Goal: Task Accomplishment & Management: Manage account settings

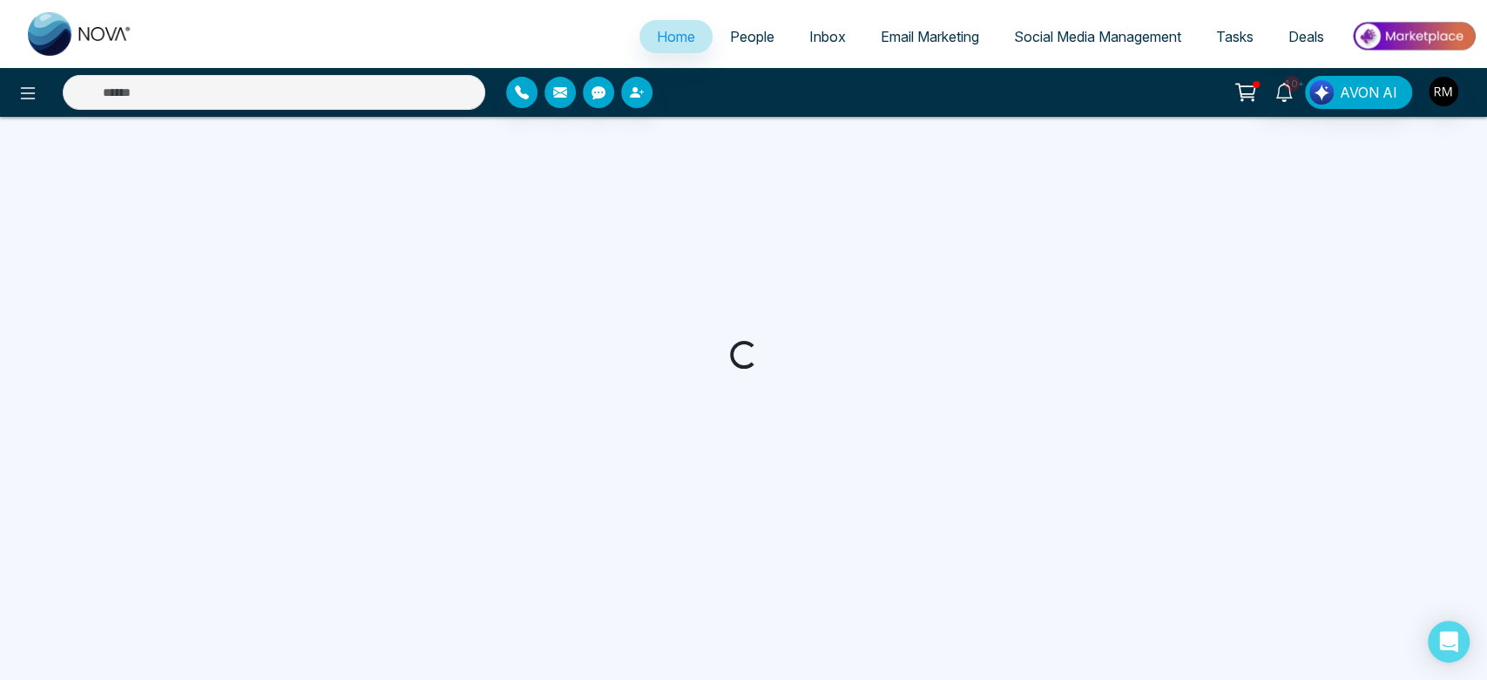
select select "*"
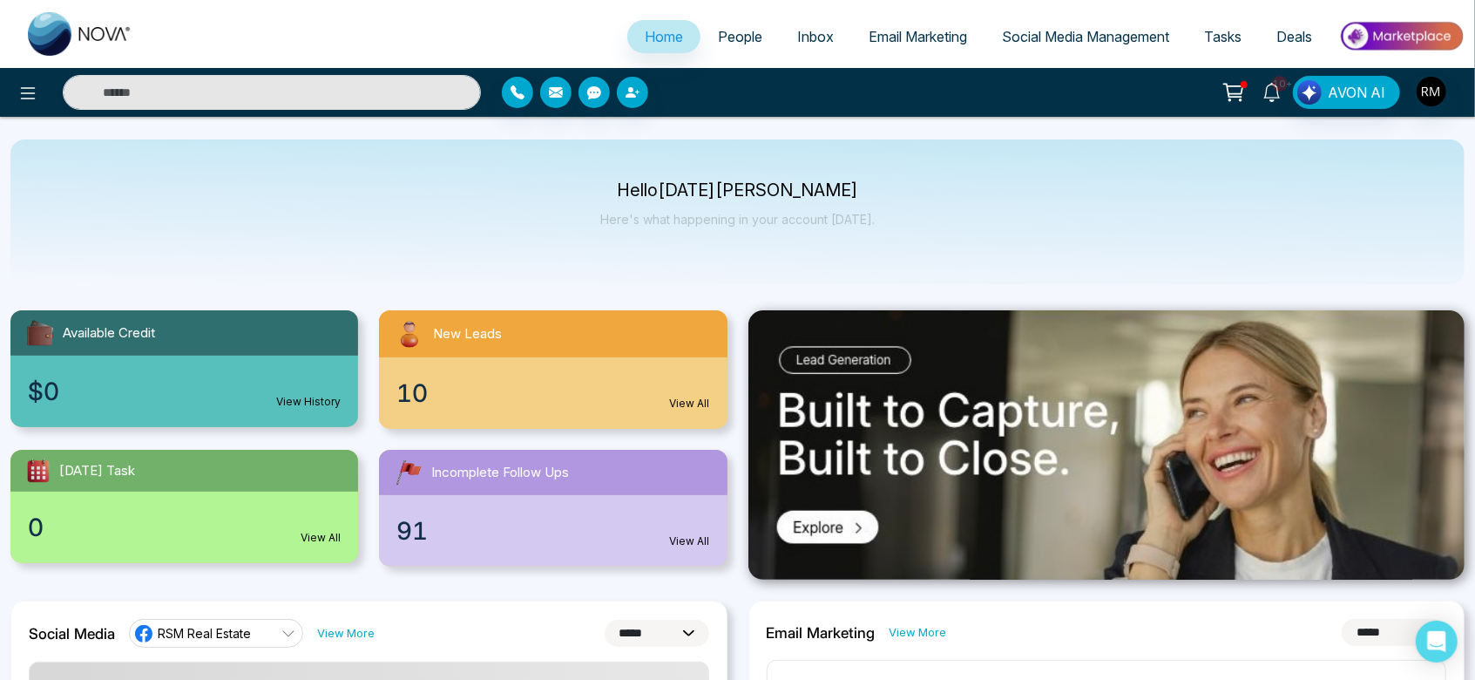
click at [1266, 88] on icon at bounding box center [1271, 92] width 19 height 19
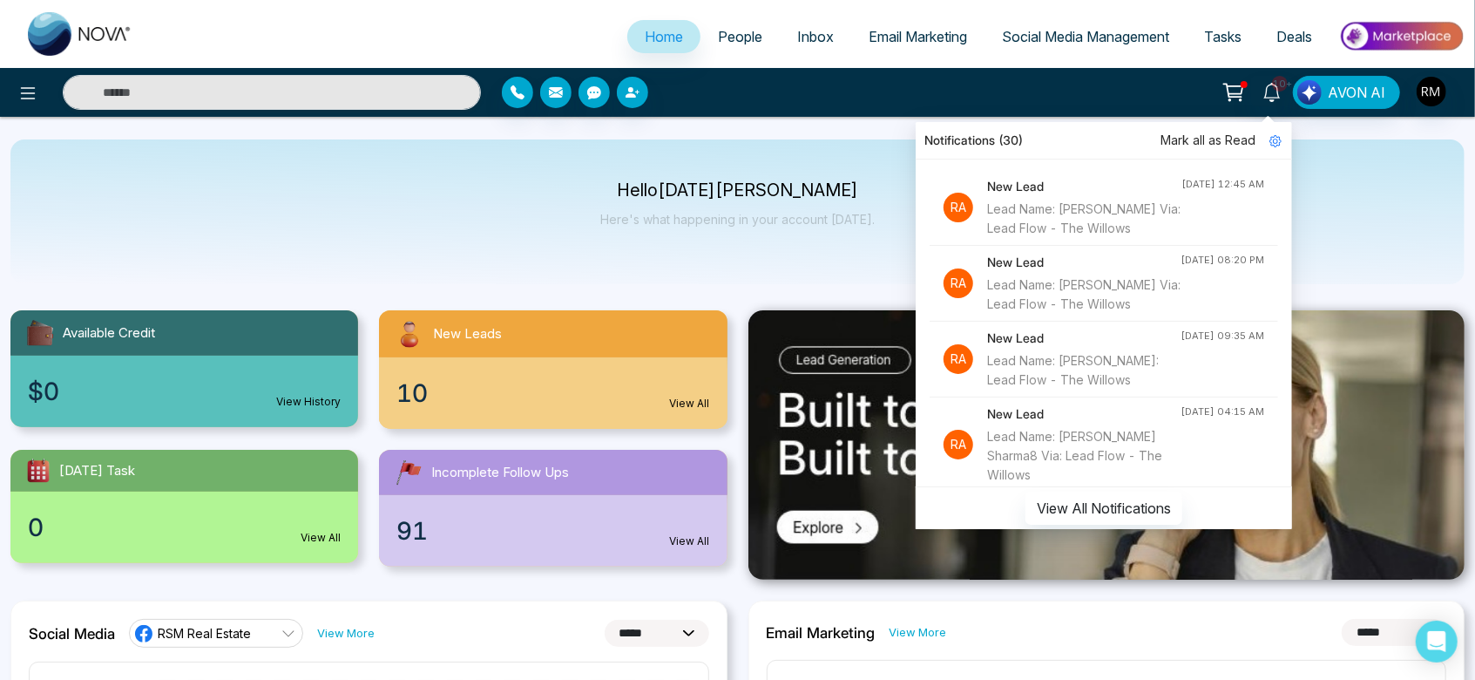
click at [1231, 150] on span "Mark all as Read" at bounding box center [1207, 140] width 95 height 19
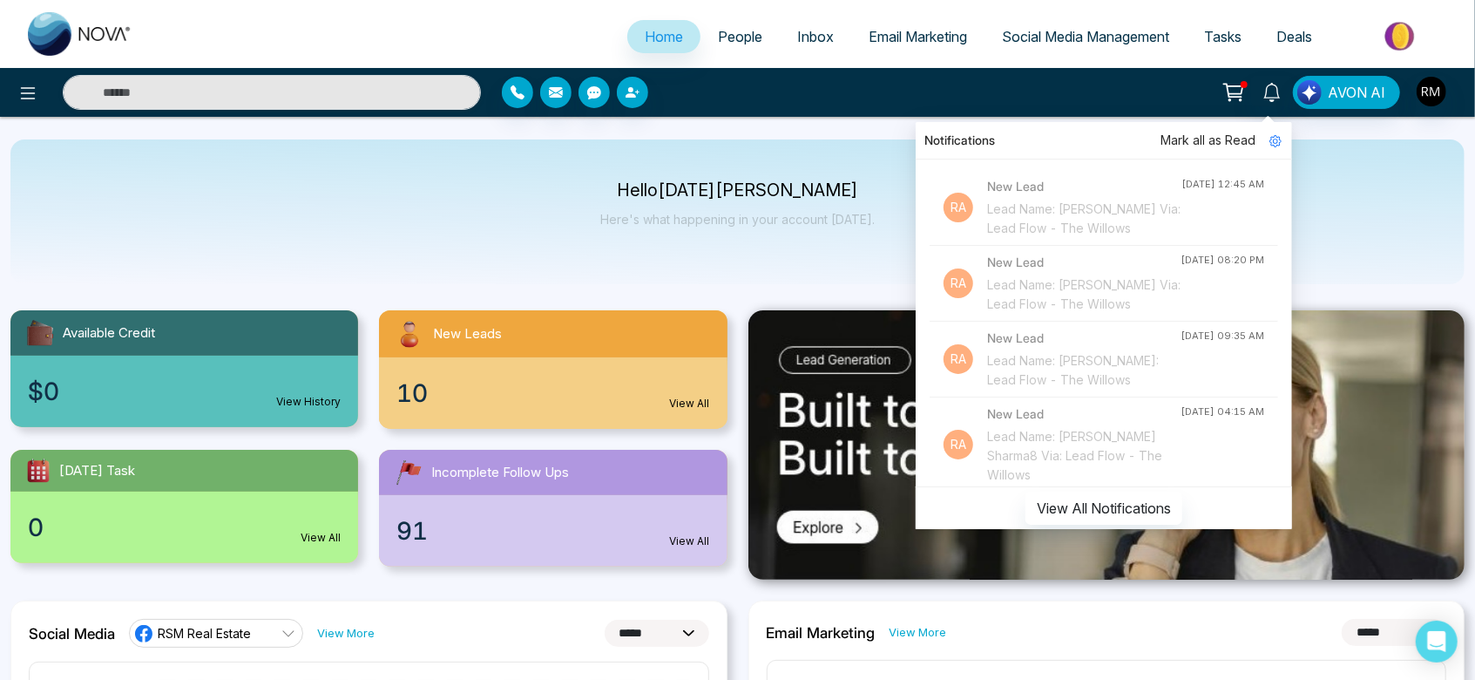
click at [734, 44] on span "People" at bounding box center [740, 36] width 44 height 17
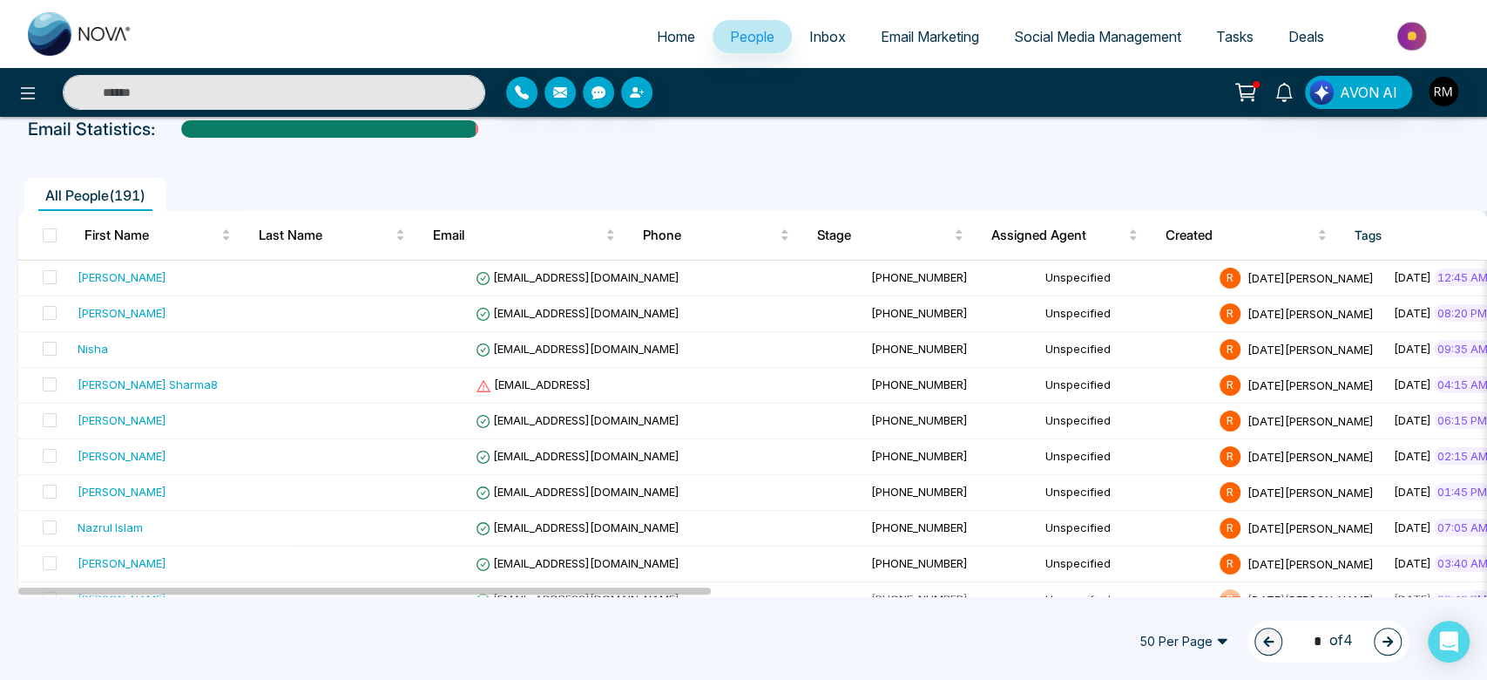
scroll to position [99, 0]
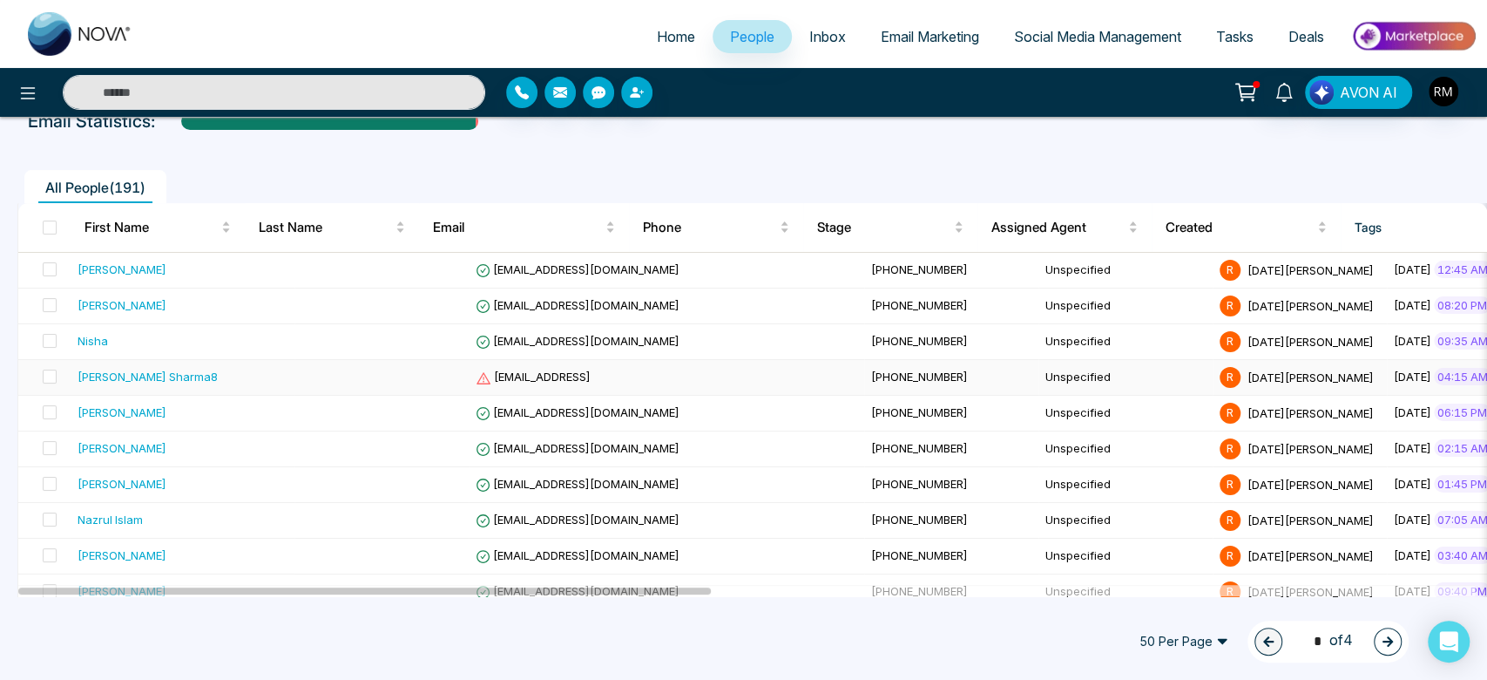
click at [477, 380] on span "[EMAIL_ADDRESS]" at bounding box center [533, 376] width 115 height 14
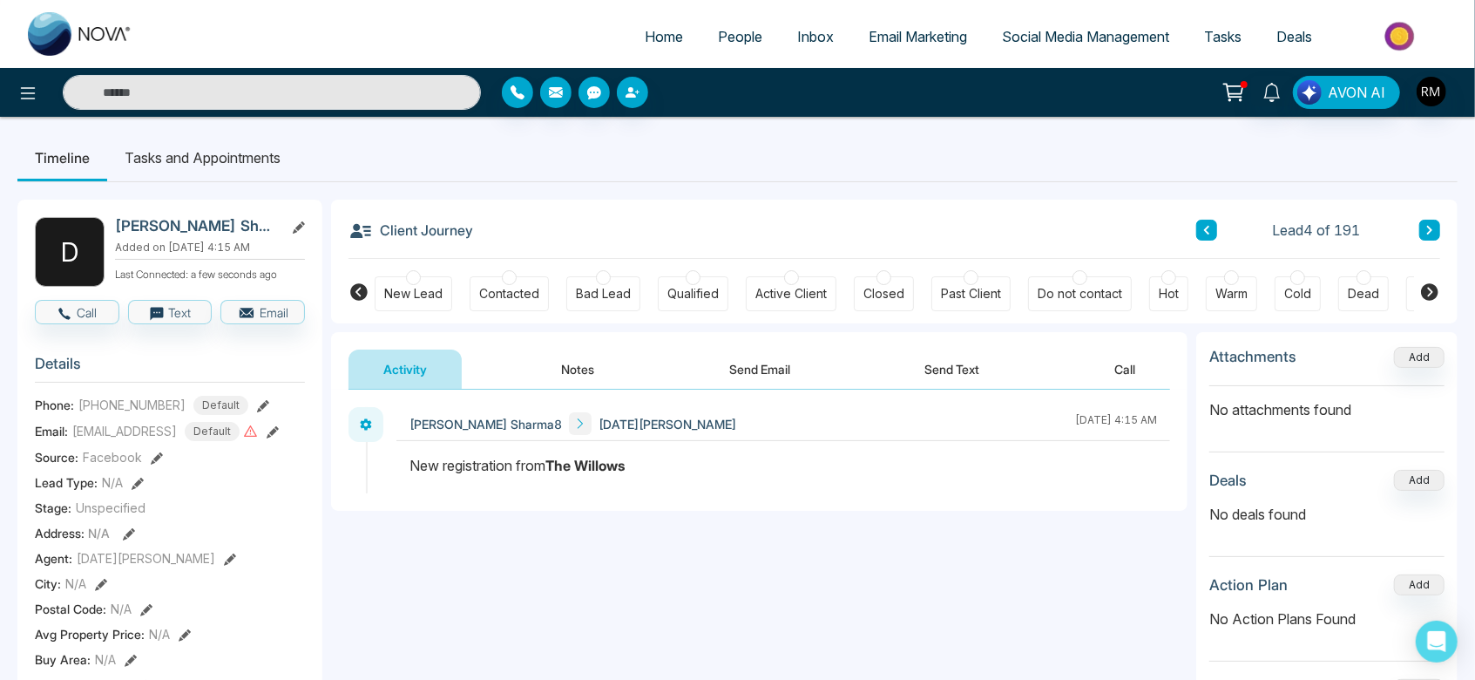
click at [279, 438] on icon at bounding box center [273, 432] width 12 height 12
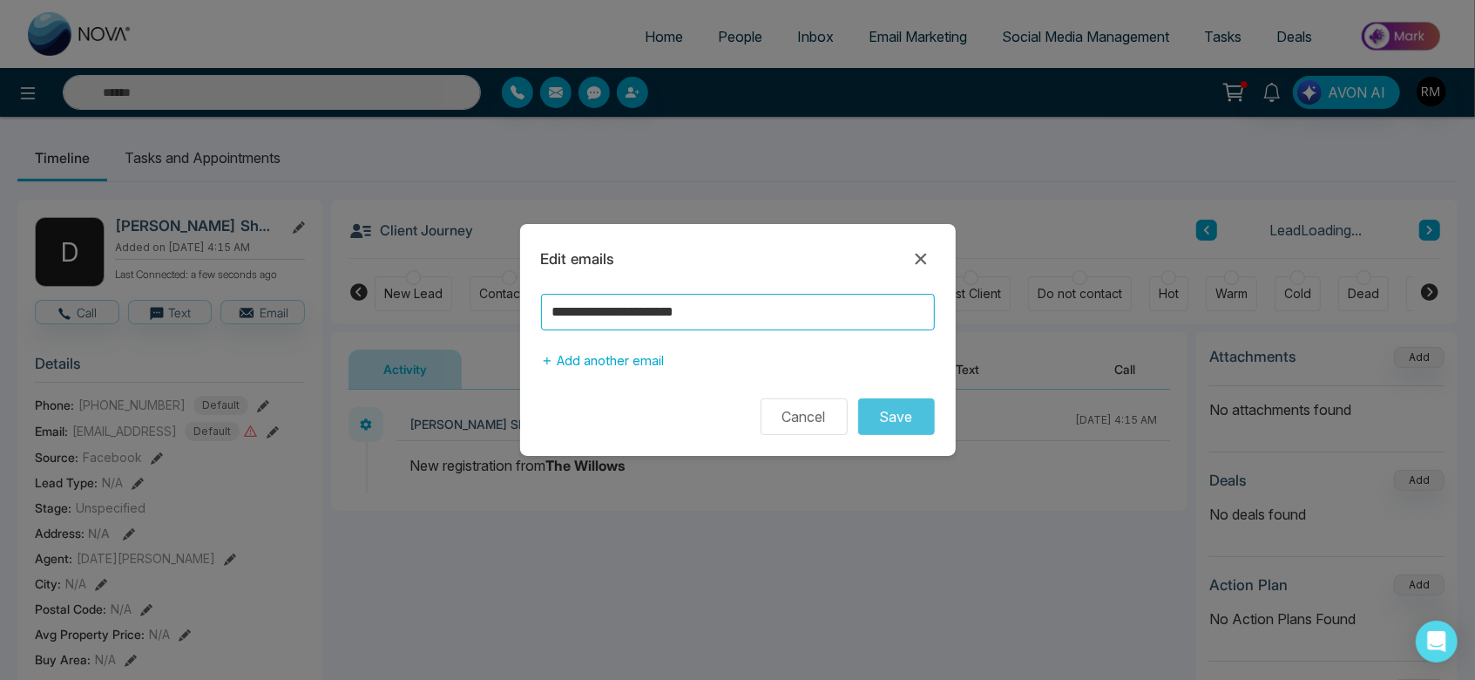
click at [789, 303] on input "**********" at bounding box center [738, 312] width 394 height 37
type input "**********"
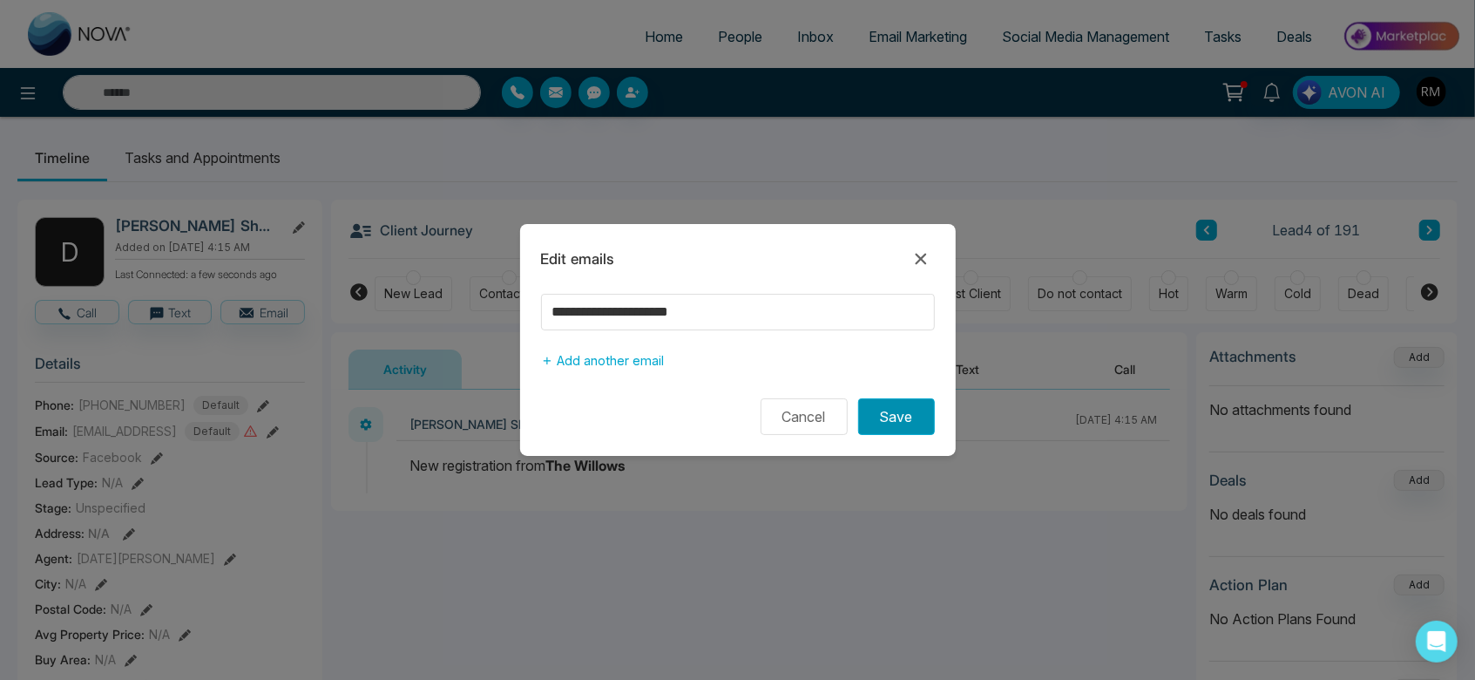
click at [907, 425] on button "Save" at bounding box center [896, 416] width 77 height 37
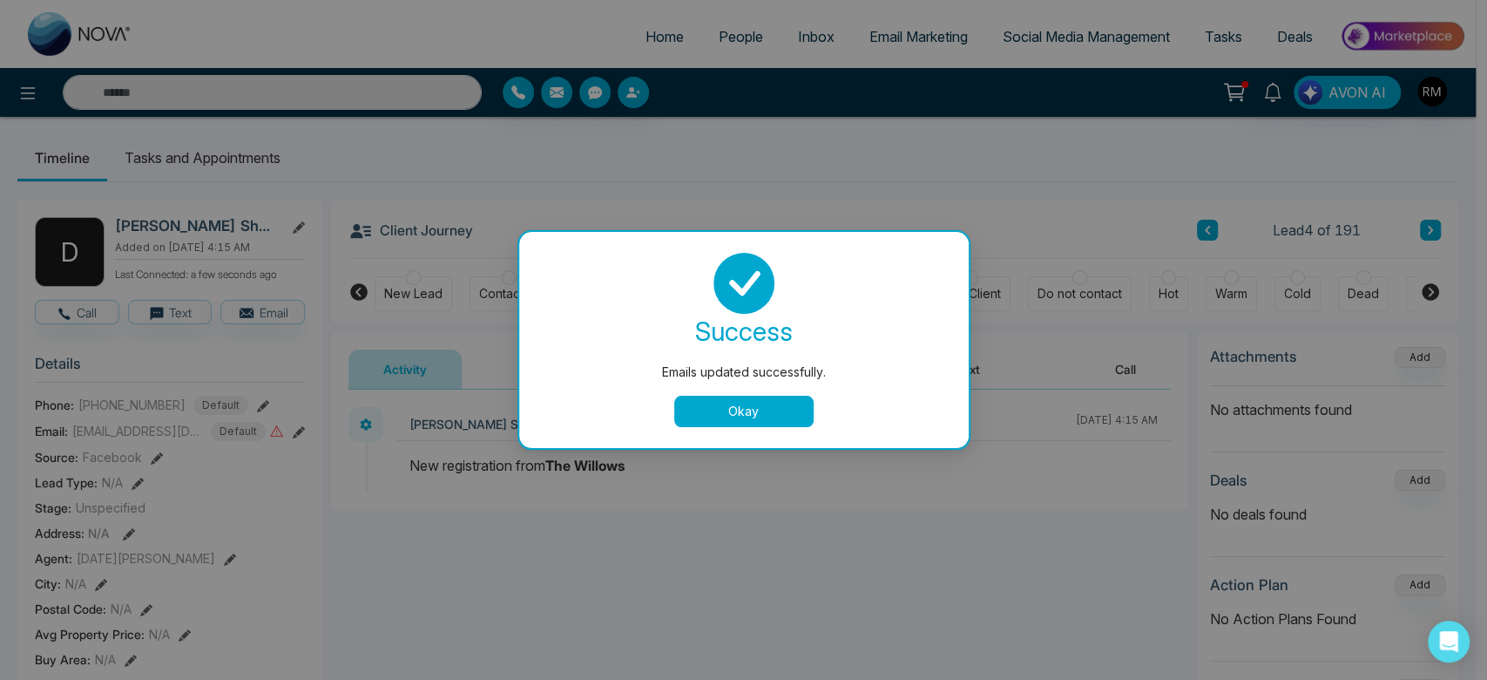
click at [764, 407] on button "Okay" at bounding box center [743, 411] width 139 height 31
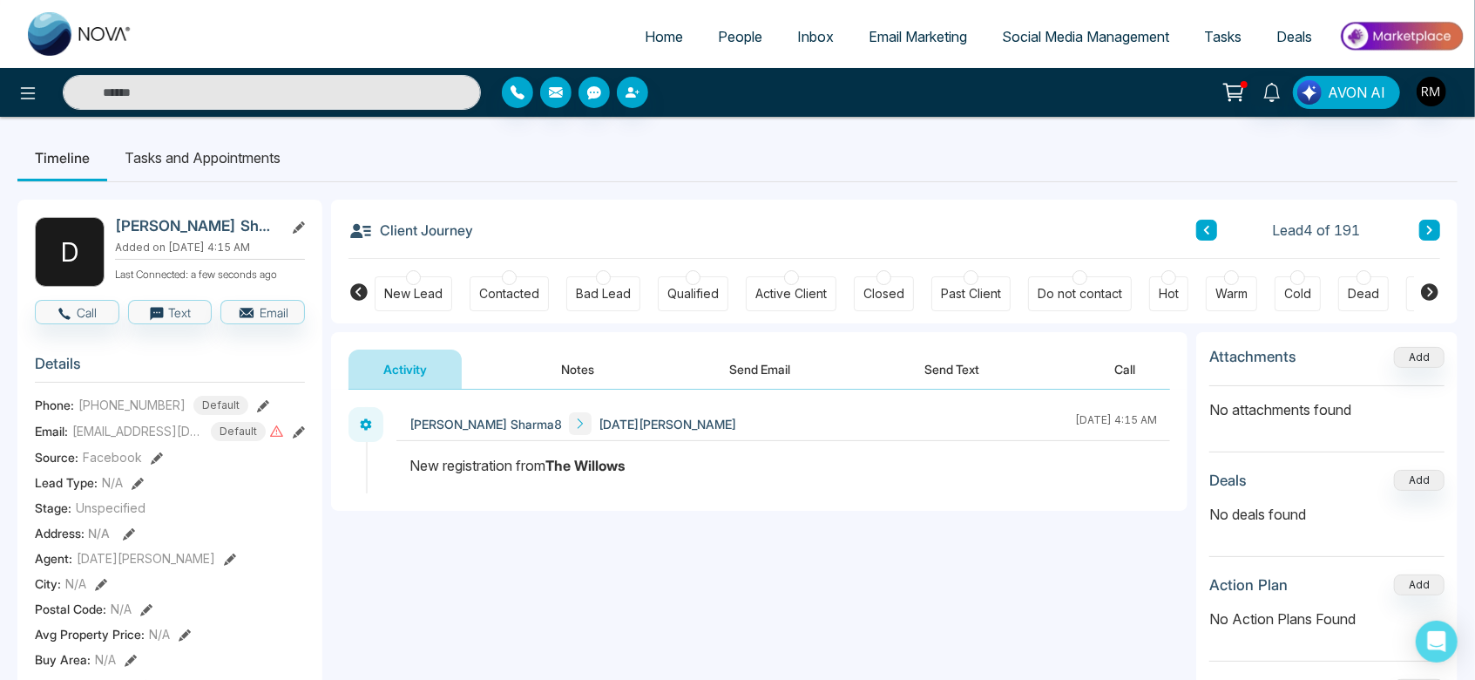
click at [721, 52] on link "People" at bounding box center [739, 36] width 79 height 33
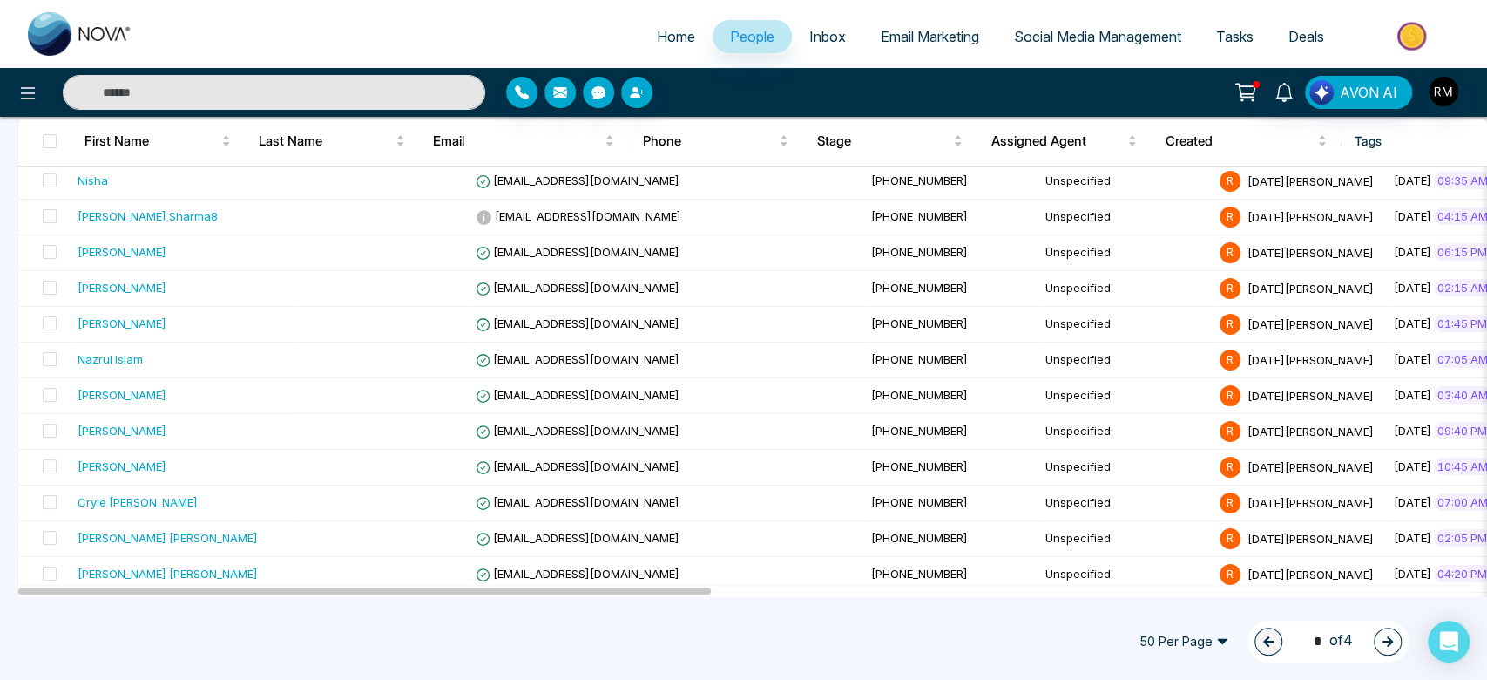
scroll to position [261, 0]
click at [864, 199] on td "[PHONE_NUMBER]" at bounding box center [951, 216] width 174 height 36
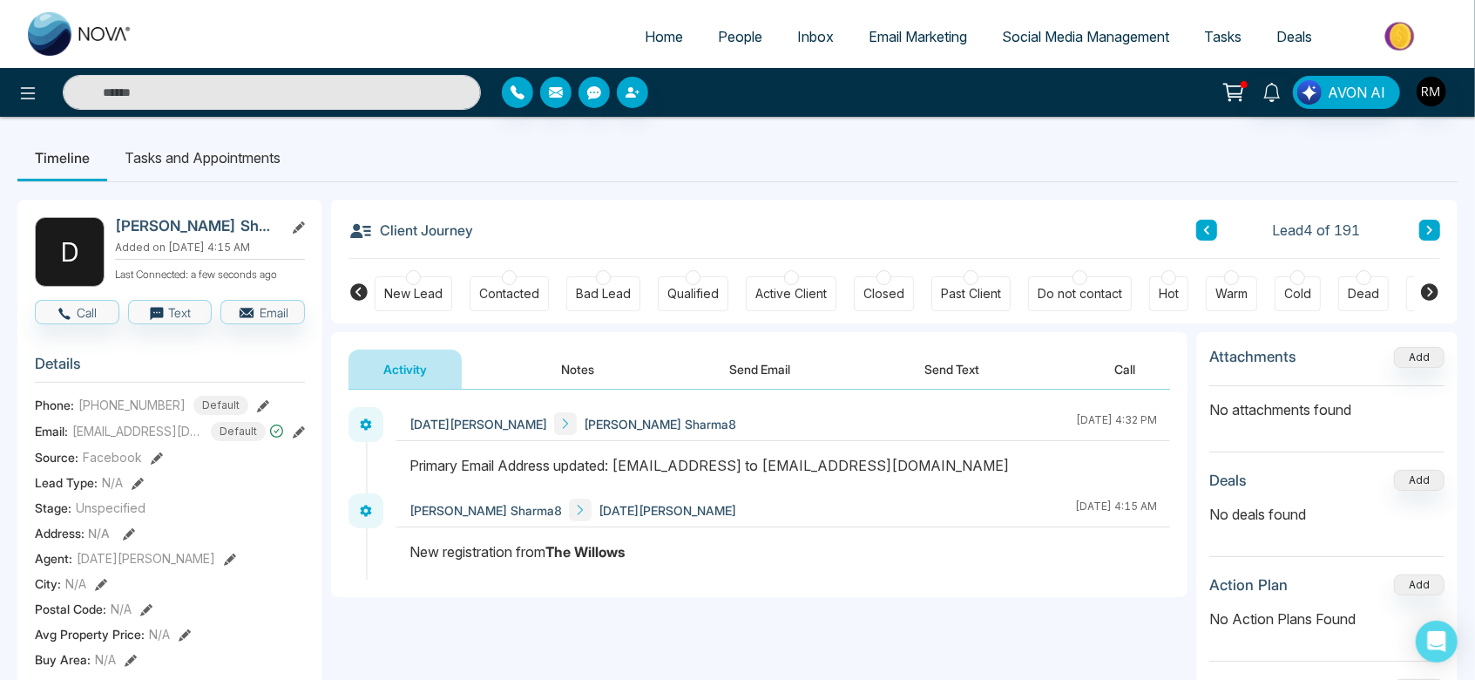
click at [733, 36] on span "People" at bounding box center [740, 36] width 44 height 17
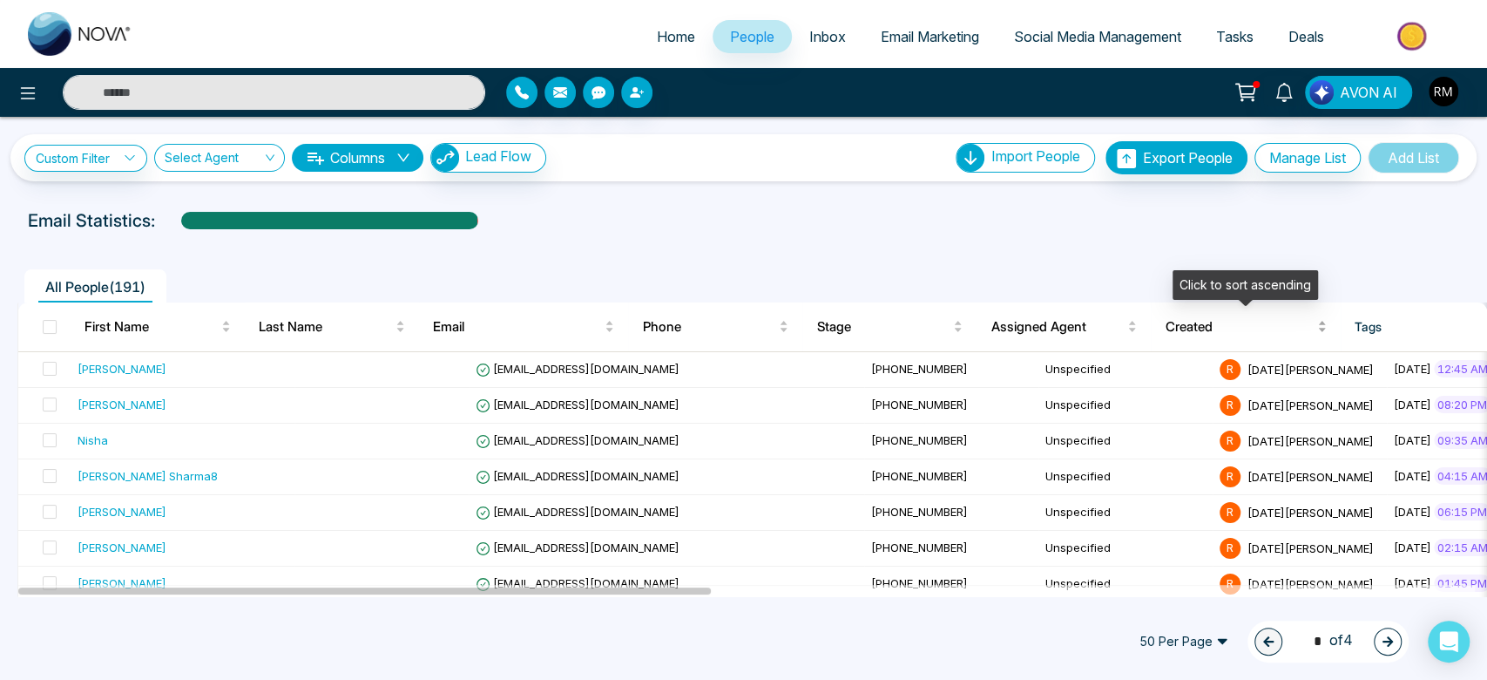
click at [1205, 337] on div "Created" at bounding box center [1245, 326] width 161 height 21
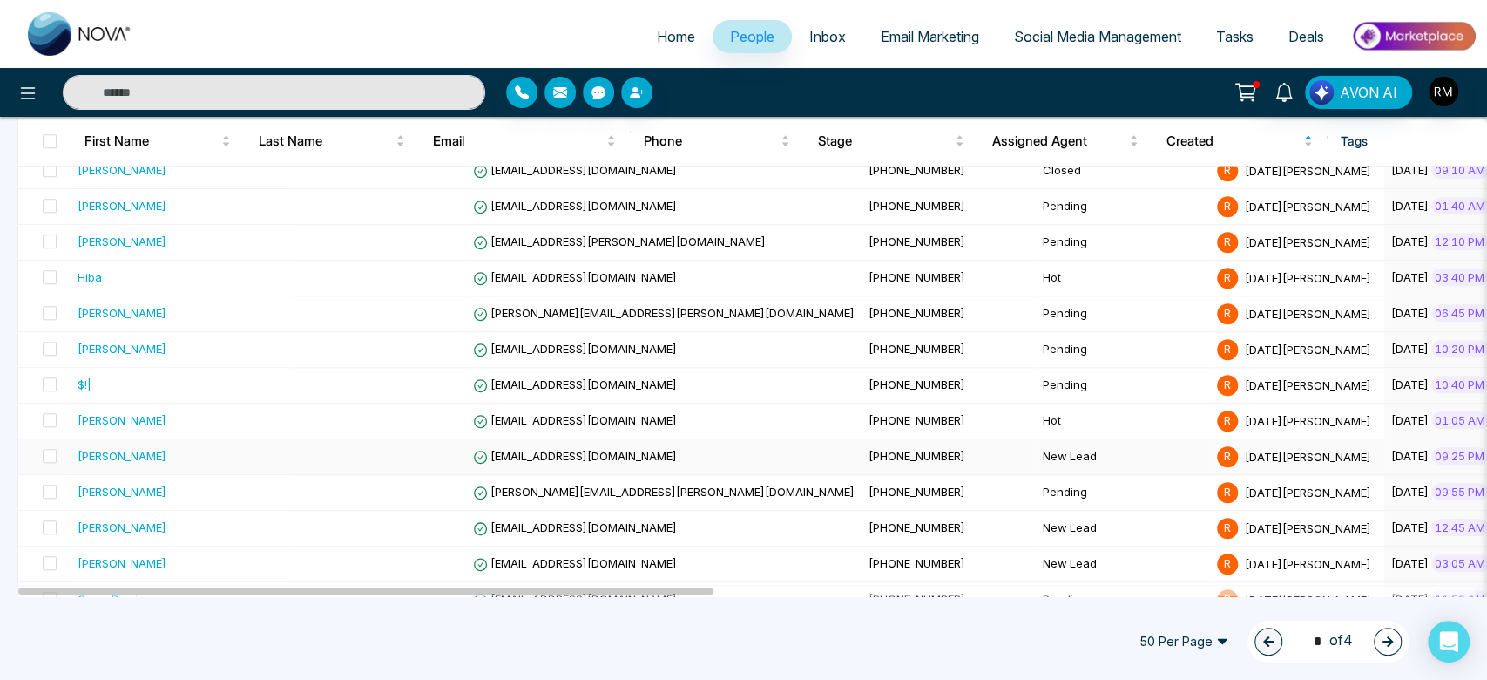
scroll to position [1200, 0]
click at [1036, 454] on td "New Lead" at bounding box center [1123, 456] width 174 height 36
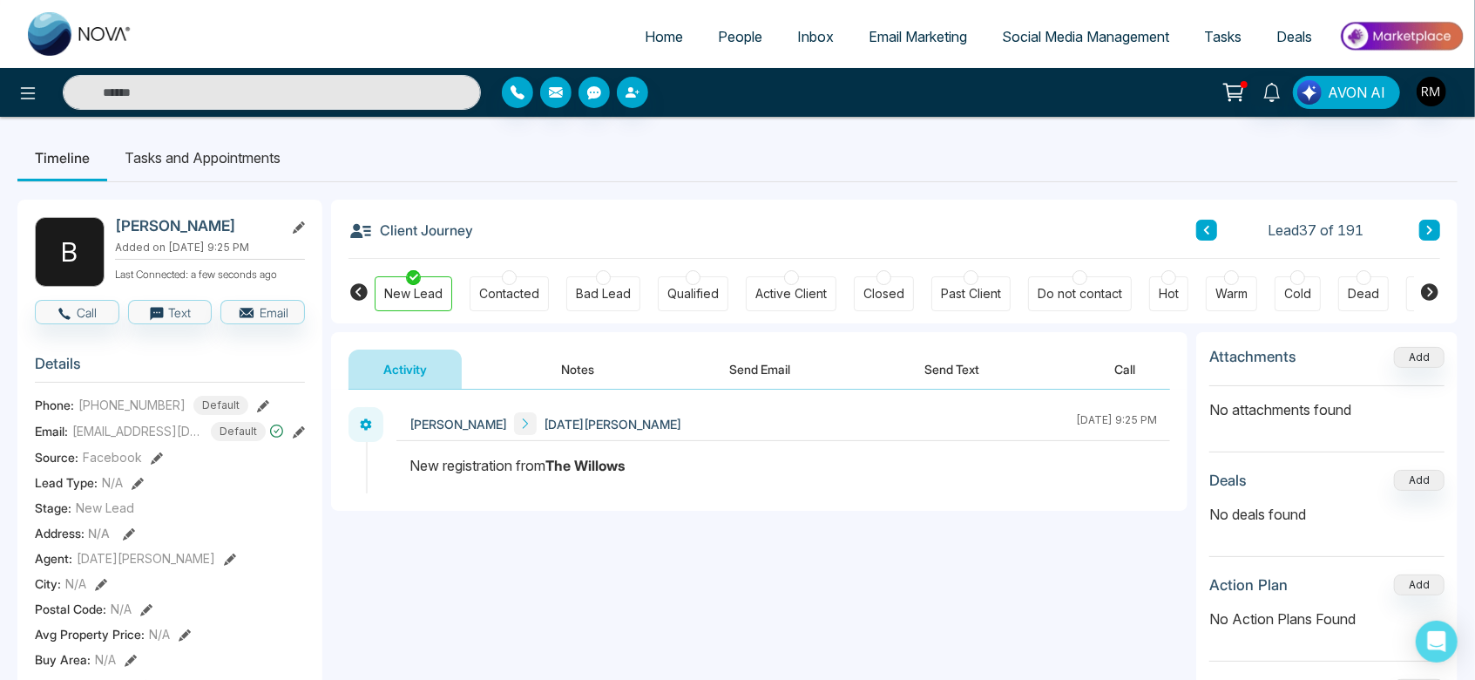
click at [824, 36] on link "Inbox" at bounding box center [815, 36] width 71 height 33
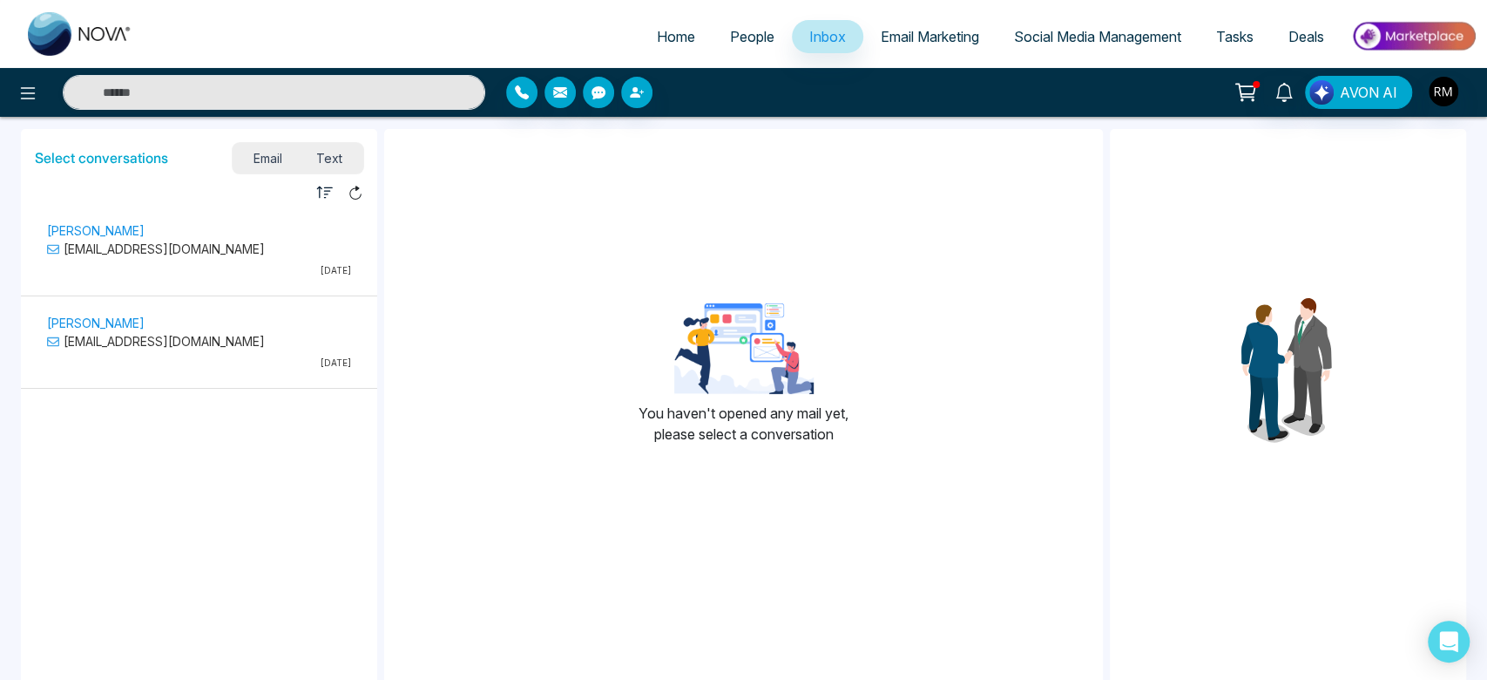
click at [340, 157] on span "Text" at bounding box center [329, 158] width 61 height 24
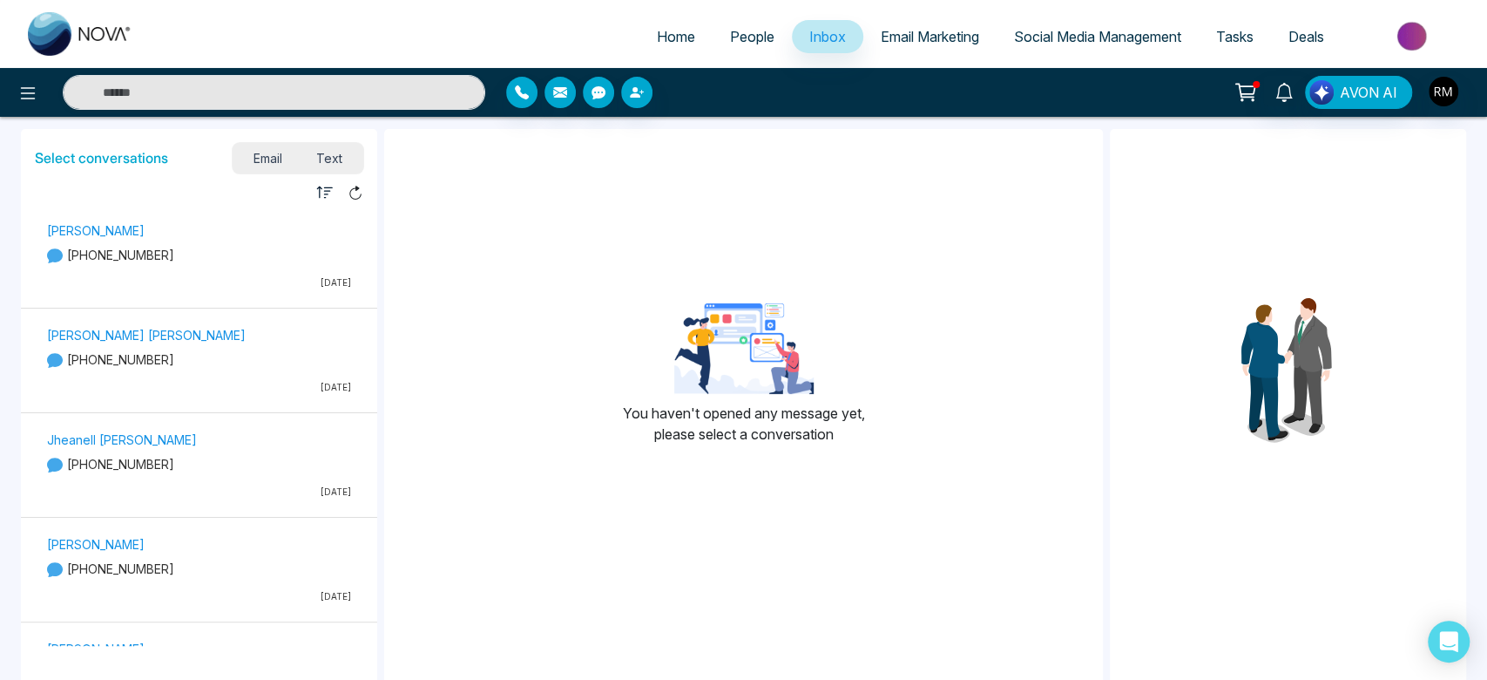
click at [227, 263] on p "[PHONE_NUMBER]" at bounding box center [199, 255] width 304 height 18
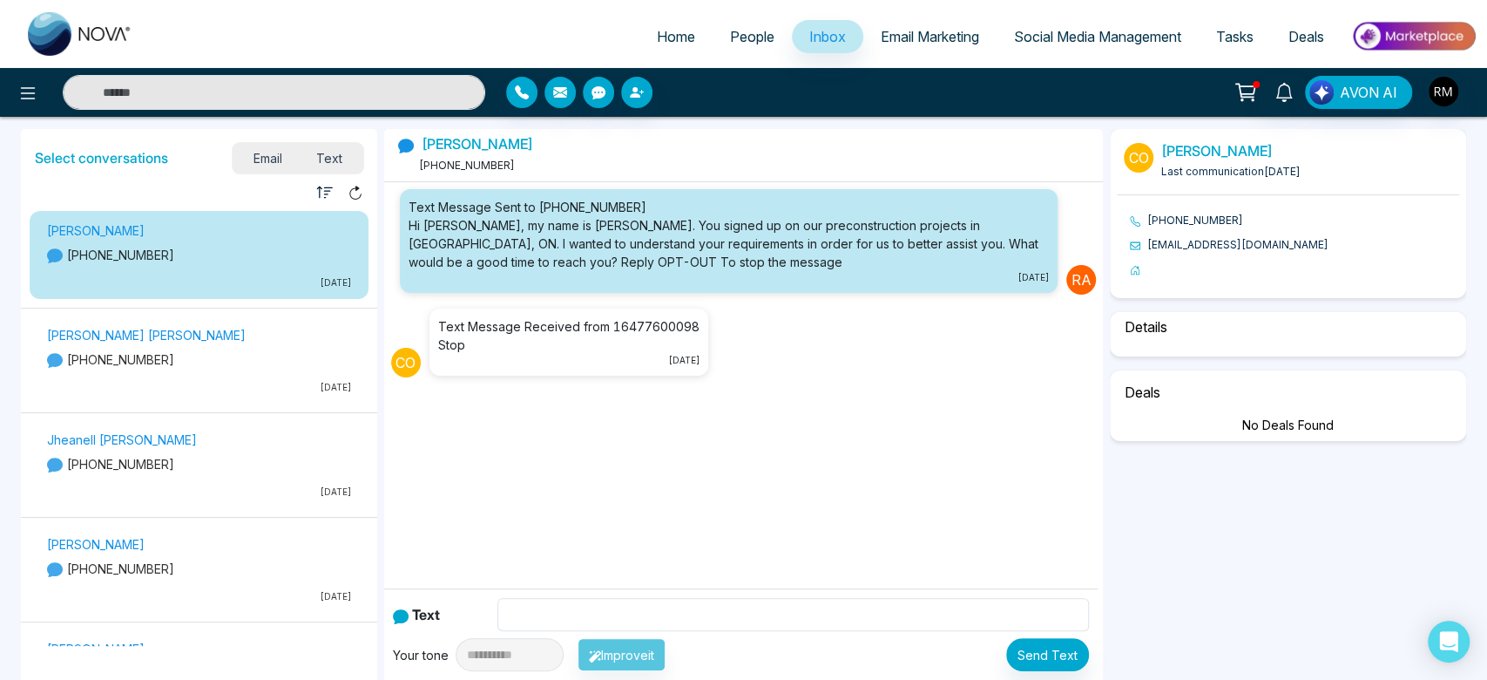
click at [204, 373] on div "[PERSON_NAME] [PERSON_NAME] [PHONE_NUMBER] [DATE]" at bounding box center [198, 363] width 321 height 78
select select "****"
select select "********"
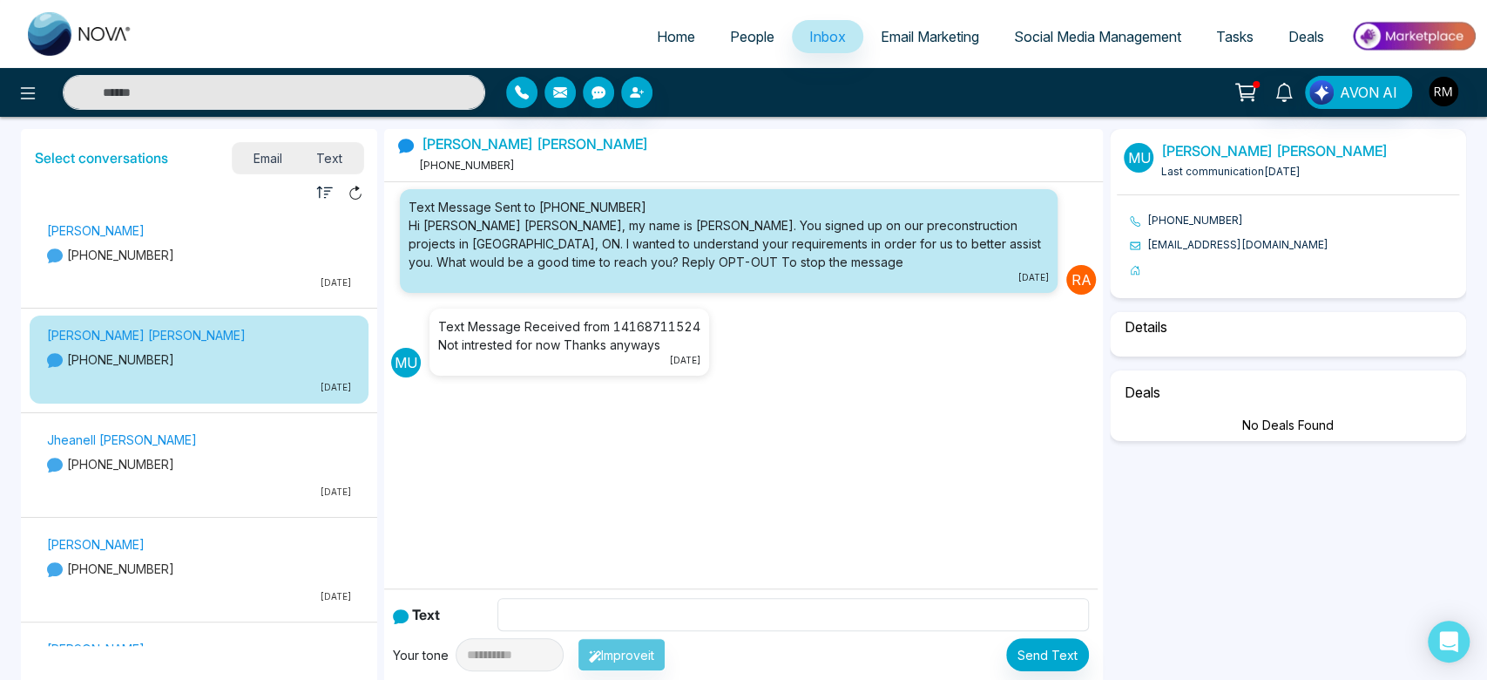
select select "****"
select select "********"
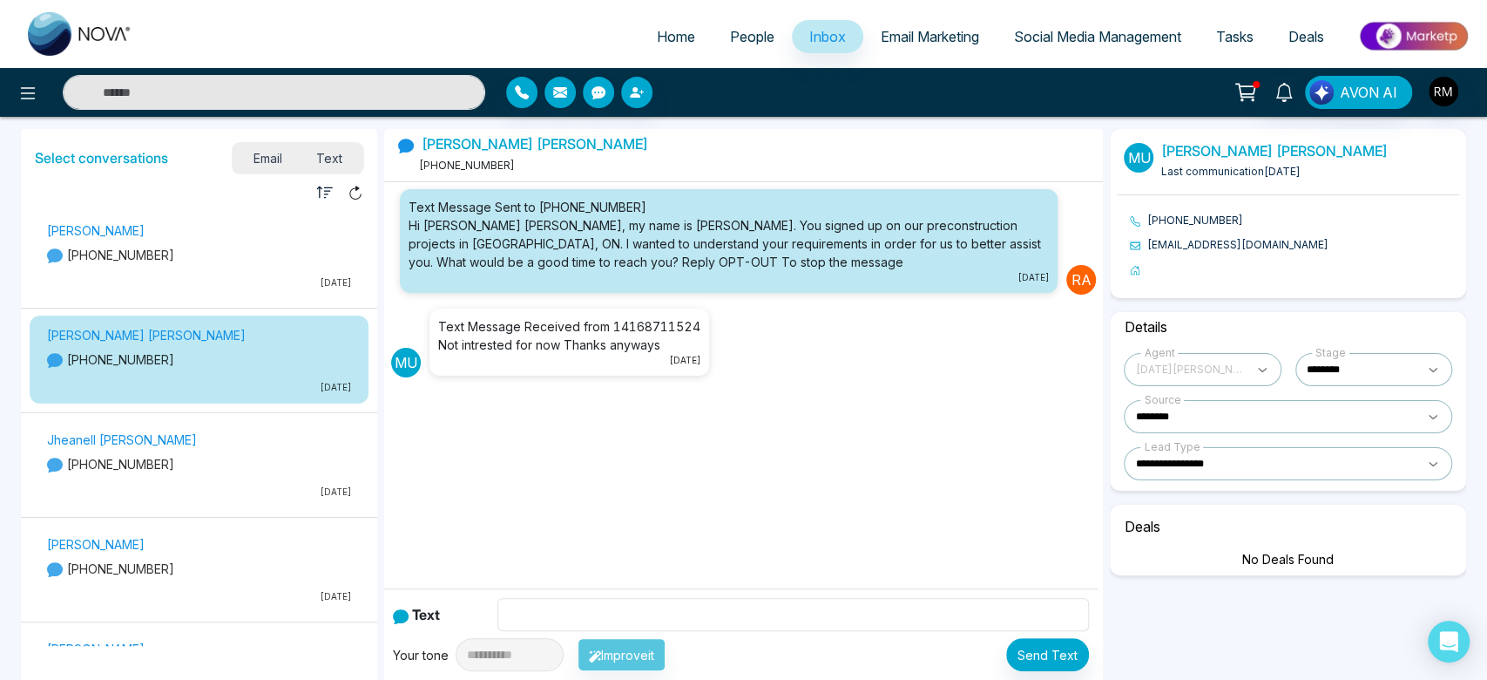
click at [218, 301] on li "[PERSON_NAME] [PHONE_NUMBER] [DATE]" at bounding box center [199, 260] width 356 height 98
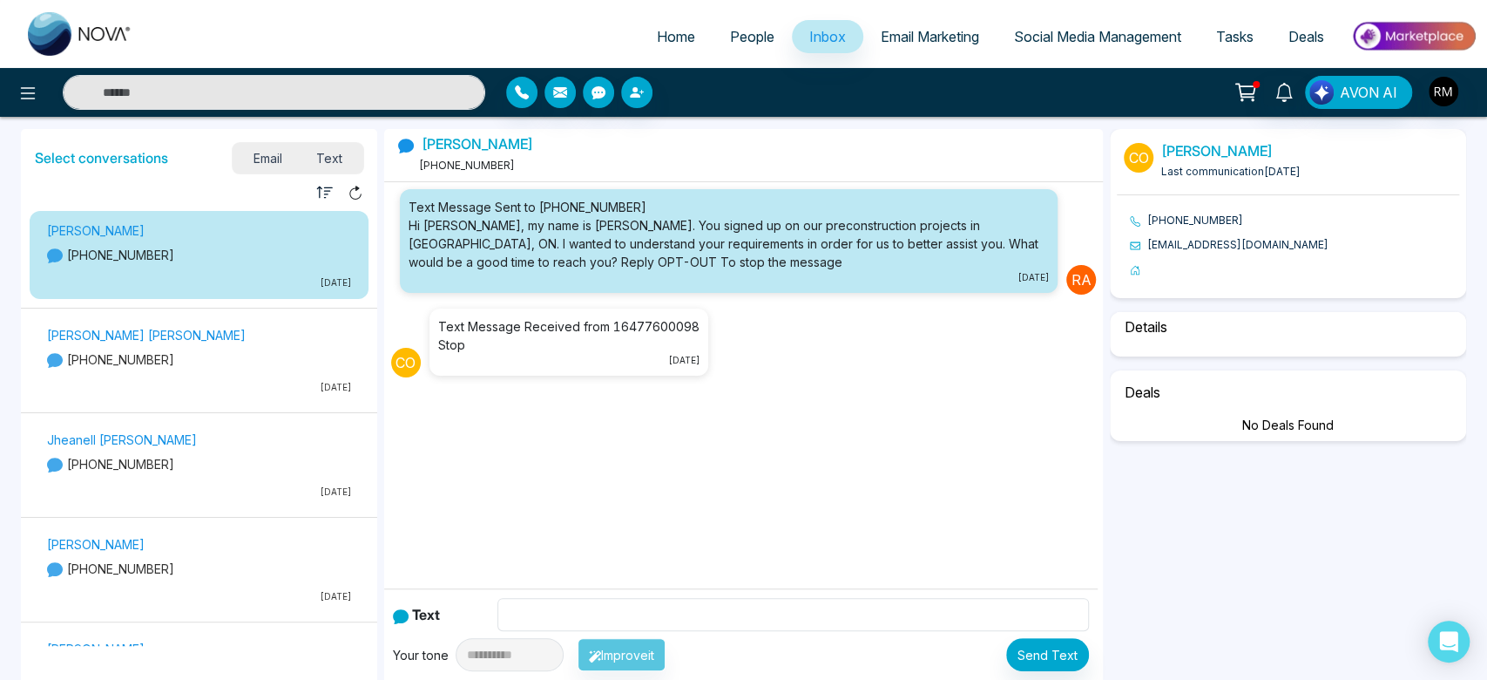
select select "****"
select select "********"
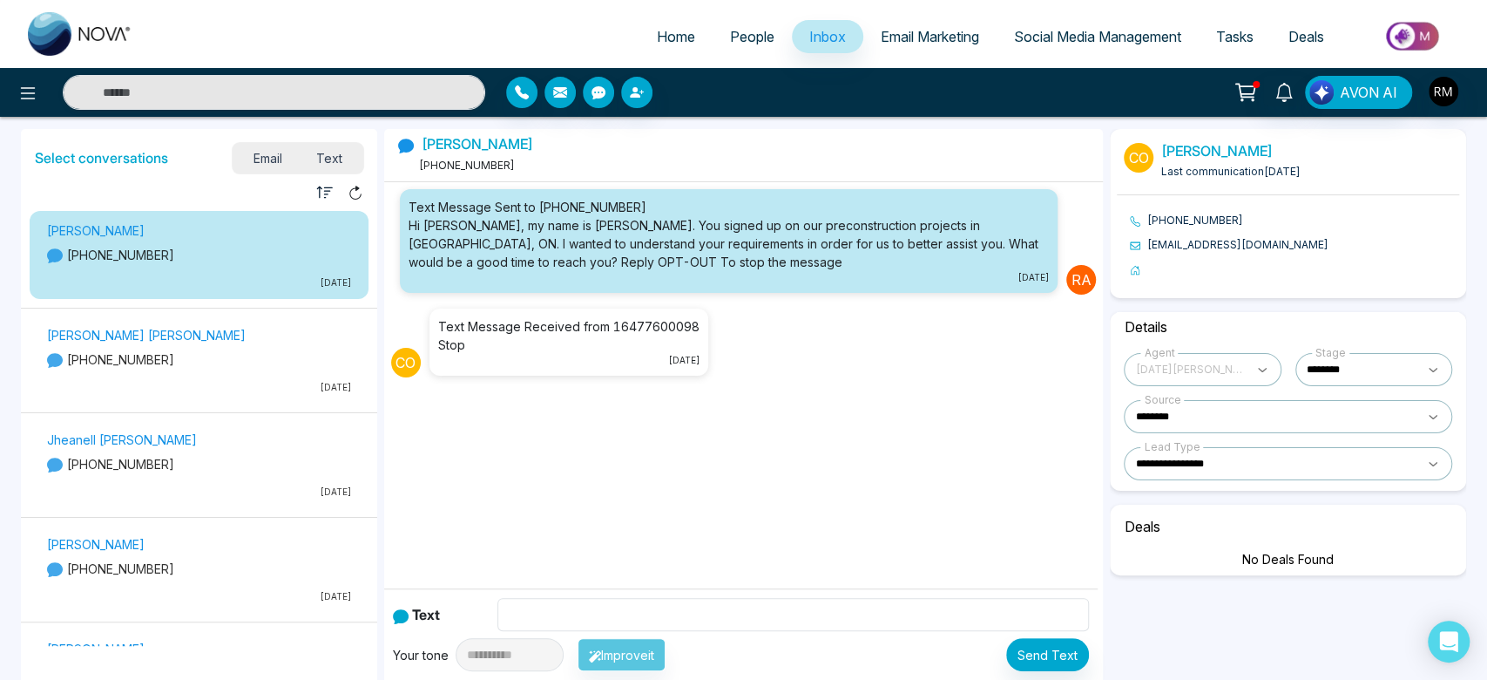
click at [668, 28] on span "Home" at bounding box center [676, 36] width 38 height 17
select select "*"
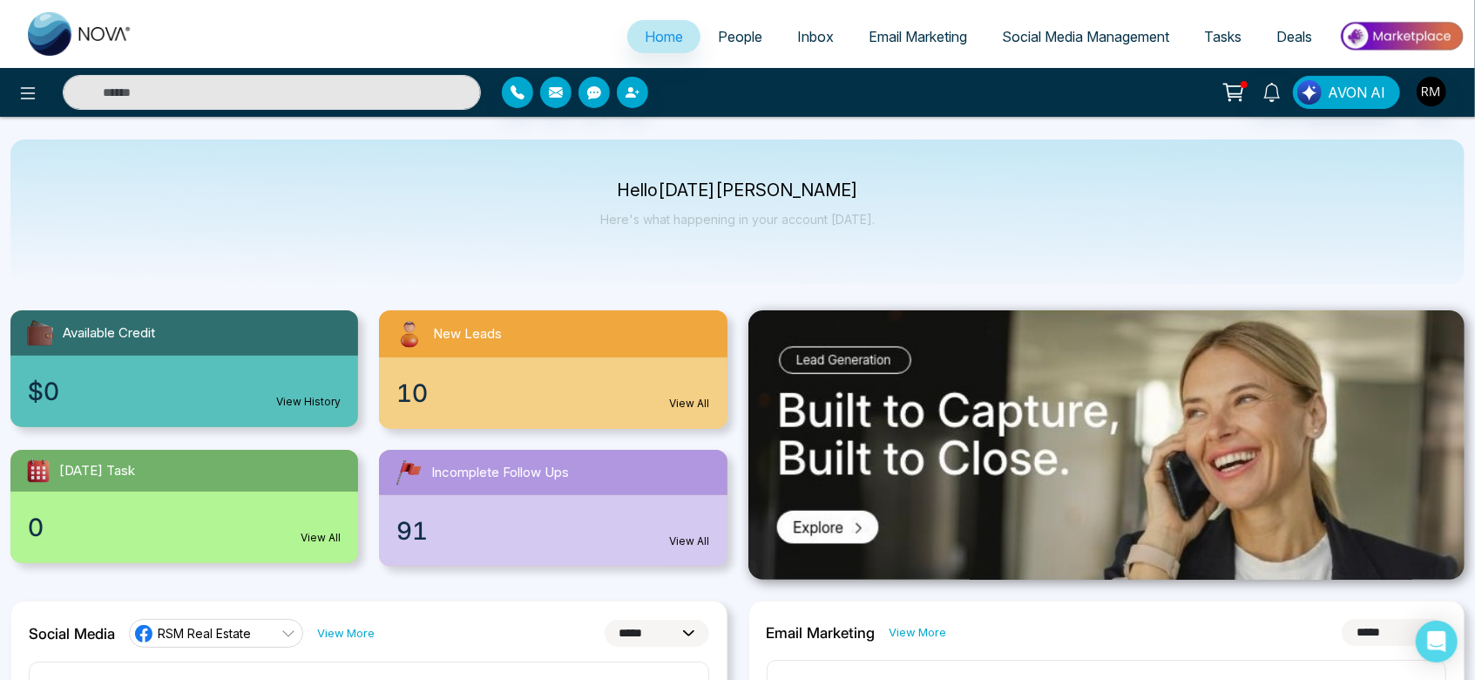
click at [734, 29] on span "People" at bounding box center [740, 36] width 44 height 17
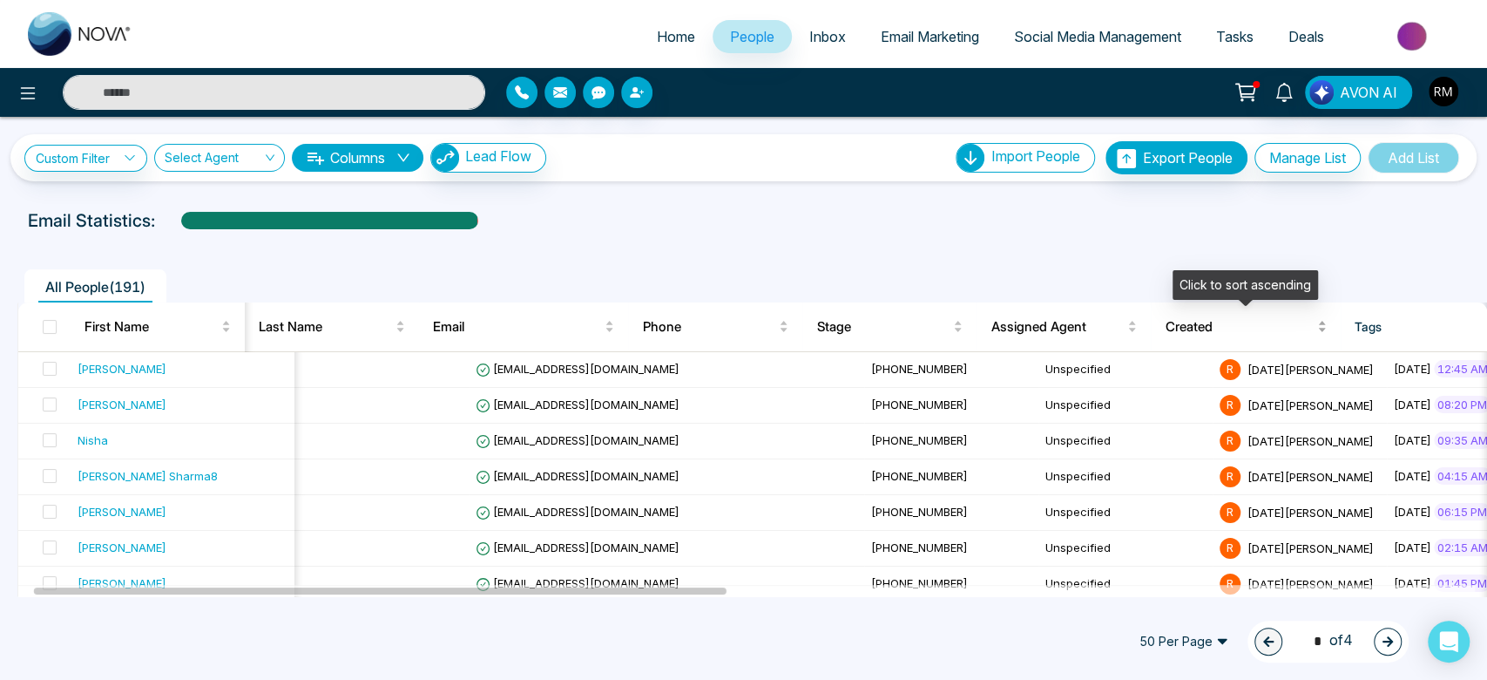
scroll to position [0, 37]
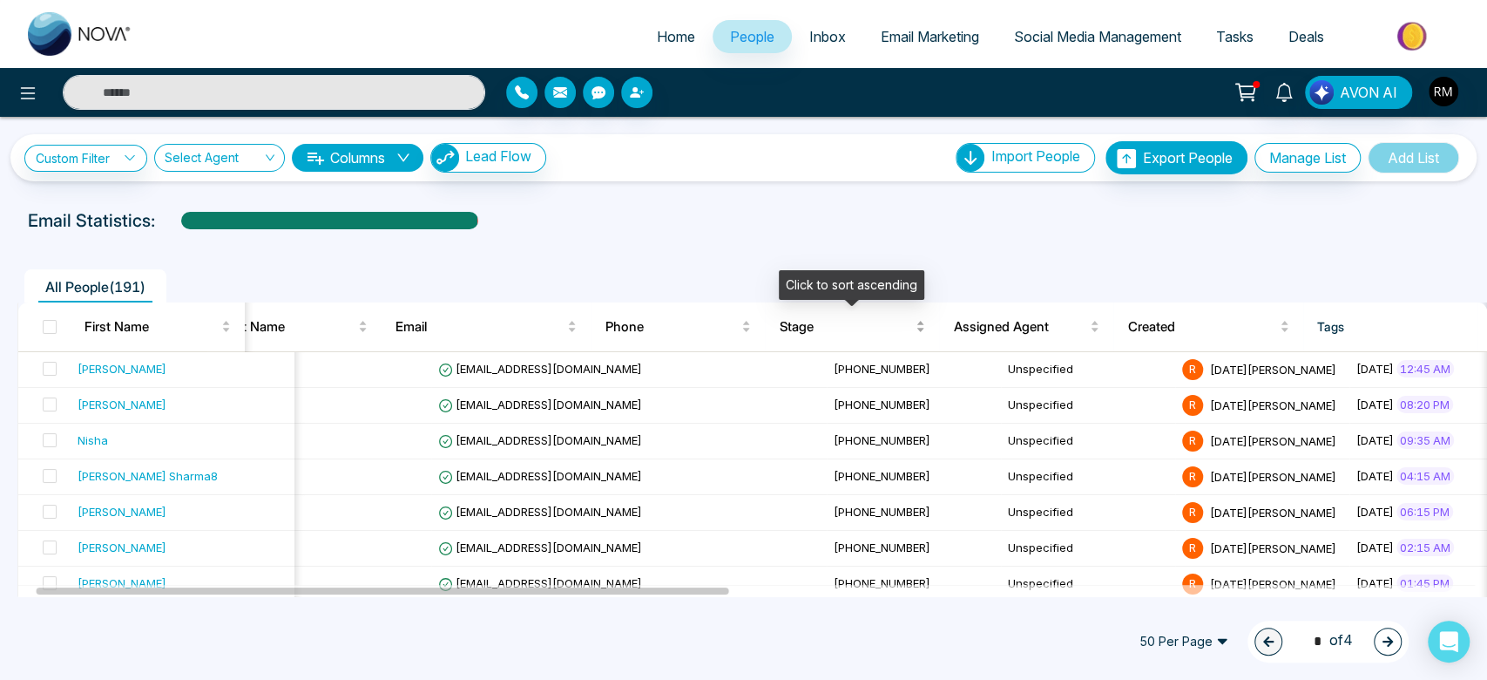
click at [826, 330] on span "Stage" at bounding box center [845, 326] width 133 height 21
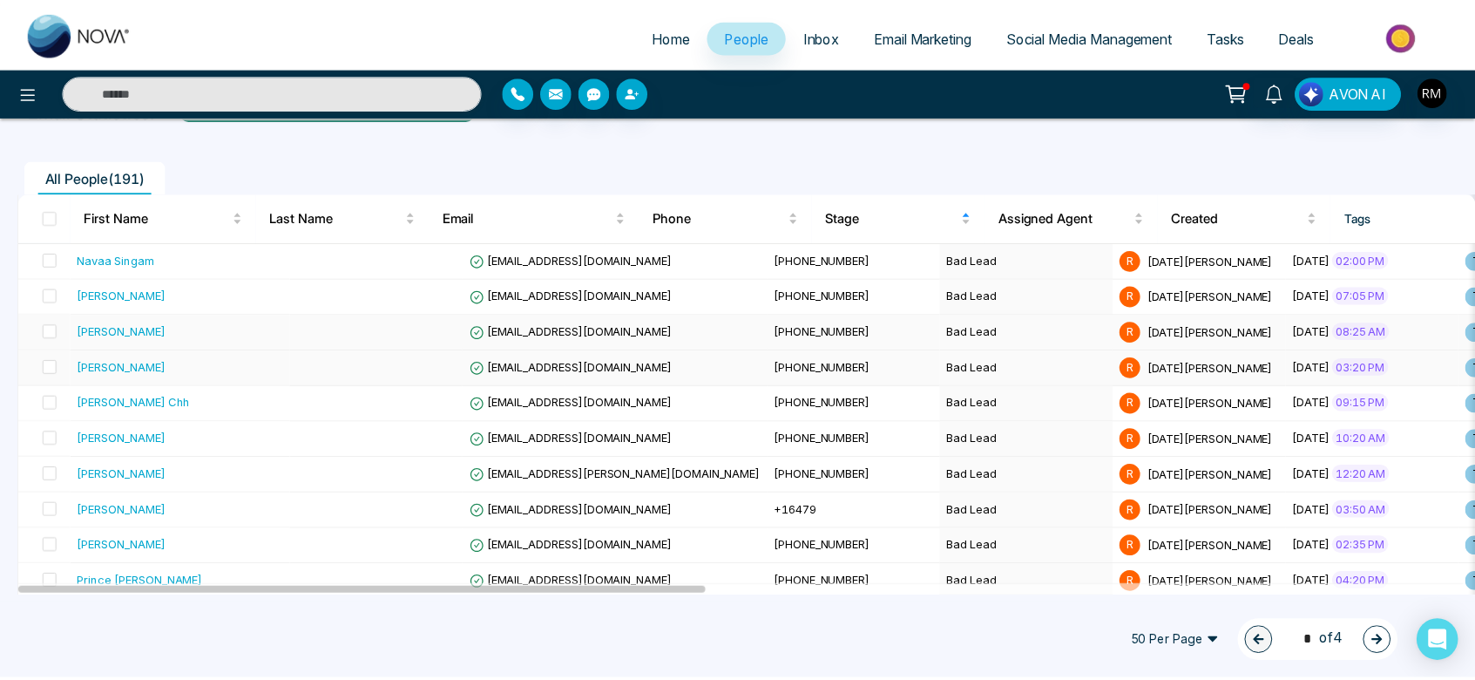
scroll to position [109, 0]
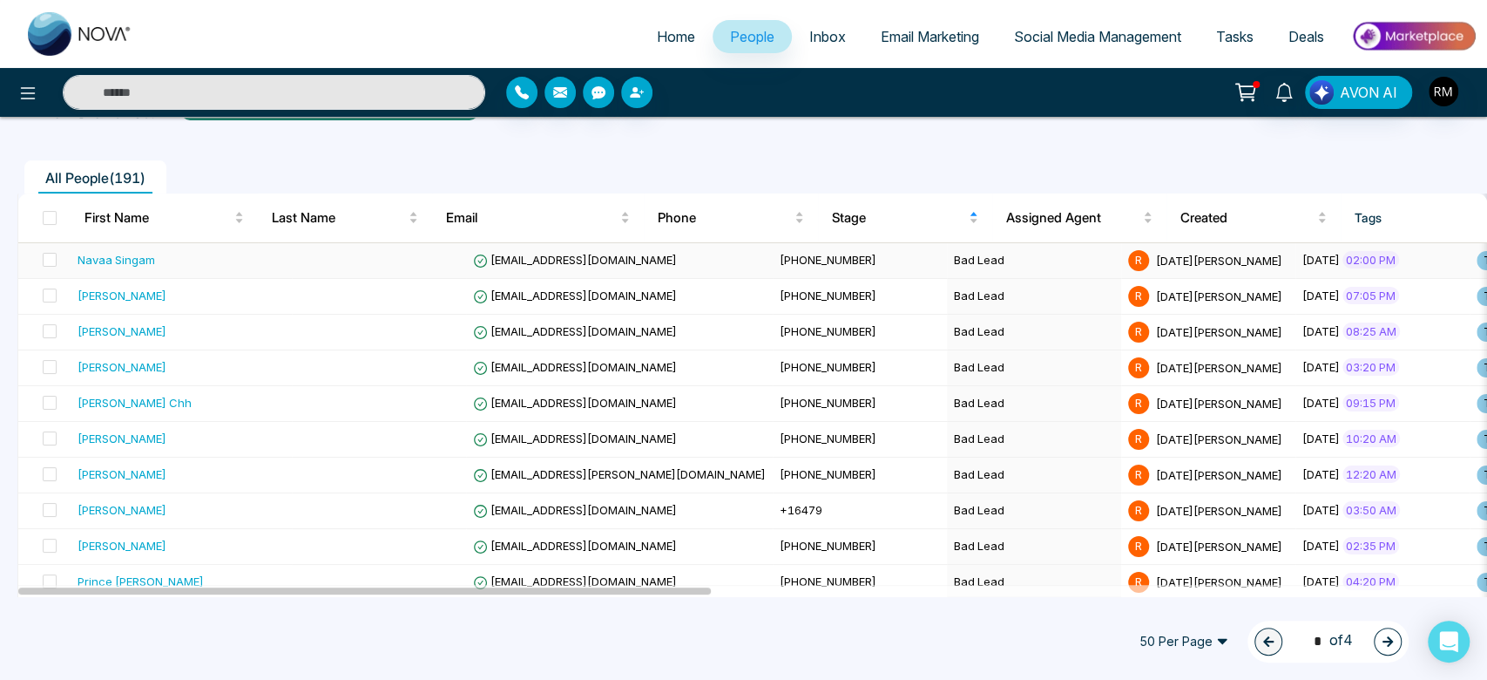
click at [947, 261] on td "Bad Lead" at bounding box center [1034, 261] width 174 height 36
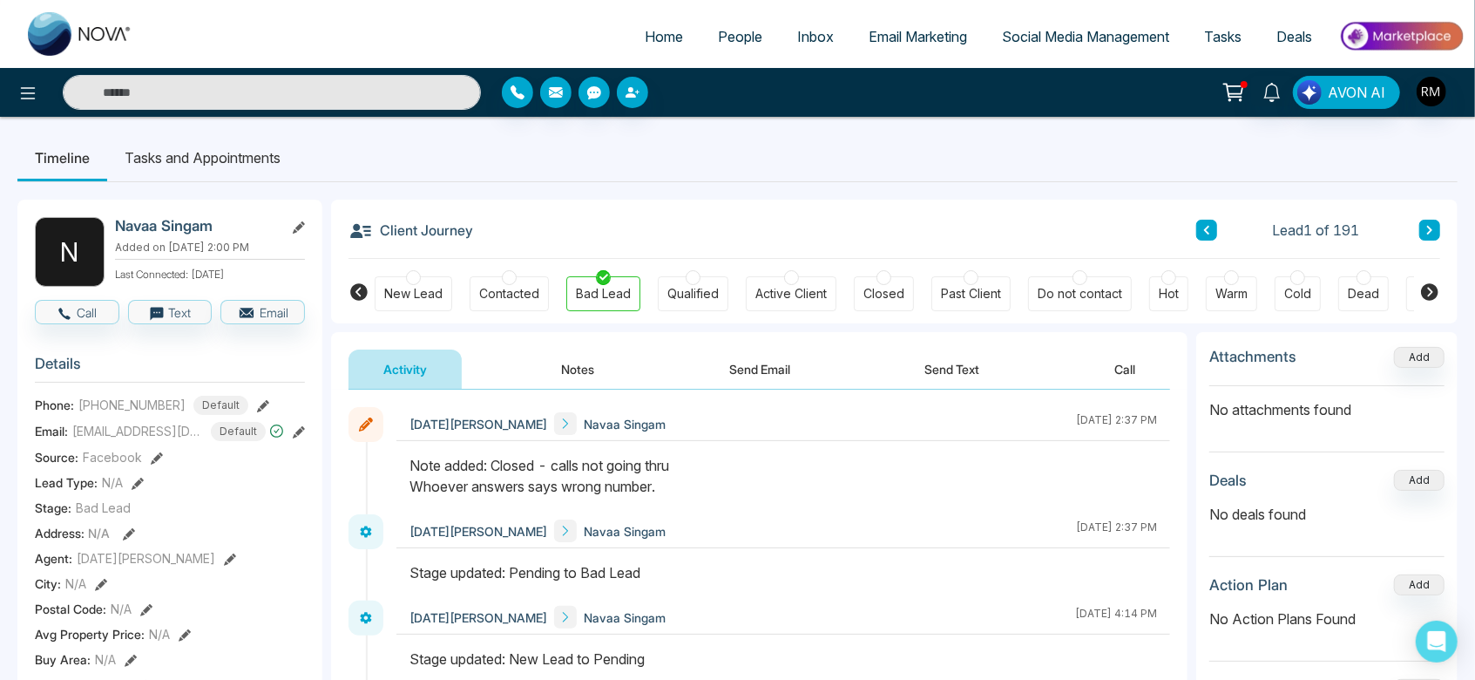
click at [1434, 233] on icon at bounding box center [1429, 230] width 9 height 10
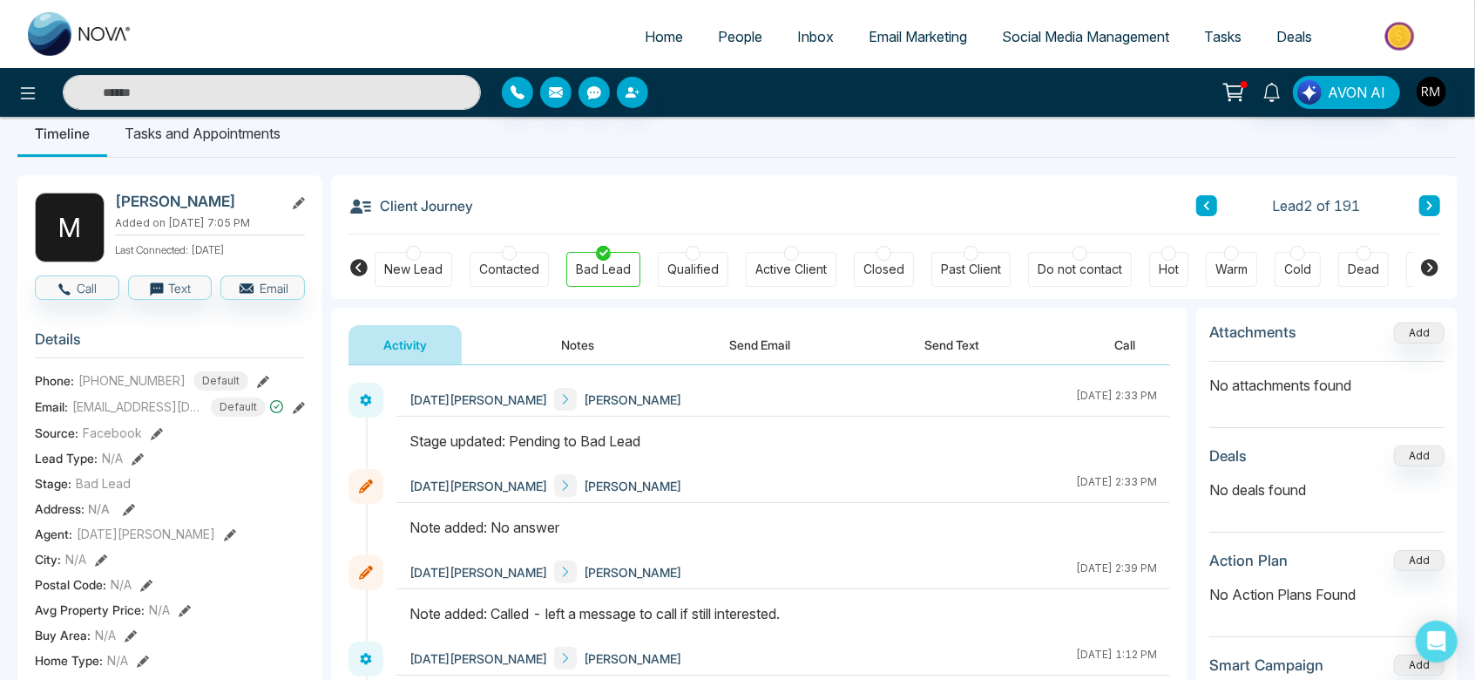
scroll to position [23, 0]
click at [880, 261] on div at bounding box center [883, 254] width 15 height 15
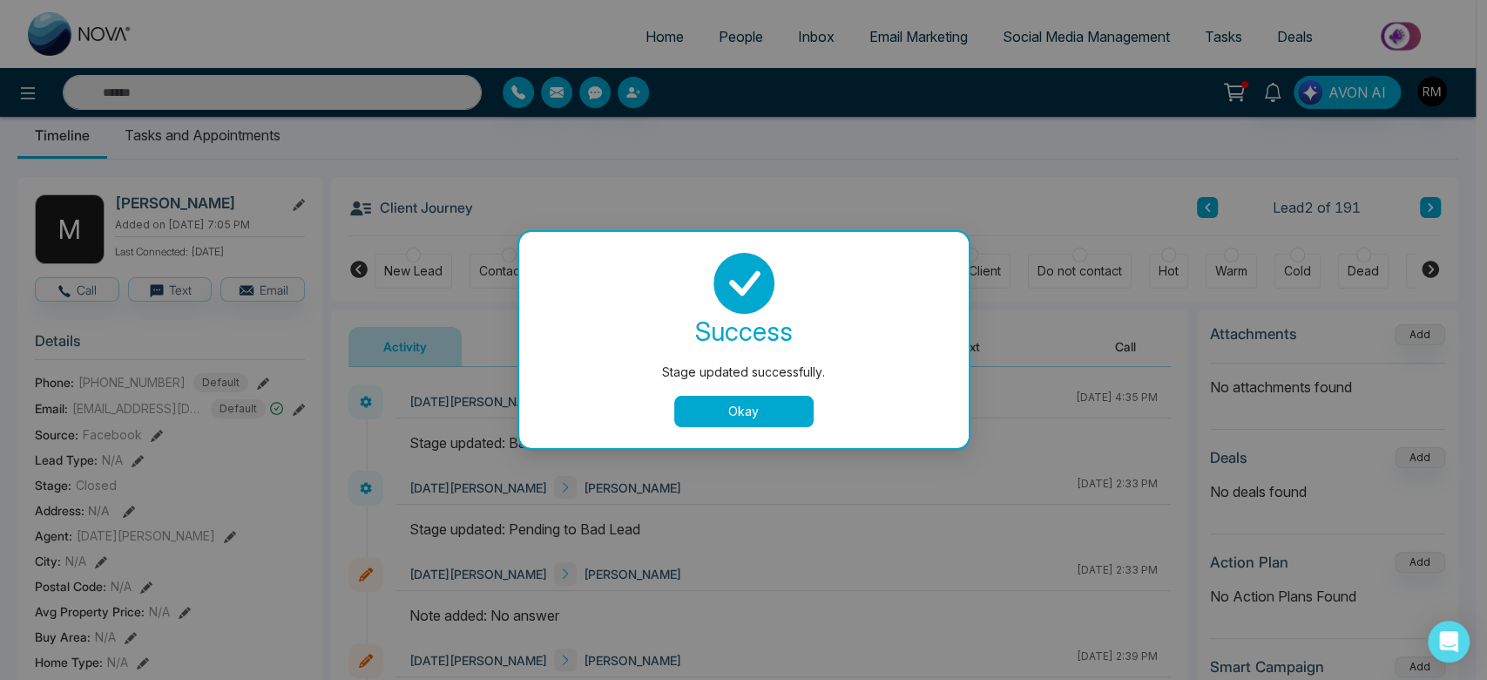
click at [781, 409] on button "Okay" at bounding box center [743, 411] width 139 height 31
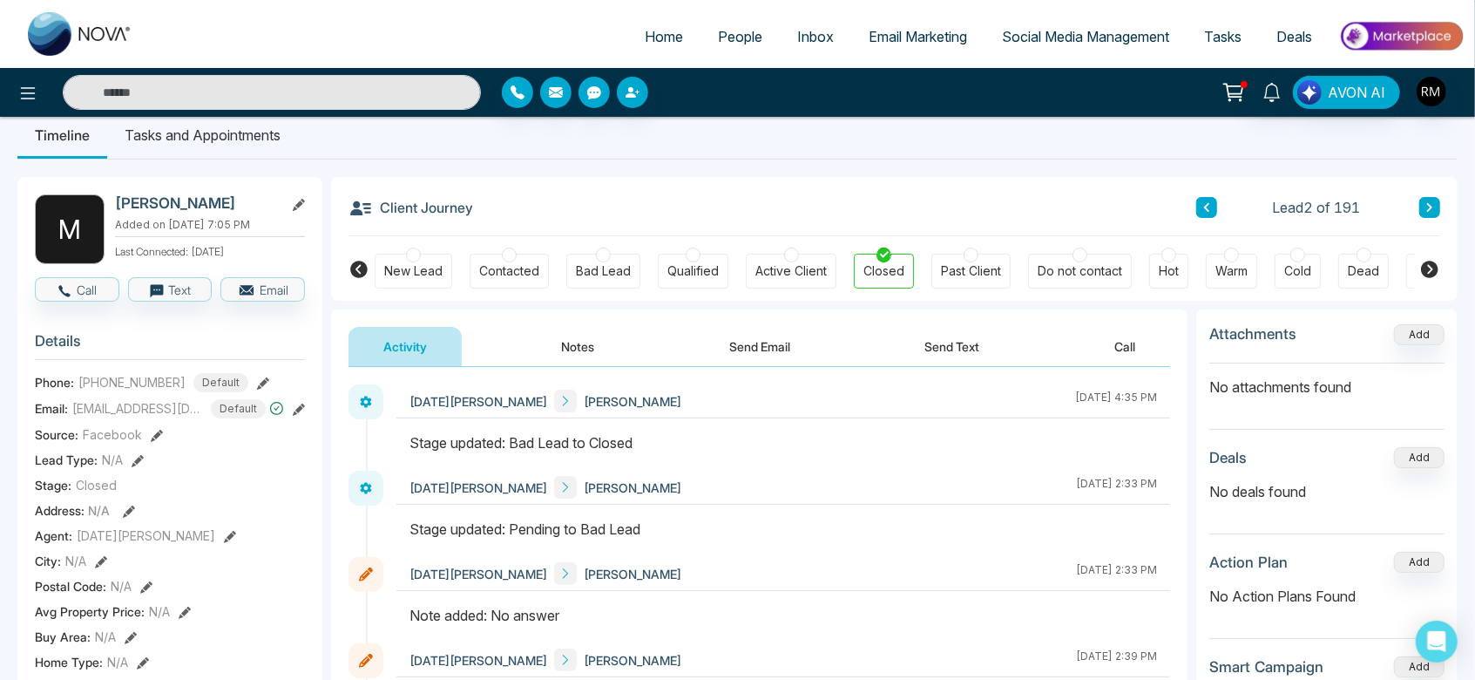
click at [1436, 212] on button at bounding box center [1429, 207] width 21 height 21
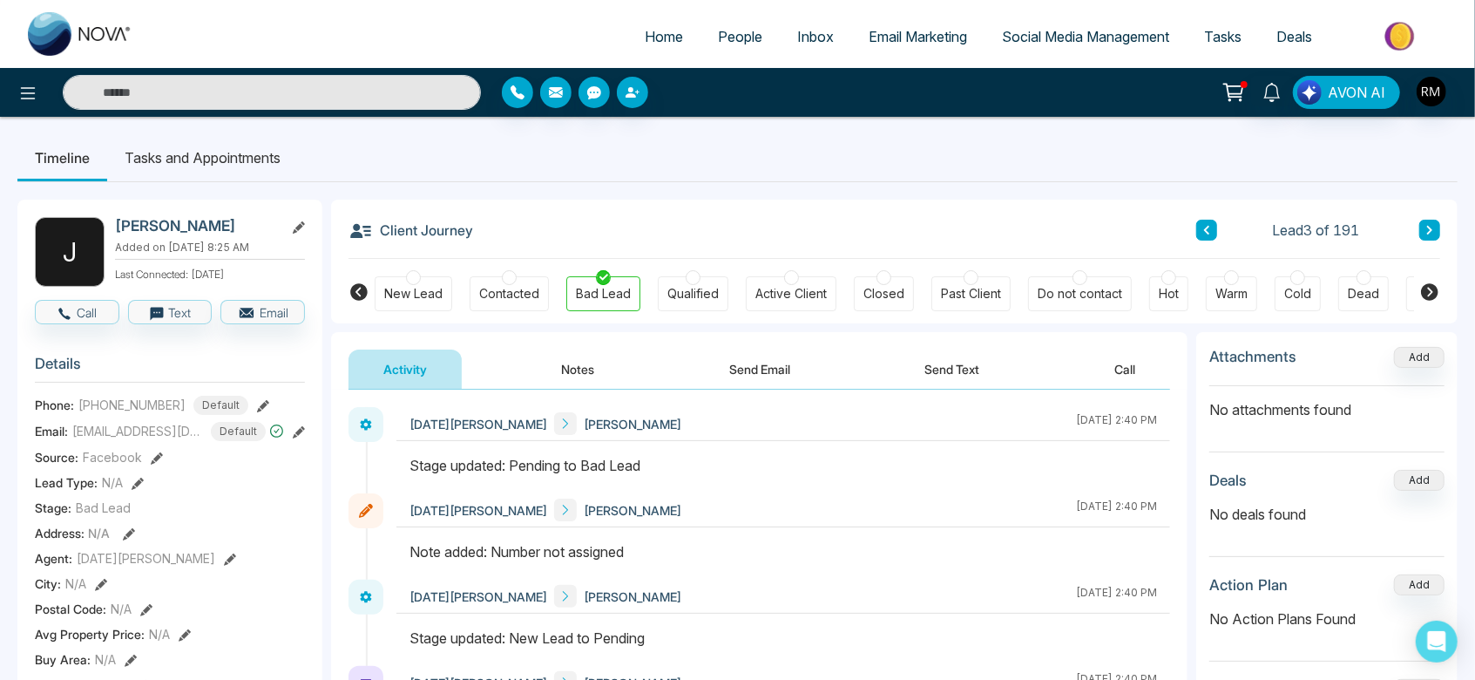
click at [1202, 227] on icon at bounding box center [1206, 230] width 9 height 10
click at [1419, 234] on button at bounding box center [1429, 230] width 21 height 21
click at [1429, 229] on icon at bounding box center [1429, 230] width 9 height 10
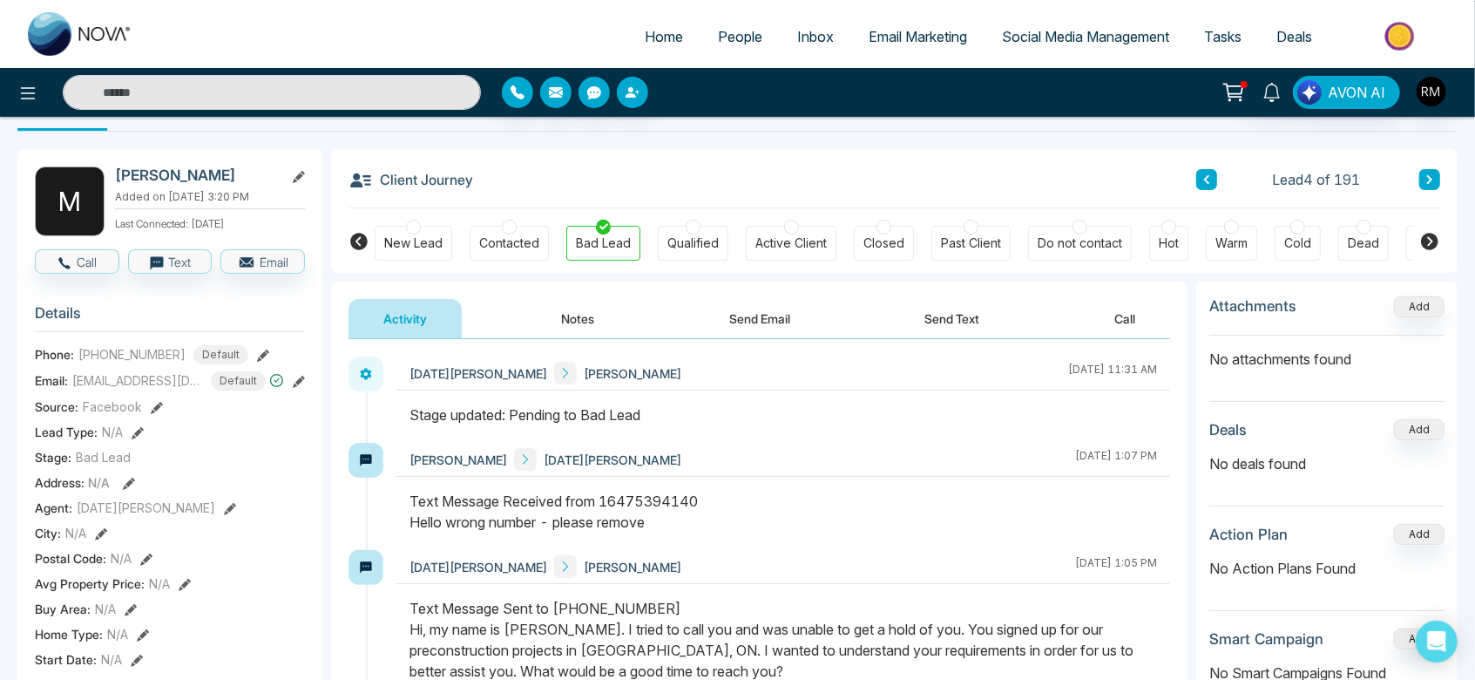
scroll to position [43, 0]
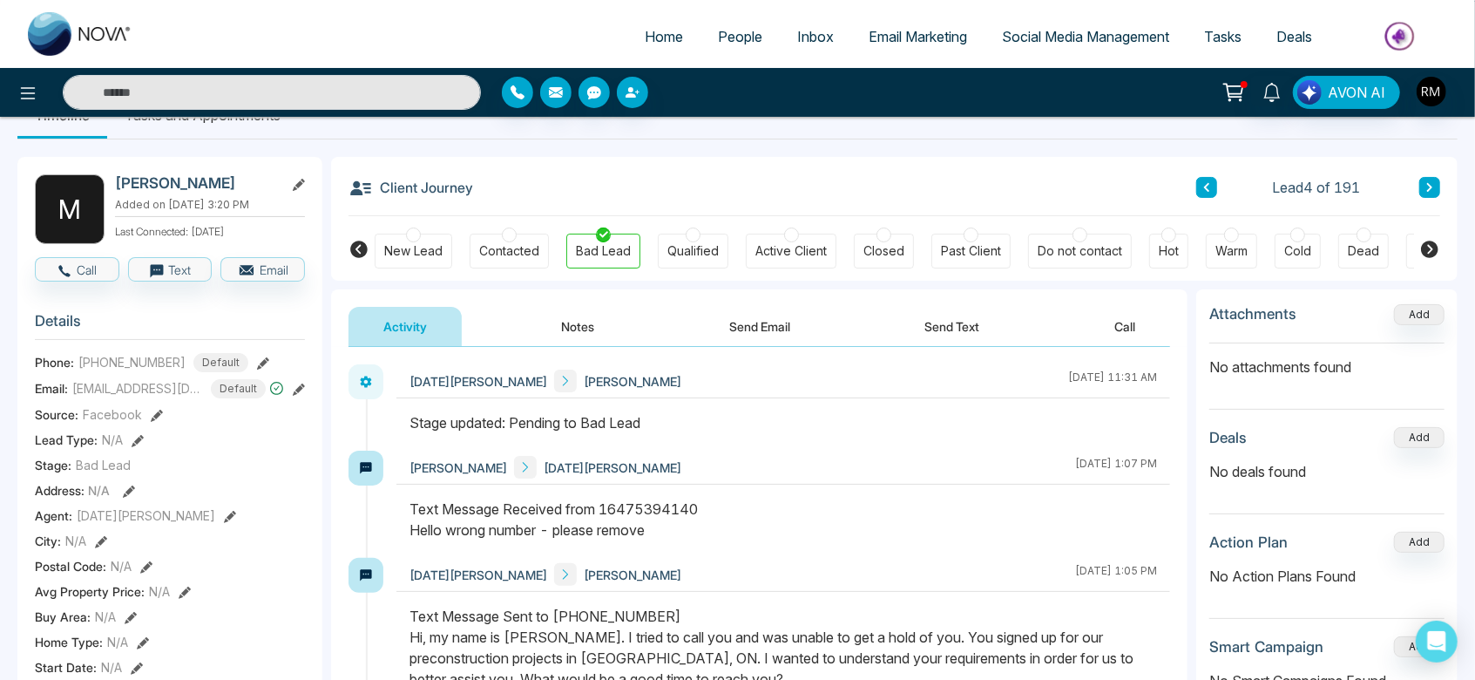
click at [1436, 186] on button at bounding box center [1429, 187] width 21 height 21
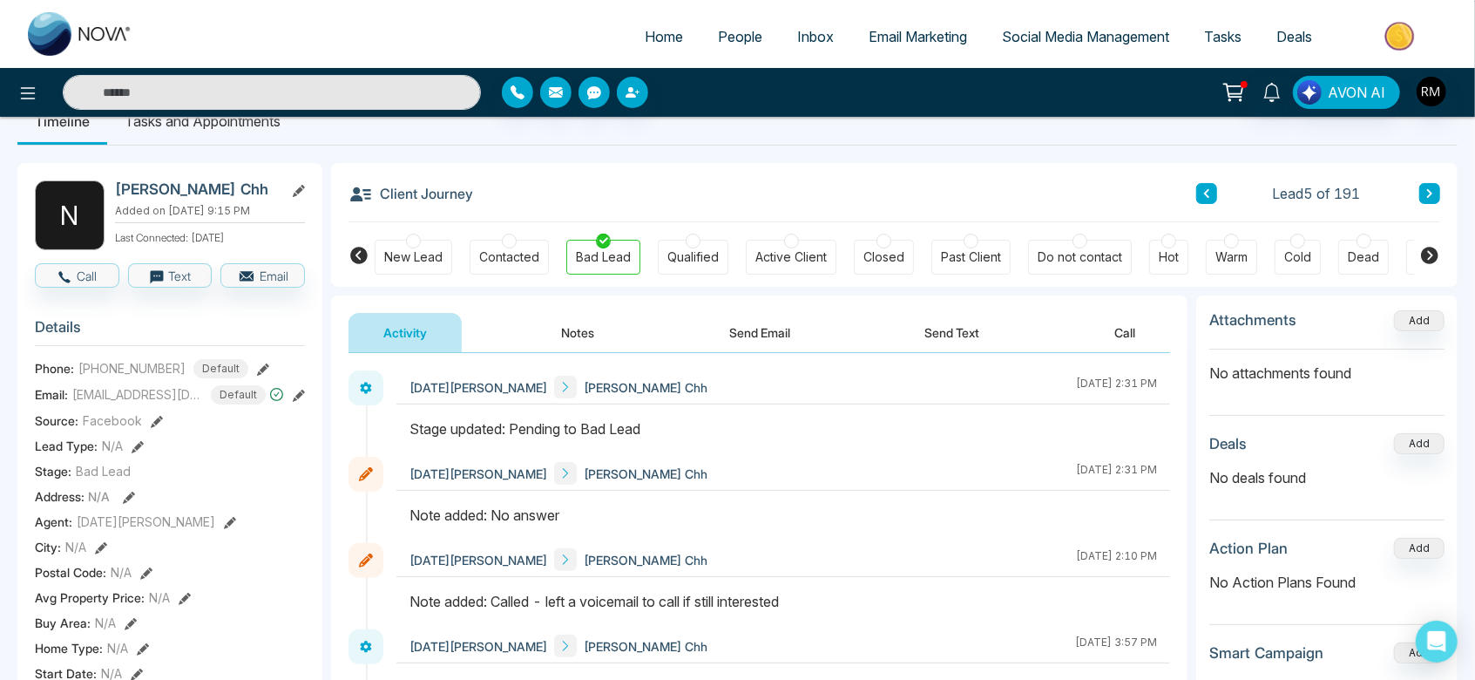
scroll to position [36, 0]
click at [889, 240] on div "Closed" at bounding box center [884, 257] width 60 height 35
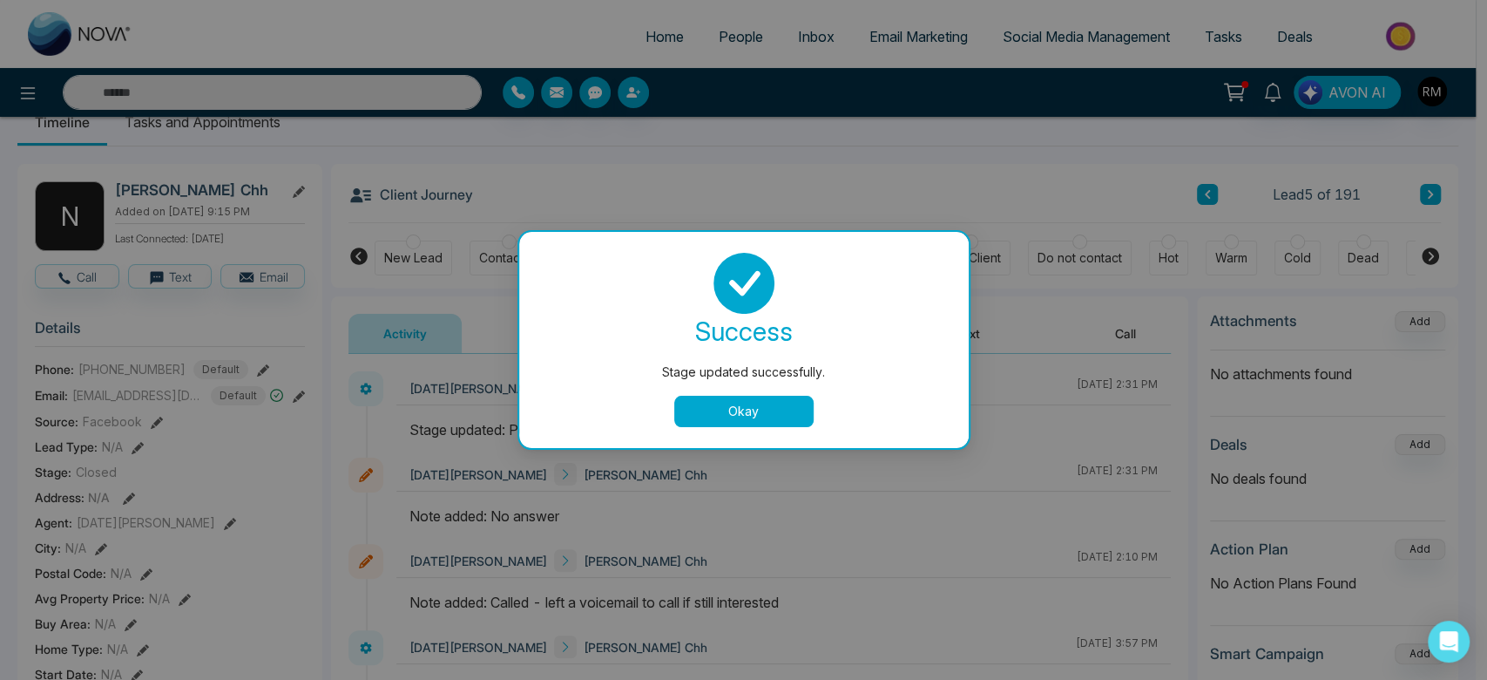
click at [790, 411] on button "Okay" at bounding box center [743, 411] width 139 height 31
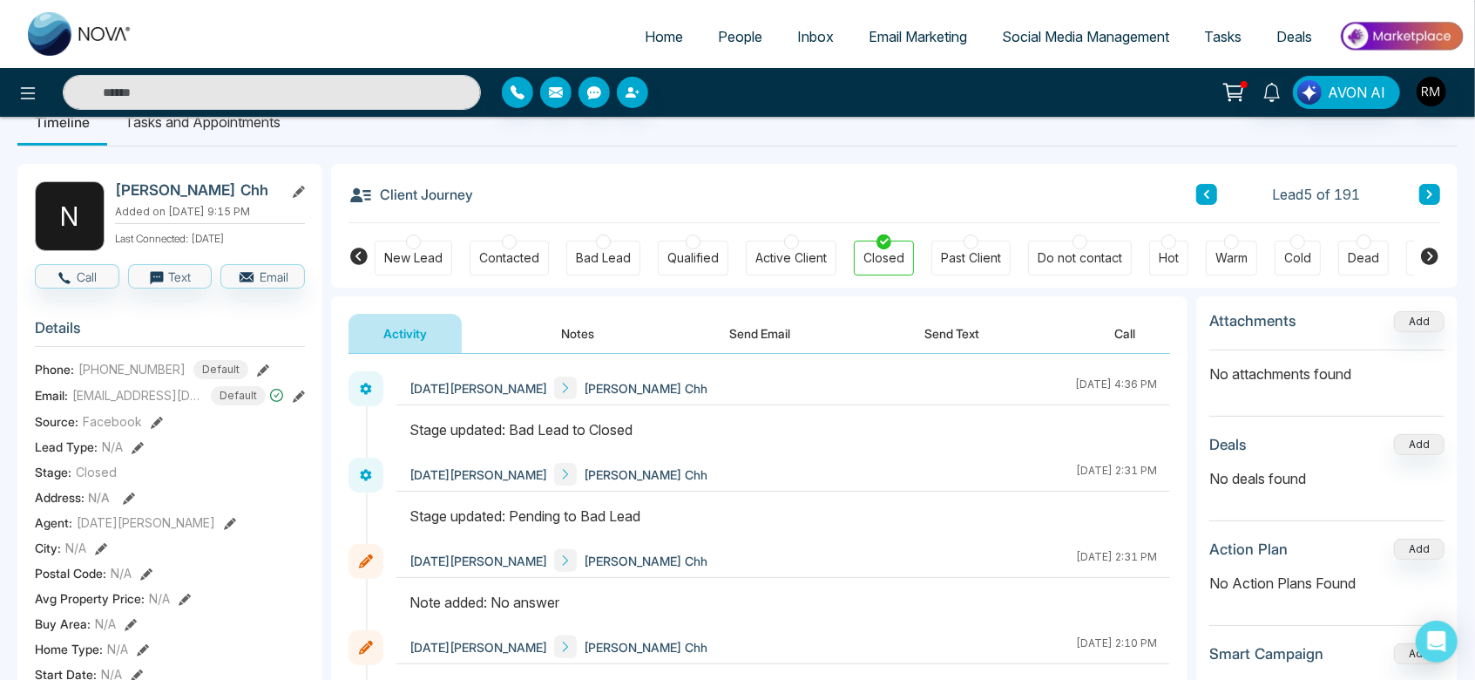
click at [1435, 195] on button at bounding box center [1429, 194] width 21 height 21
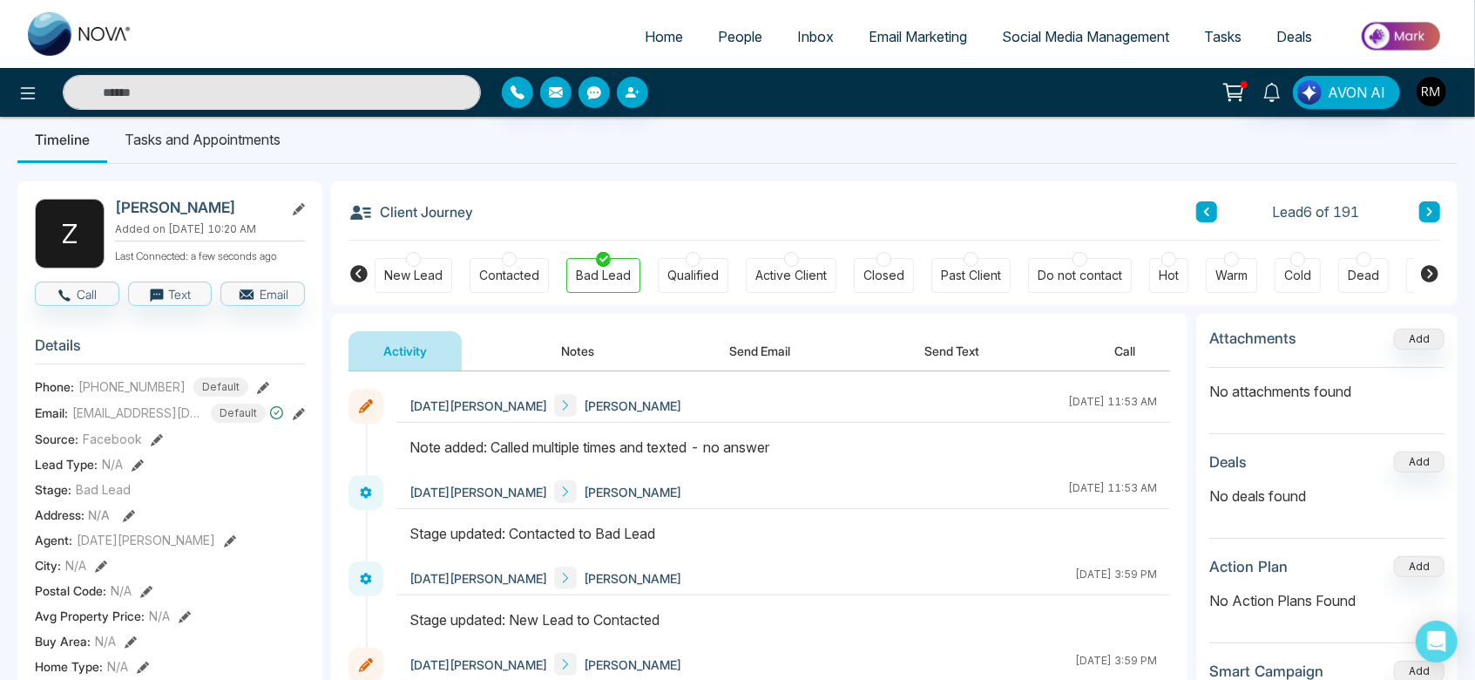
scroll to position [16, 0]
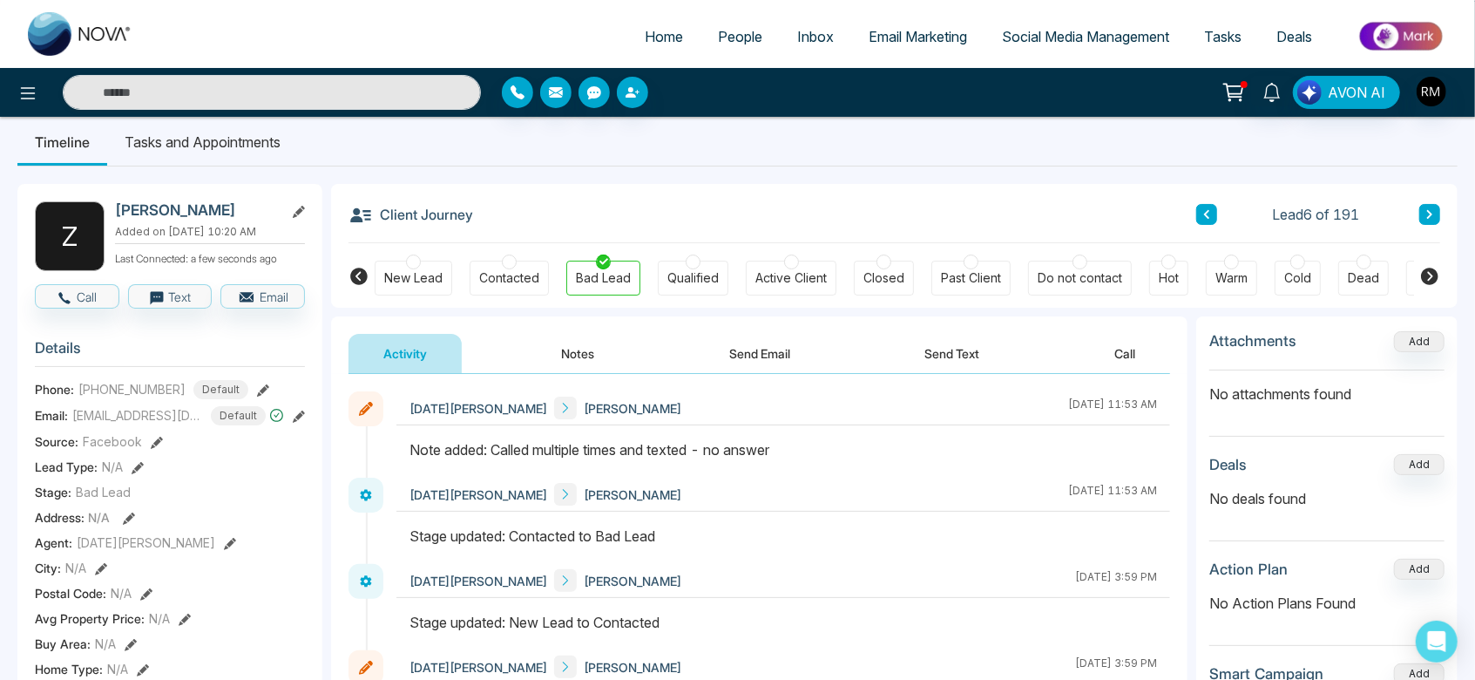
click at [883, 265] on div at bounding box center [883, 261] width 15 height 15
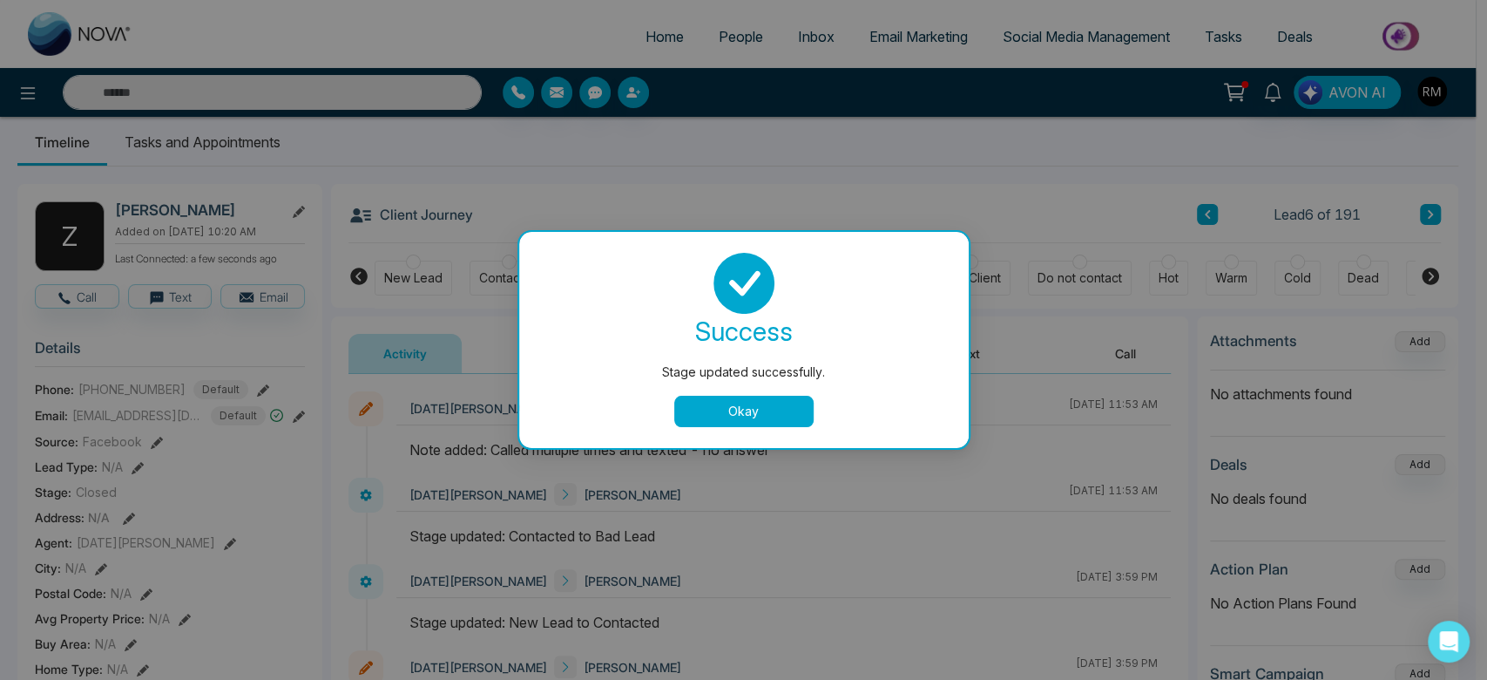
click at [761, 422] on button "Okay" at bounding box center [743, 411] width 139 height 31
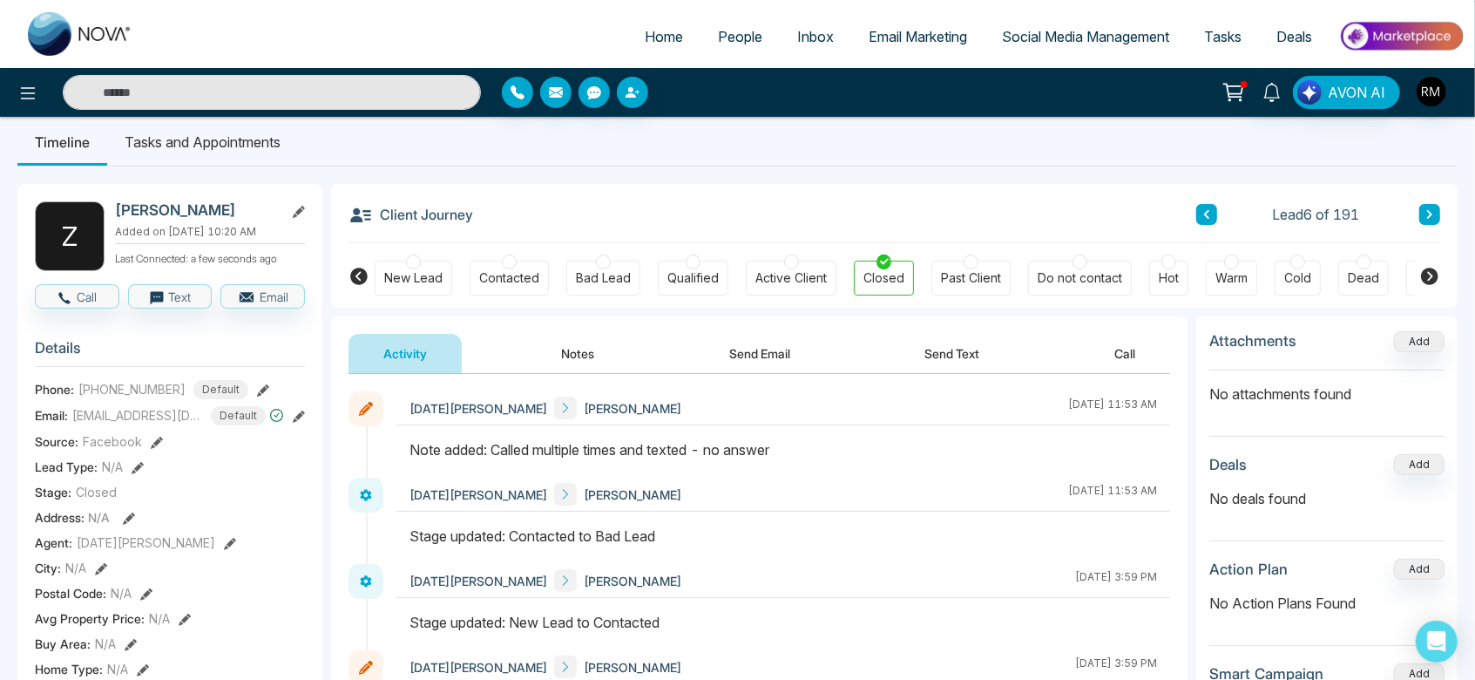
click at [1428, 220] on button at bounding box center [1429, 214] width 21 height 21
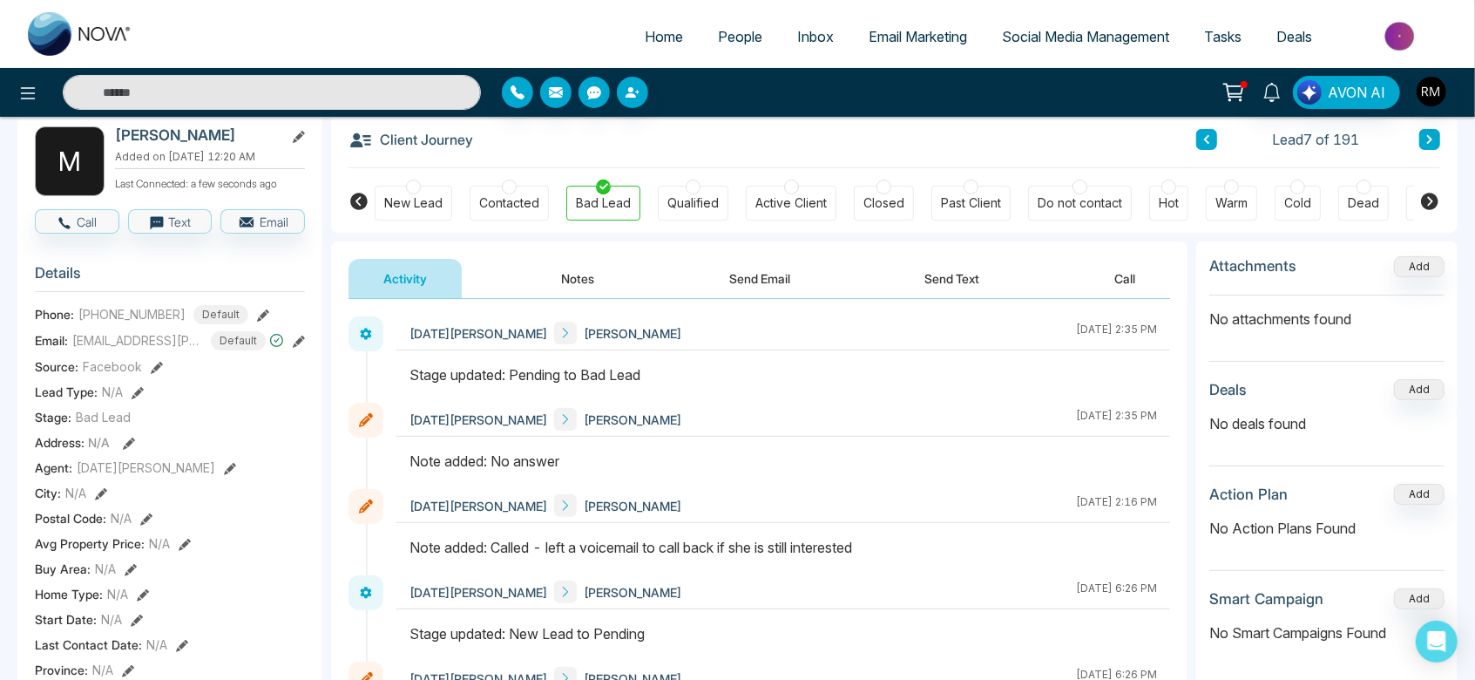
scroll to position [88, 0]
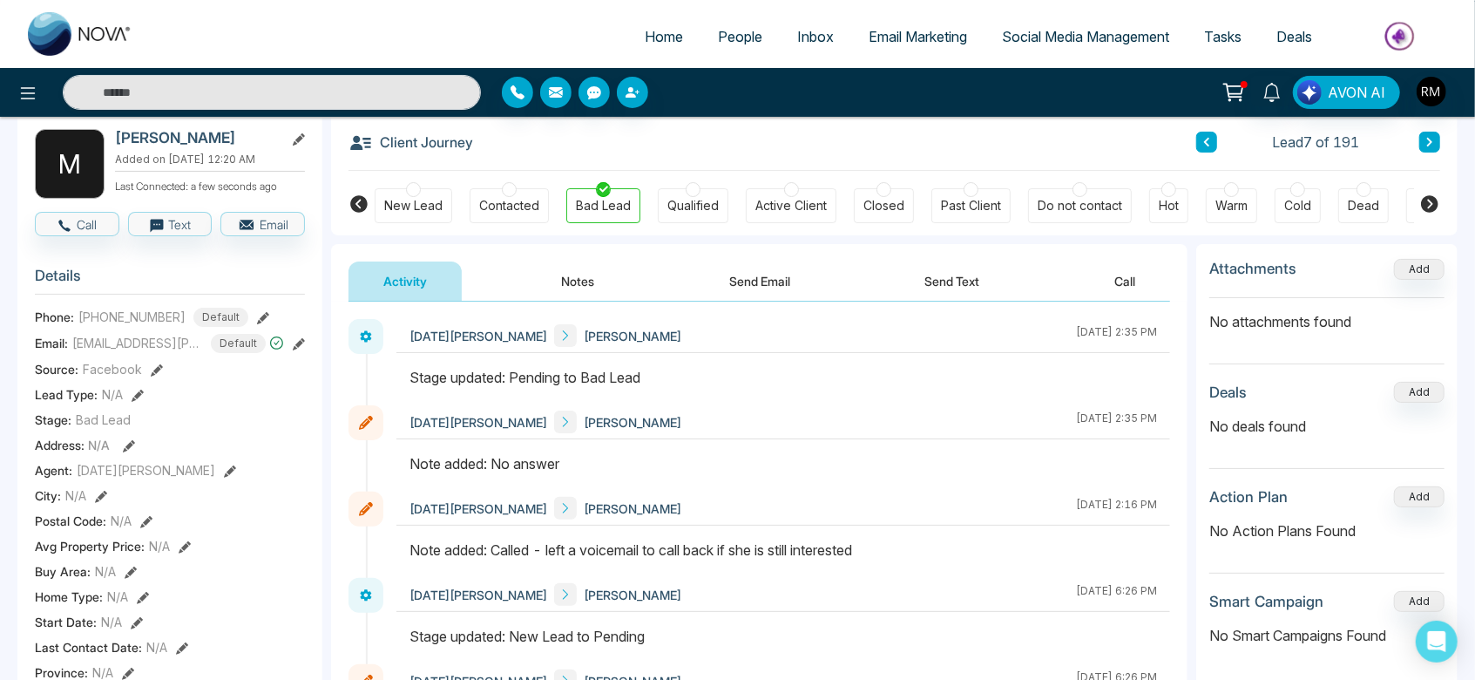
click at [880, 190] on div at bounding box center [883, 189] width 15 height 15
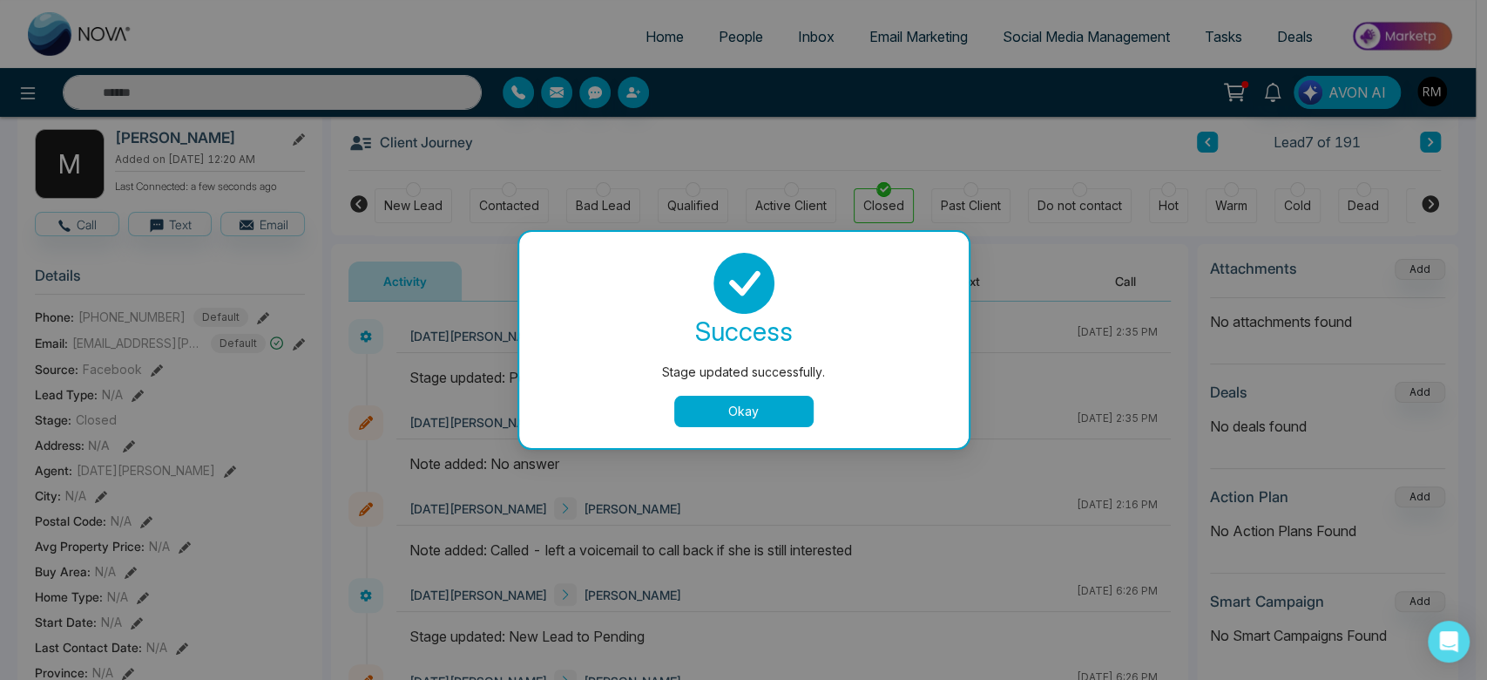
click at [723, 406] on button "Okay" at bounding box center [743, 411] width 139 height 31
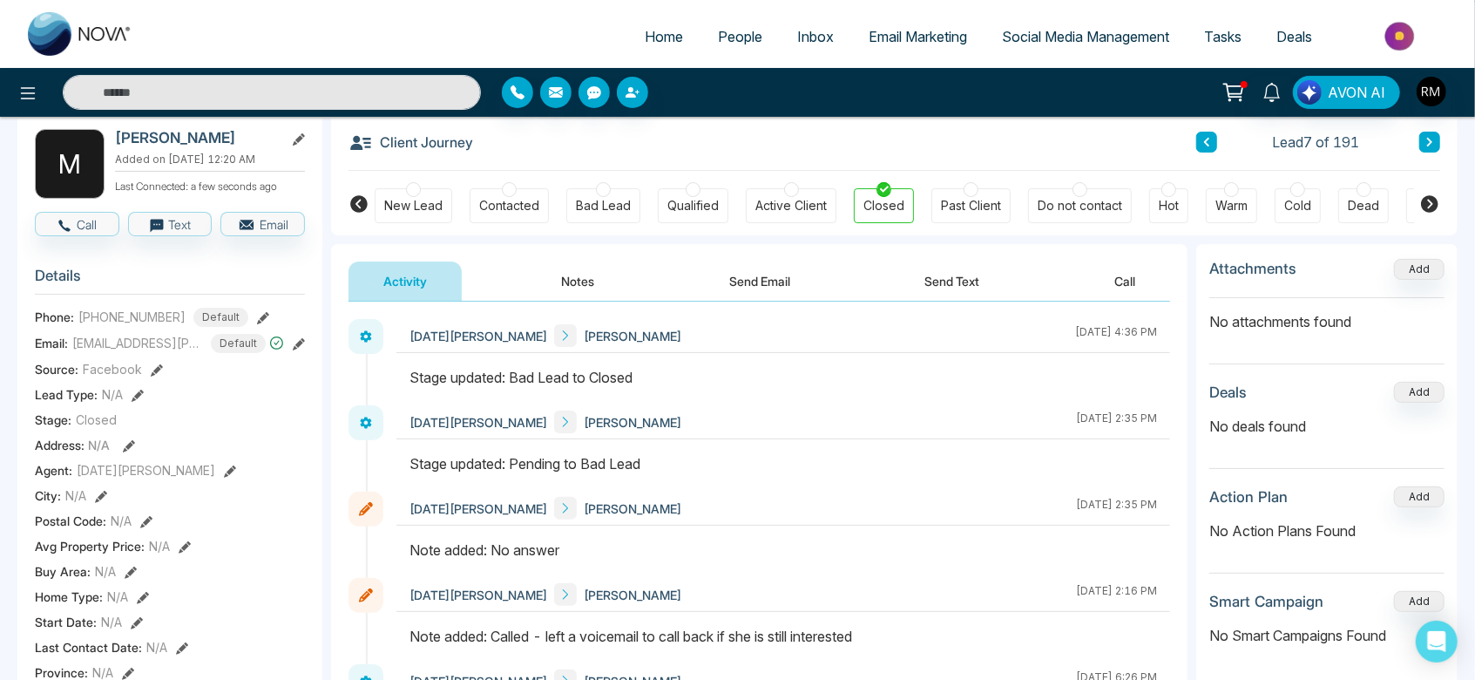
click at [1290, 193] on div at bounding box center [1297, 189] width 15 height 15
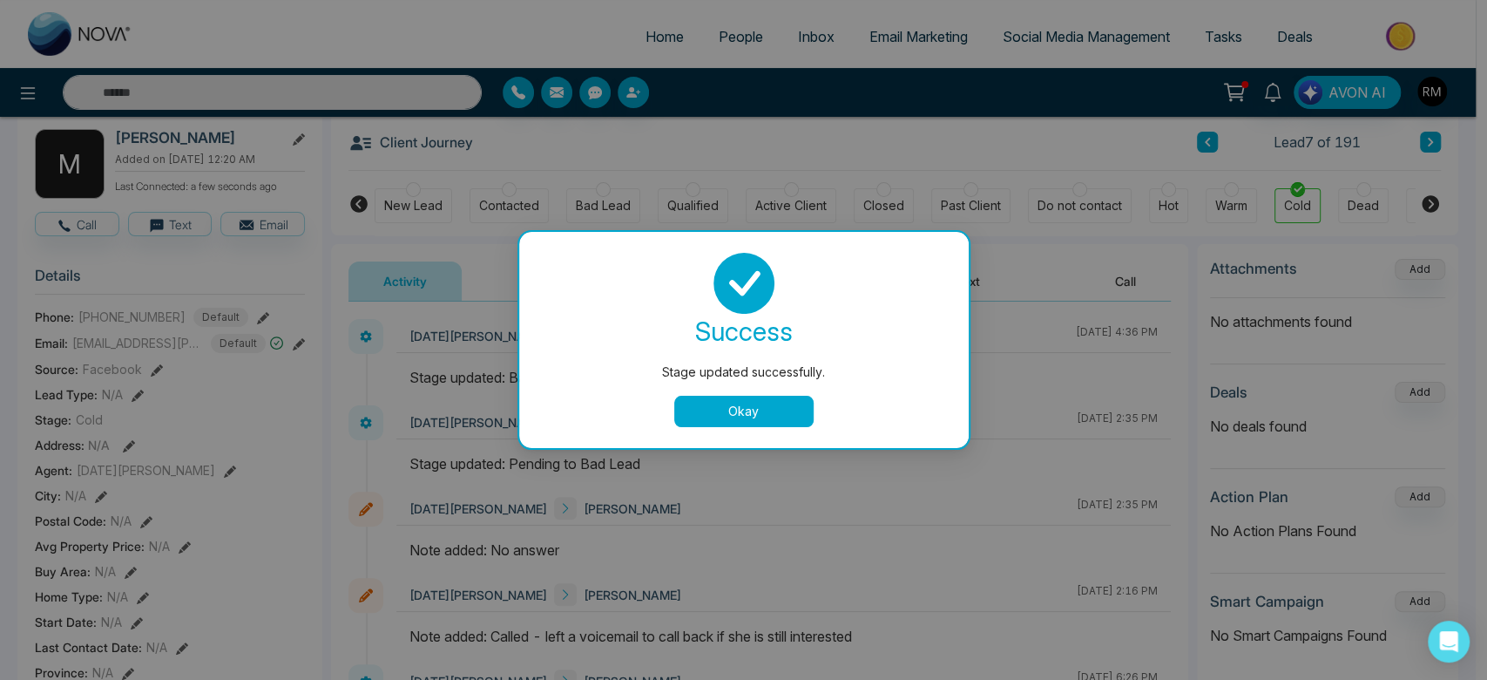
click at [704, 421] on button "Okay" at bounding box center [743, 411] width 139 height 31
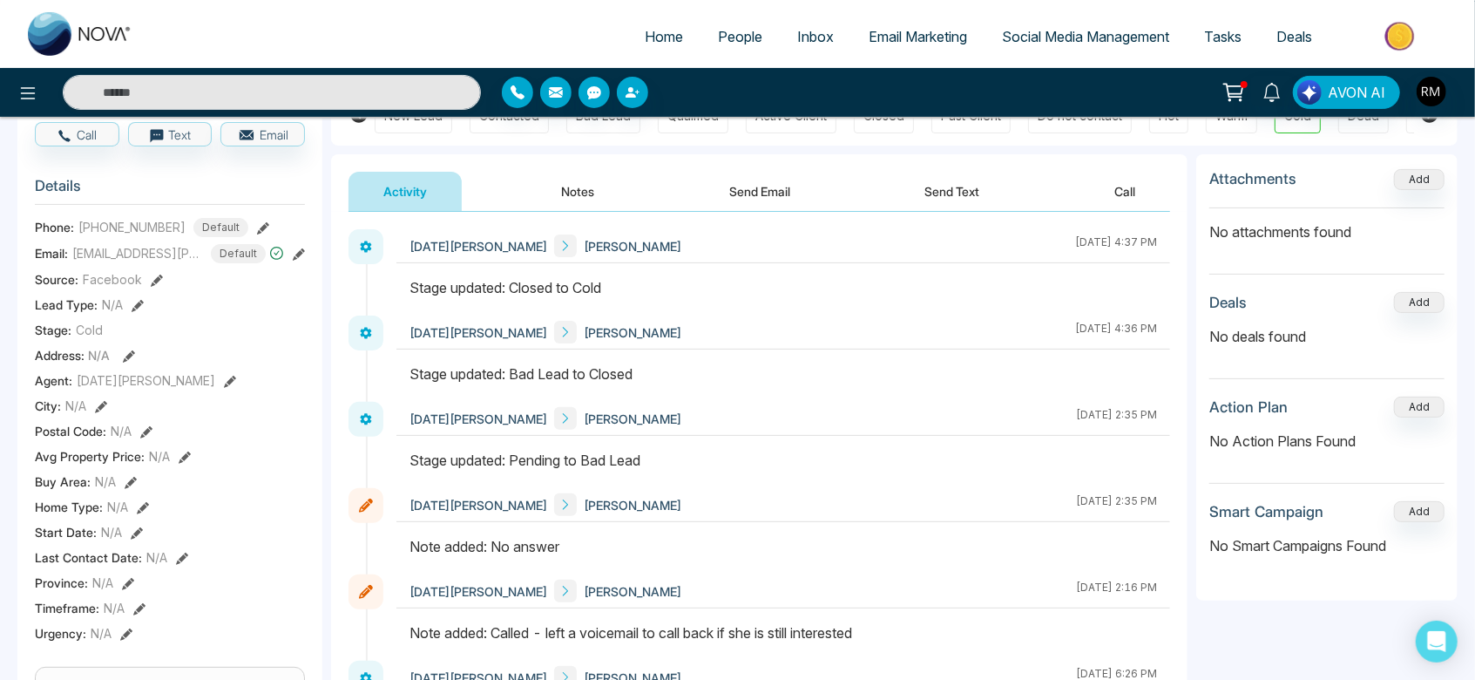
scroll to position [0, 0]
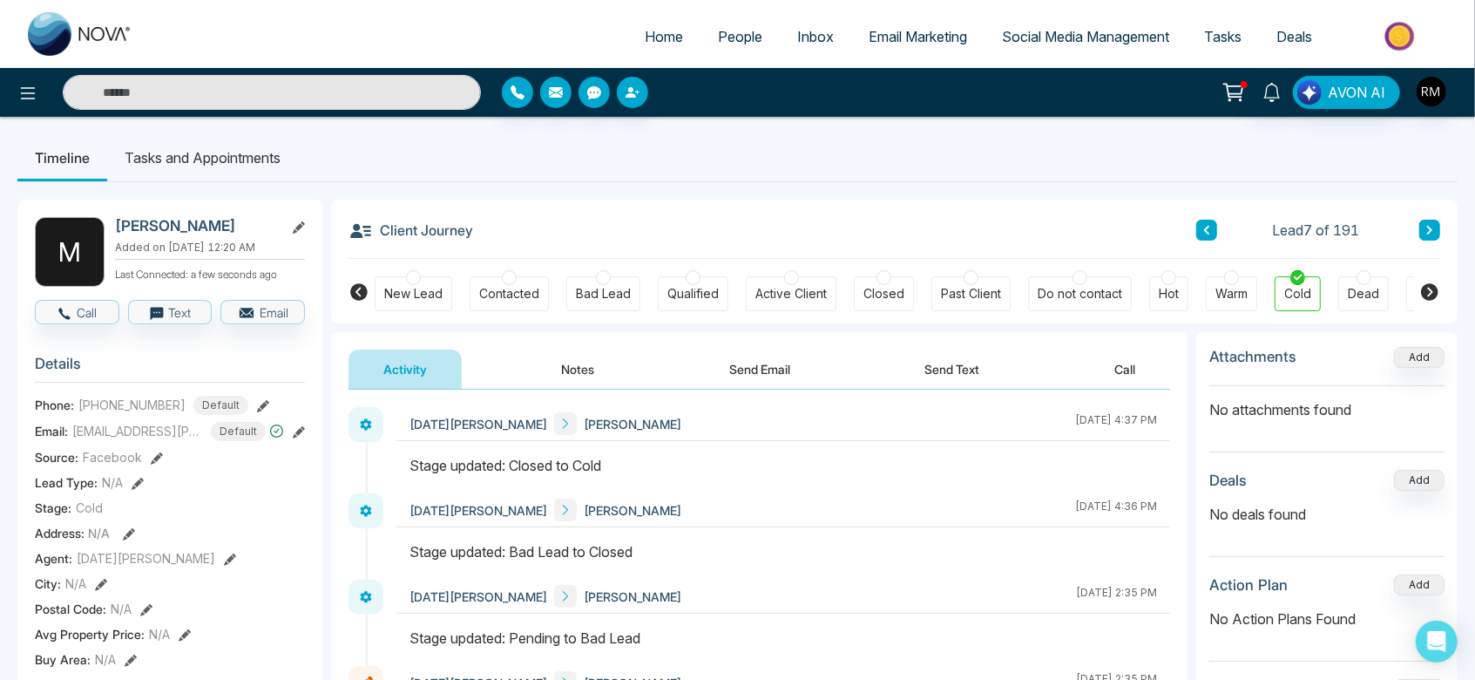
click at [1431, 237] on button at bounding box center [1429, 230] width 21 height 21
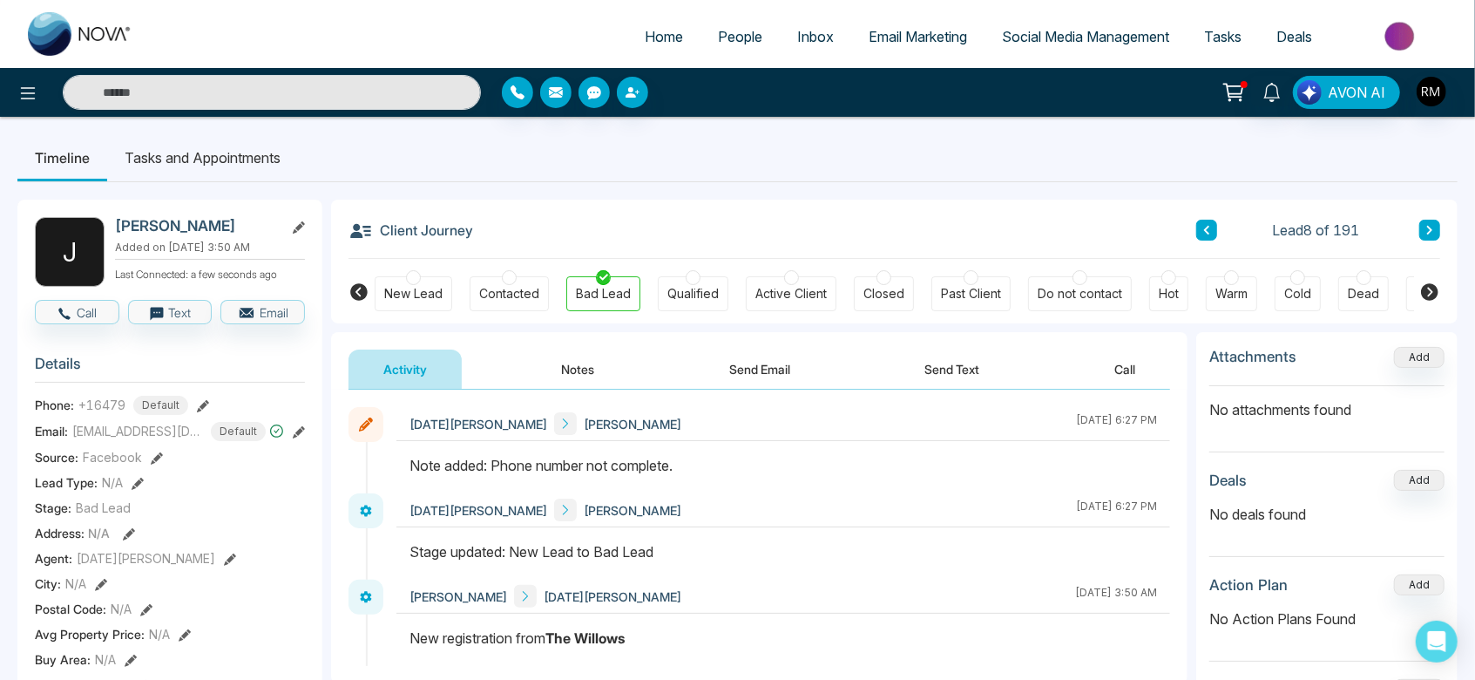
click at [1425, 235] on button at bounding box center [1429, 230] width 21 height 21
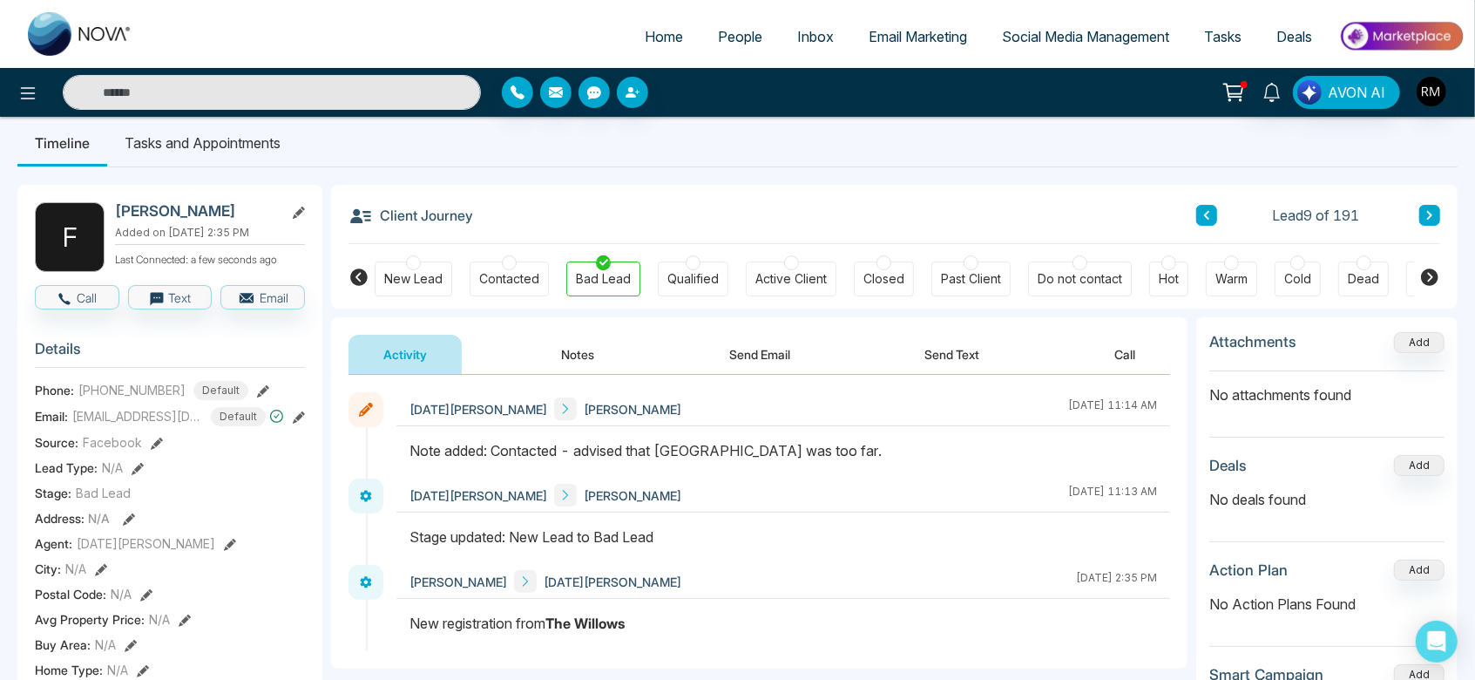
scroll to position [14, 0]
click at [1294, 268] on div at bounding box center [1297, 263] width 15 height 15
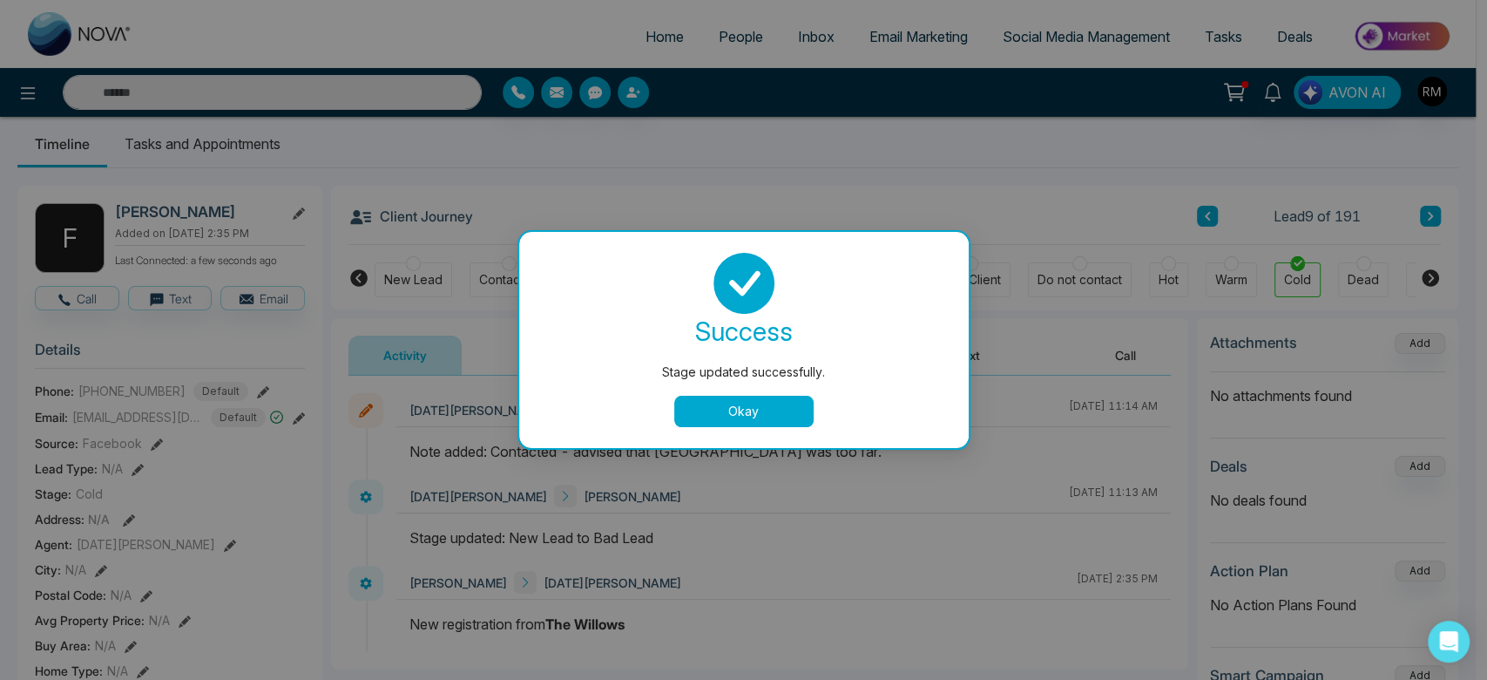
click at [741, 420] on button "Okay" at bounding box center [743, 411] width 139 height 31
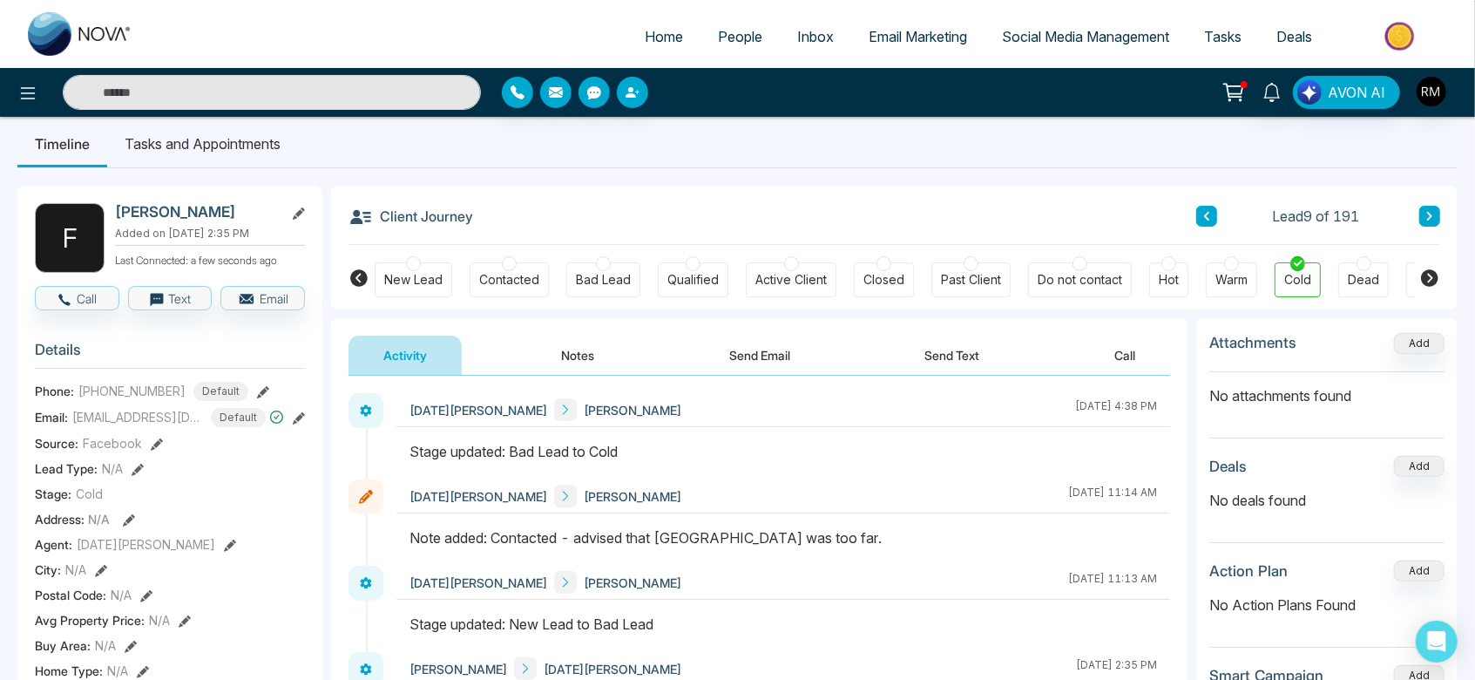
click at [1430, 214] on icon at bounding box center [1429, 216] width 5 height 9
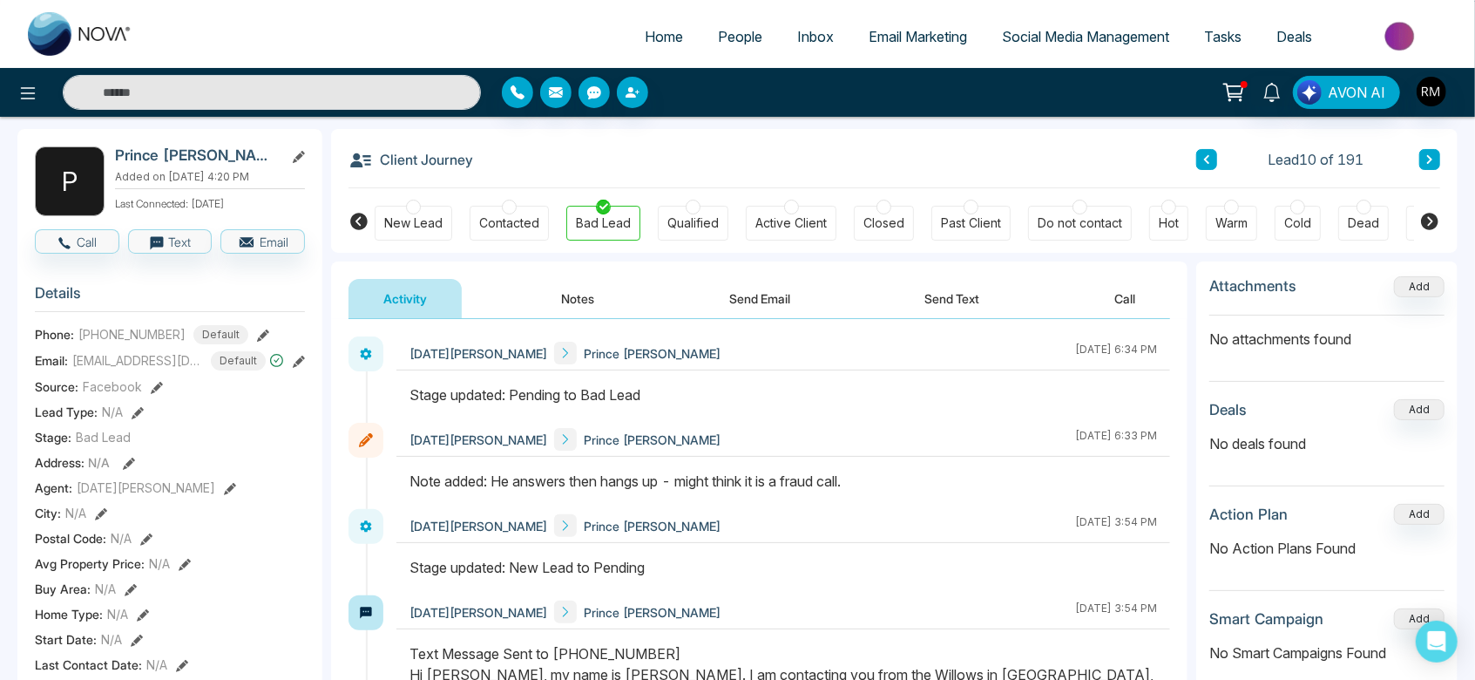
scroll to position [70, 0]
click at [1429, 161] on icon at bounding box center [1429, 160] width 5 height 9
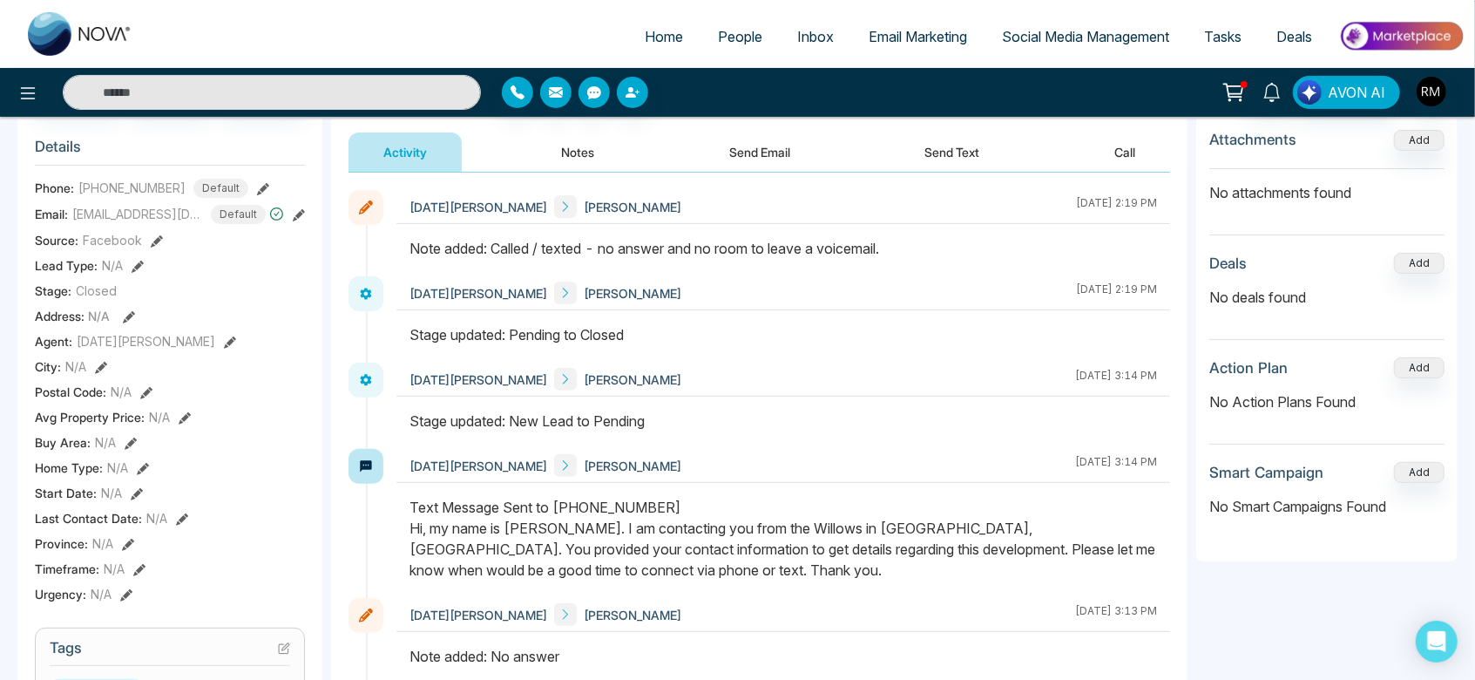
scroll to position [218, 0]
click at [786, 387] on div "[DATE][PERSON_NAME] Ndah [PERSON_NAME][DATE] 3:14 PM" at bounding box center [783, 379] width 774 height 34
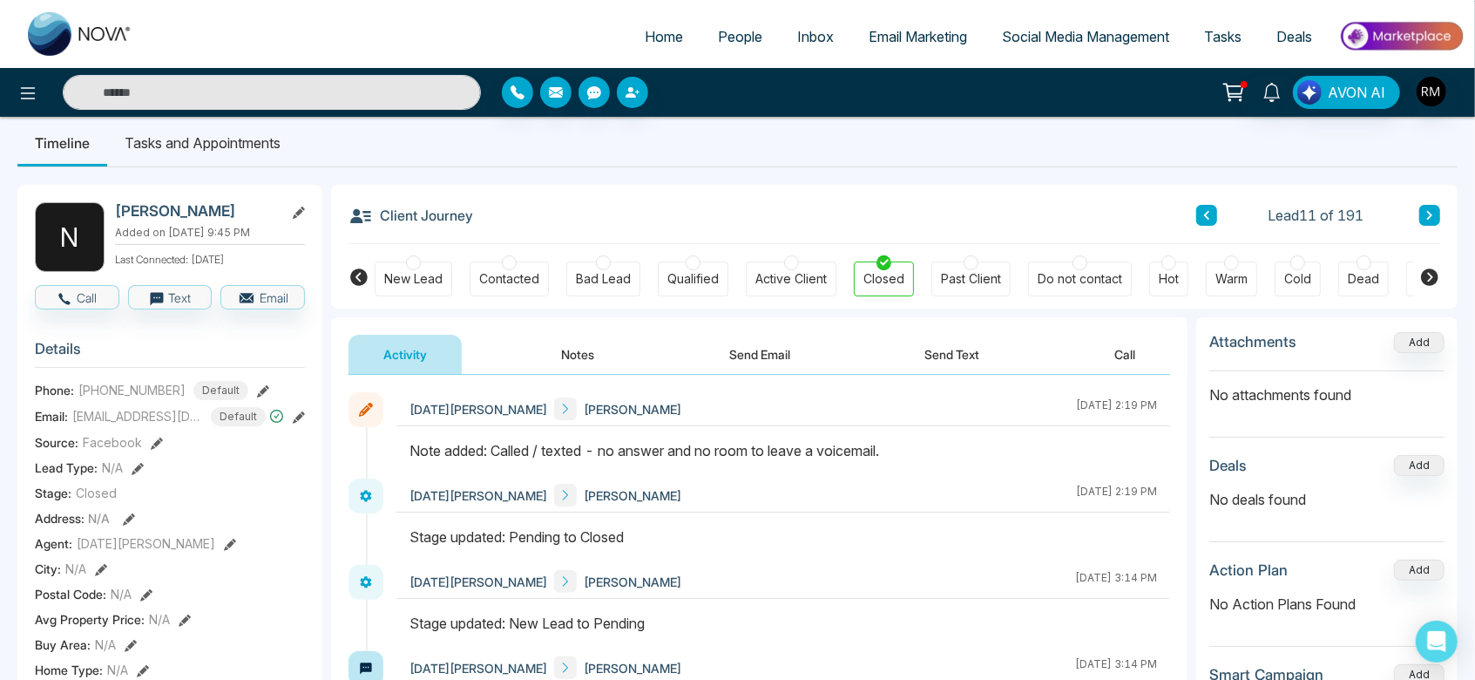
scroll to position [0, 0]
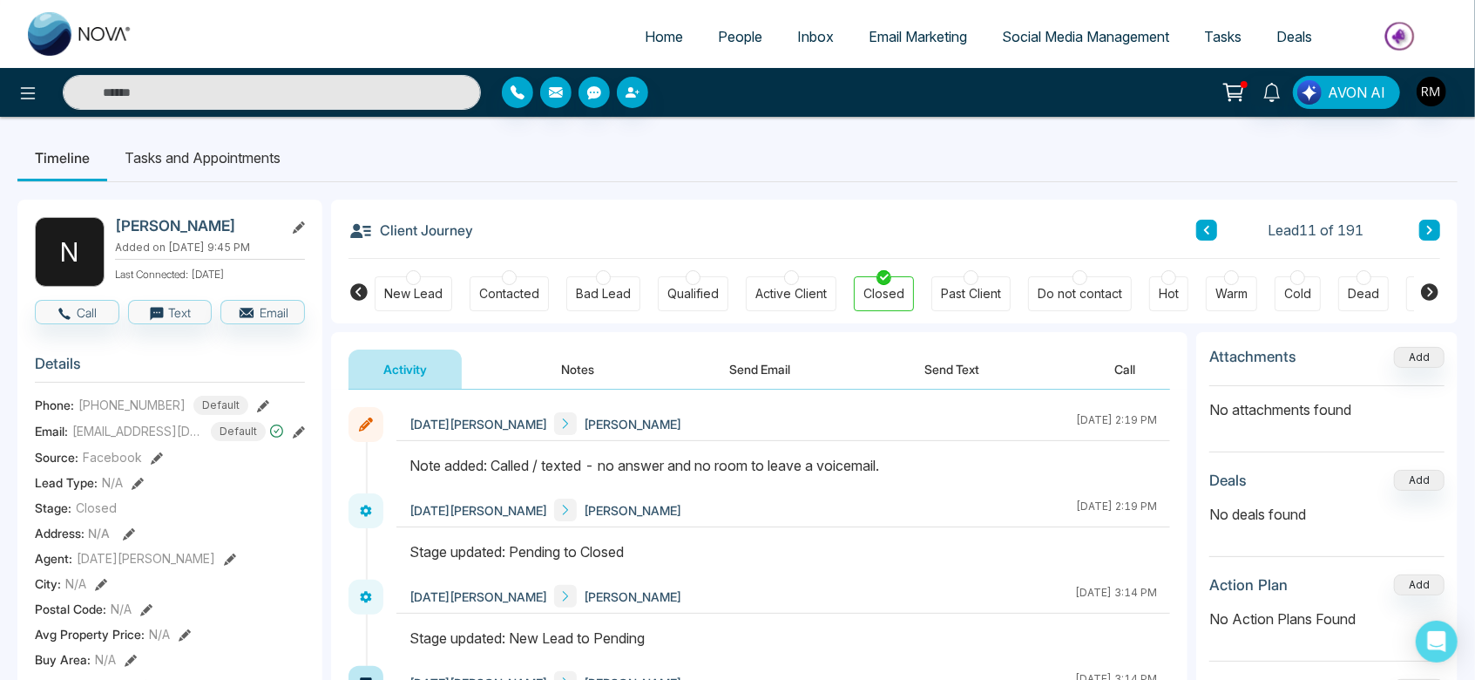
click at [1432, 235] on button at bounding box center [1429, 230] width 21 height 21
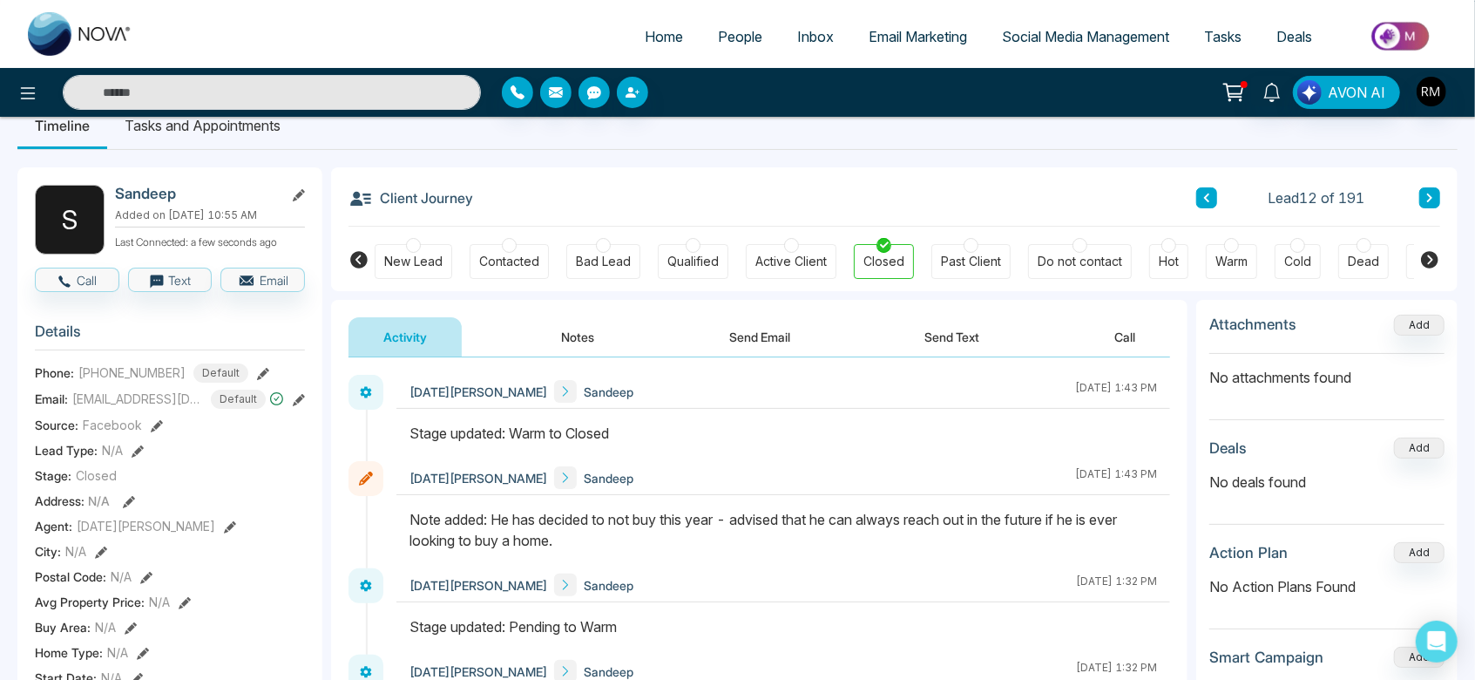
scroll to position [31, 0]
click at [1296, 252] on div at bounding box center [1297, 246] width 15 height 15
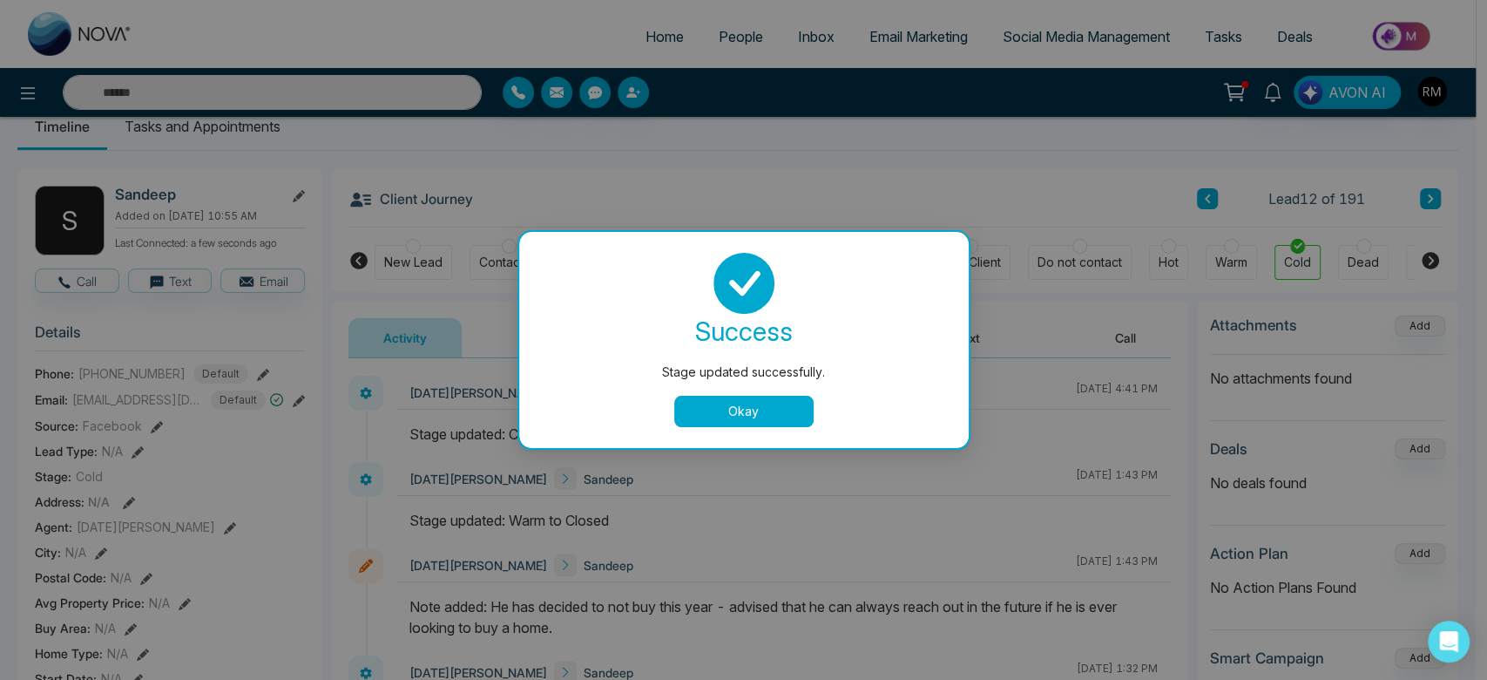
click at [753, 407] on button "Okay" at bounding box center [743, 411] width 139 height 31
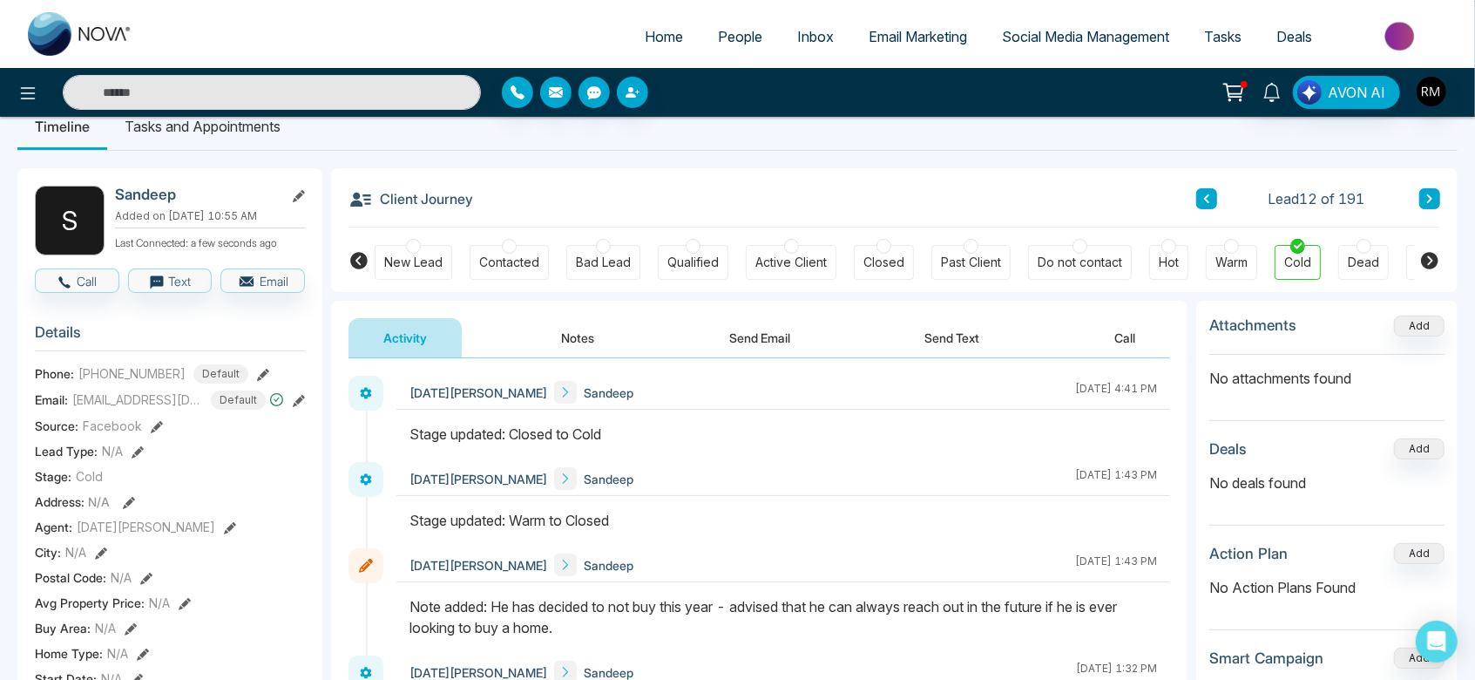
click at [1432, 197] on icon at bounding box center [1429, 198] width 9 height 10
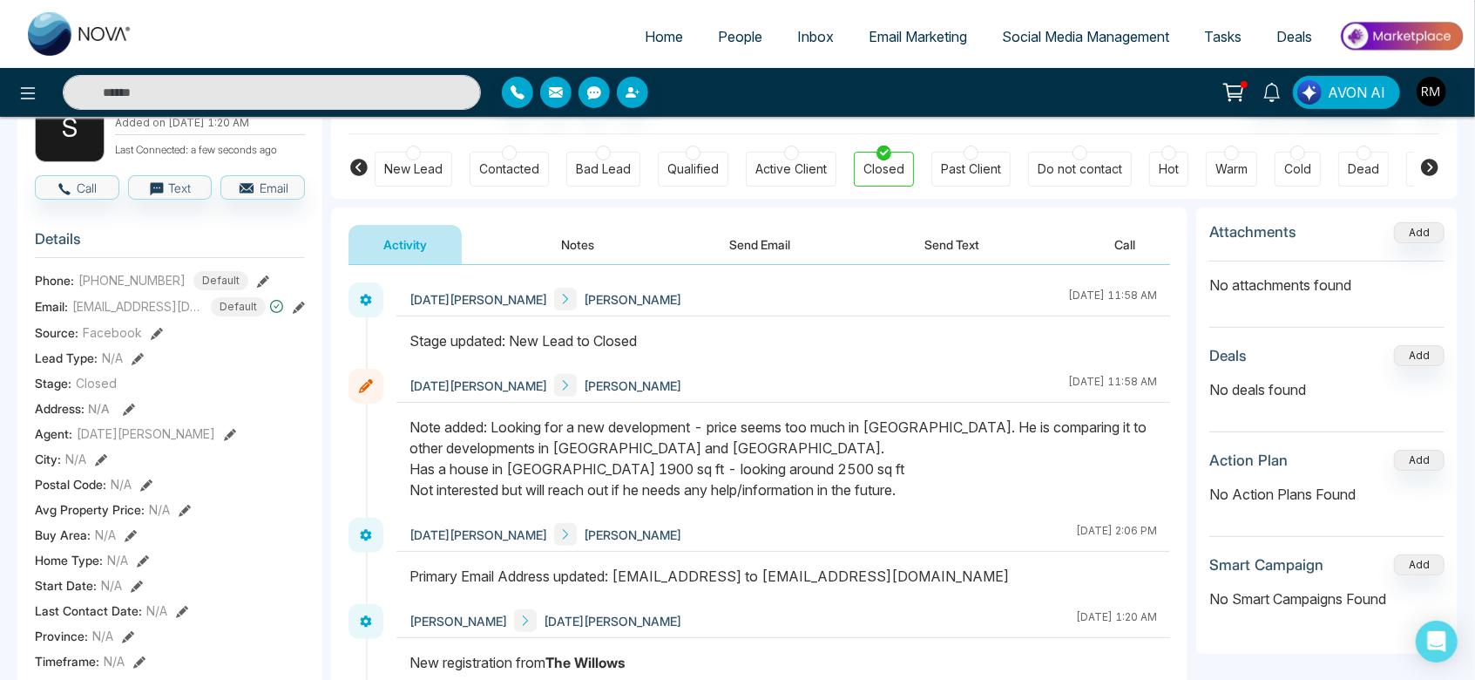
scroll to position [123, 0]
click at [1299, 158] on div at bounding box center [1297, 154] width 15 height 15
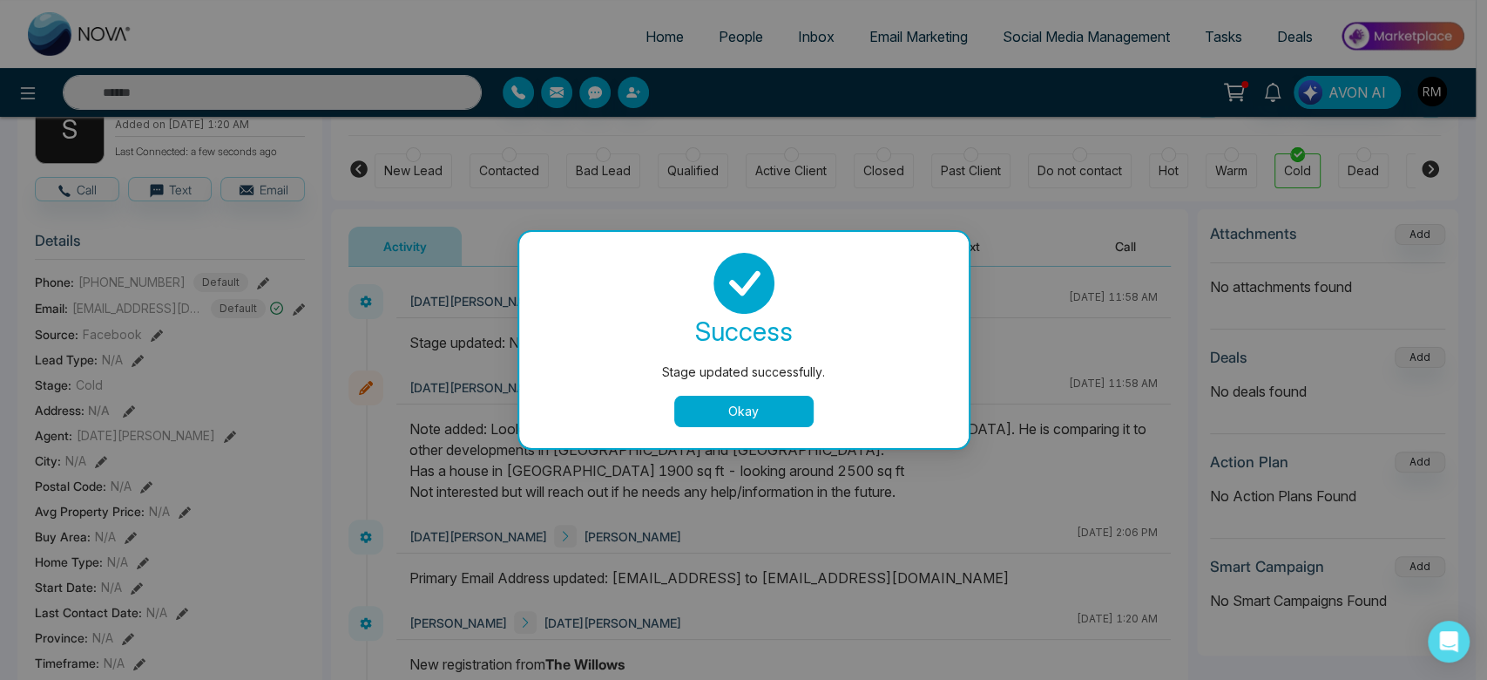
click at [722, 408] on button "Okay" at bounding box center [743, 411] width 139 height 31
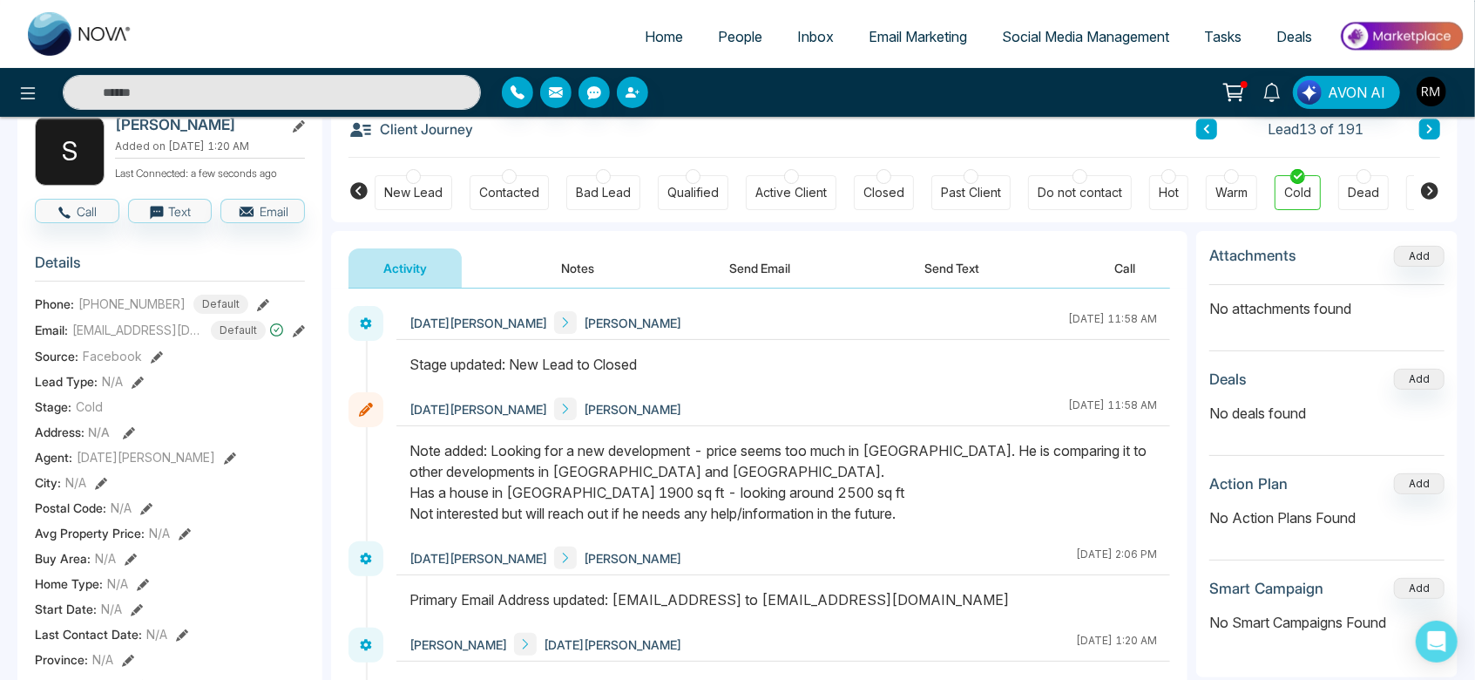
scroll to position [99, 0]
click at [1431, 131] on icon at bounding box center [1429, 130] width 5 height 9
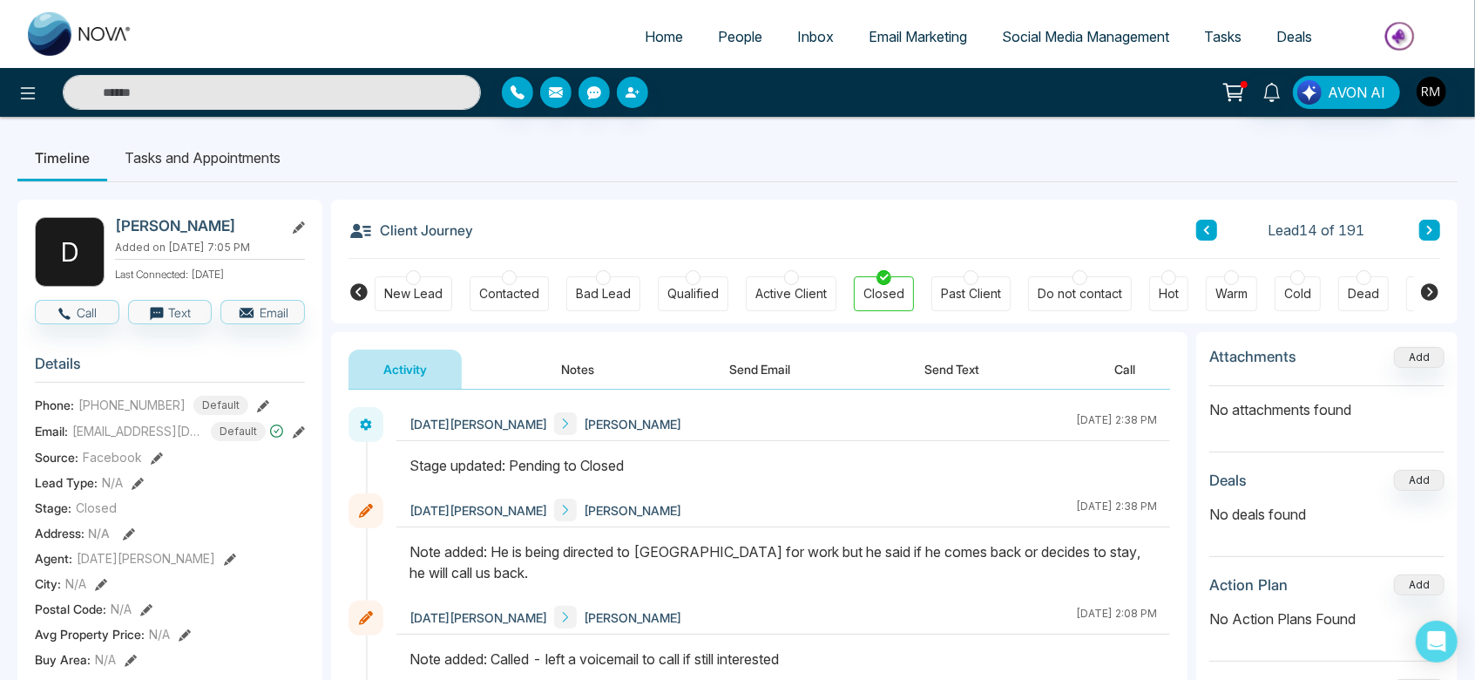
click at [1285, 277] on div "Cold" at bounding box center [1298, 293] width 46 height 35
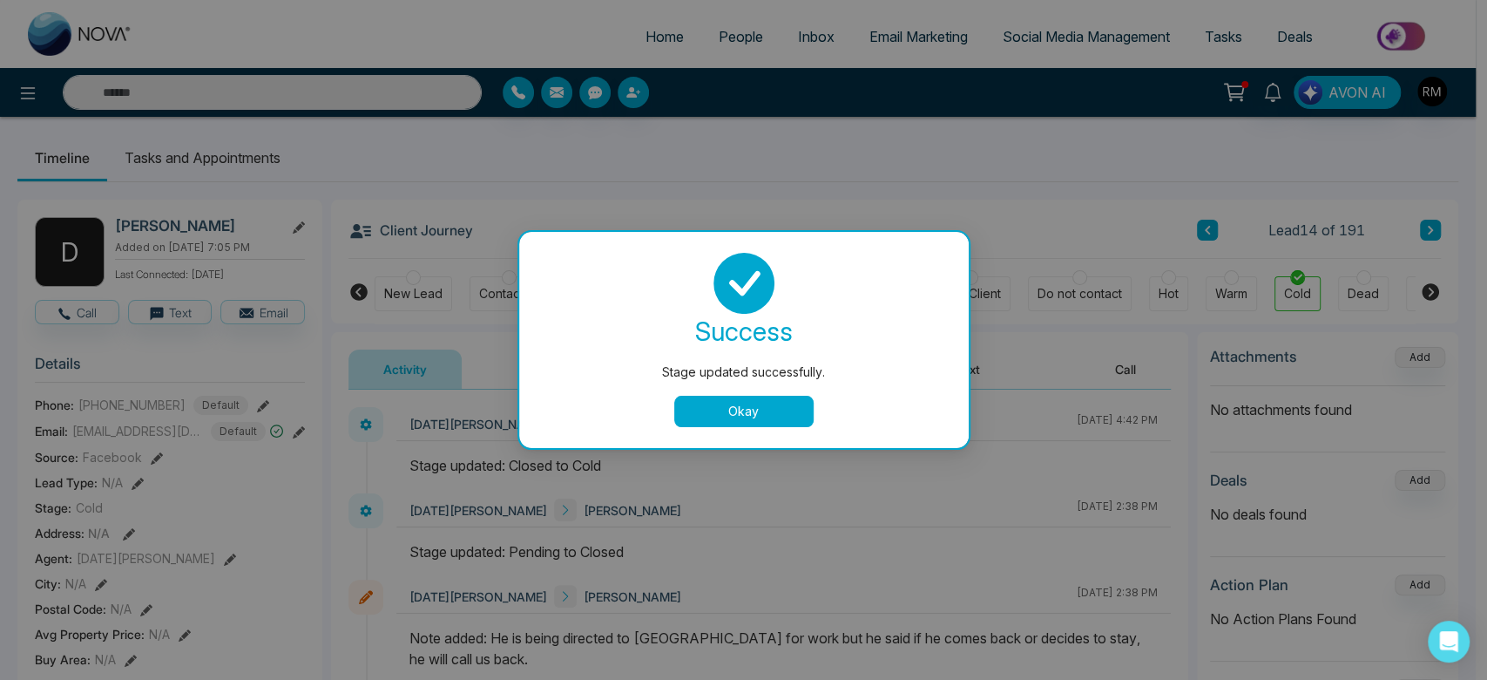
click at [768, 407] on button "Okay" at bounding box center [743, 411] width 139 height 31
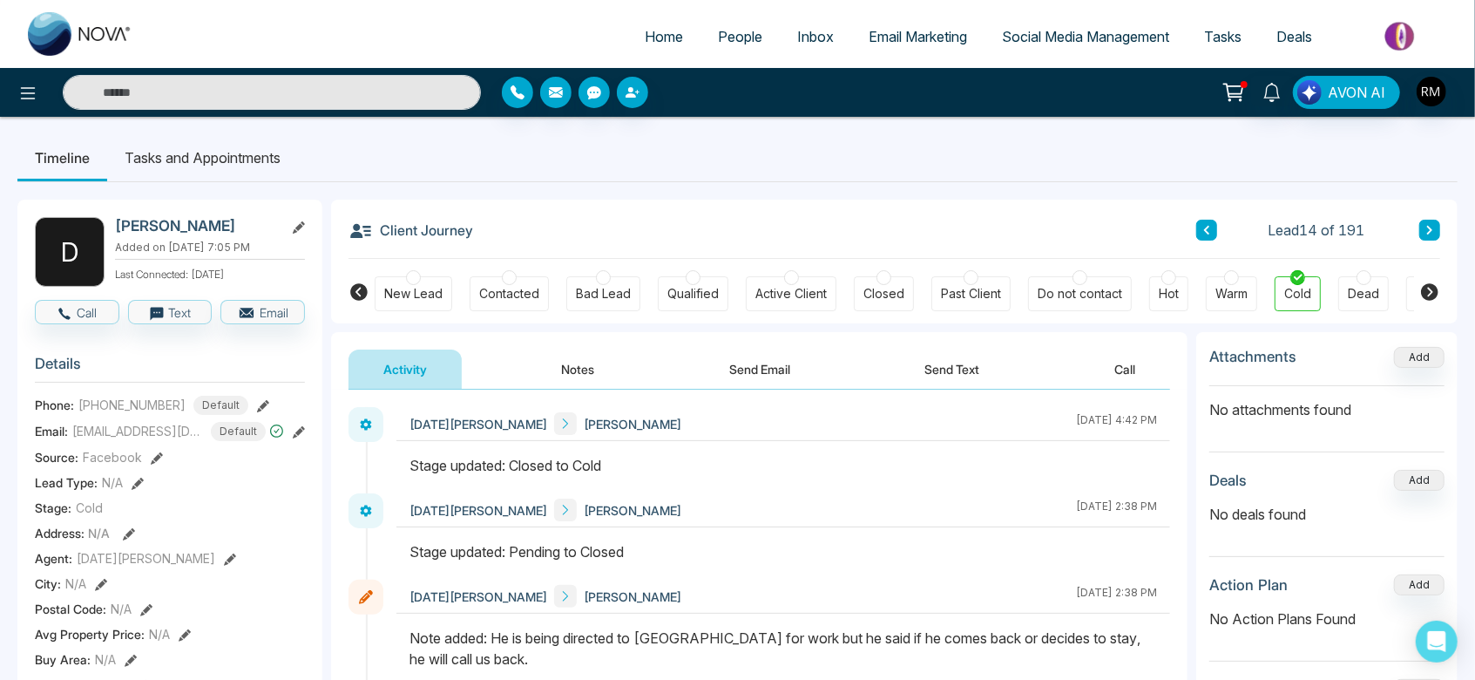
click at [1430, 231] on icon at bounding box center [1429, 230] width 5 height 9
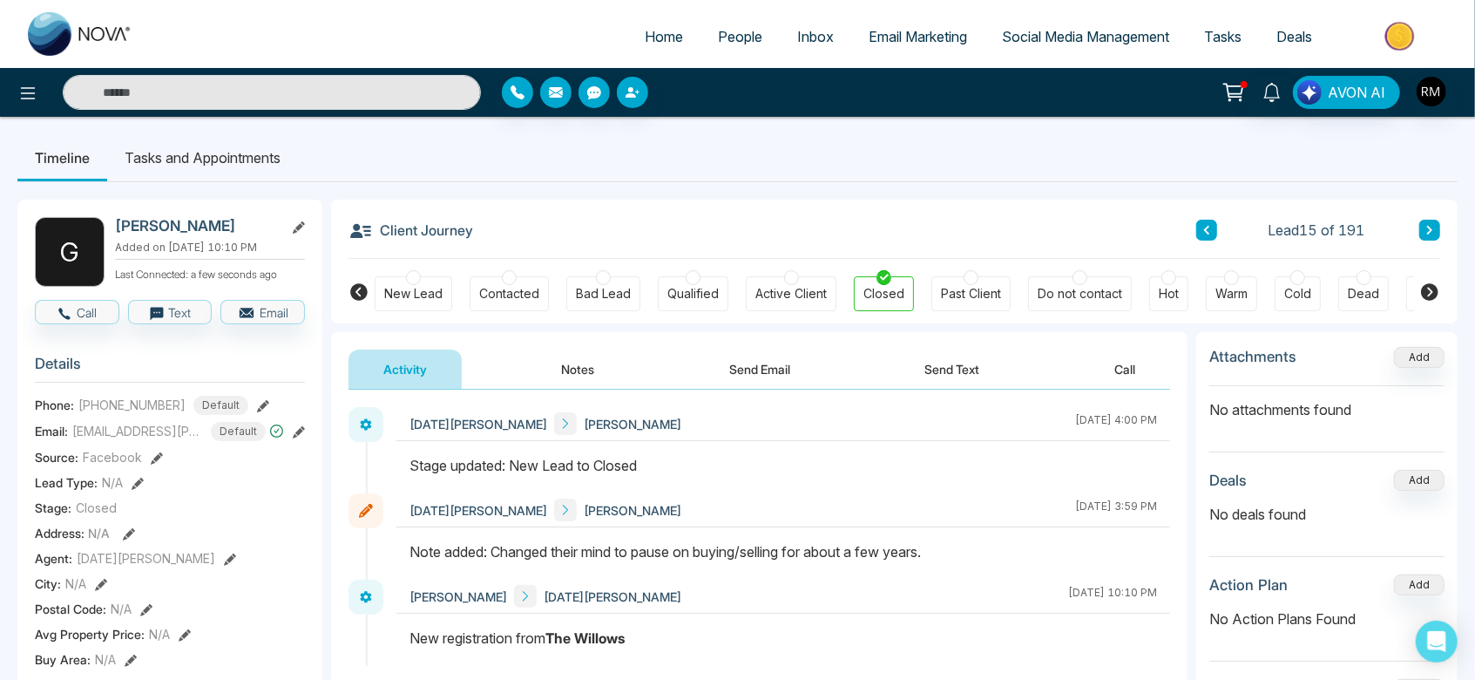
click at [1296, 274] on div at bounding box center [1297, 277] width 15 height 15
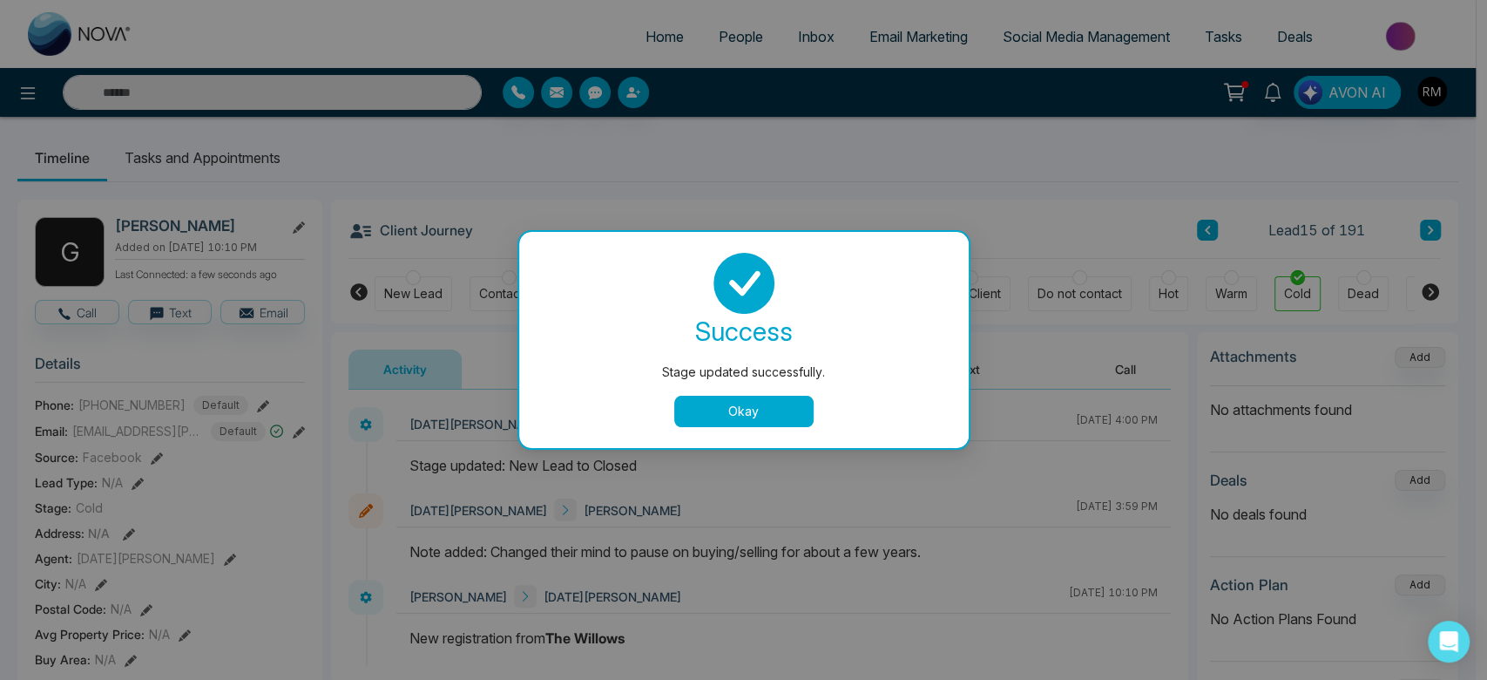
click at [702, 436] on div "success Stage updated successfully. Okay" at bounding box center [744, 340] width 450 height 216
click at [725, 420] on button "Okay" at bounding box center [743, 411] width 139 height 31
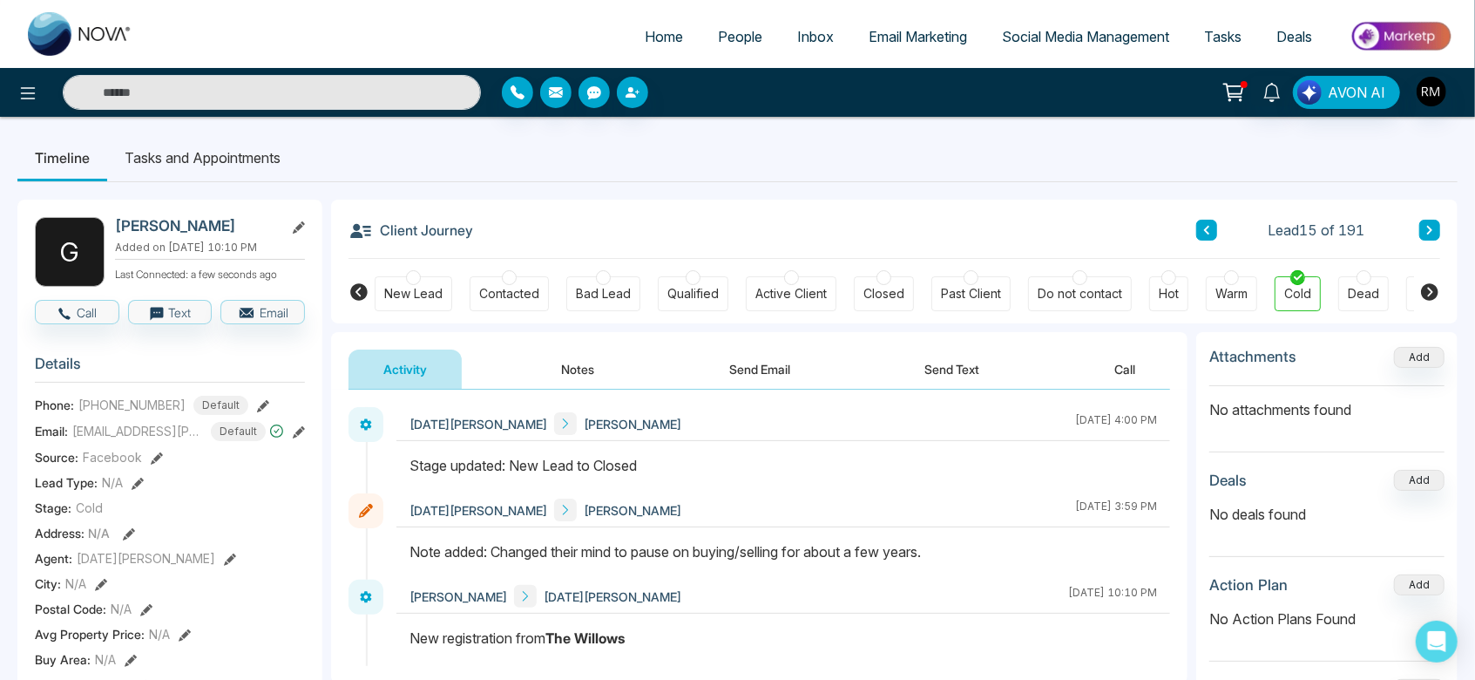
click at [1433, 228] on icon at bounding box center [1429, 230] width 9 height 10
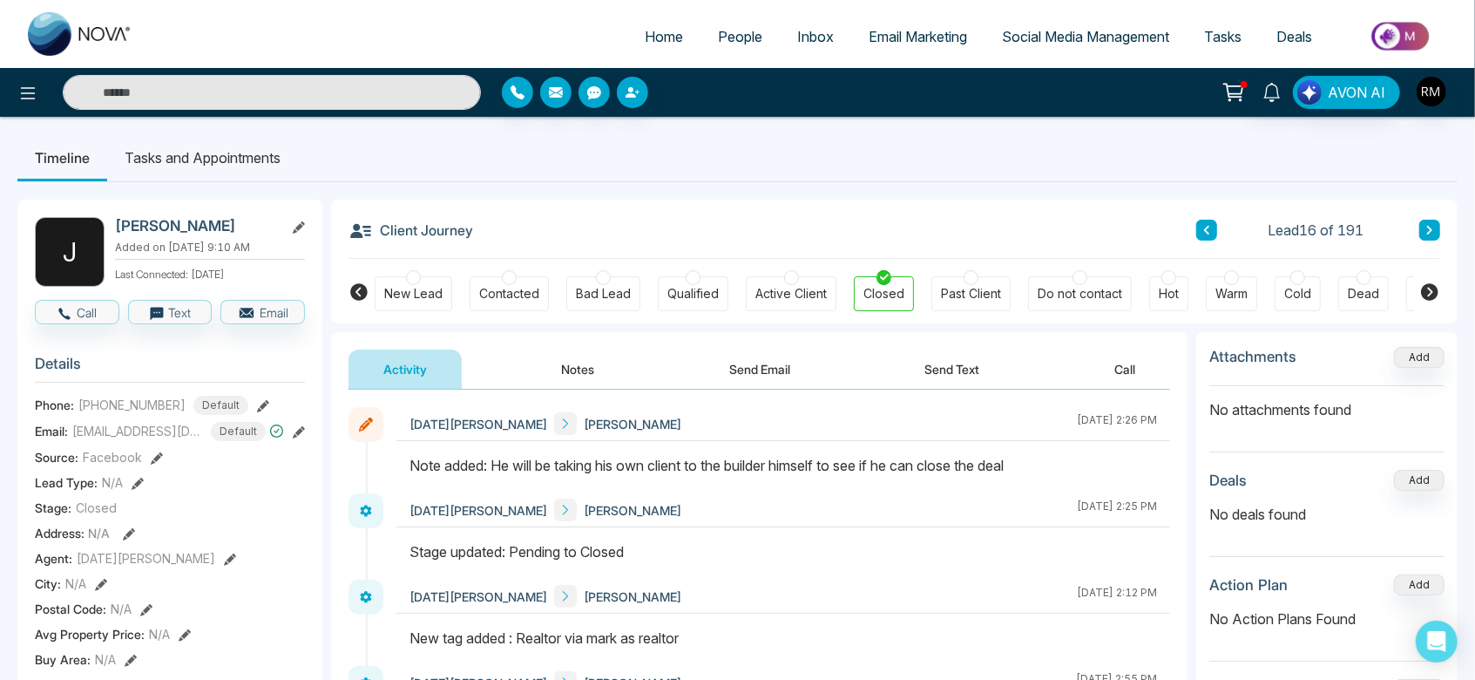
click at [599, 278] on div at bounding box center [603, 277] width 15 height 15
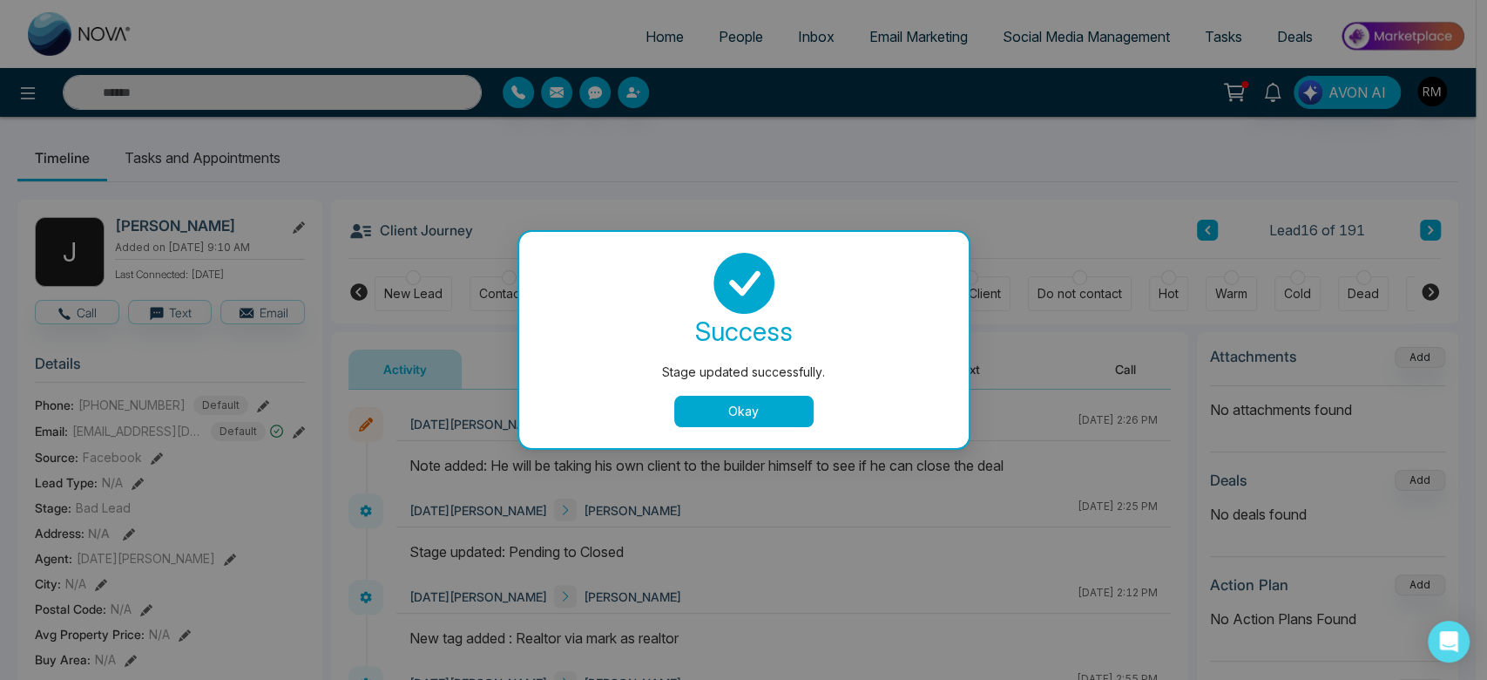
click at [781, 410] on button "Okay" at bounding box center [743, 411] width 139 height 31
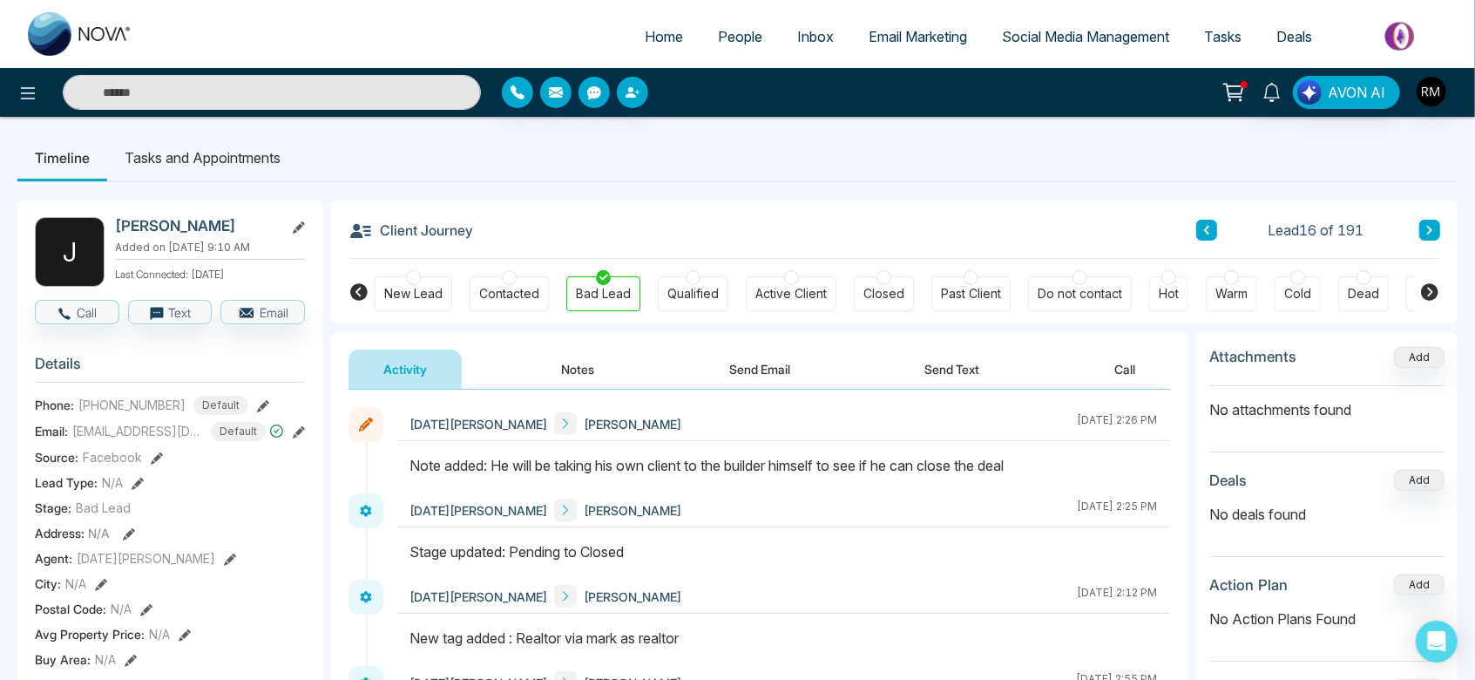
click at [1079, 275] on div at bounding box center [1079, 277] width 15 height 15
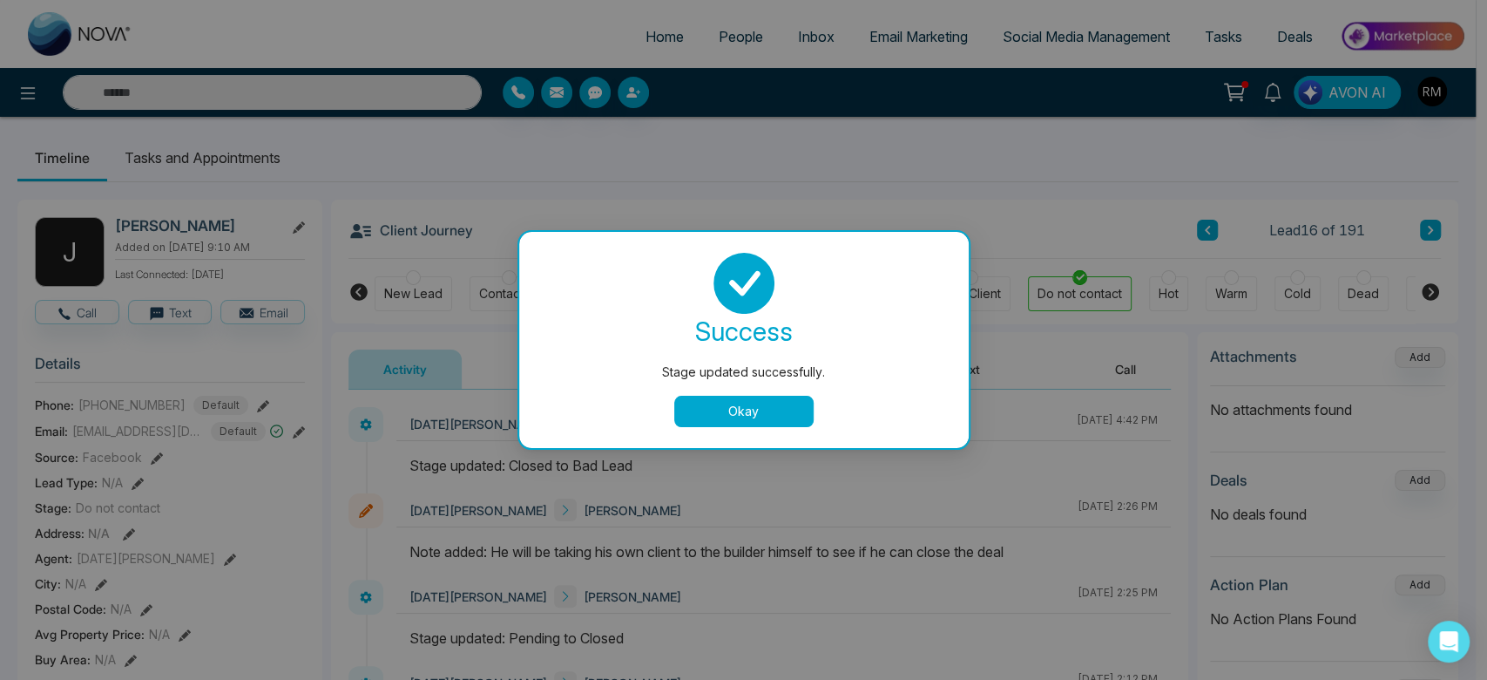
click at [697, 430] on div "success Stage updated successfully. Okay" at bounding box center [744, 340] width 450 height 216
click at [697, 429] on div "success Stage updated successfully. Okay" at bounding box center [744, 340] width 450 height 216
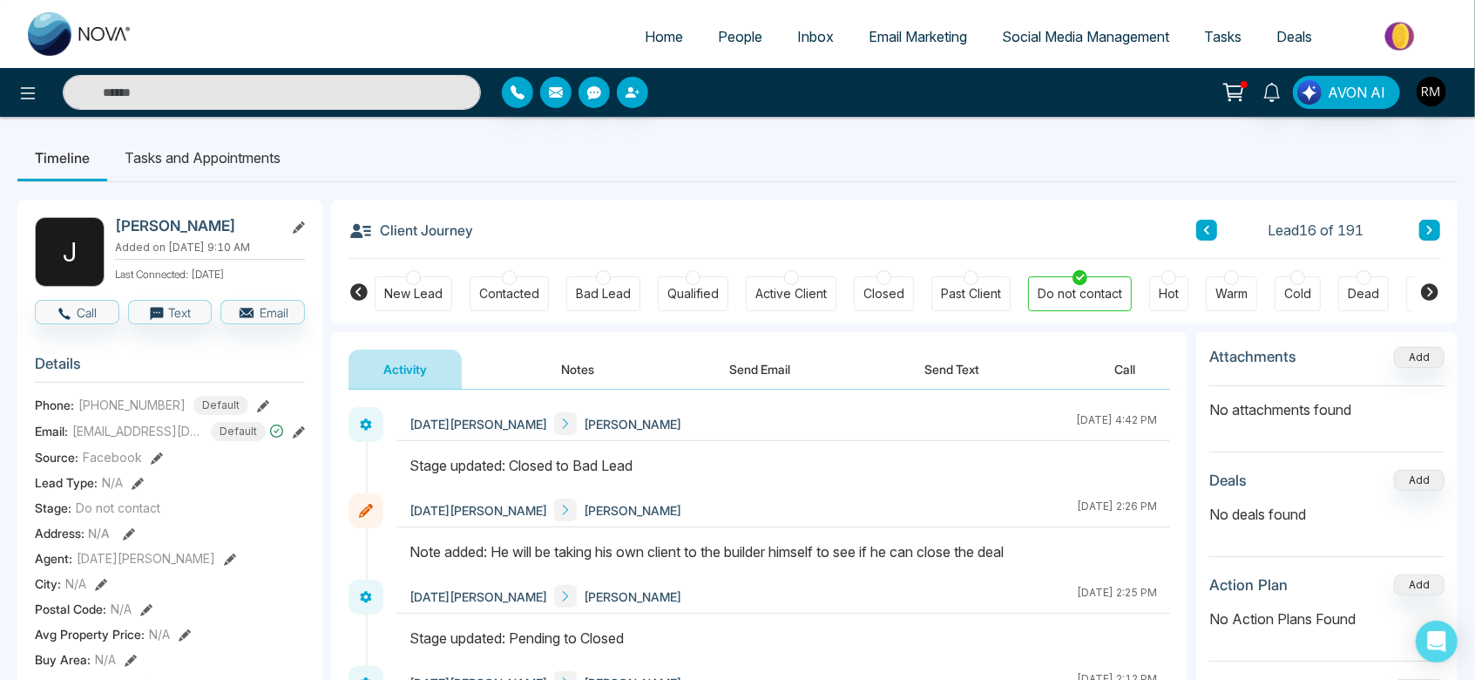
click at [694, 421] on div "[DATE][PERSON_NAME] [PERSON_NAME] [DATE] 4:42 PM" at bounding box center [783, 424] width 774 height 34
click at [1434, 231] on icon at bounding box center [1429, 230] width 9 height 10
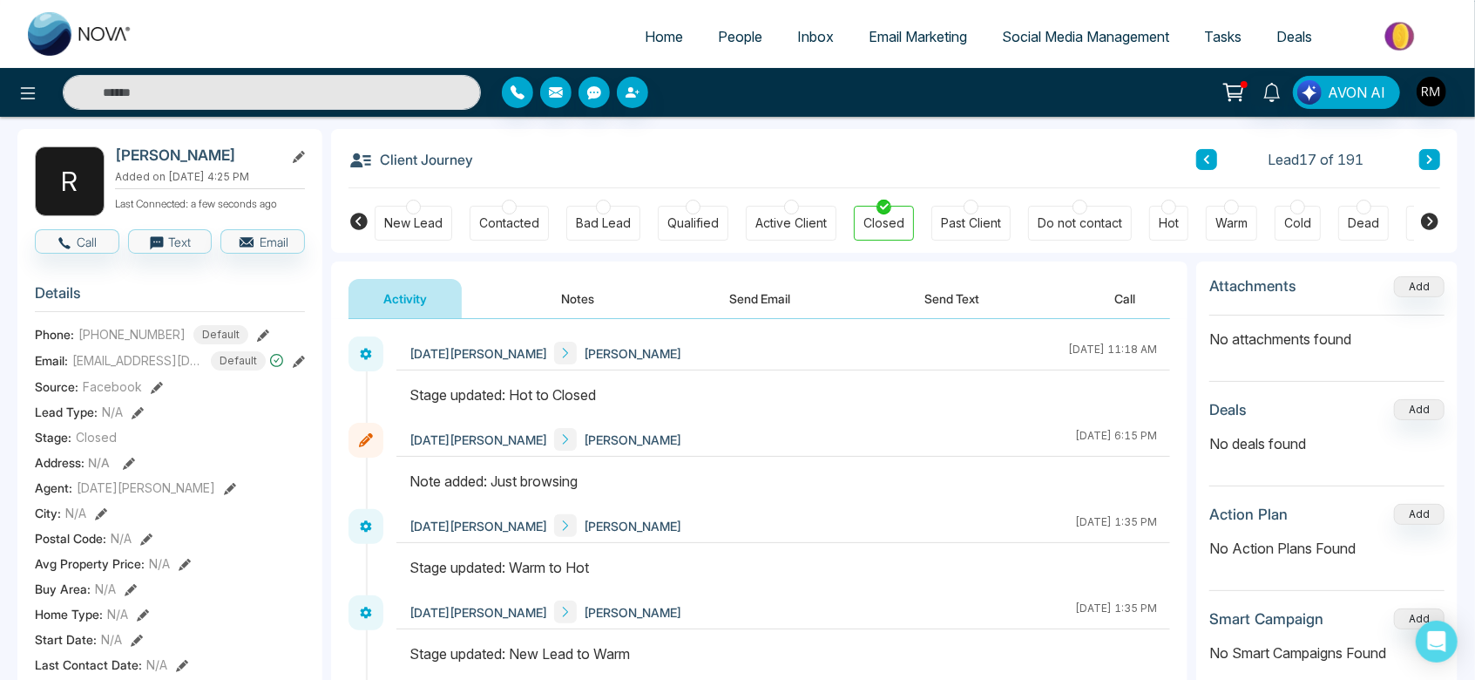
scroll to position [70, 0]
click at [1297, 202] on div at bounding box center [1297, 207] width 15 height 15
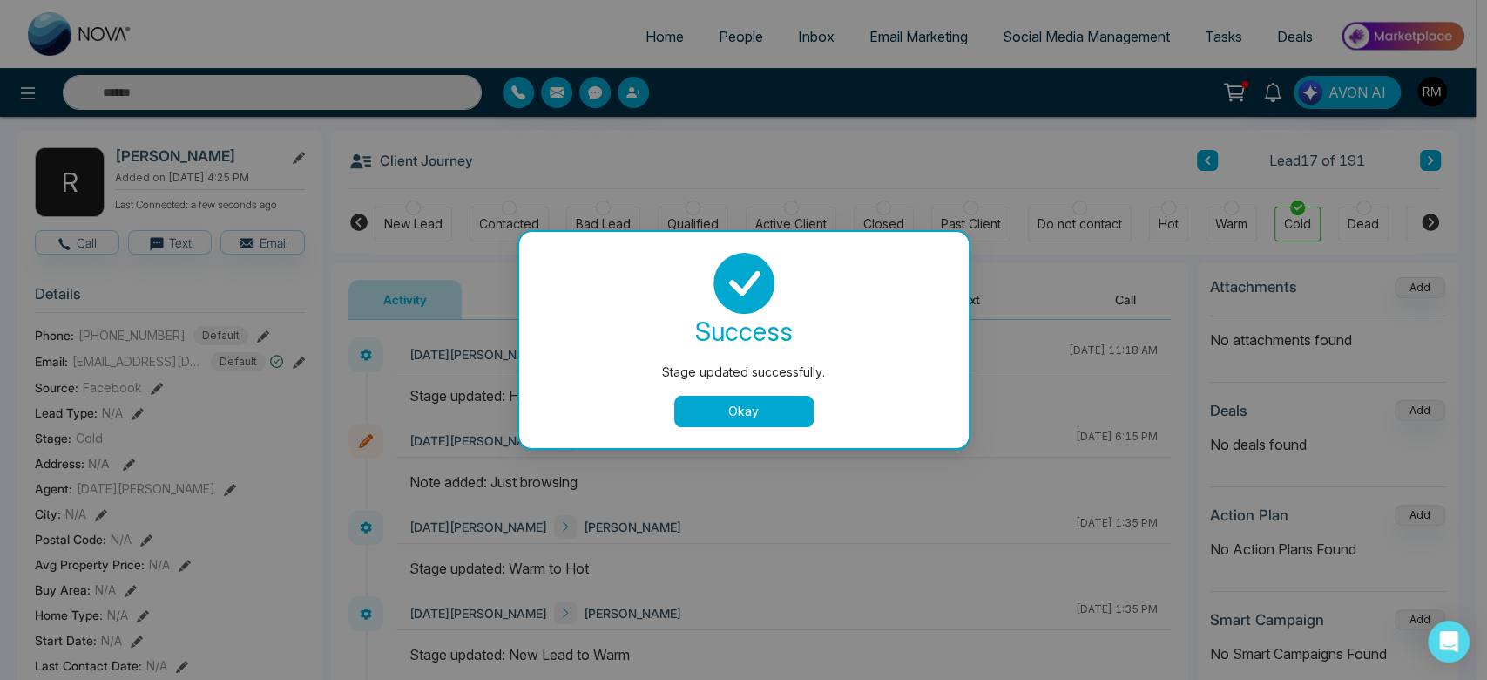
click at [762, 409] on button "Okay" at bounding box center [743, 411] width 139 height 31
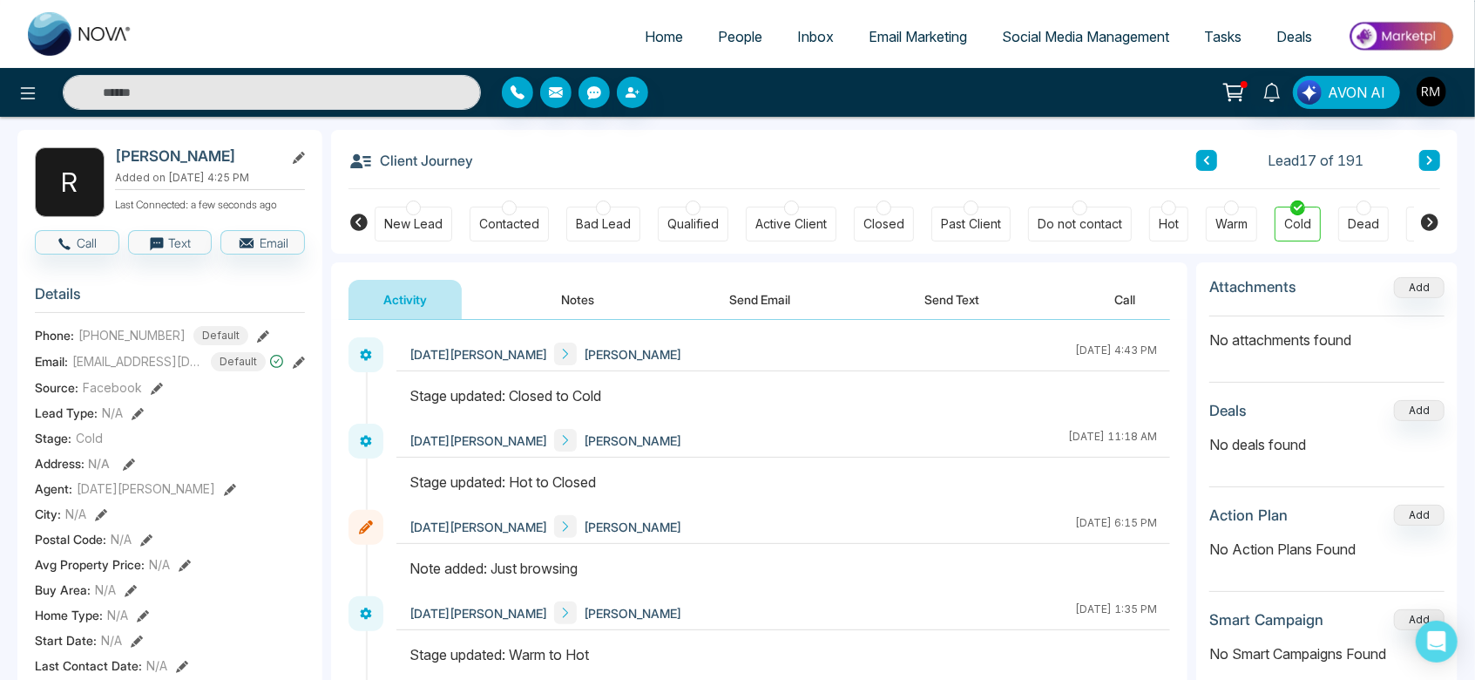
click at [1434, 155] on icon at bounding box center [1429, 160] width 9 height 10
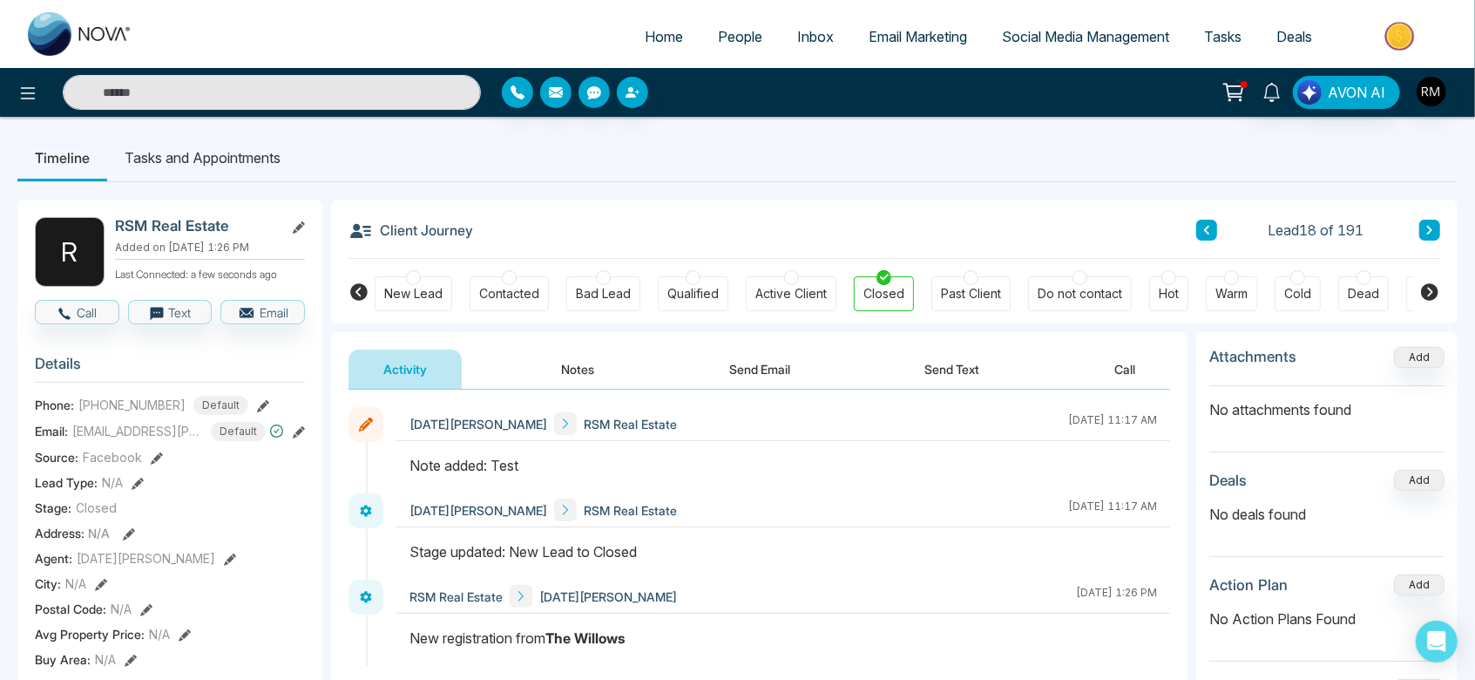
click at [1077, 276] on div at bounding box center [1079, 277] width 15 height 15
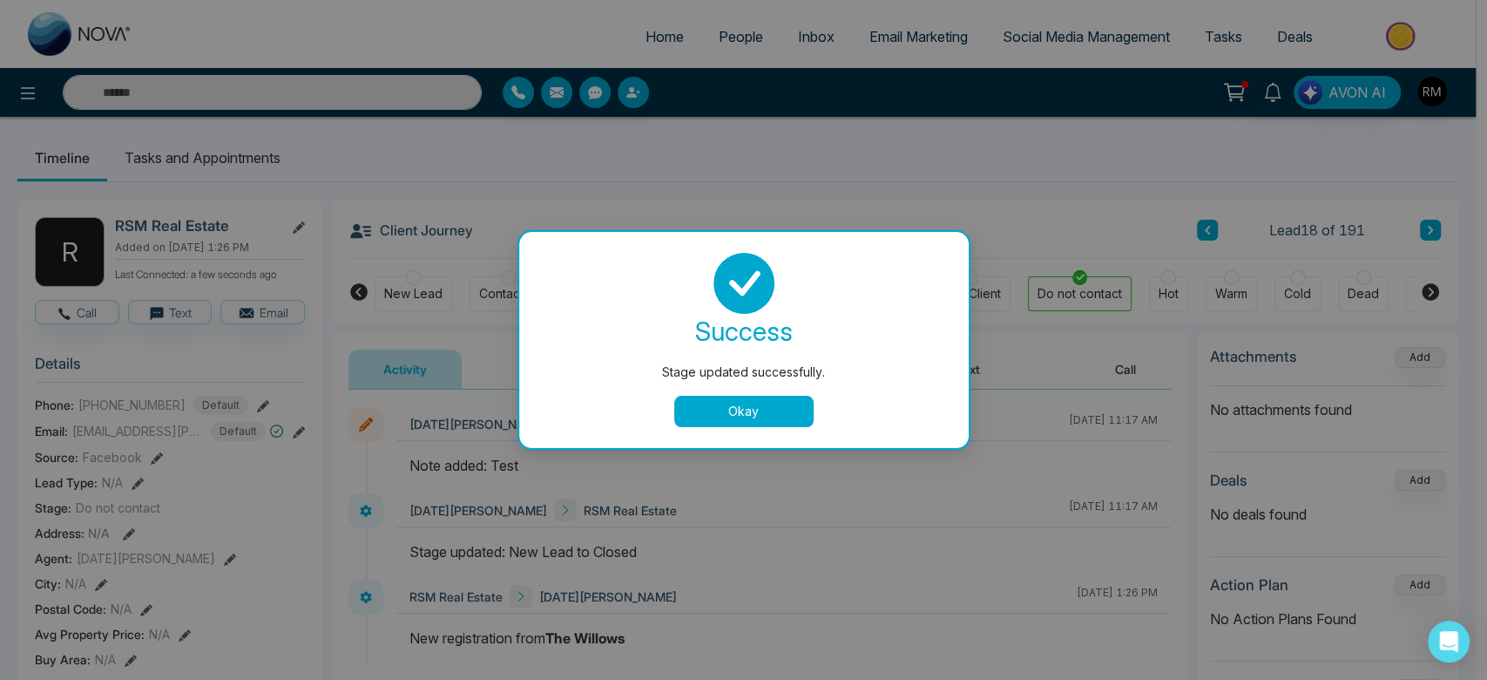
click at [725, 408] on button "Okay" at bounding box center [743, 411] width 139 height 31
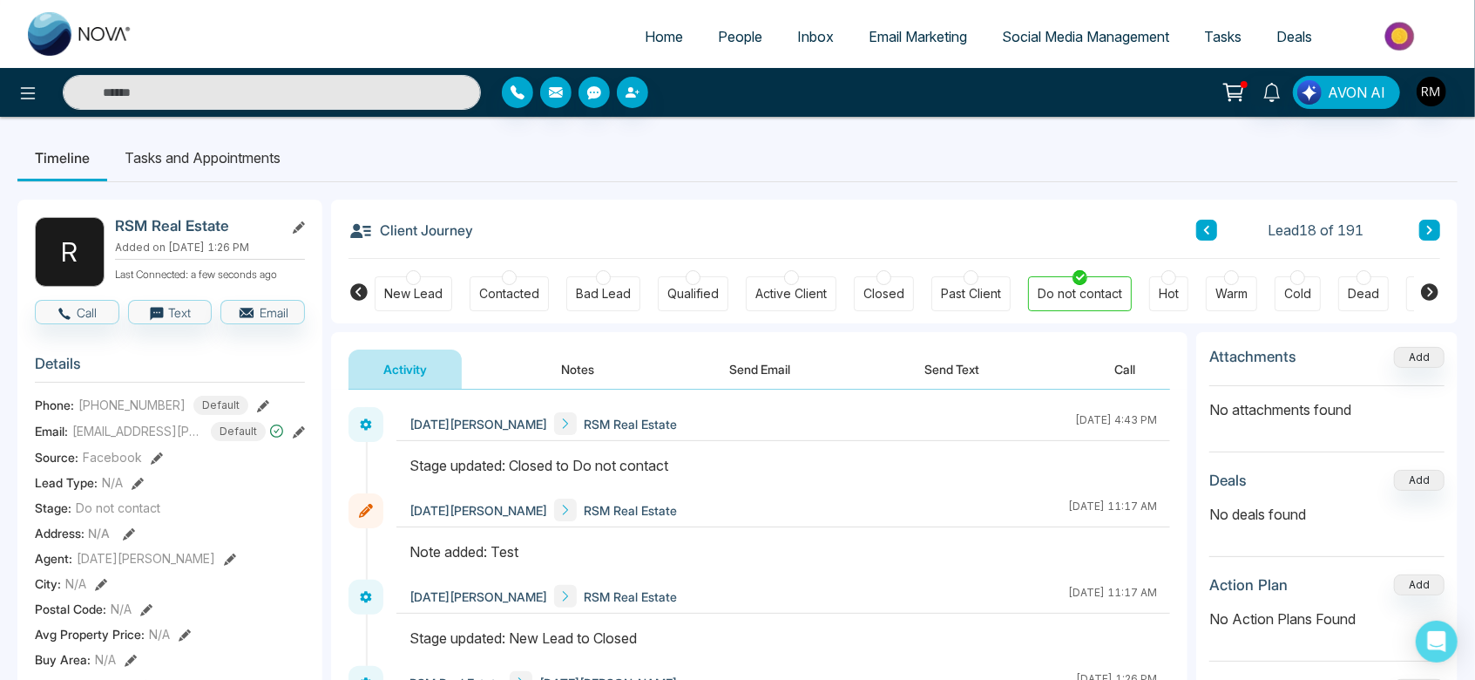
click at [1431, 232] on icon at bounding box center [1429, 230] width 9 height 10
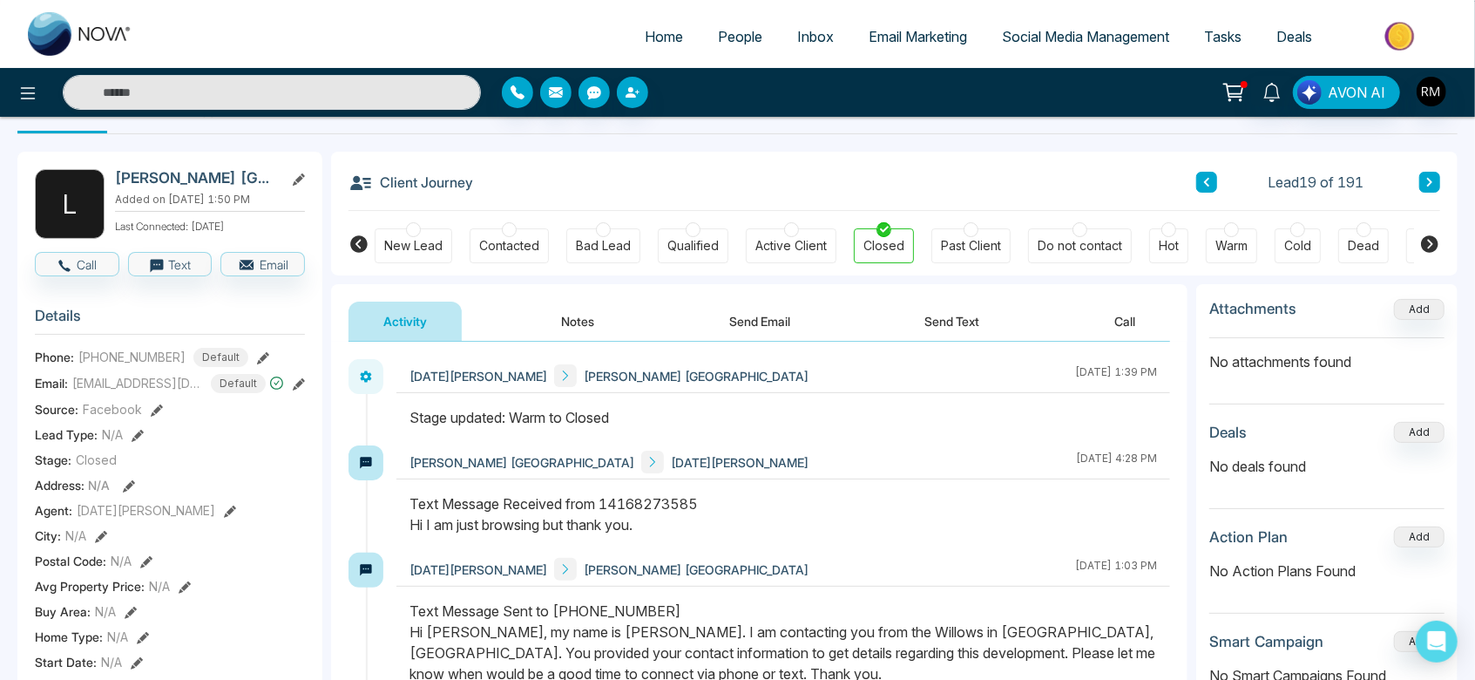
scroll to position [30, 0]
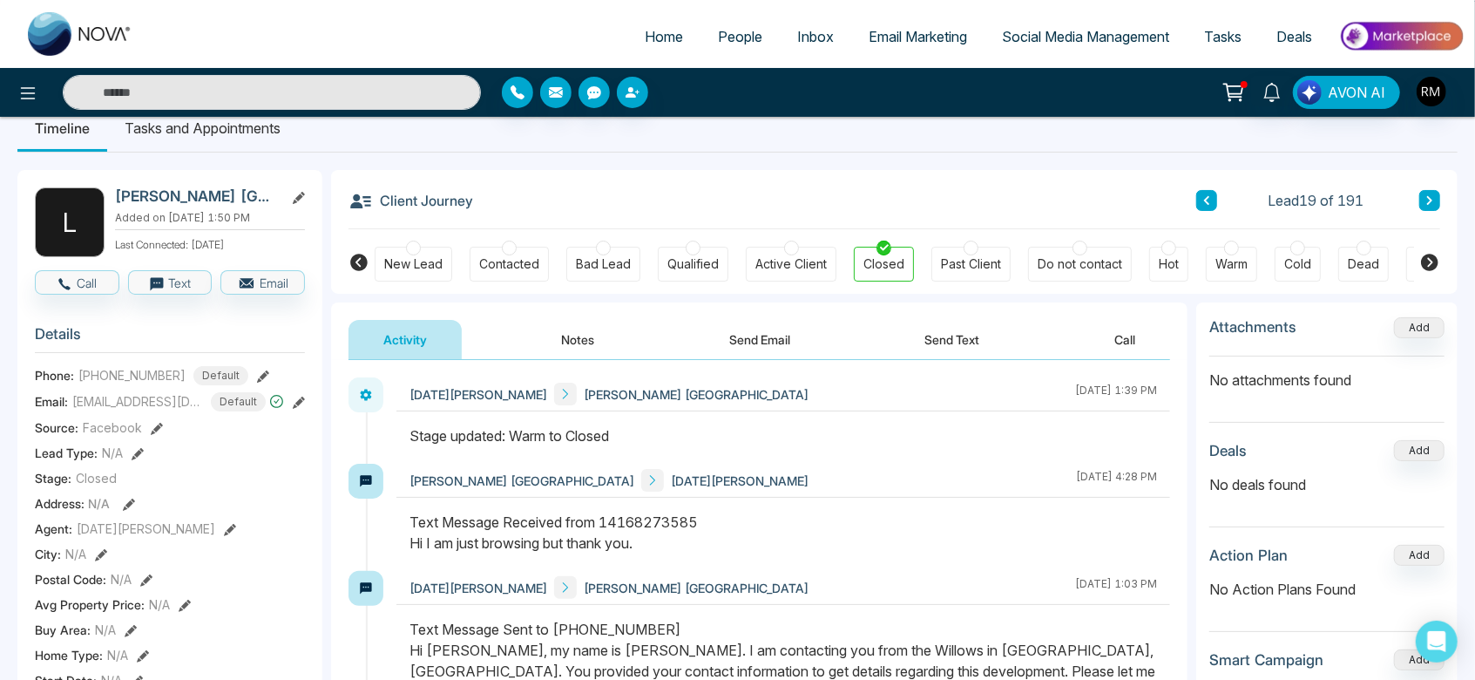
click at [1296, 254] on div at bounding box center [1297, 247] width 15 height 15
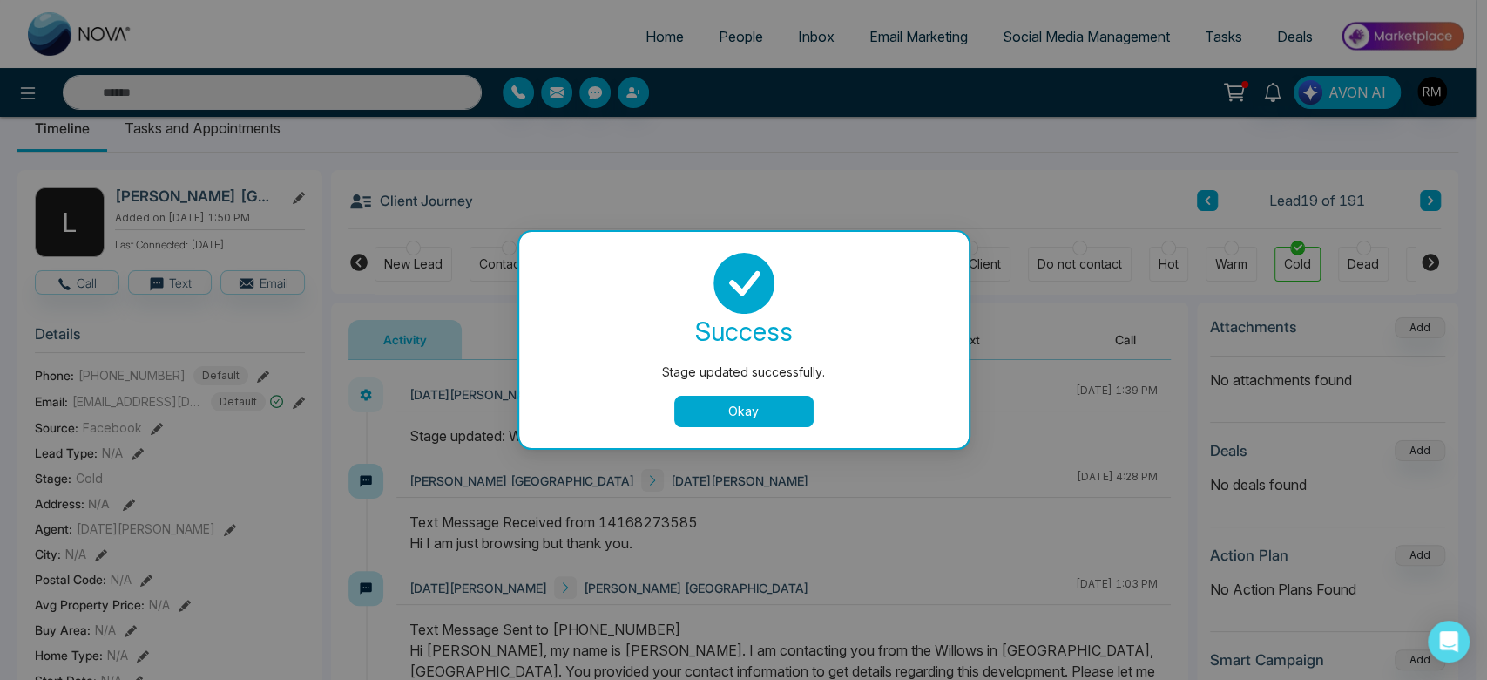
click at [716, 430] on div "success Stage updated successfully. Okay" at bounding box center [744, 340] width 450 height 216
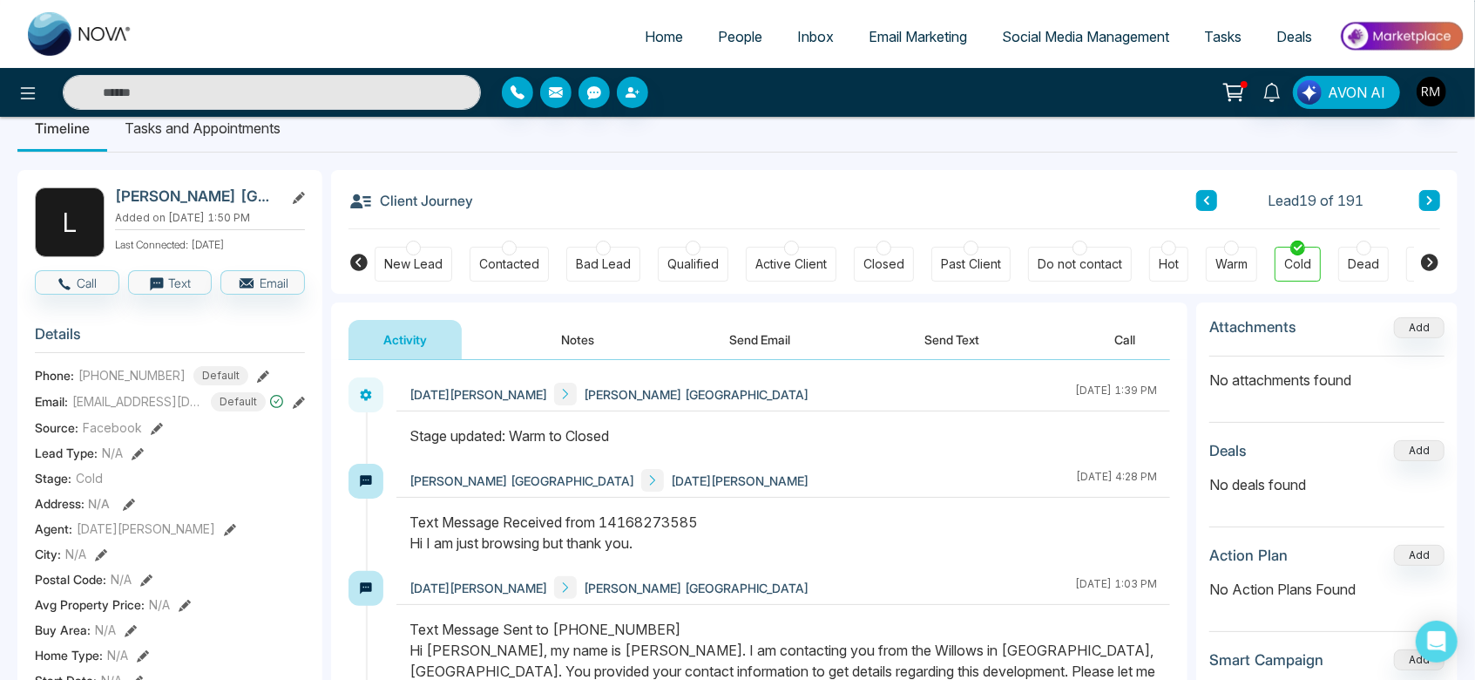
click at [1426, 191] on button at bounding box center [1429, 200] width 21 height 21
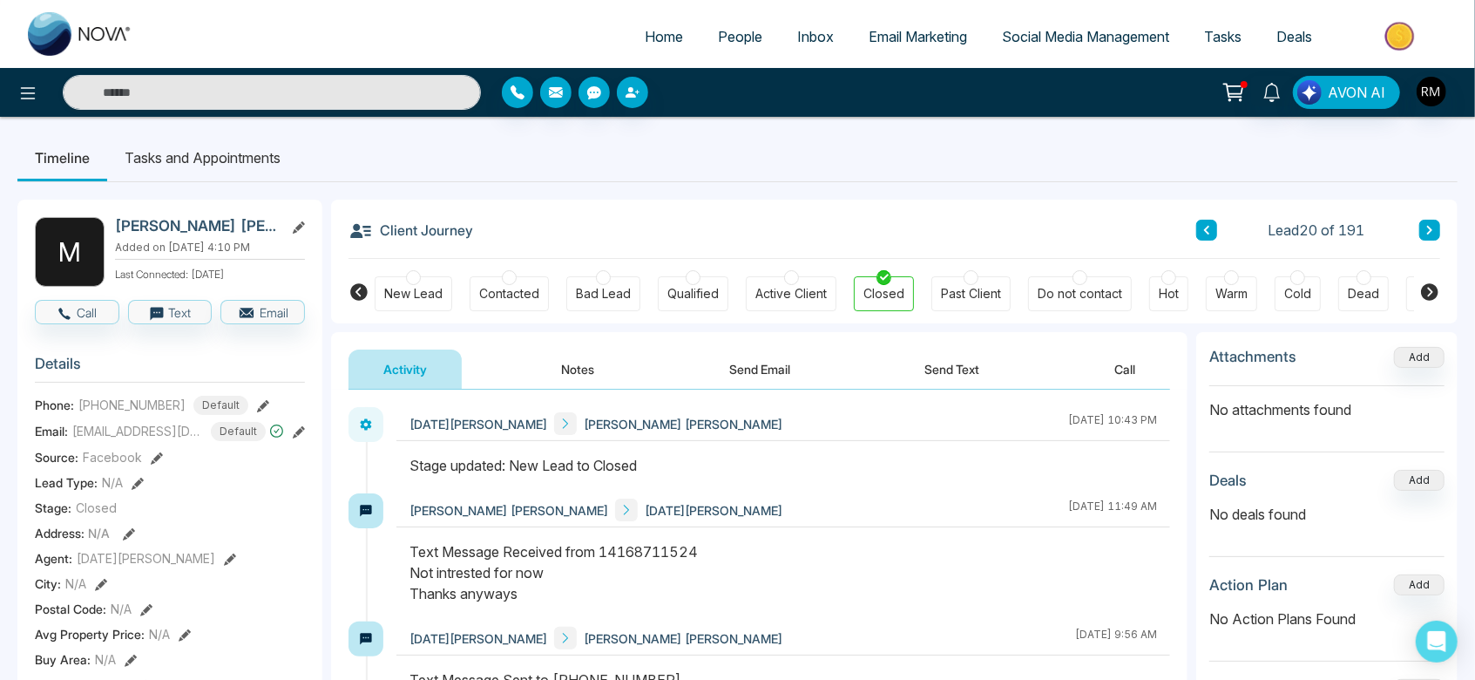
click at [1298, 281] on div at bounding box center [1297, 277] width 15 height 15
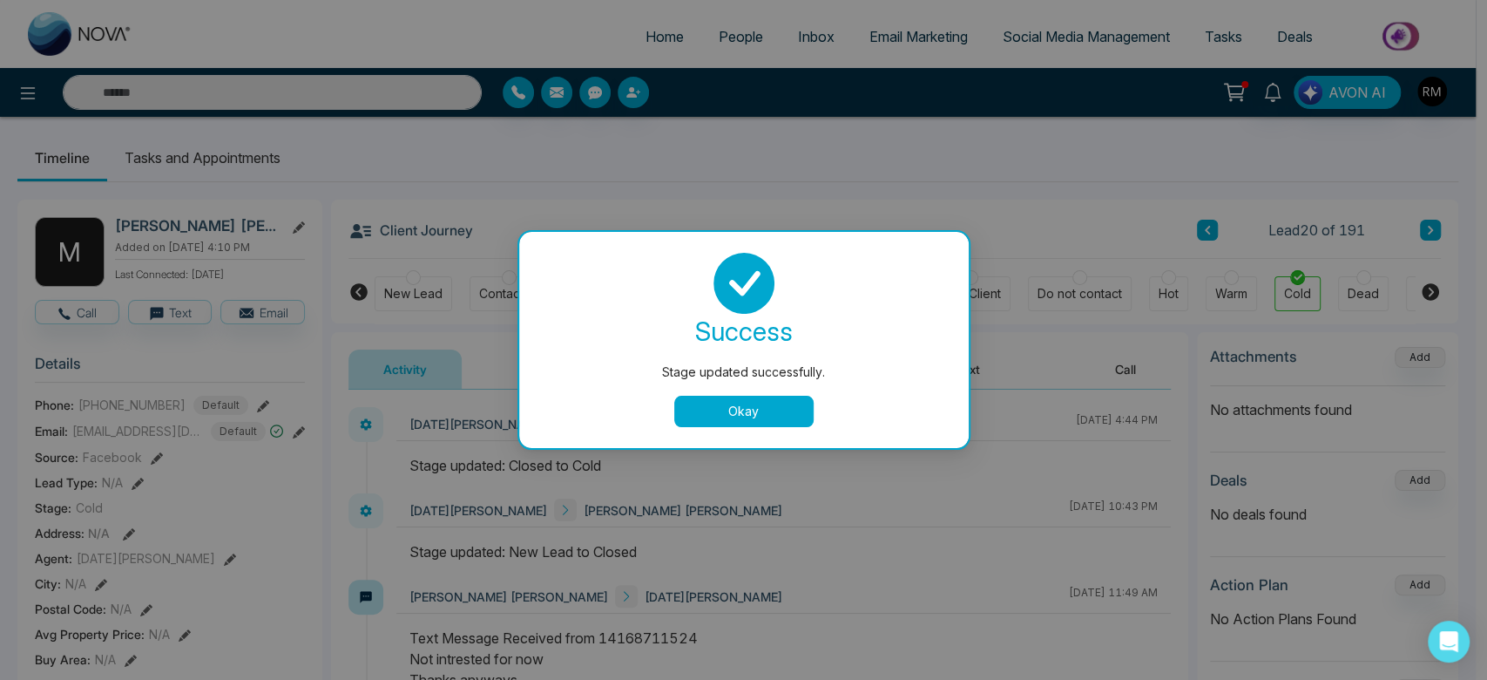
click at [748, 421] on button "Okay" at bounding box center [743, 411] width 139 height 31
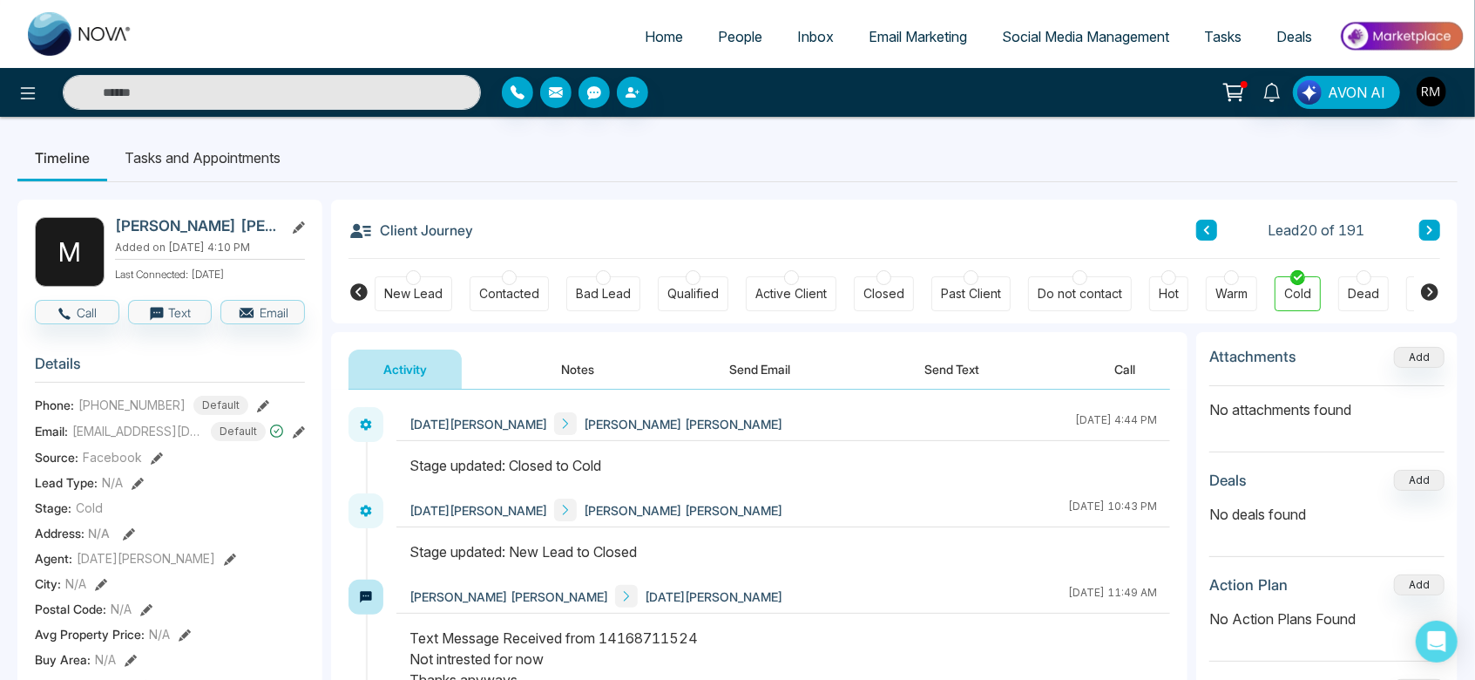
click at [1430, 234] on icon at bounding box center [1429, 230] width 9 height 10
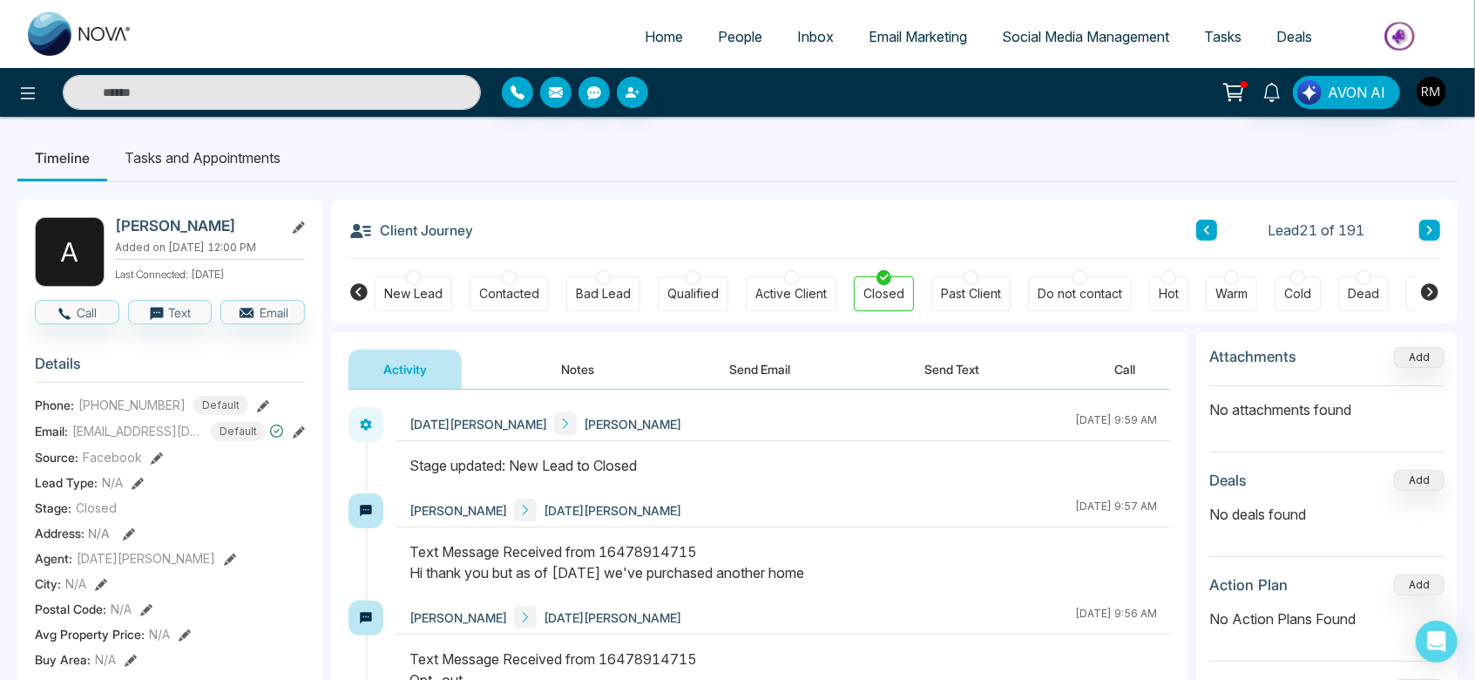
click at [1067, 276] on div "Do not contact" at bounding box center [1080, 293] width 104 height 35
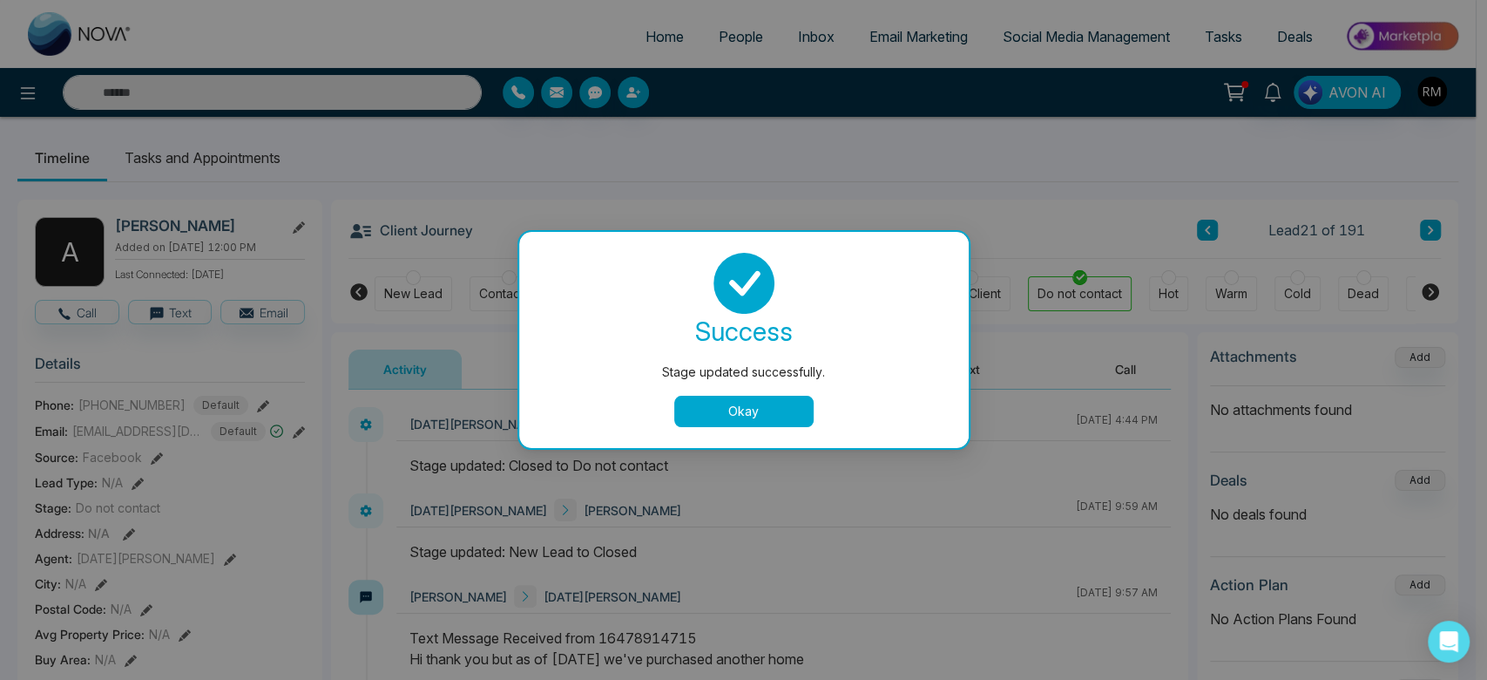
click at [719, 396] on button "Okay" at bounding box center [743, 411] width 139 height 31
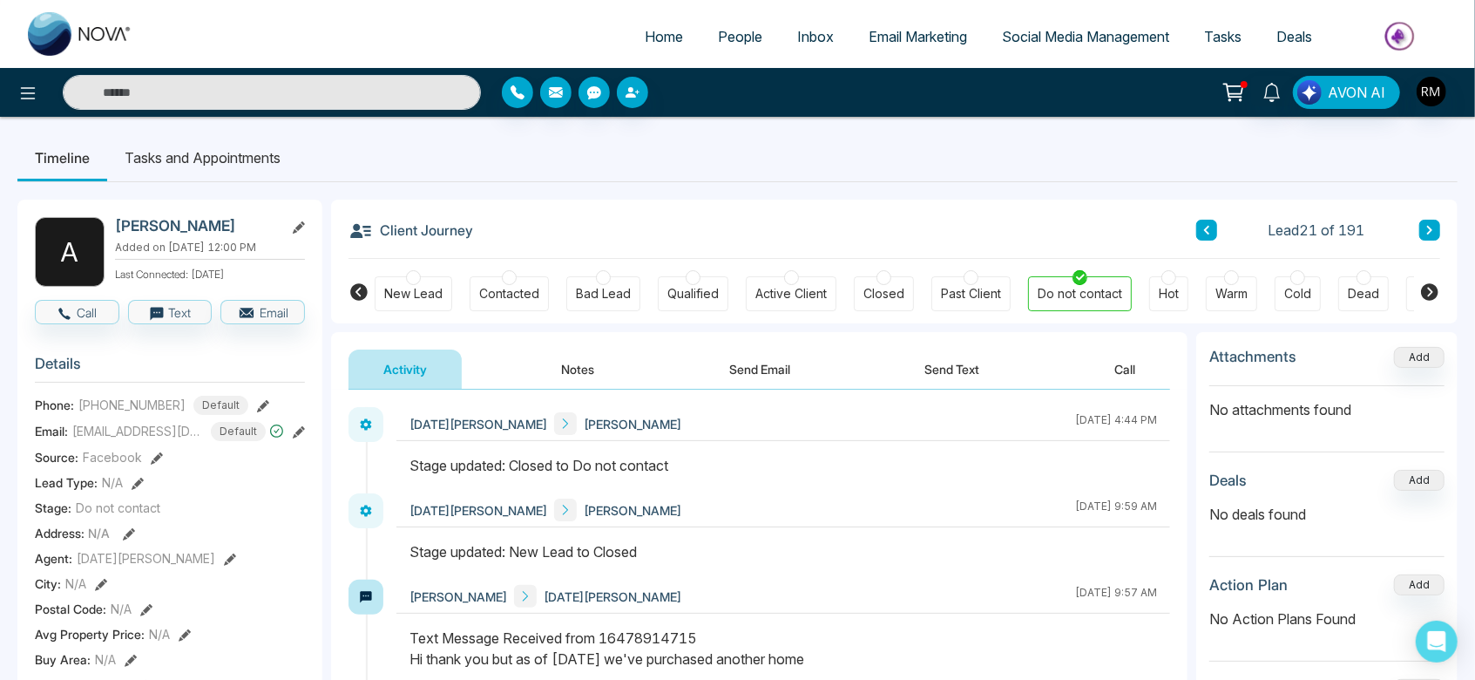
click at [1426, 233] on icon at bounding box center [1429, 230] width 9 height 10
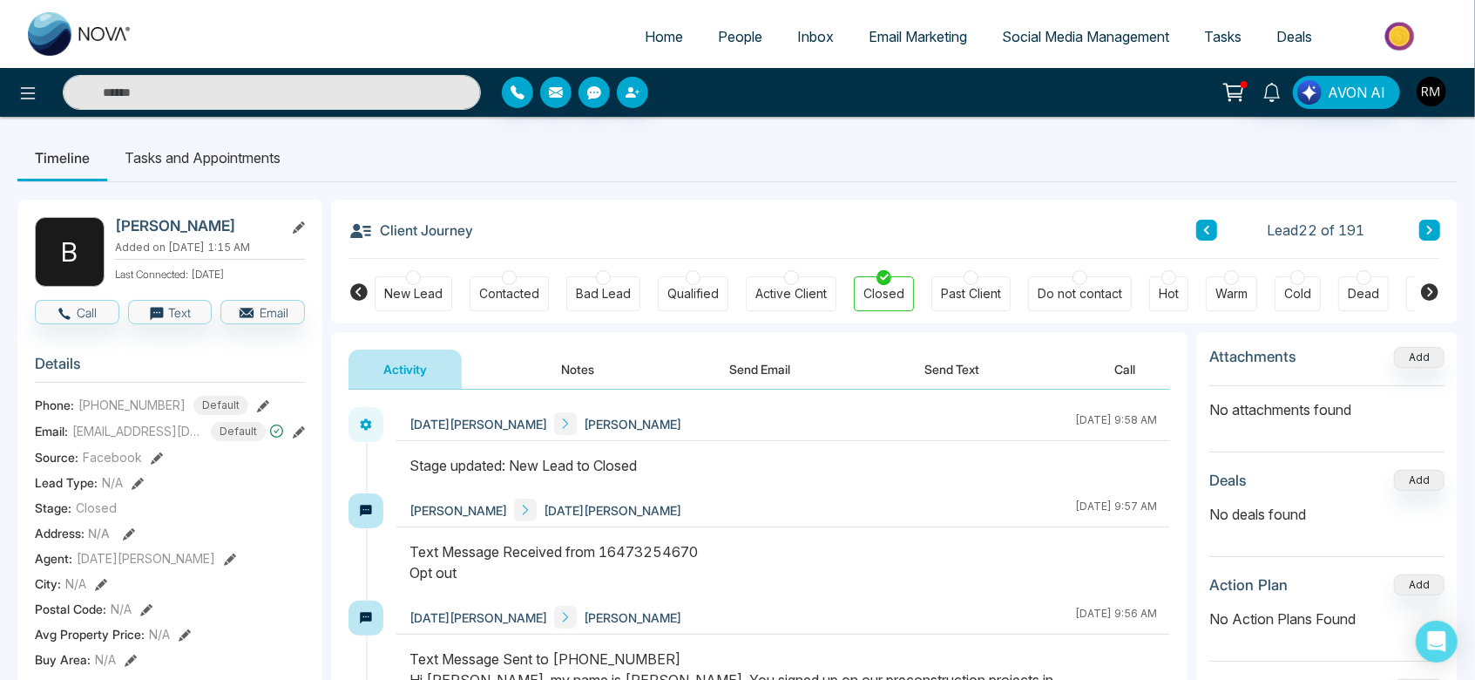
click at [1080, 278] on div at bounding box center [1079, 277] width 15 height 15
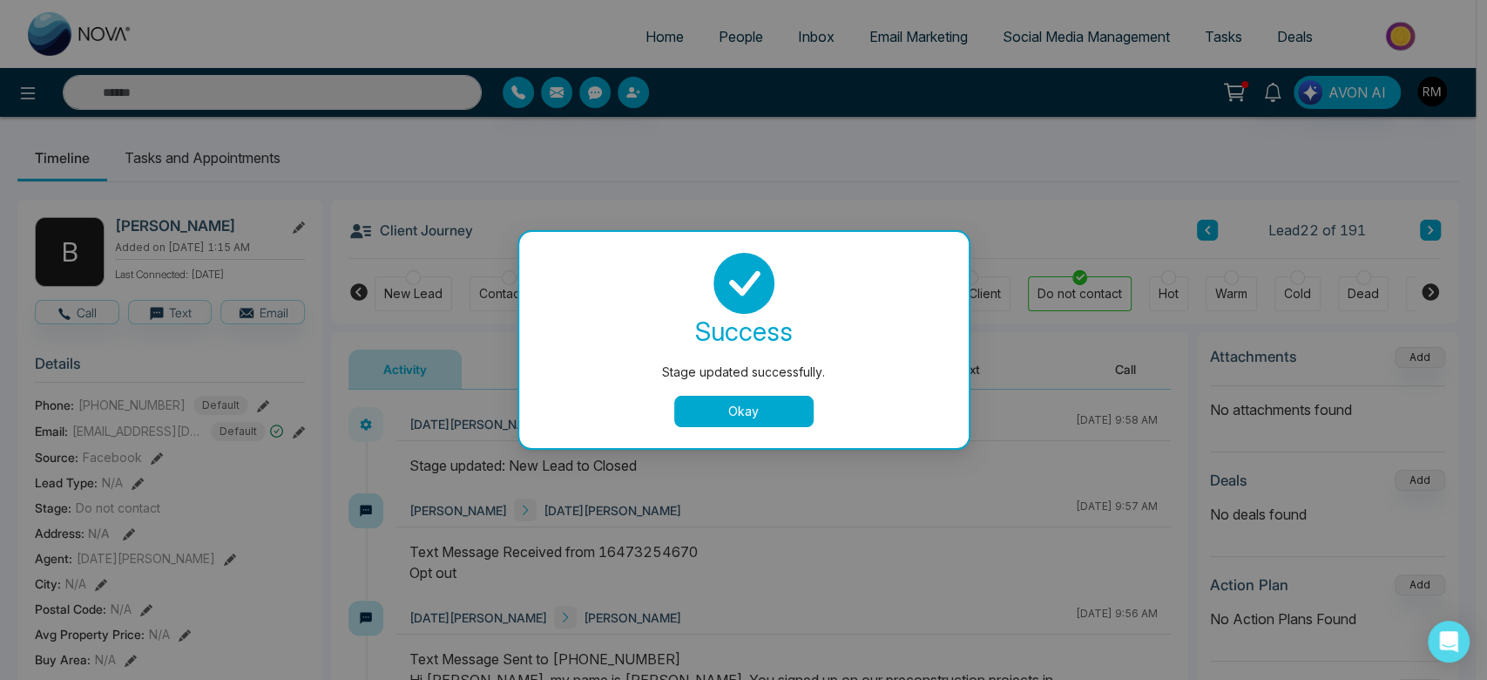
click at [775, 410] on button "Okay" at bounding box center [743, 411] width 139 height 31
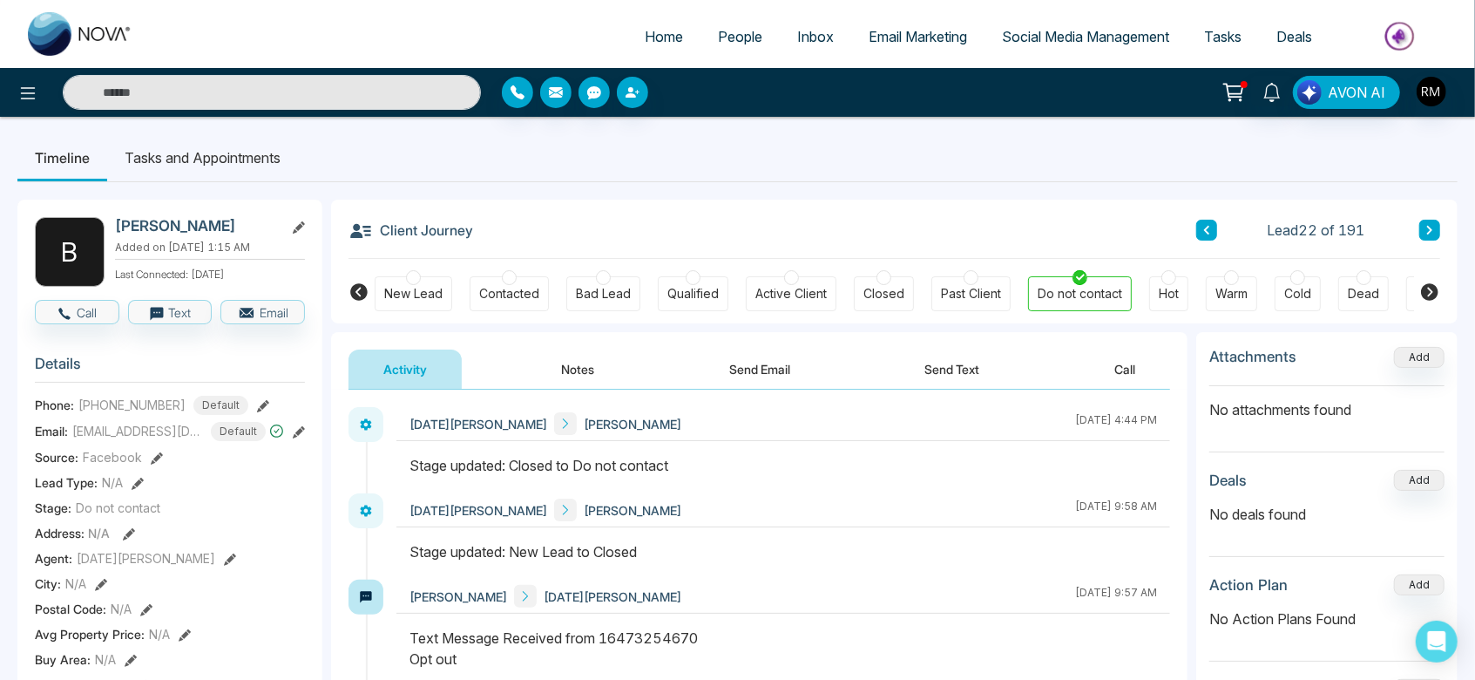
click at [1429, 227] on icon at bounding box center [1429, 230] width 5 height 9
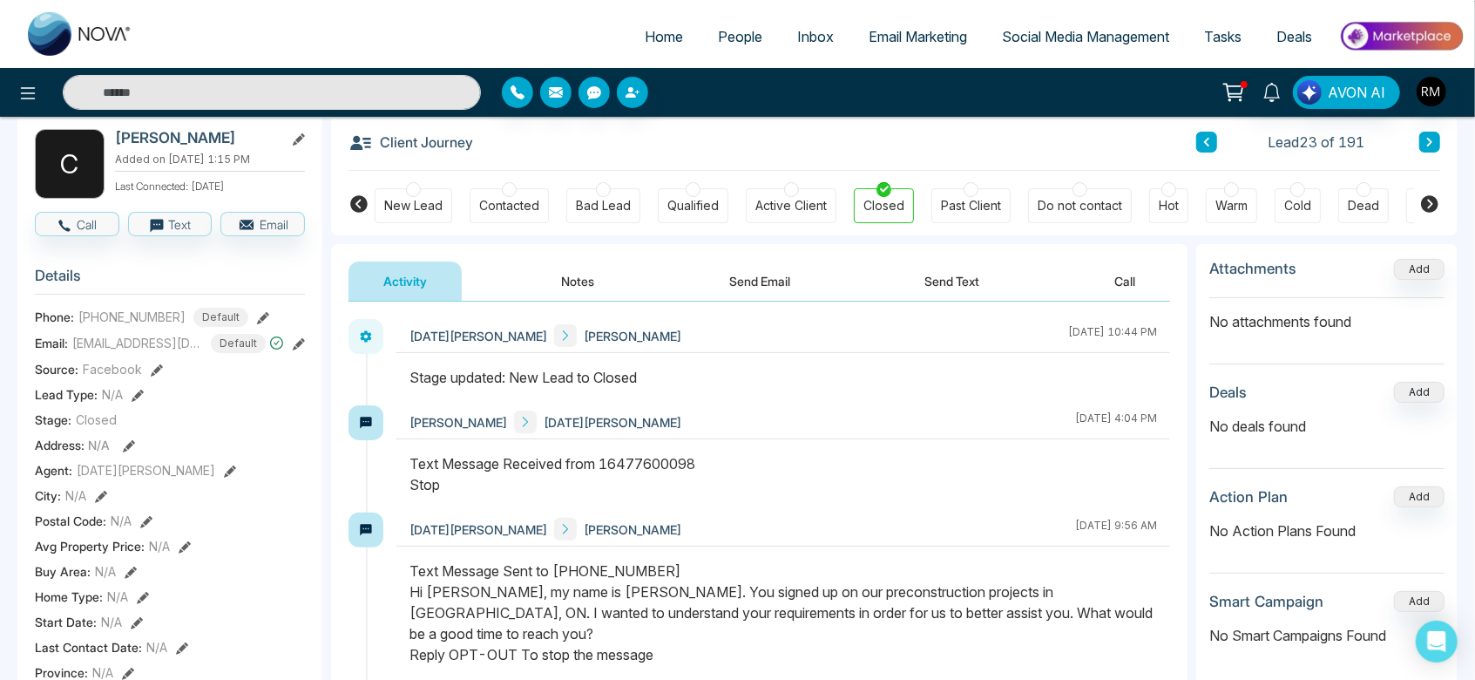
scroll to position [90, 0]
click at [1076, 189] on div at bounding box center [1079, 187] width 15 height 15
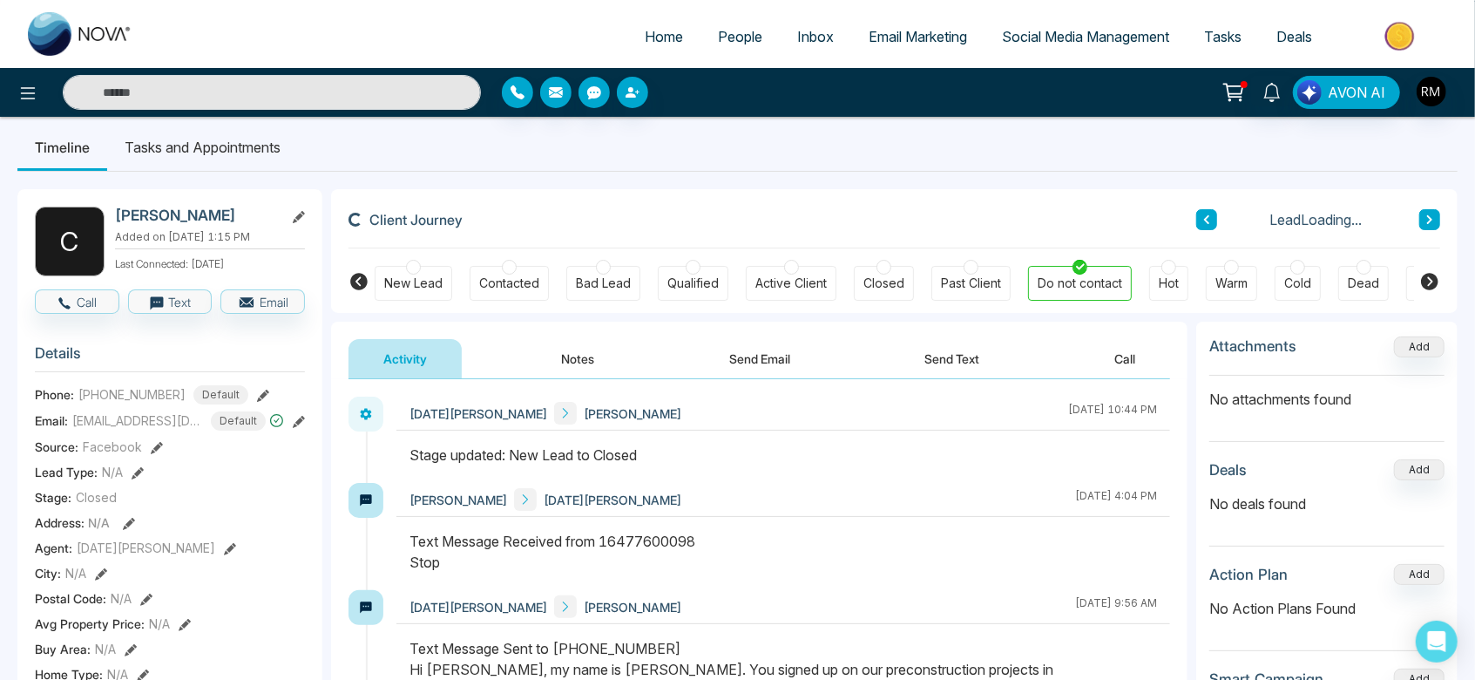
scroll to position [0, 0]
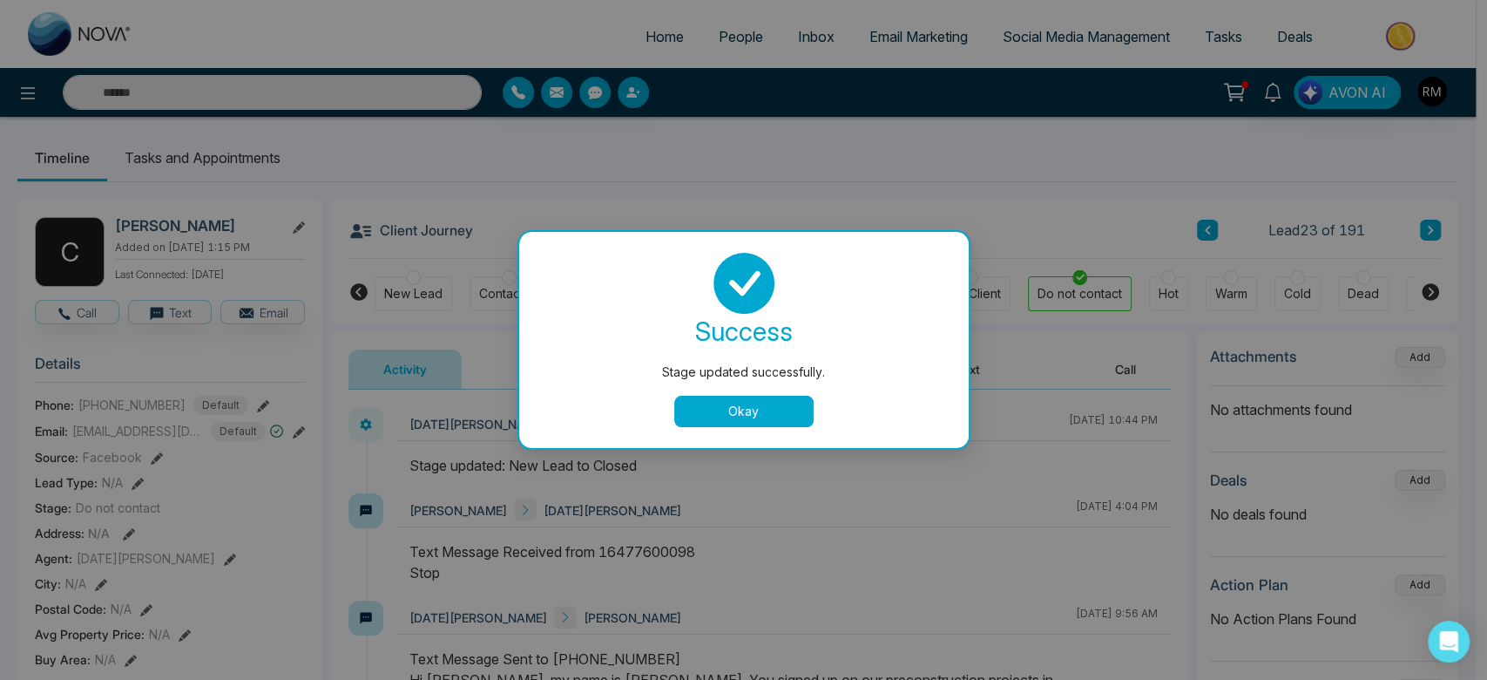
click at [686, 418] on button "Okay" at bounding box center [743, 411] width 139 height 31
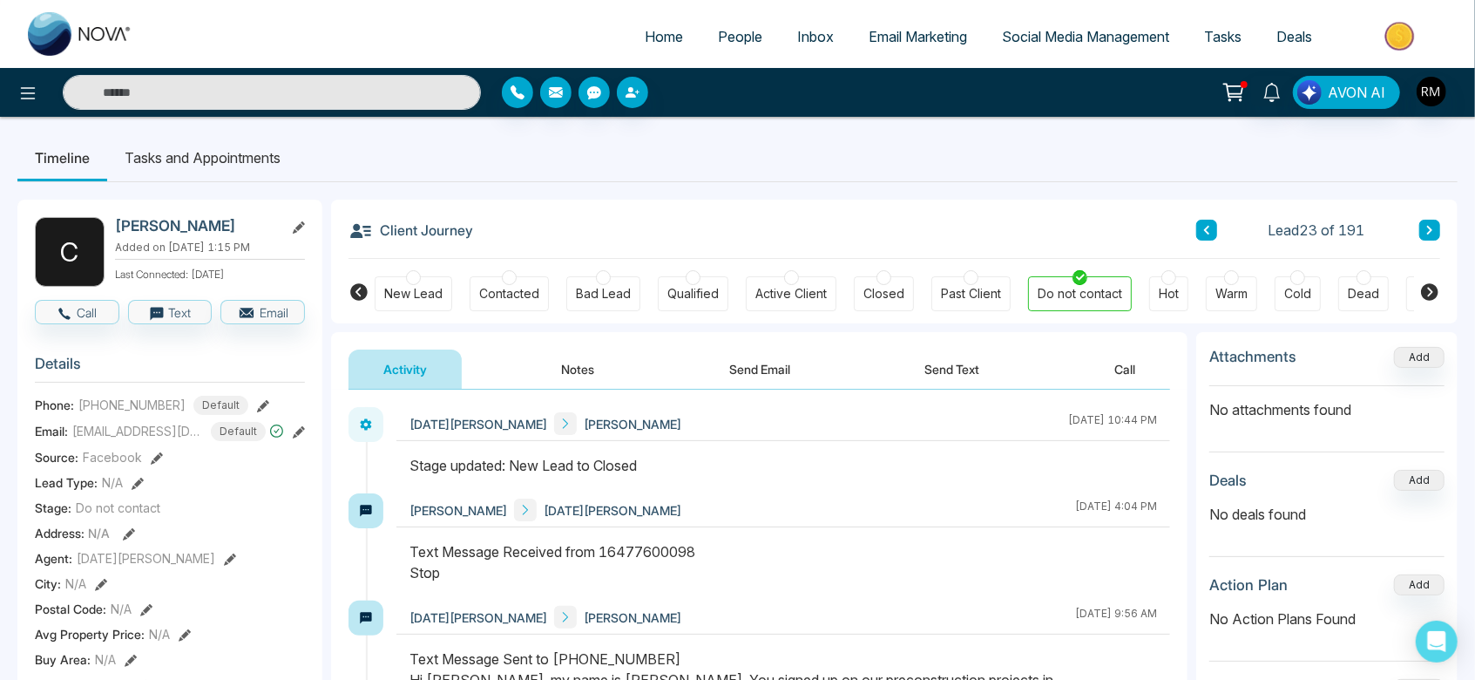
click at [1432, 229] on icon at bounding box center [1429, 230] width 9 height 10
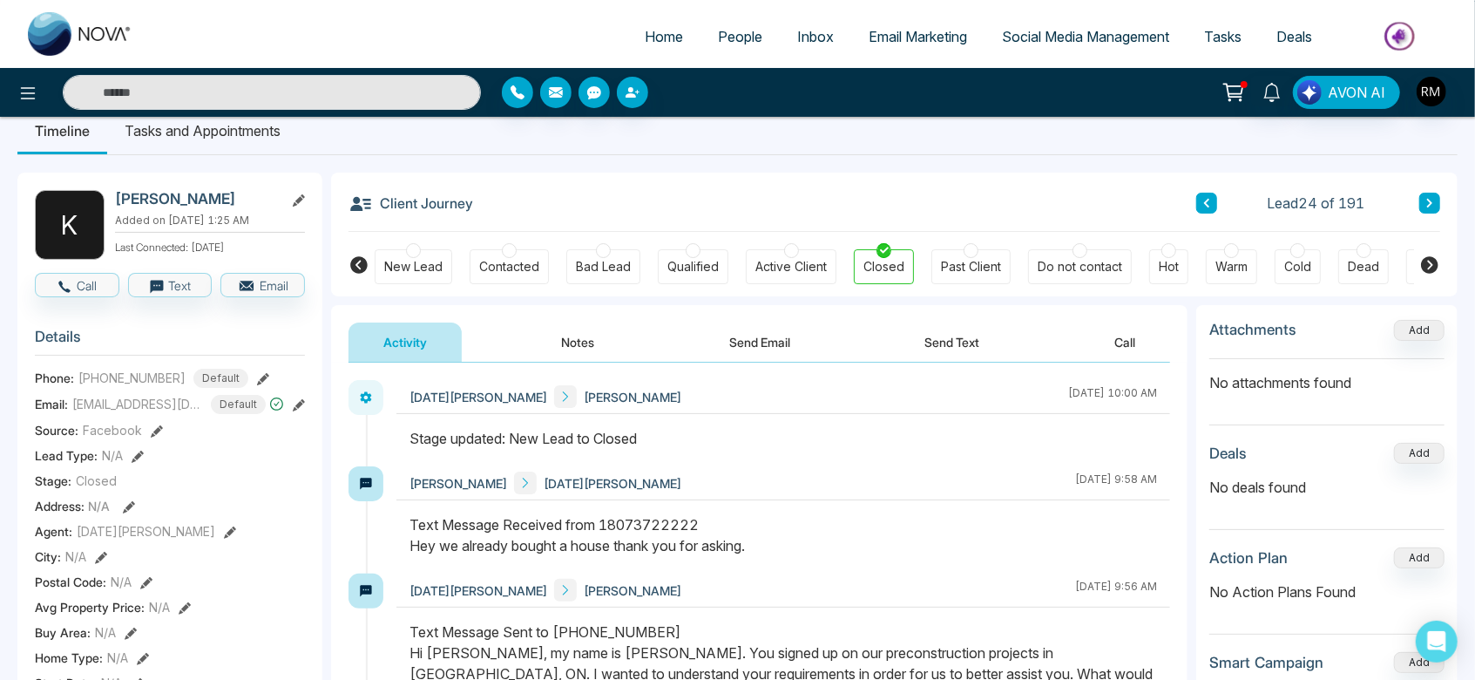
scroll to position [25, 0]
click at [1074, 254] on div at bounding box center [1079, 252] width 15 height 15
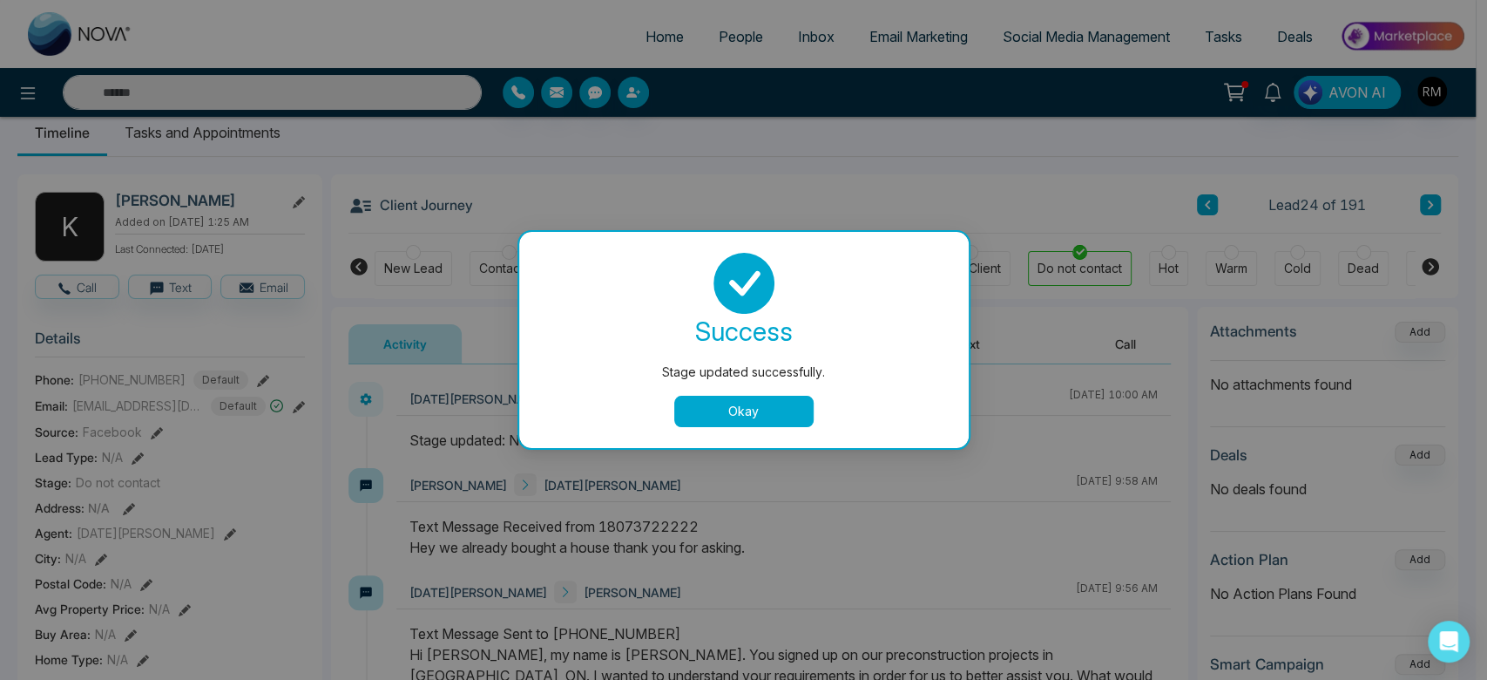
click at [699, 421] on button "Okay" at bounding box center [743, 411] width 139 height 31
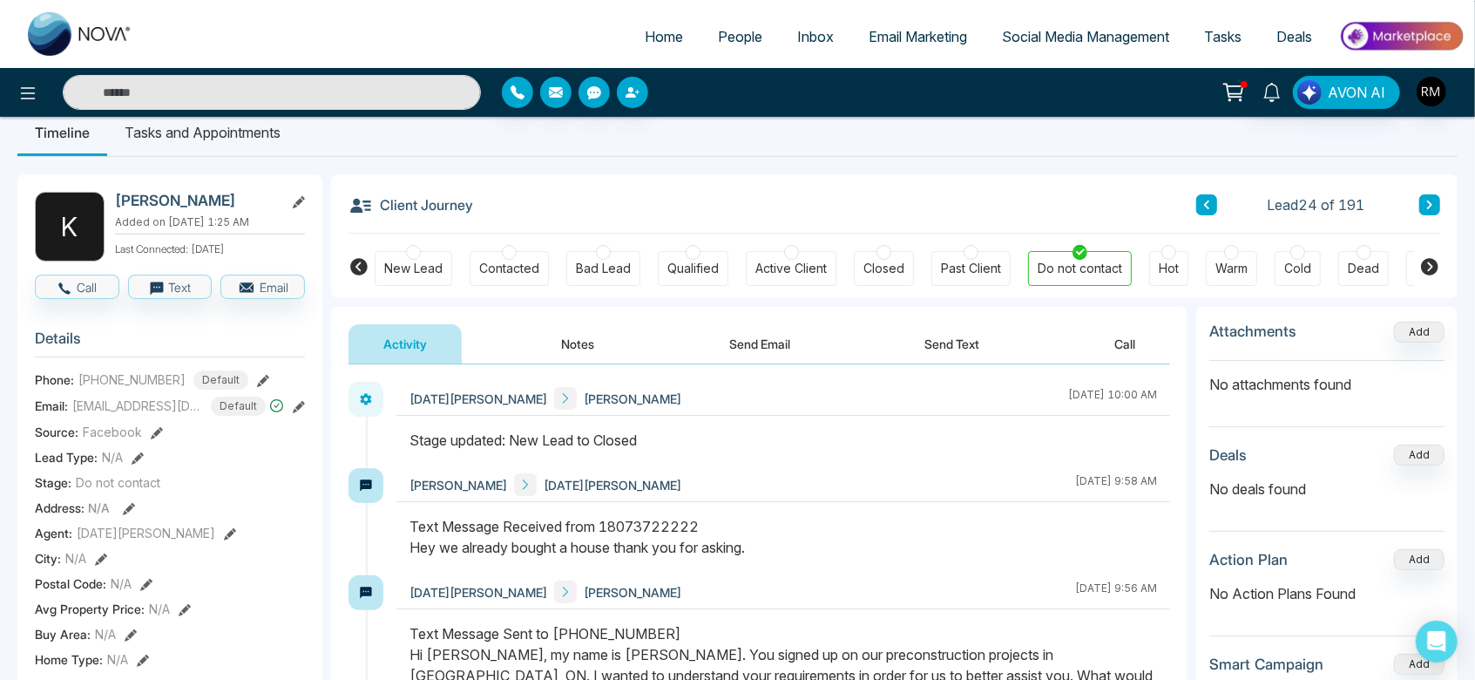
click at [1426, 200] on icon at bounding box center [1429, 205] width 9 height 10
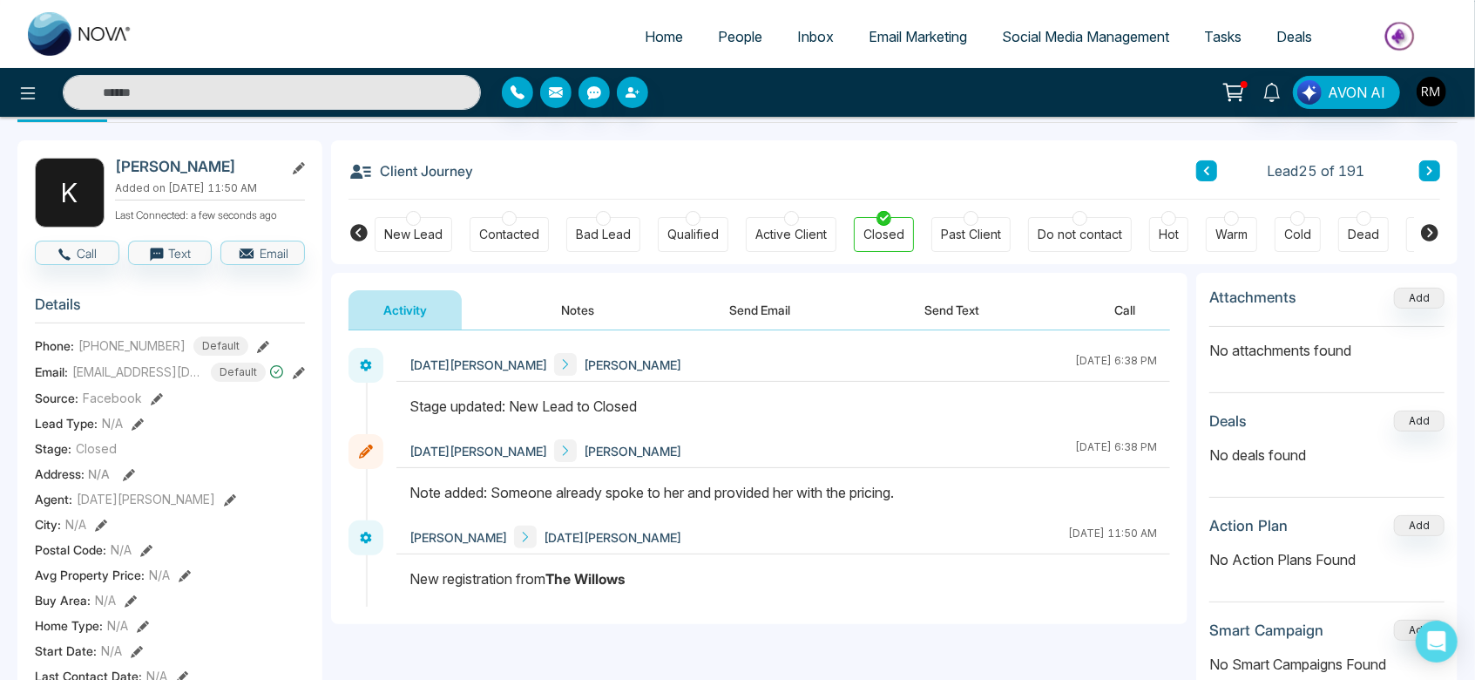
scroll to position [51, 0]
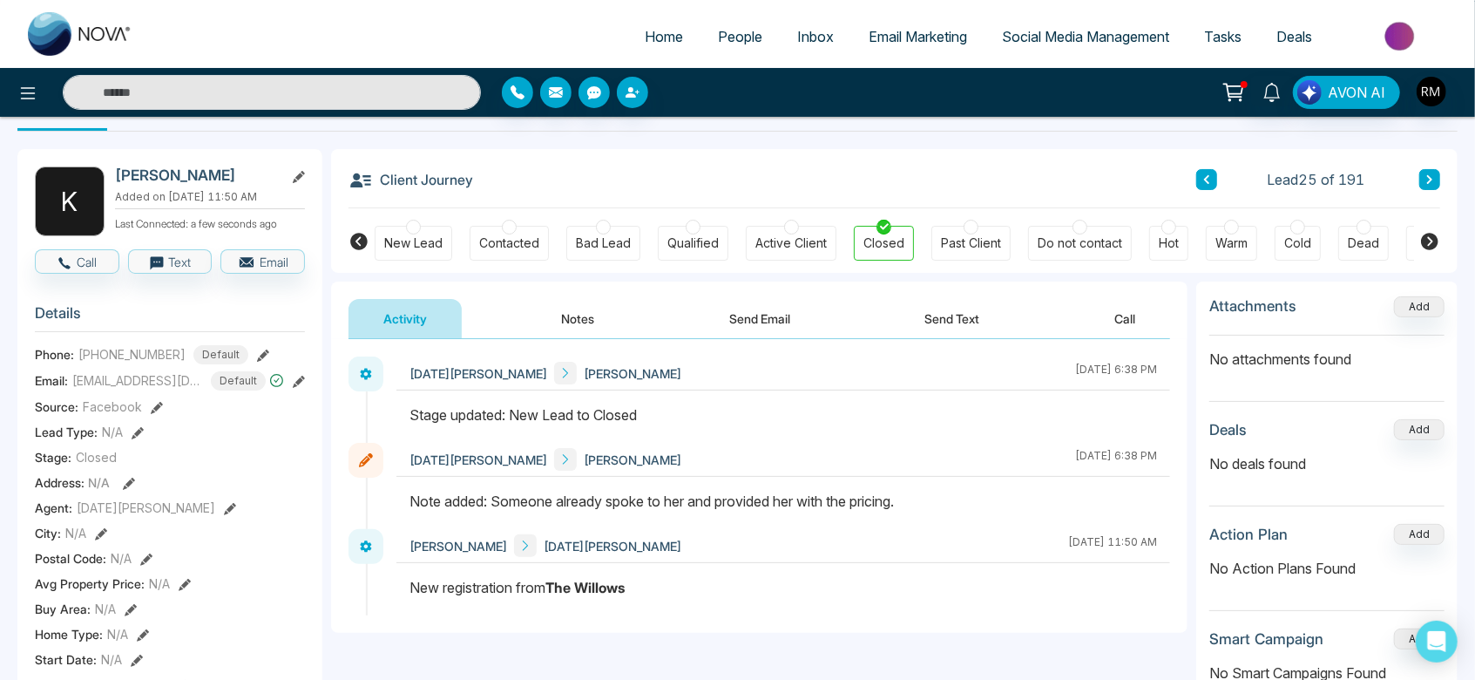
click at [1080, 228] on div at bounding box center [1079, 227] width 15 height 15
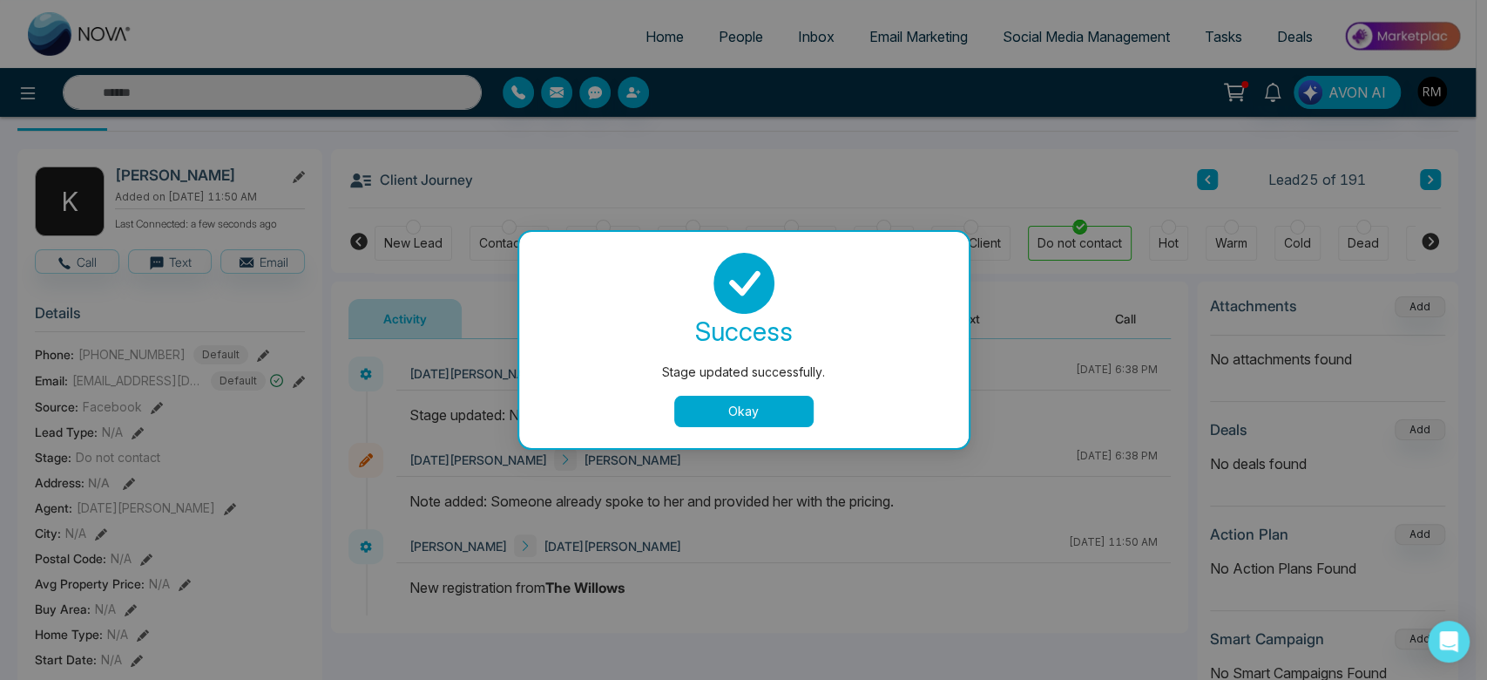
click at [717, 403] on button "Okay" at bounding box center [743, 411] width 139 height 31
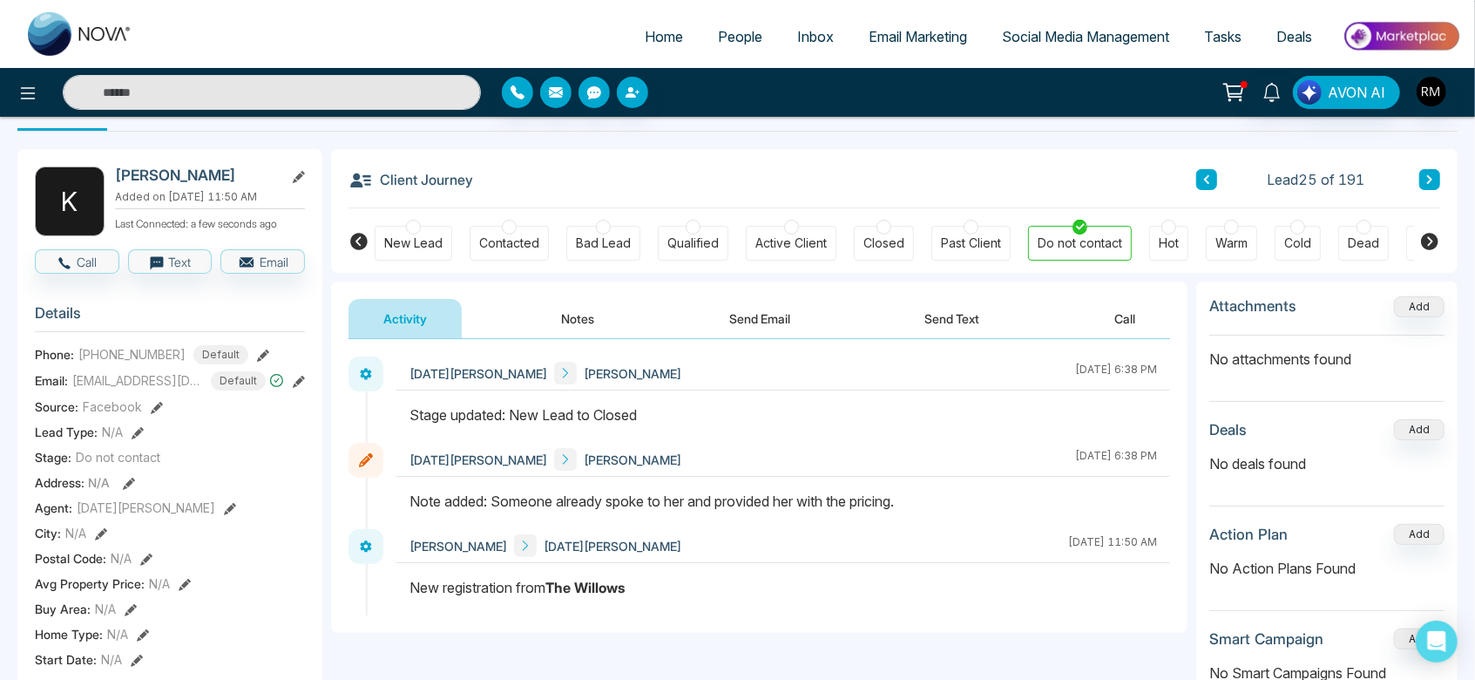
click at [1432, 184] on icon at bounding box center [1429, 179] width 9 height 10
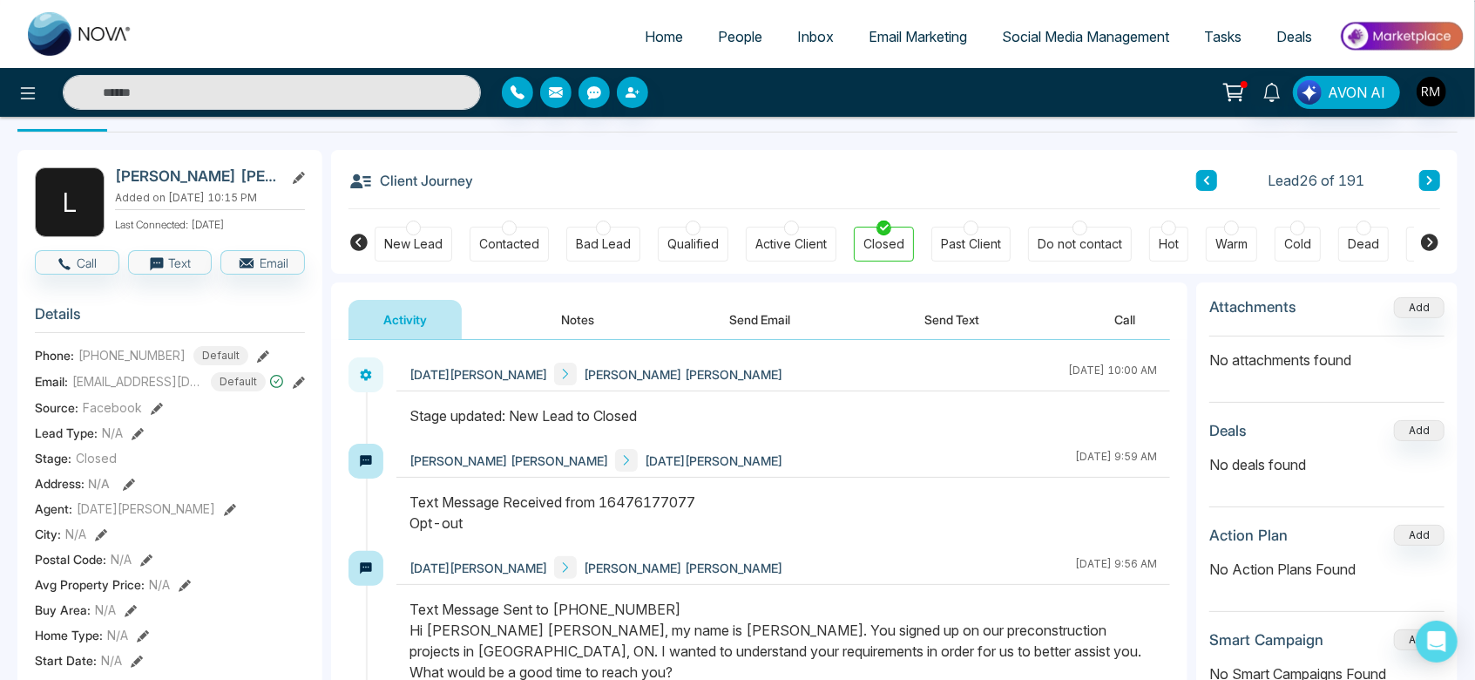
scroll to position [48, 0]
click at [1079, 227] on div at bounding box center [1079, 229] width 15 height 15
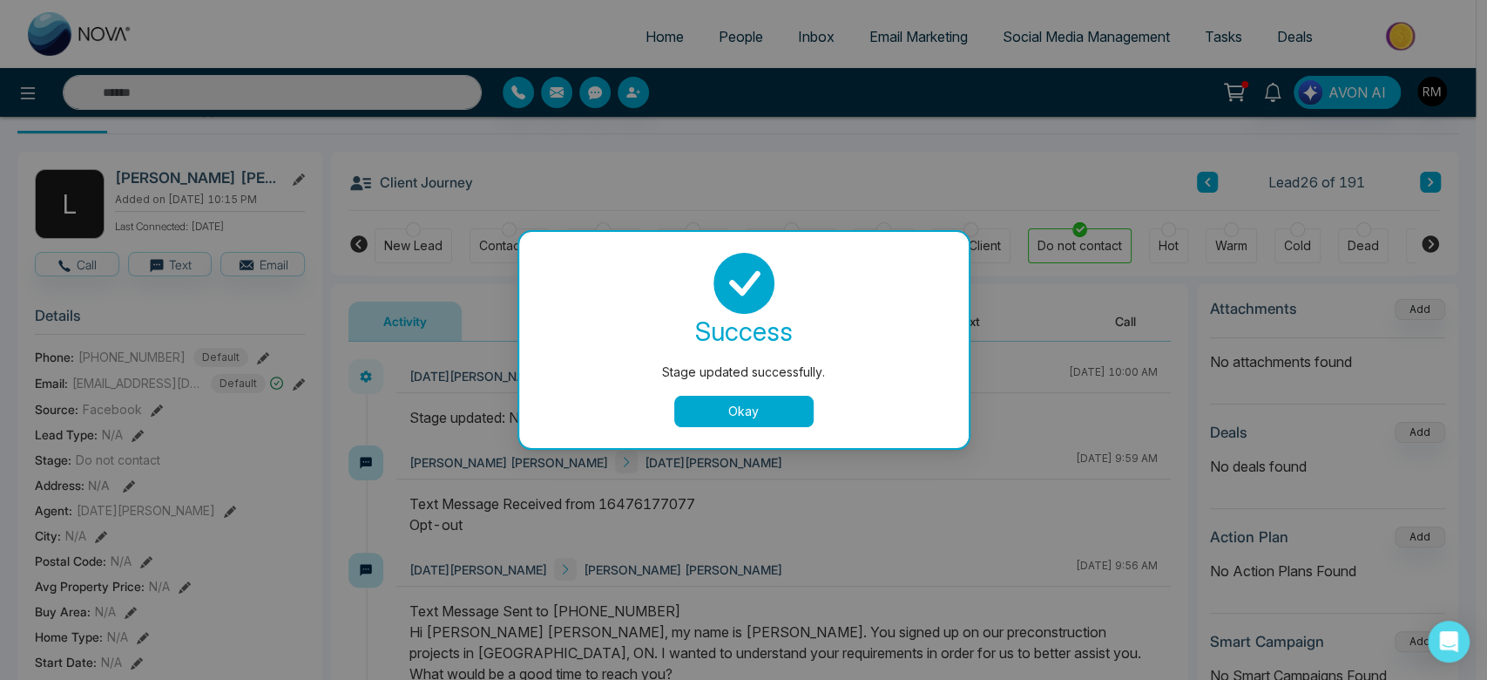
click at [749, 406] on button "Okay" at bounding box center [743, 411] width 139 height 31
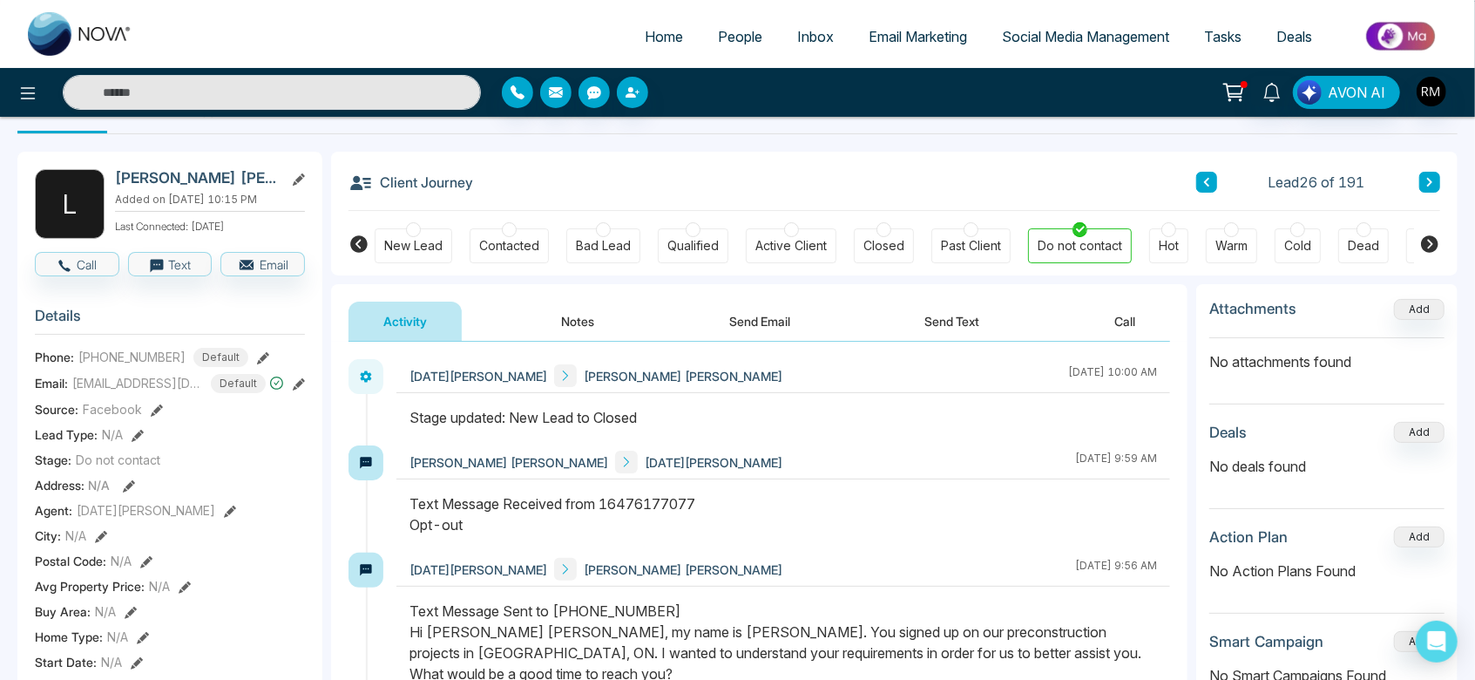
click at [1442, 183] on div "Client Journey Lead 26 of 191 New Lead Contacted Bad Lead Qualified Active Clie…" at bounding box center [894, 214] width 1127 height 124
click at [1431, 183] on icon at bounding box center [1429, 182] width 9 height 10
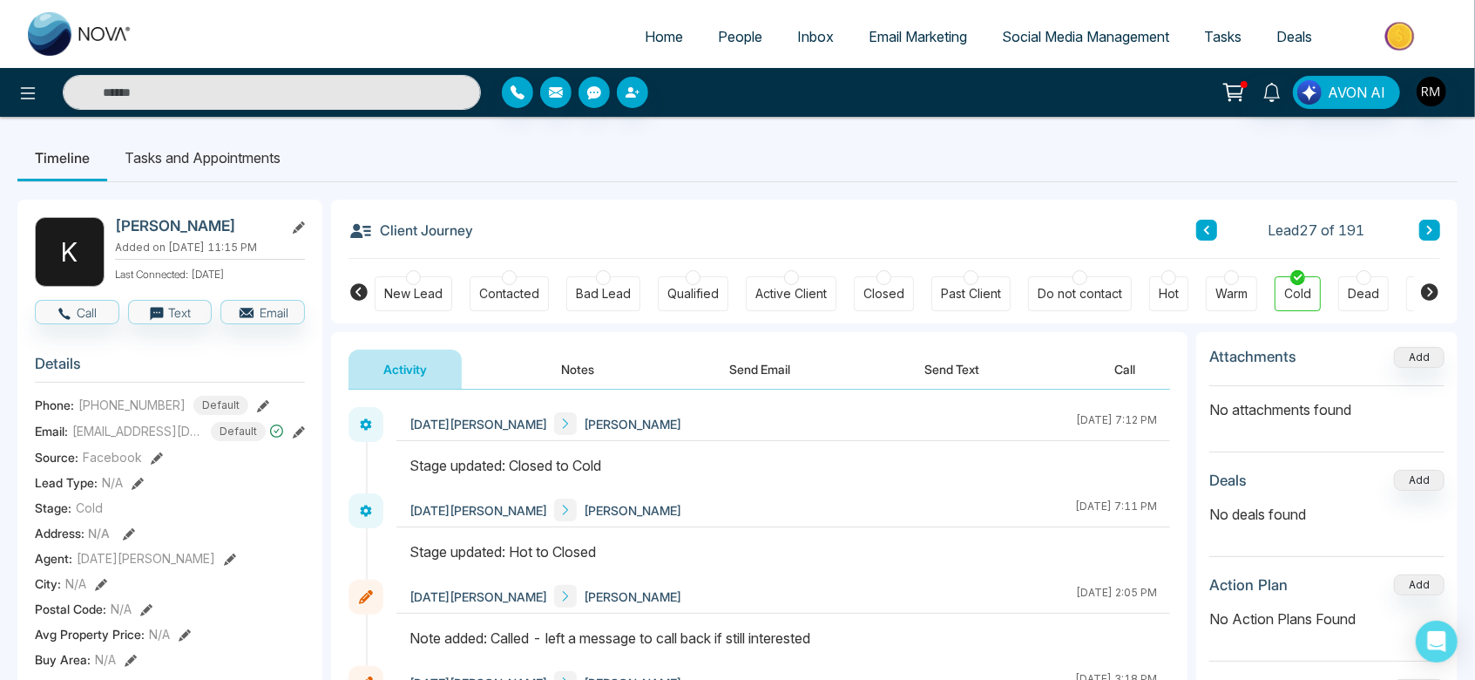
click at [1425, 227] on icon at bounding box center [1429, 230] width 9 height 10
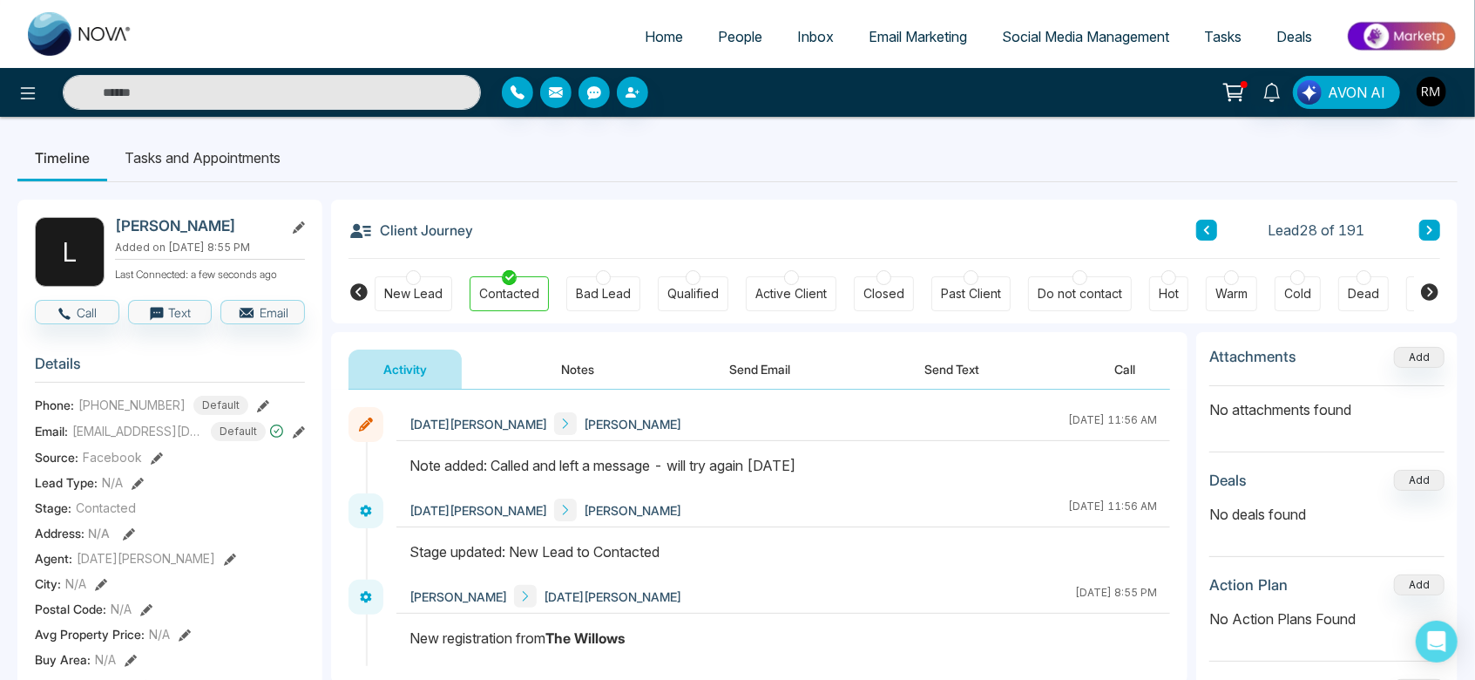
click at [1298, 279] on div at bounding box center [1297, 277] width 15 height 15
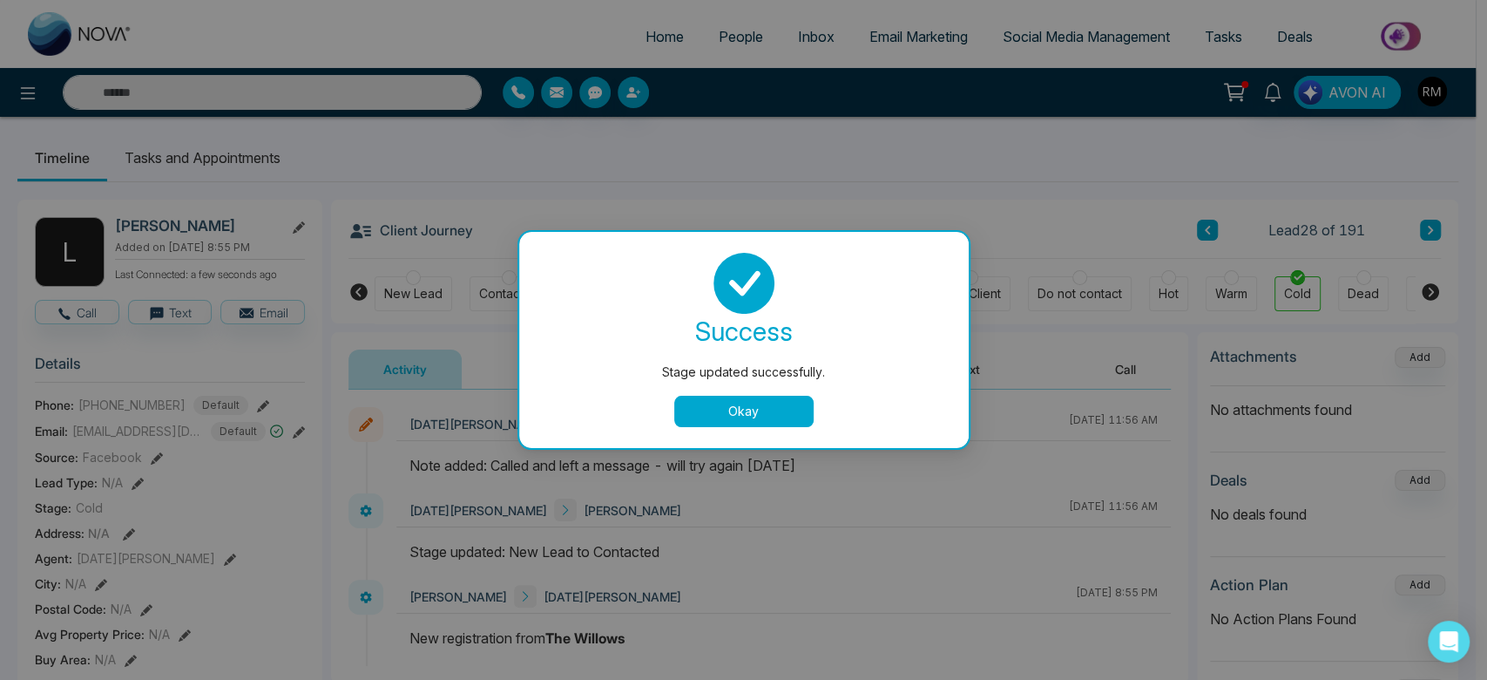
click at [727, 409] on button "Okay" at bounding box center [743, 411] width 139 height 31
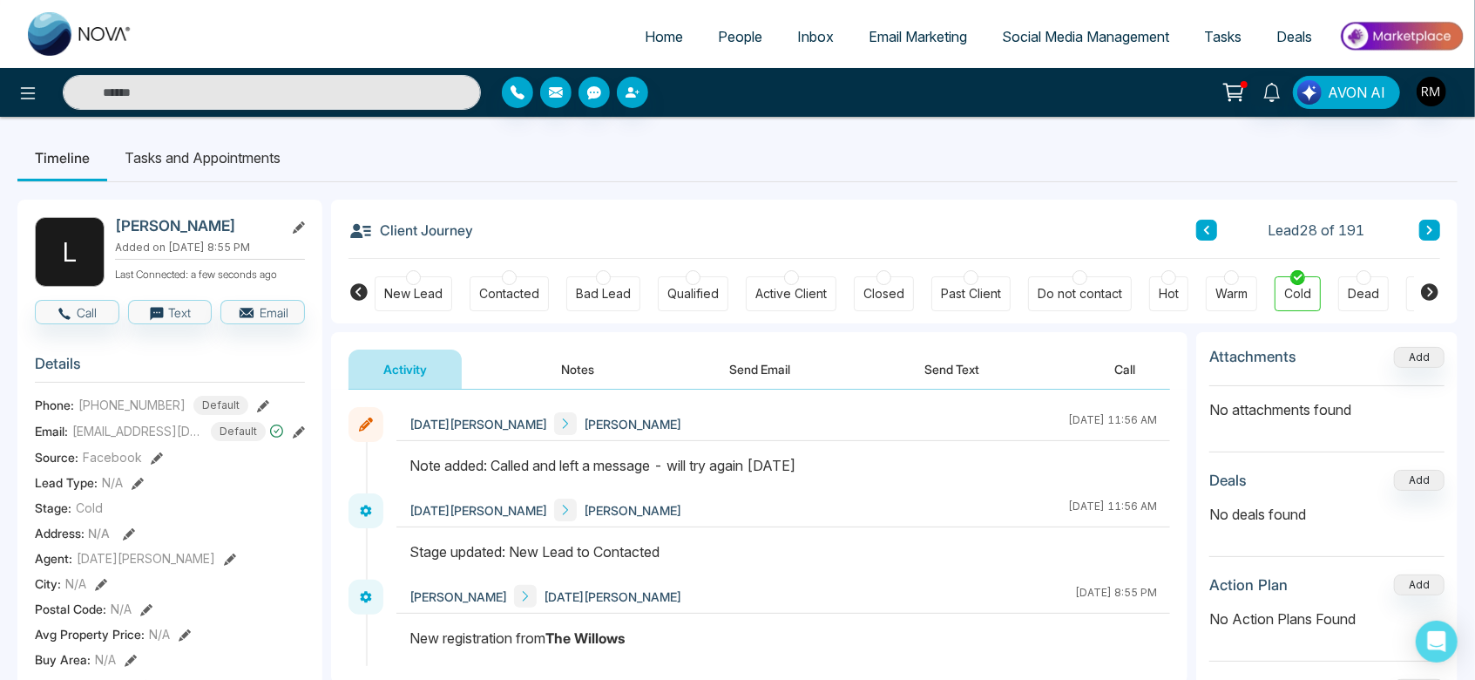
click at [1434, 226] on icon at bounding box center [1429, 230] width 9 height 10
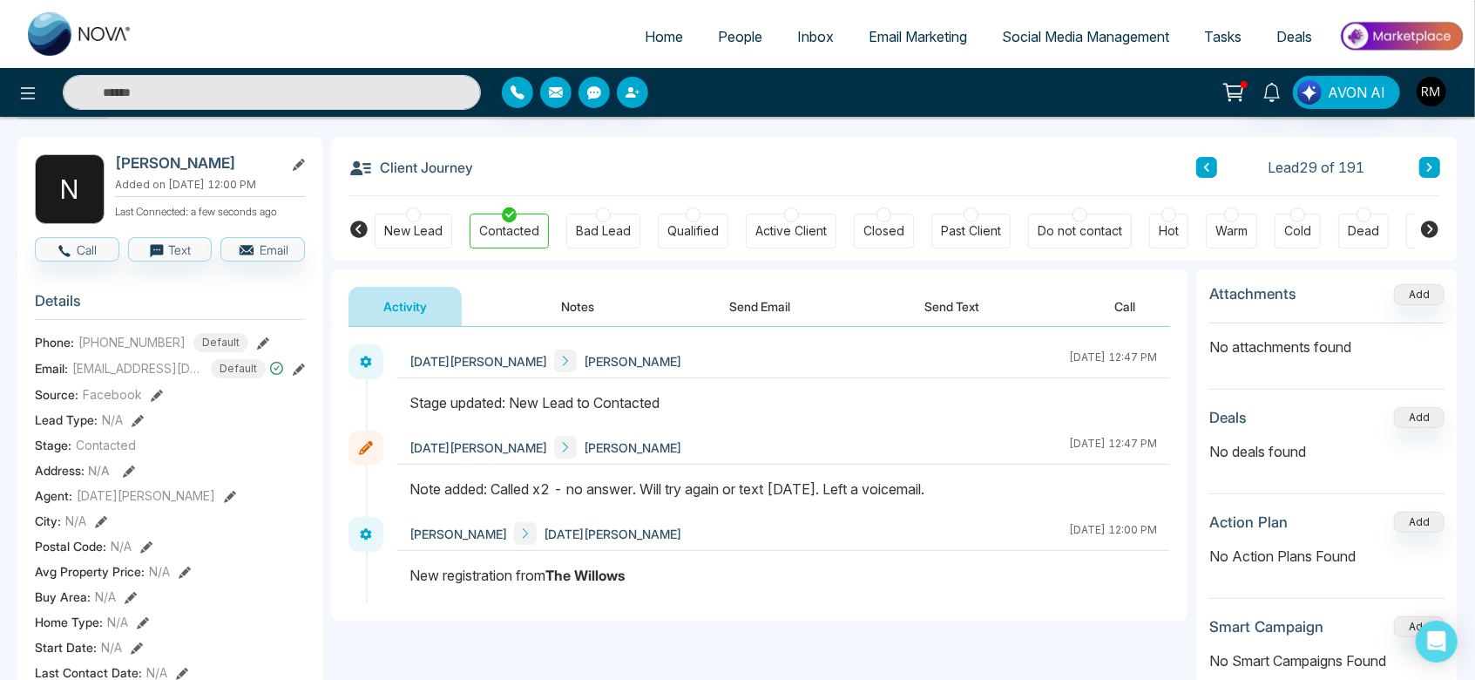
scroll to position [38, 0]
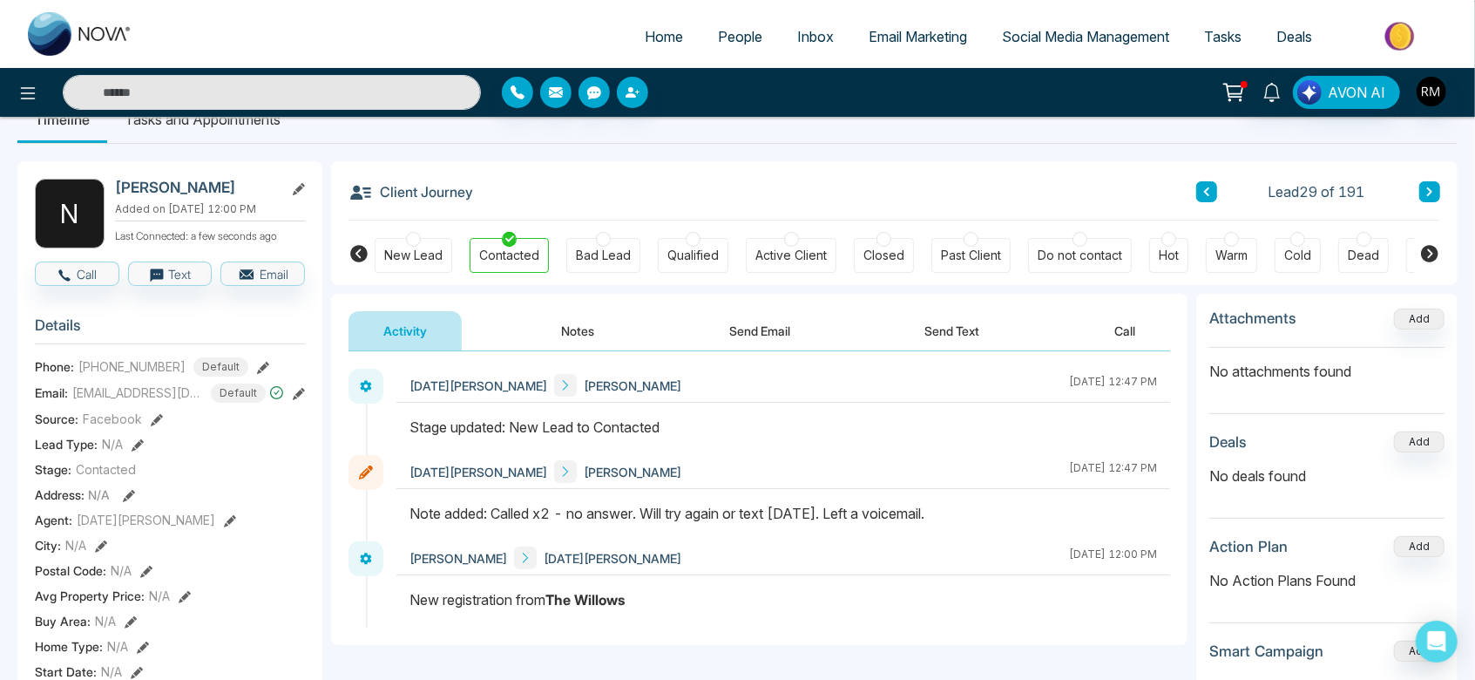
click at [1296, 243] on div at bounding box center [1297, 239] width 15 height 15
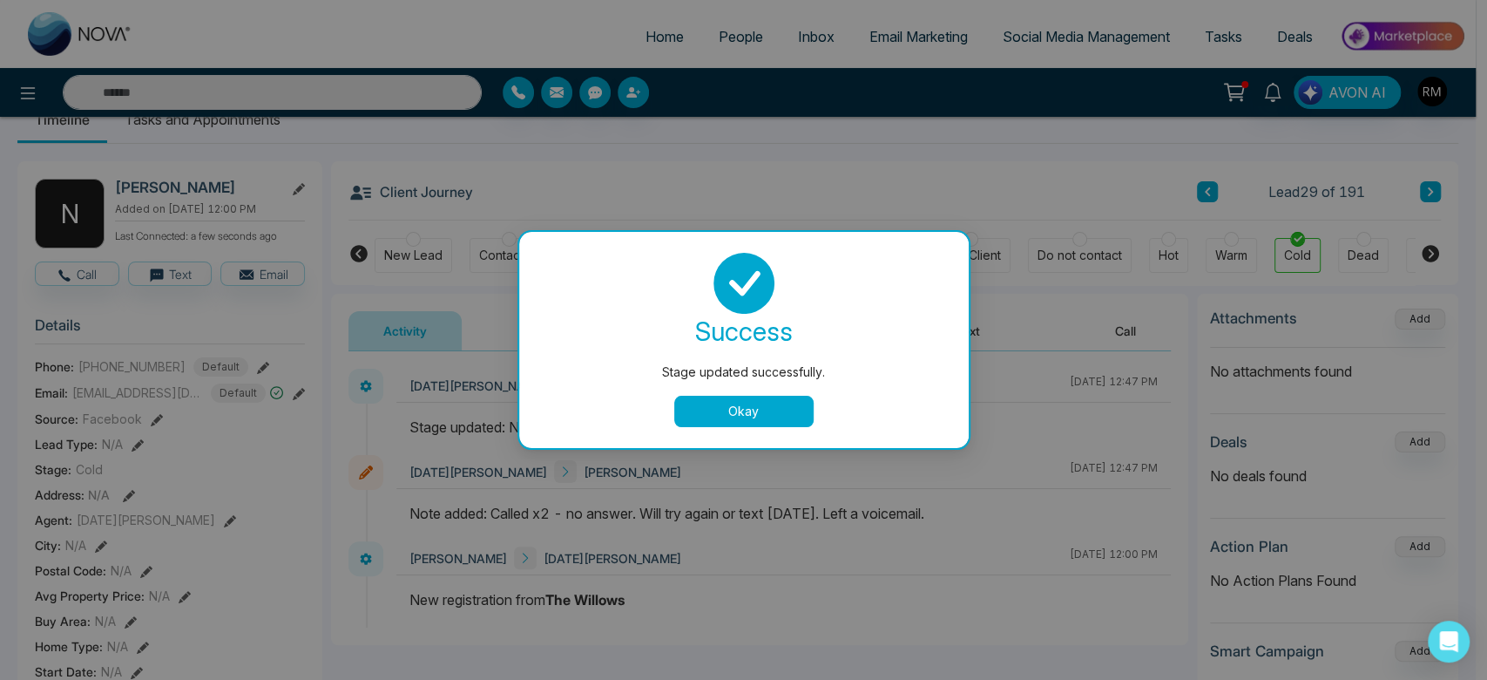
click at [730, 419] on button "Okay" at bounding box center [743, 411] width 139 height 31
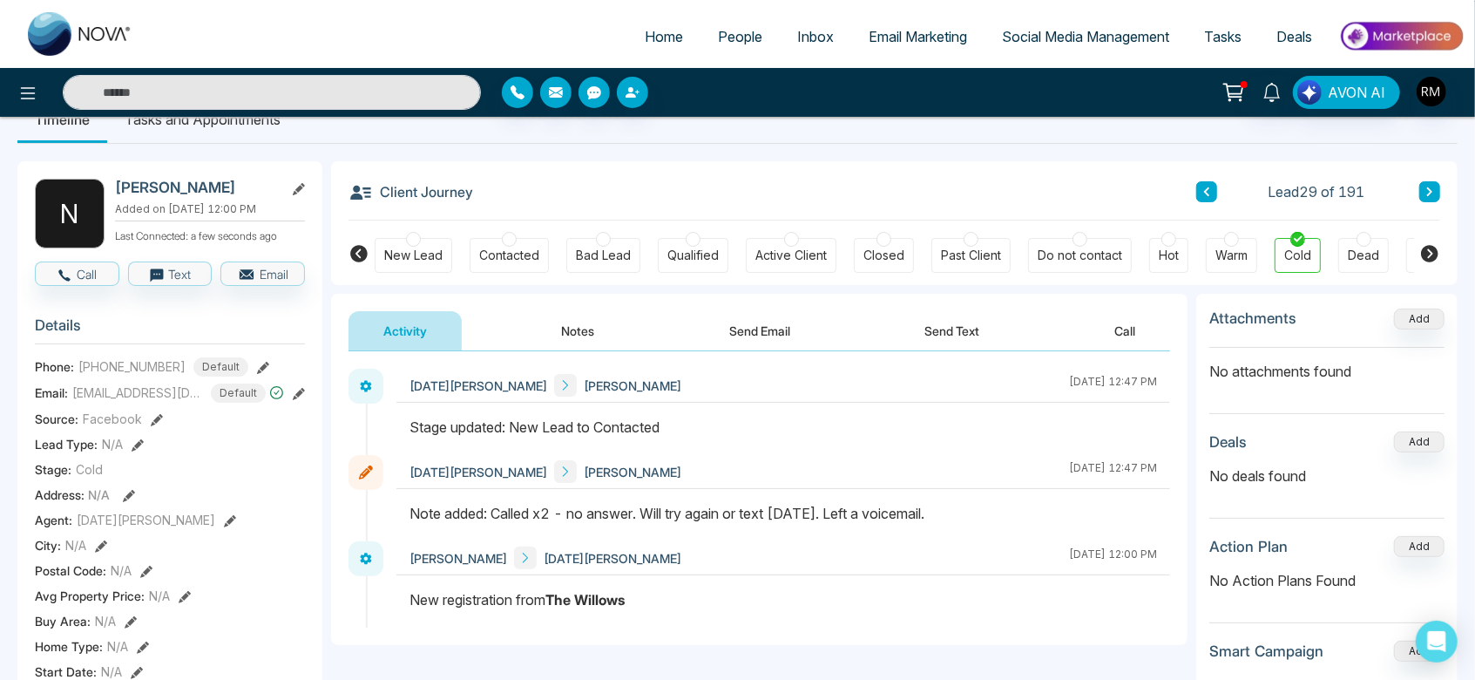
click at [1432, 196] on icon at bounding box center [1429, 191] width 9 height 10
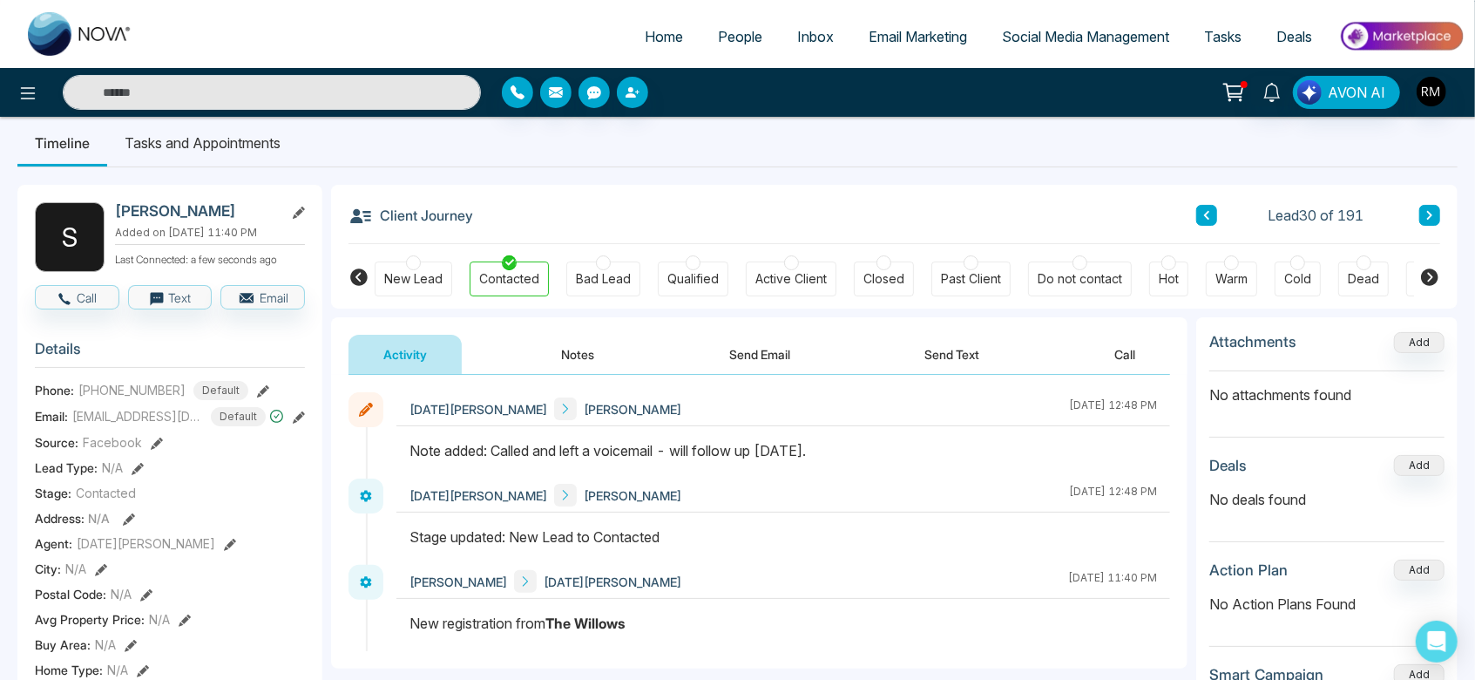
scroll to position [11, 0]
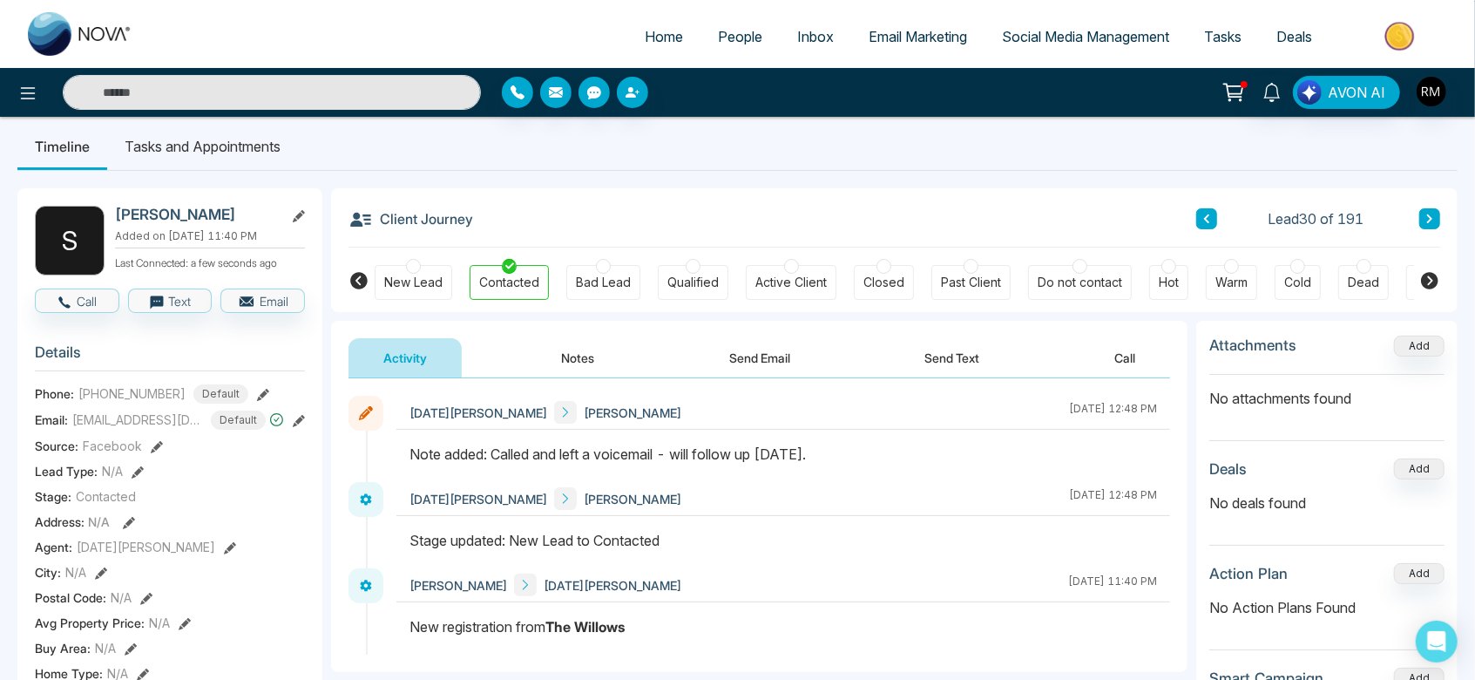
click at [1296, 271] on div at bounding box center [1297, 266] width 15 height 15
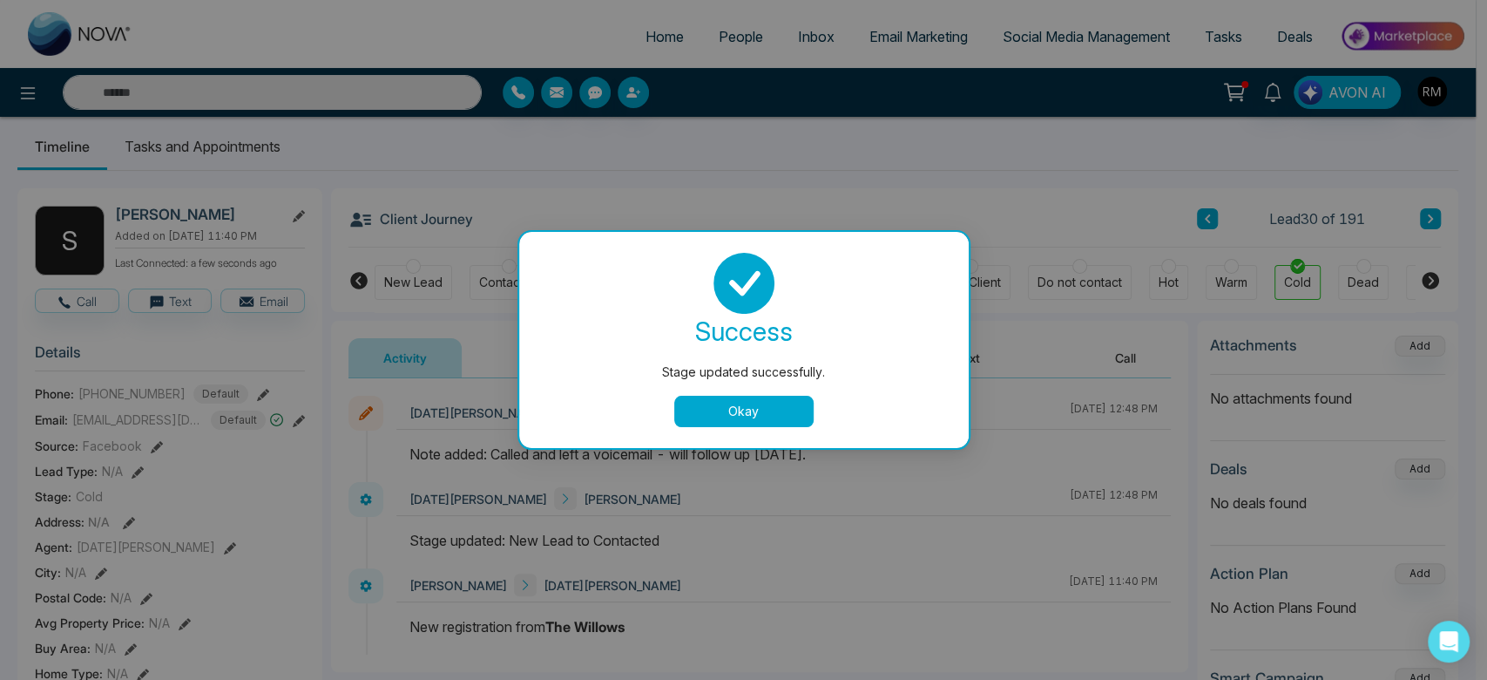
click at [769, 401] on button "Okay" at bounding box center [743, 411] width 139 height 31
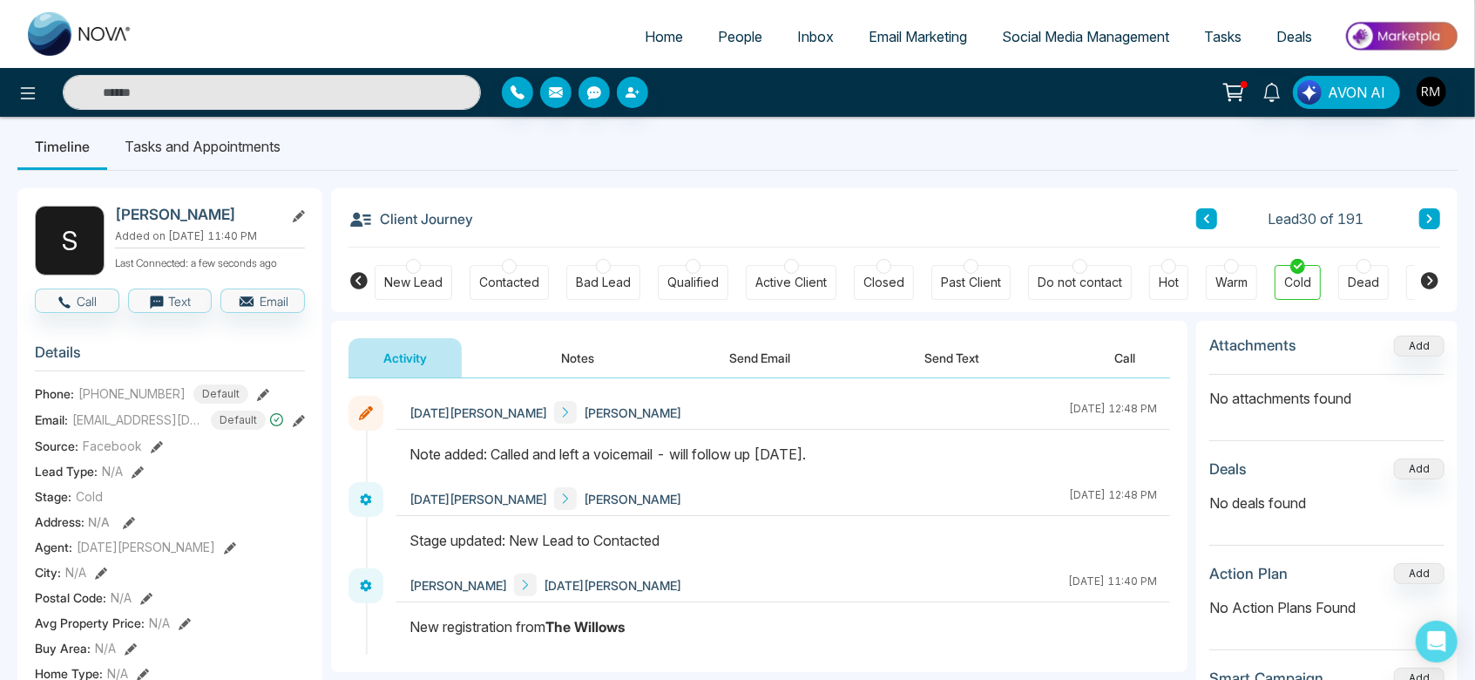
click at [1435, 217] on button at bounding box center [1429, 218] width 21 height 21
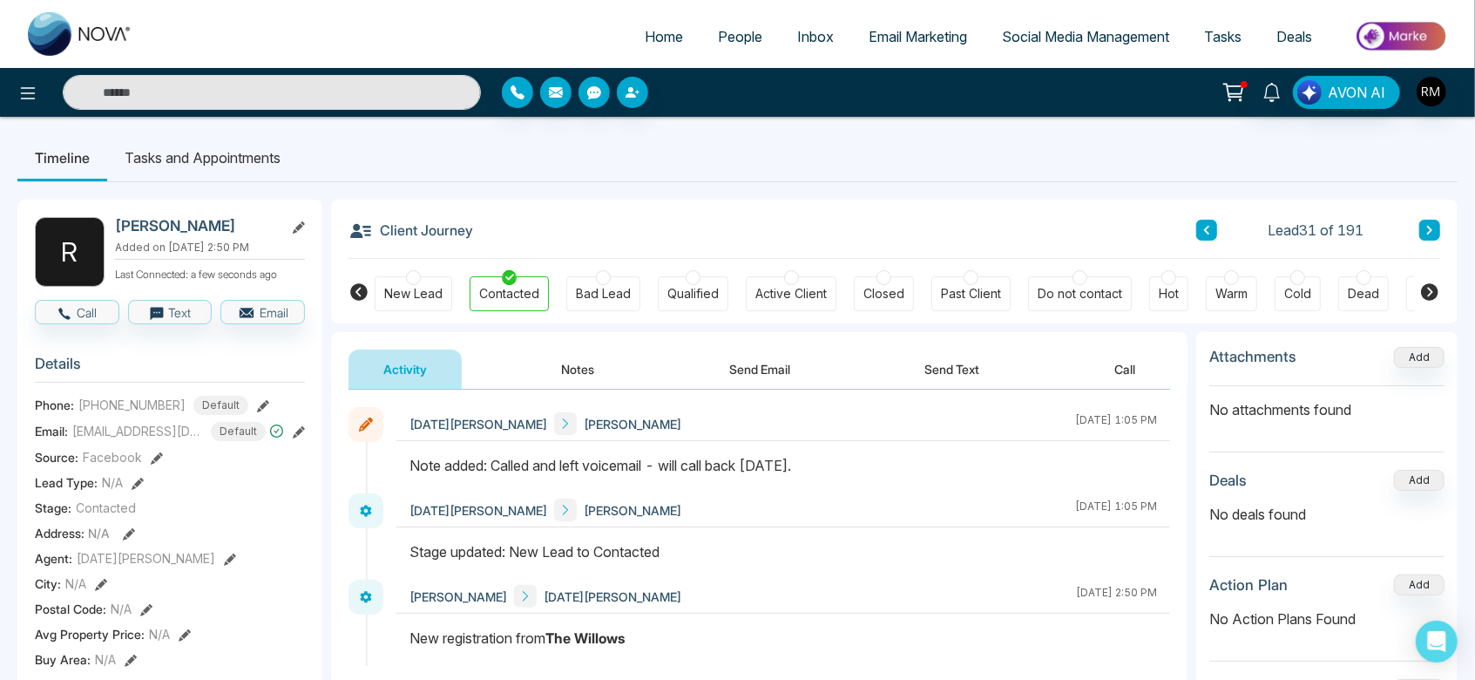
click at [1296, 279] on div at bounding box center [1297, 277] width 15 height 15
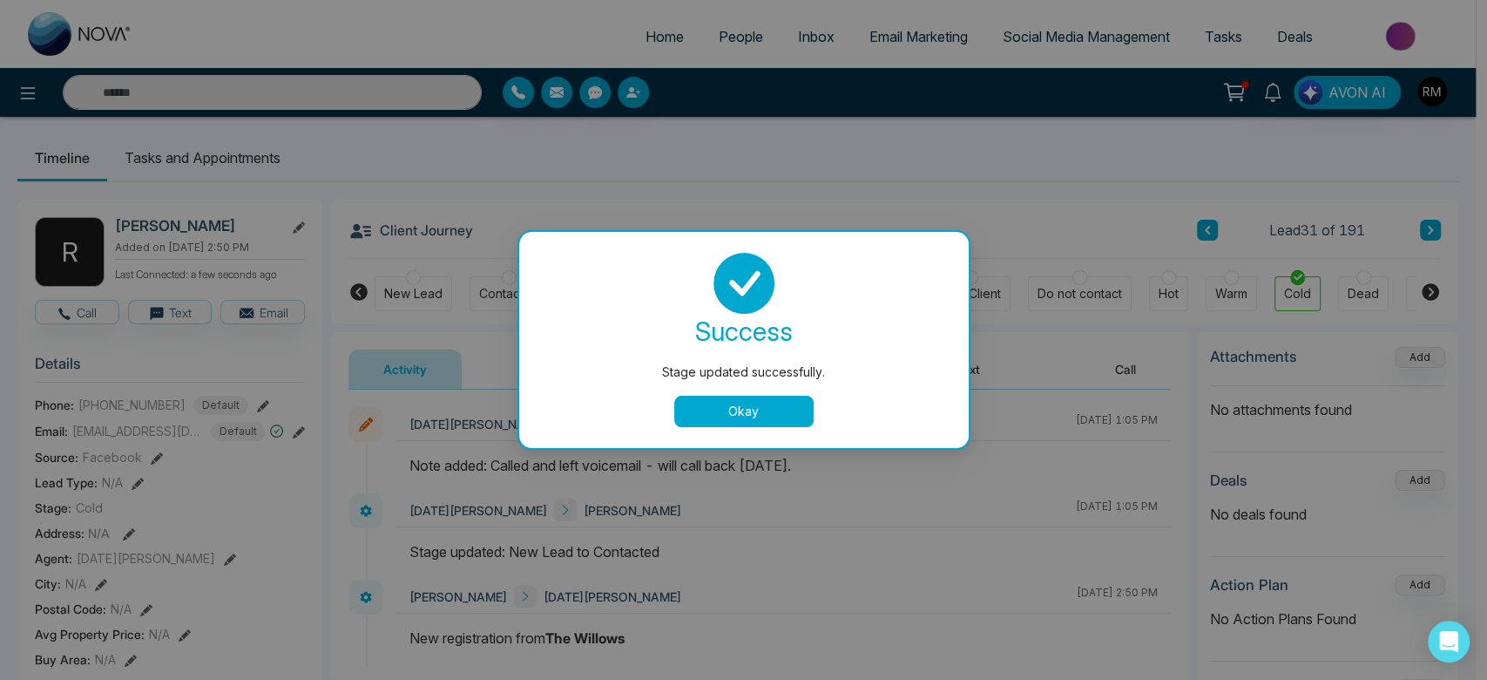
click at [781, 409] on button "Okay" at bounding box center [743, 411] width 139 height 31
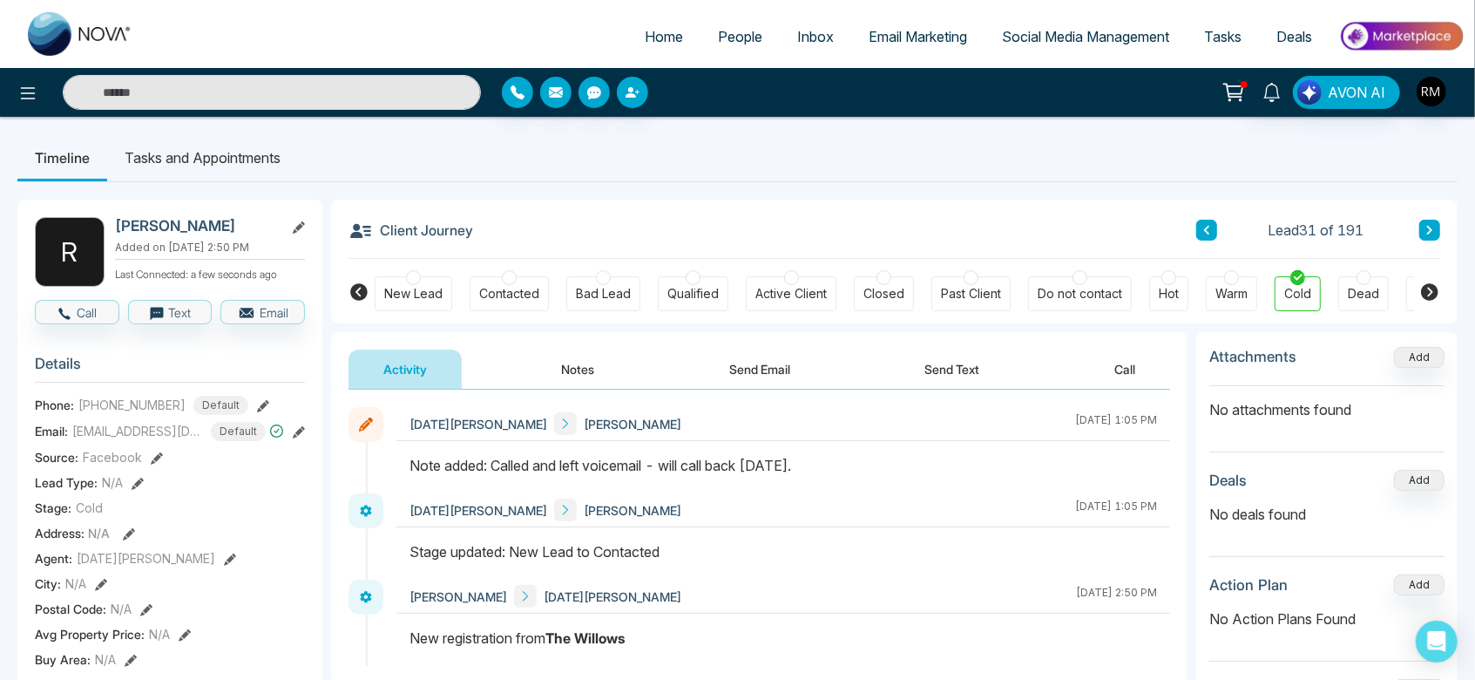
click at [1431, 239] on button at bounding box center [1429, 230] width 21 height 21
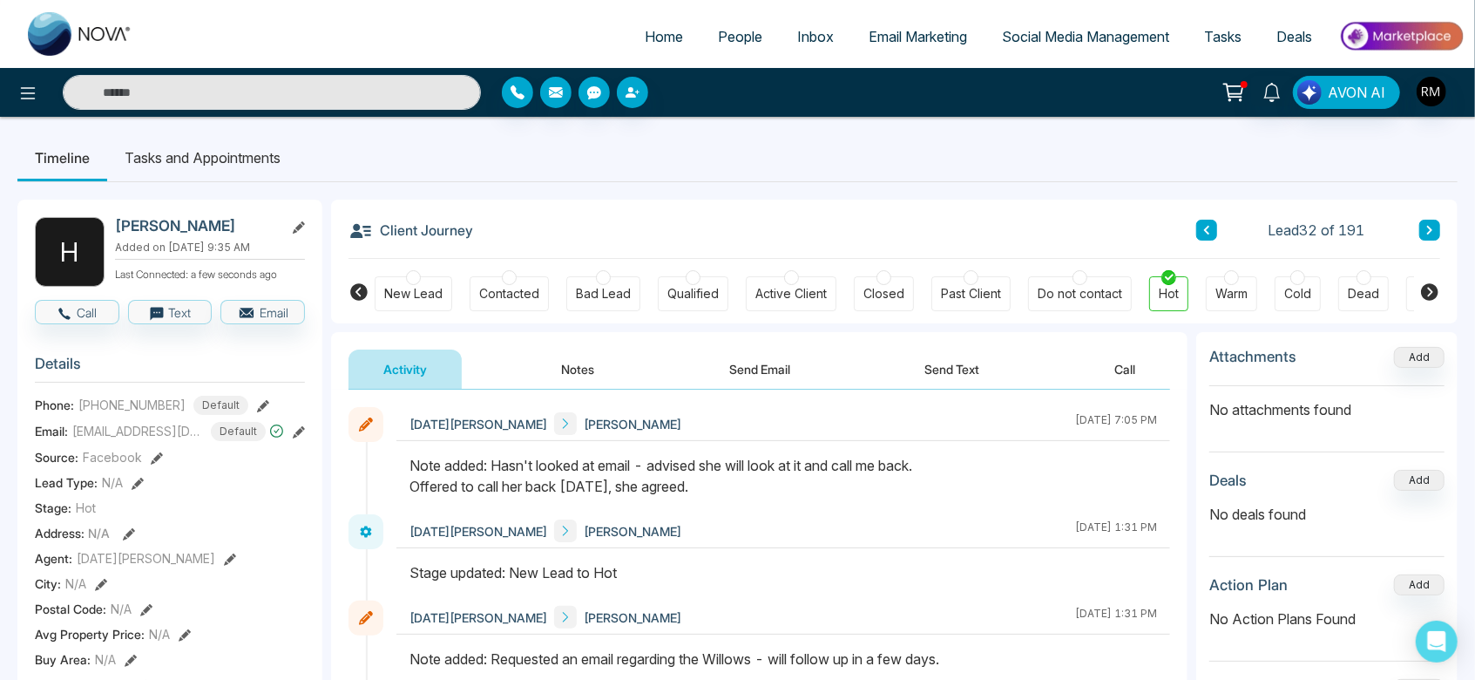
click at [1235, 278] on div at bounding box center [1231, 277] width 15 height 15
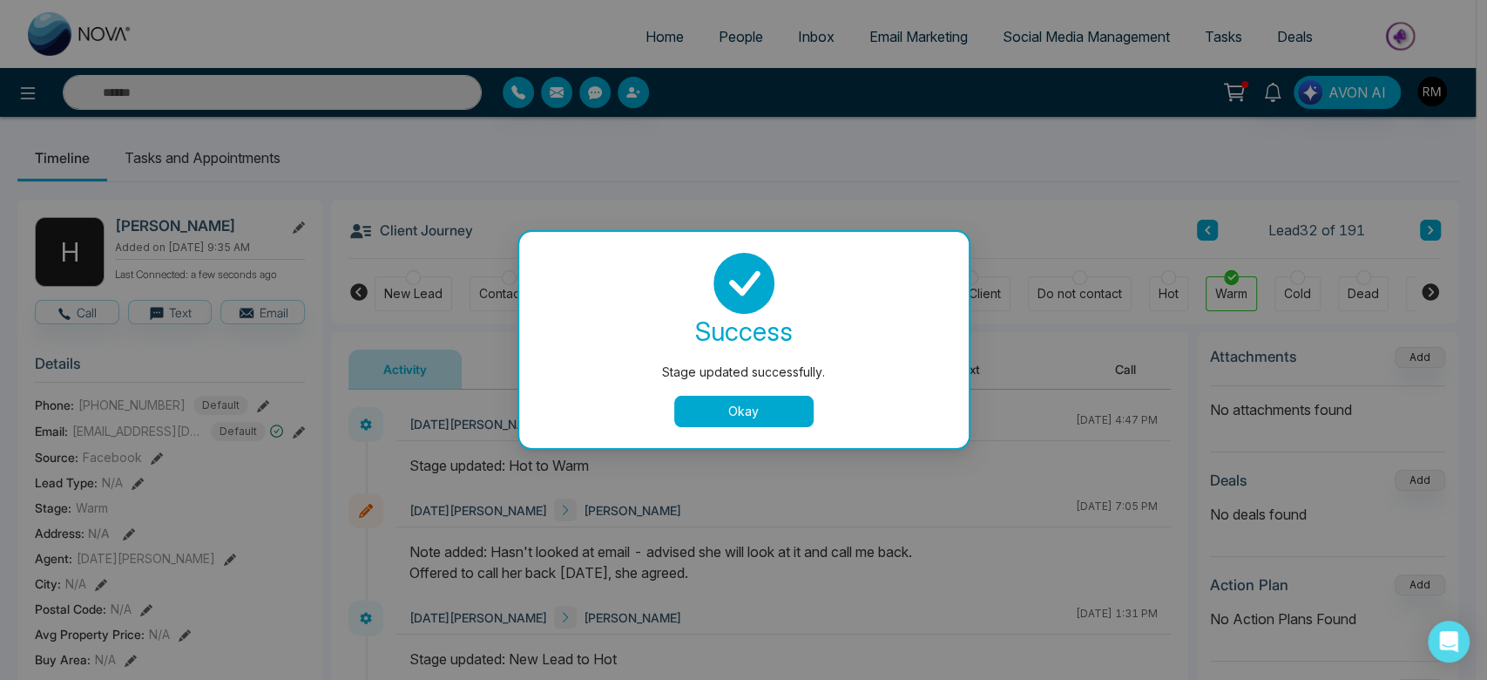
click at [736, 410] on button "Okay" at bounding box center [743, 411] width 139 height 31
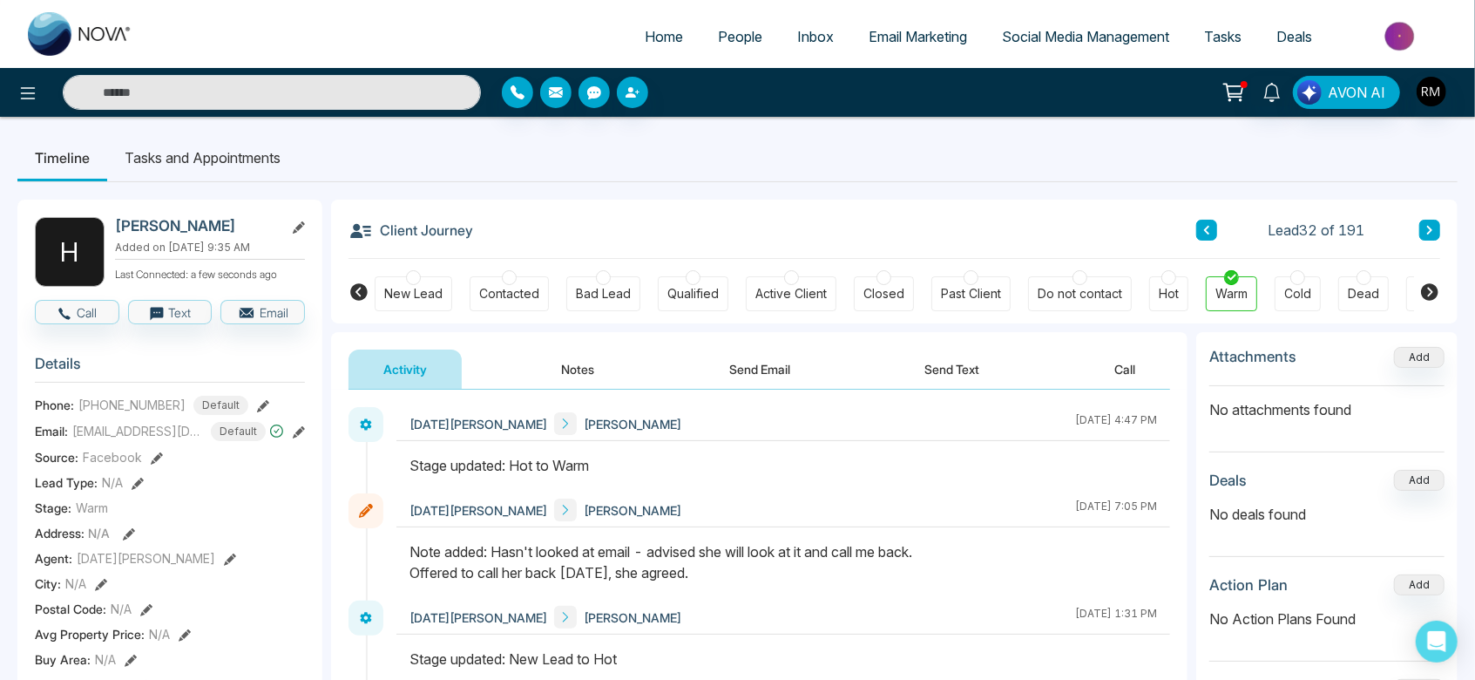
click at [1425, 230] on icon at bounding box center [1429, 230] width 9 height 10
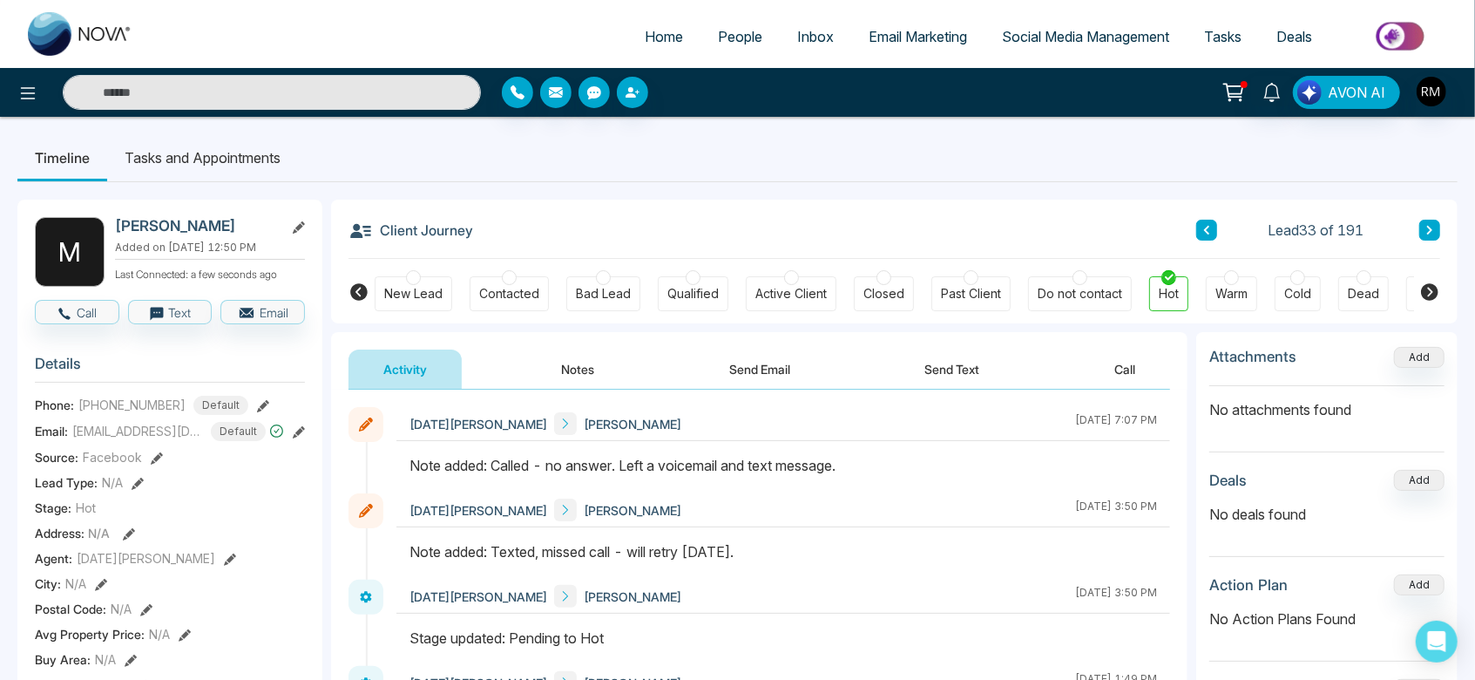
click at [1224, 278] on div at bounding box center [1231, 277] width 15 height 15
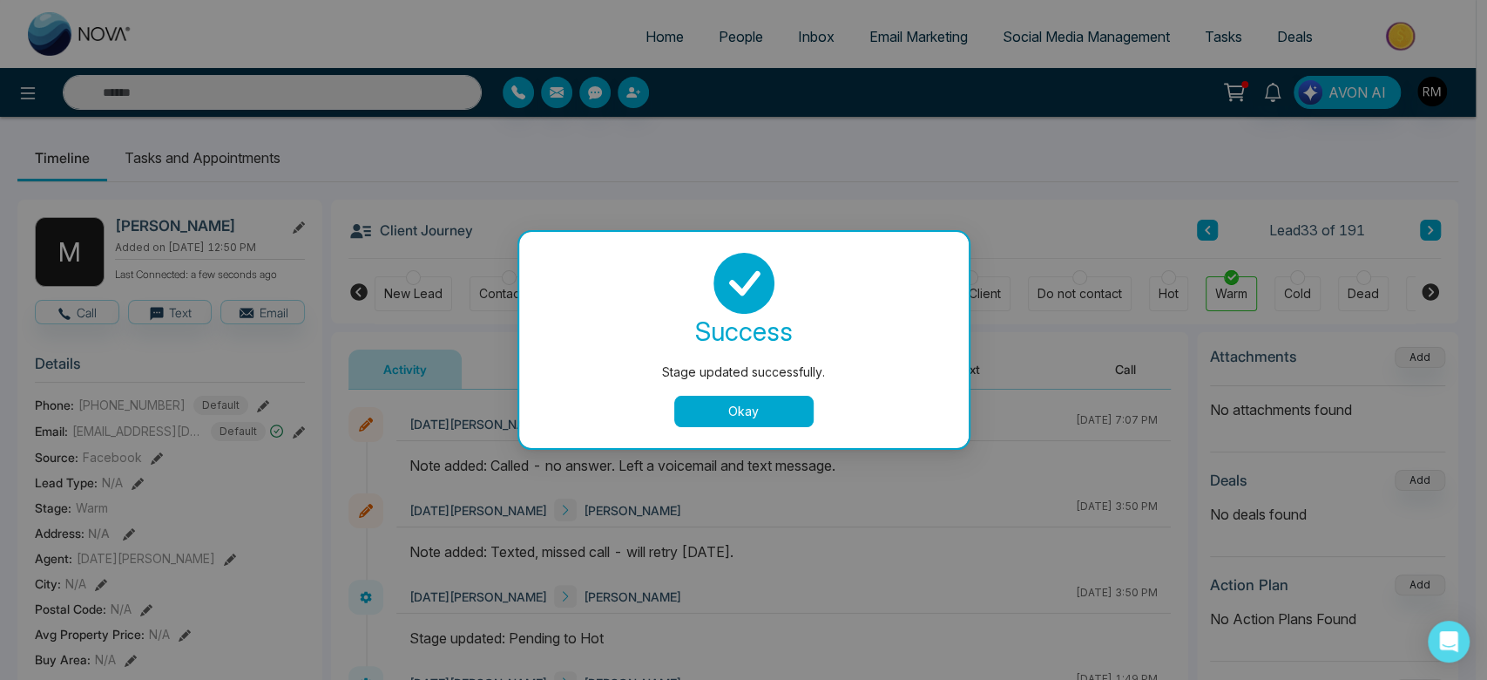
click at [735, 412] on button "Okay" at bounding box center [743, 411] width 139 height 31
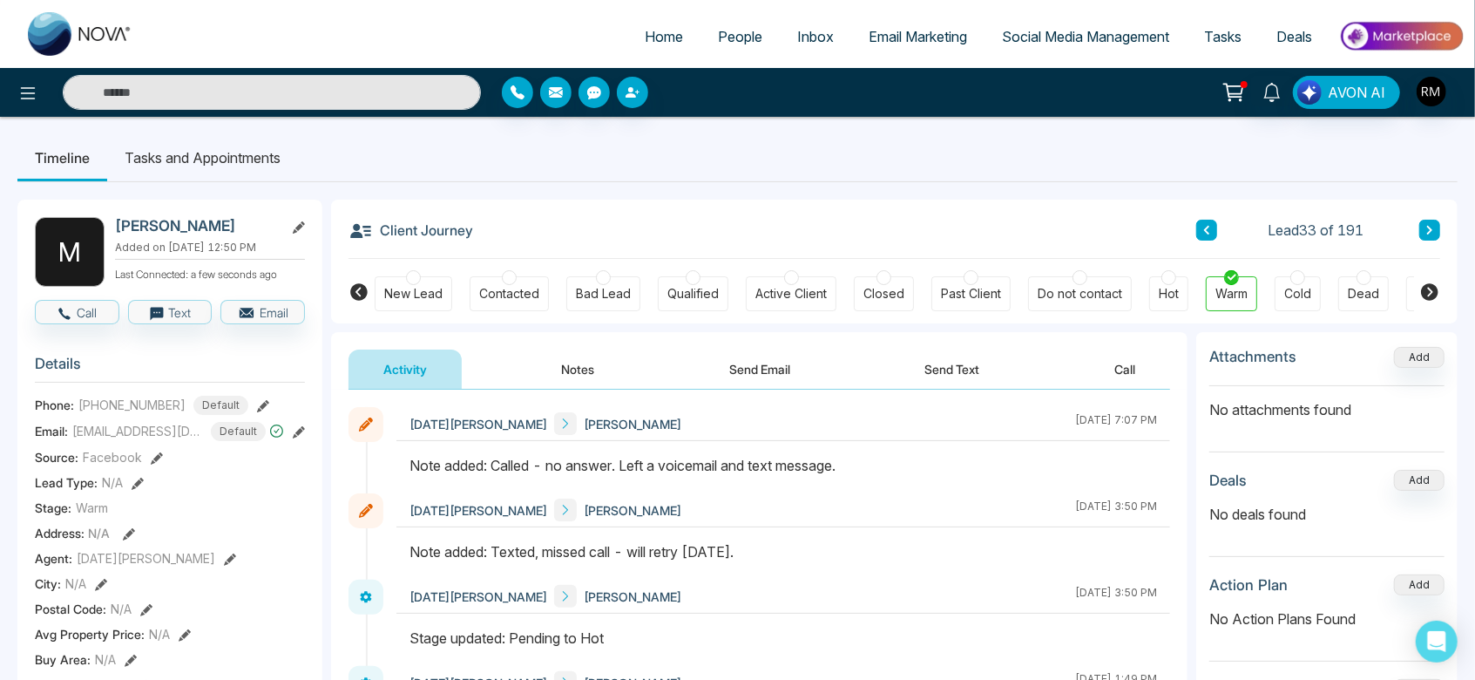
click at [1433, 231] on icon at bounding box center [1429, 230] width 9 height 10
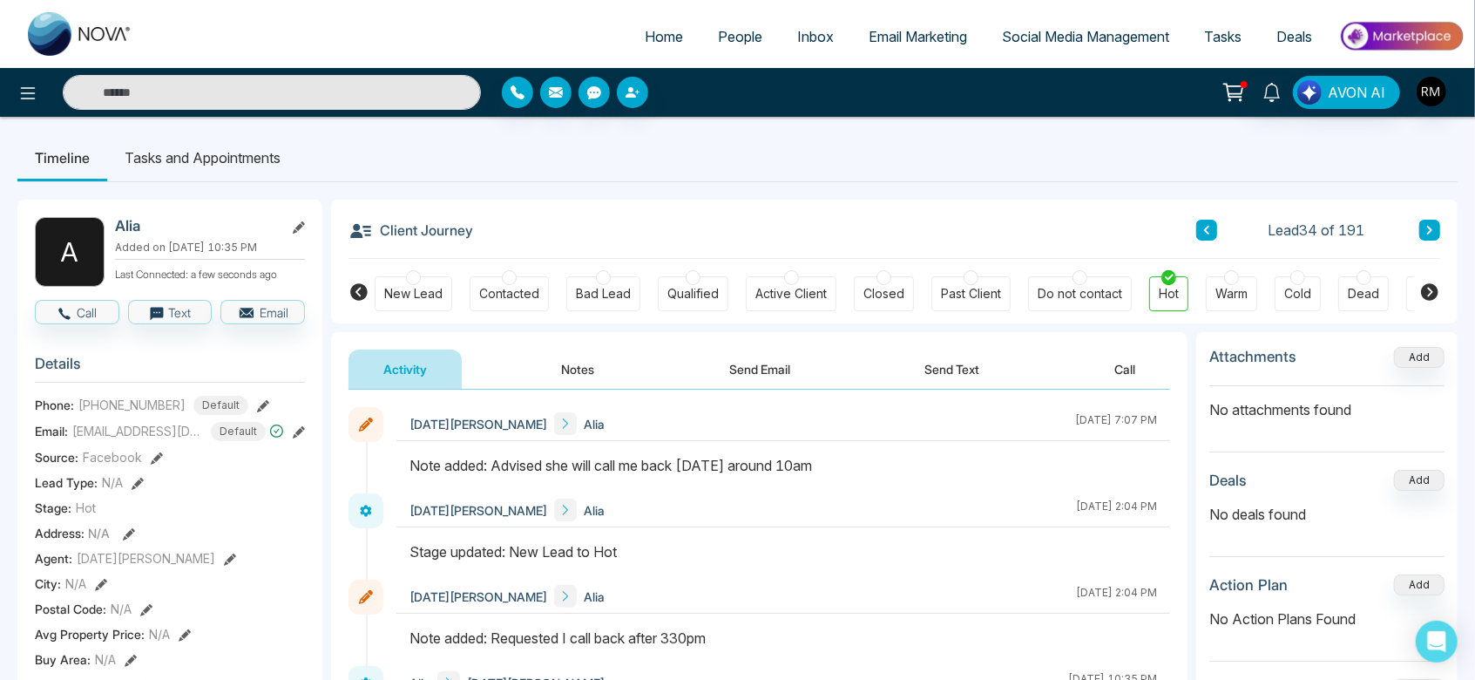
click at [1224, 281] on div at bounding box center [1231, 277] width 15 height 15
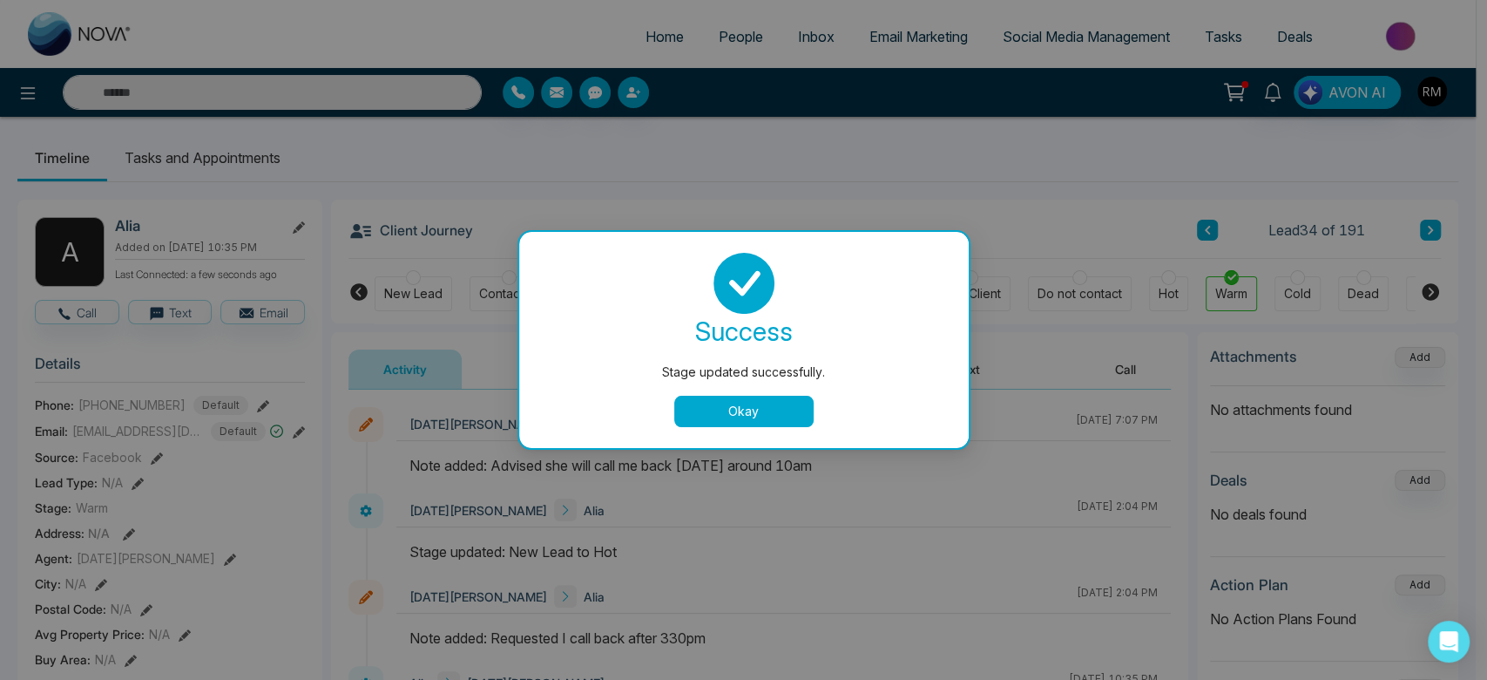
click at [716, 415] on button "Okay" at bounding box center [743, 411] width 139 height 31
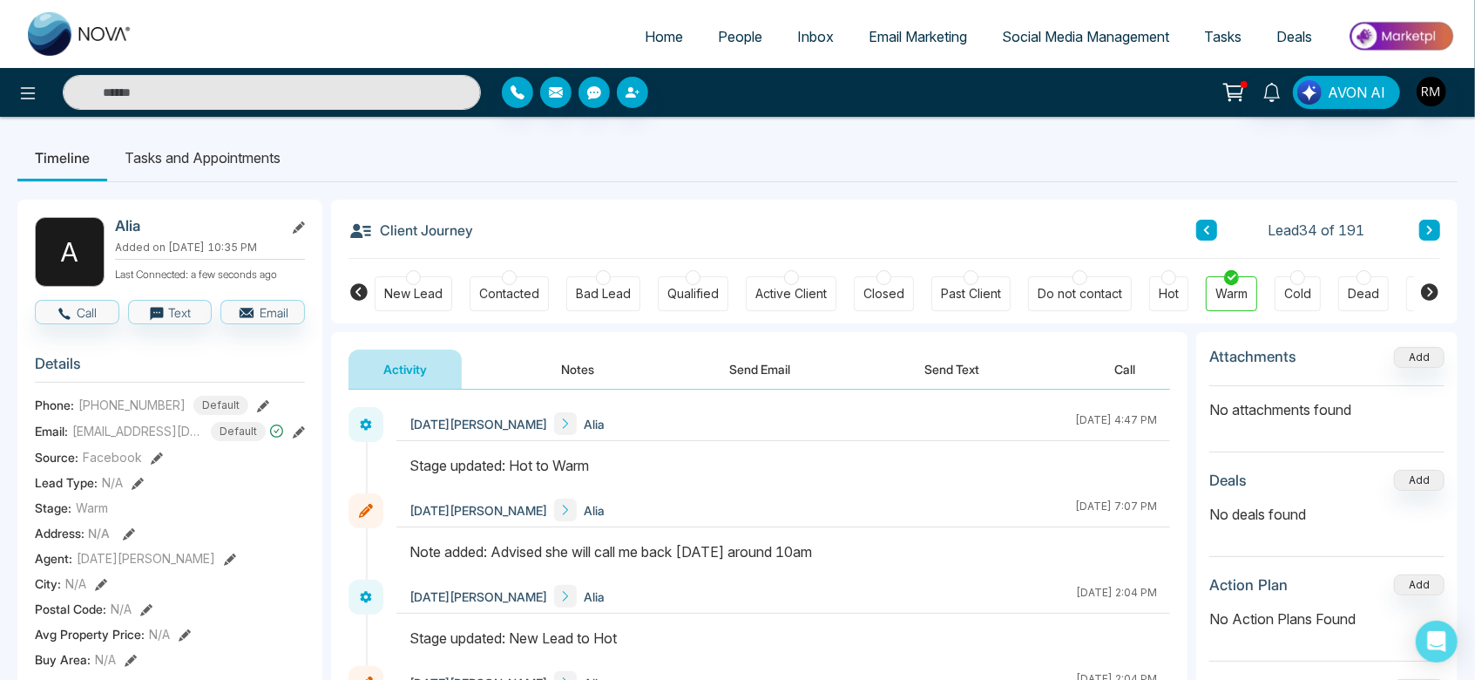
click at [1425, 226] on icon at bounding box center [1429, 230] width 9 height 10
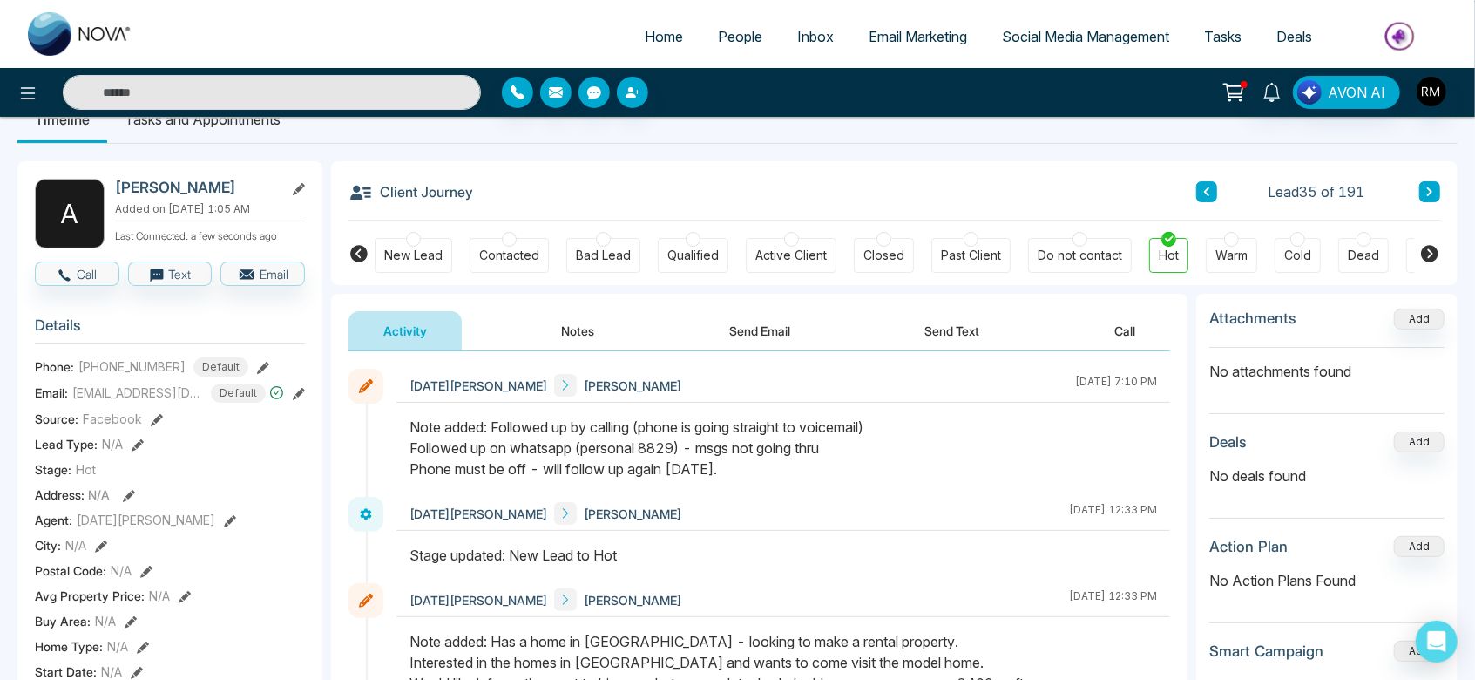
scroll to position [37, 0]
click at [1228, 241] on div at bounding box center [1231, 240] width 15 height 15
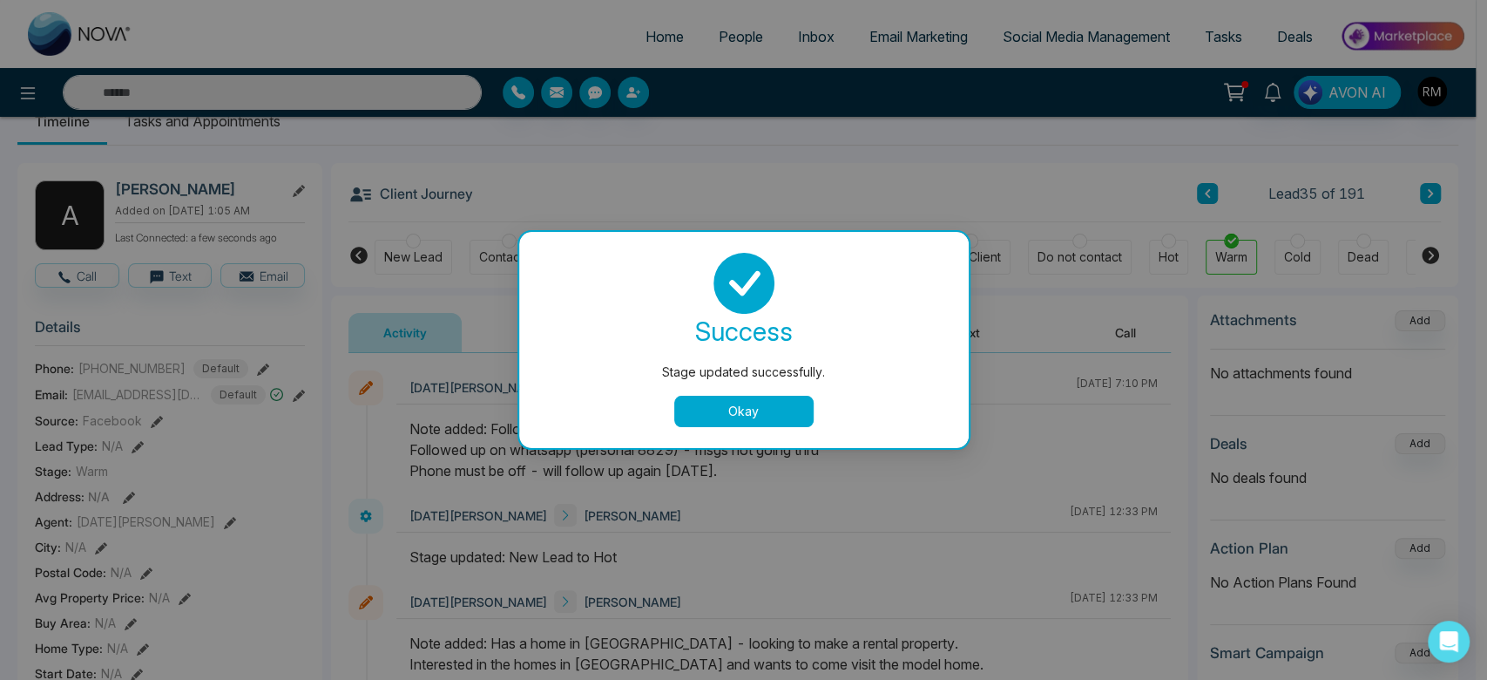
click at [725, 414] on button "Okay" at bounding box center [743, 411] width 139 height 31
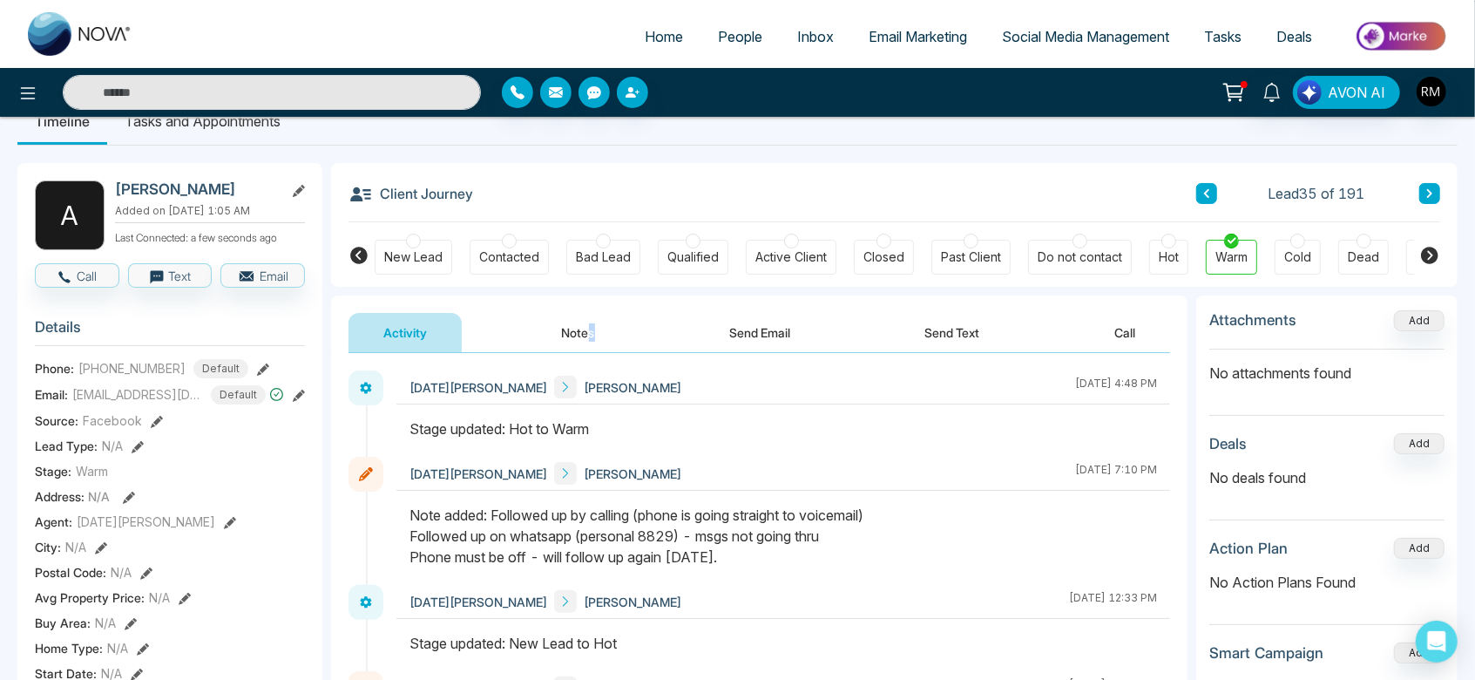
drag, startPoint x: 636, startPoint y: 306, endPoint x: 586, endPoint y: 340, distance: 60.2
click at [586, 340] on div "Activity Notes Send Email Send Text Call" at bounding box center [759, 324] width 856 height 58
click at [561, 331] on button "Notes" at bounding box center [578, 332] width 103 height 39
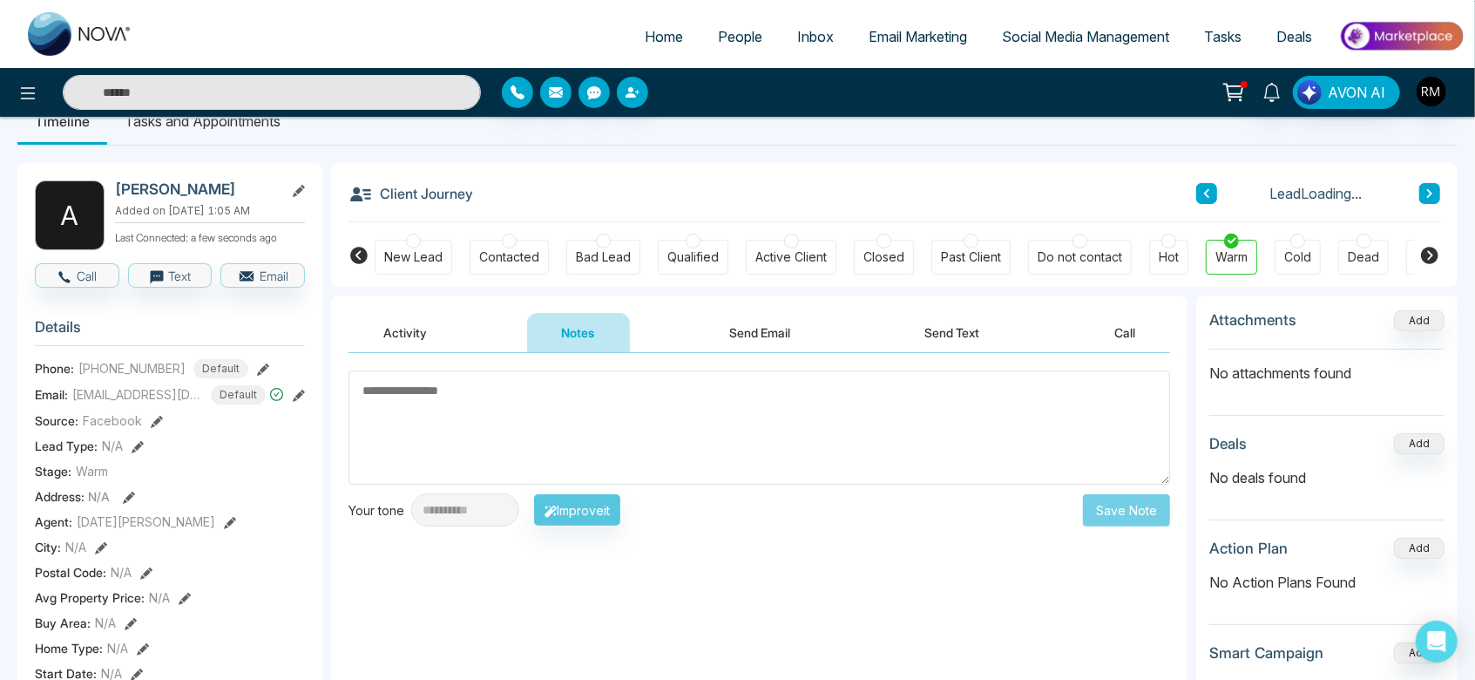
click at [606, 403] on textarea at bounding box center [759, 427] width 822 height 114
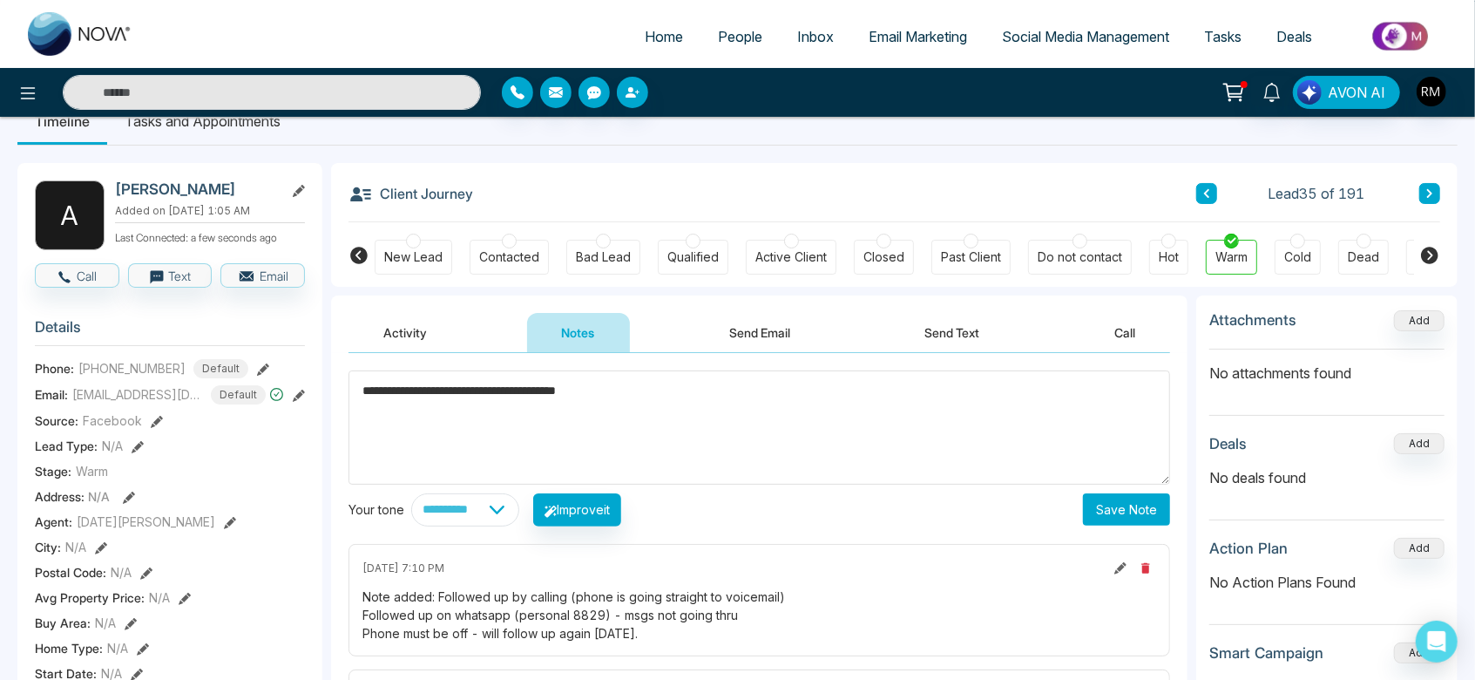
type textarea "**********"
click at [1099, 506] on button "Save Note" at bounding box center [1126, 509] width 87 height 32
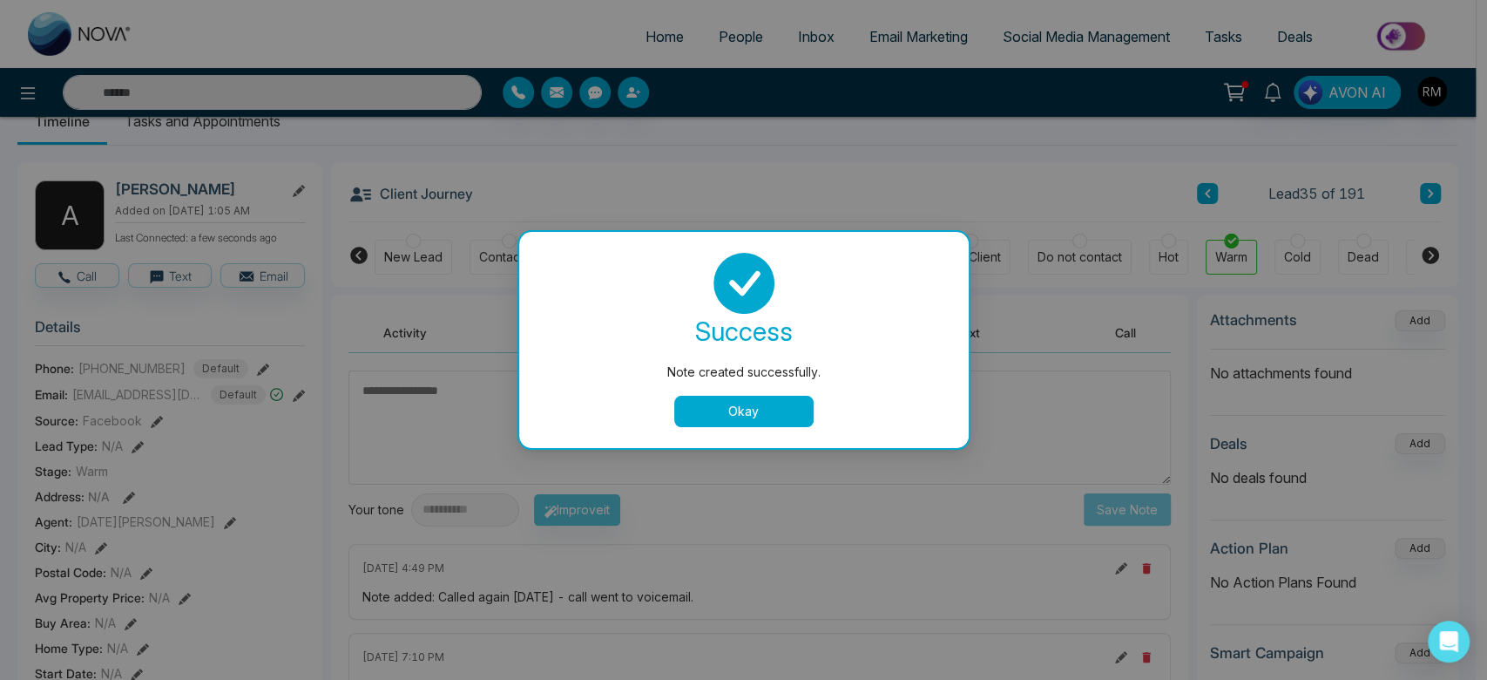
click at [692, 423] on button "Okay" at bounding box center [743, 411] width 139 height 31
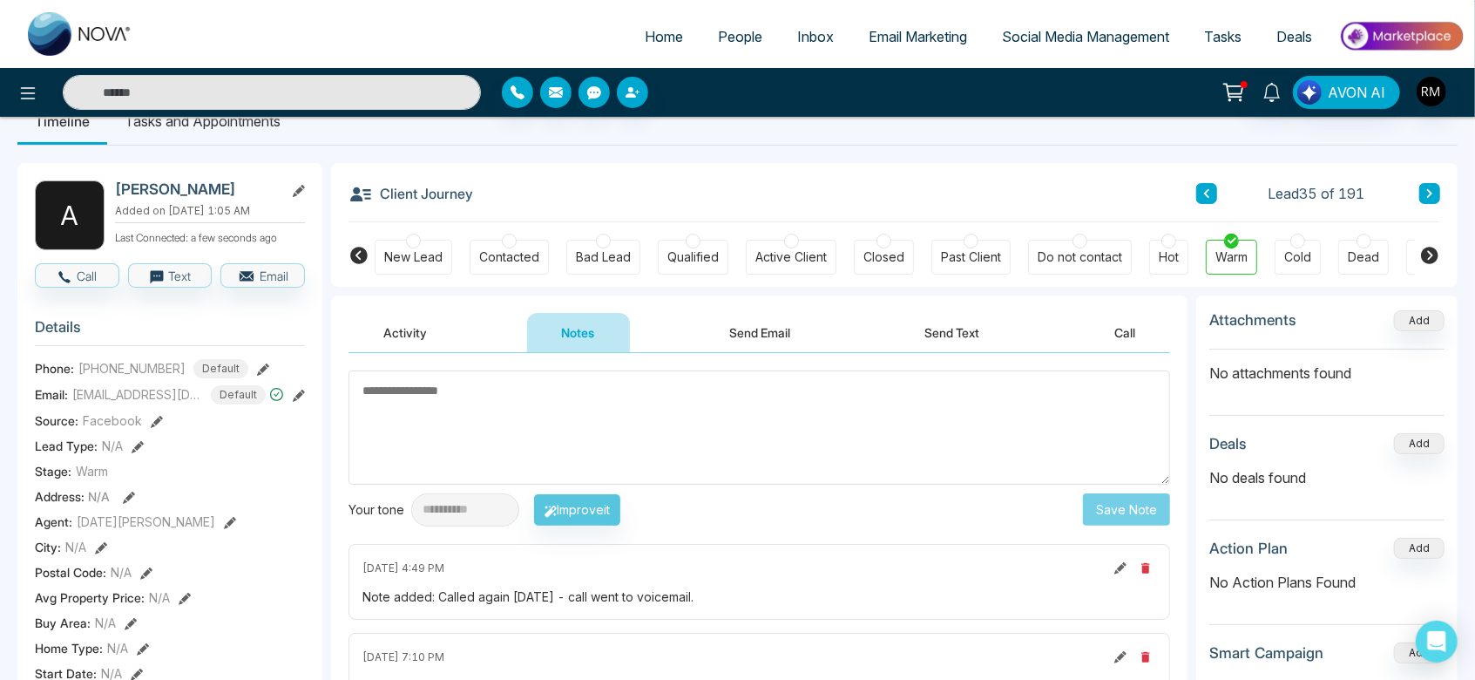
click at [1429, 197] on icon at bounding box center [1429, 193] width 9 height 10
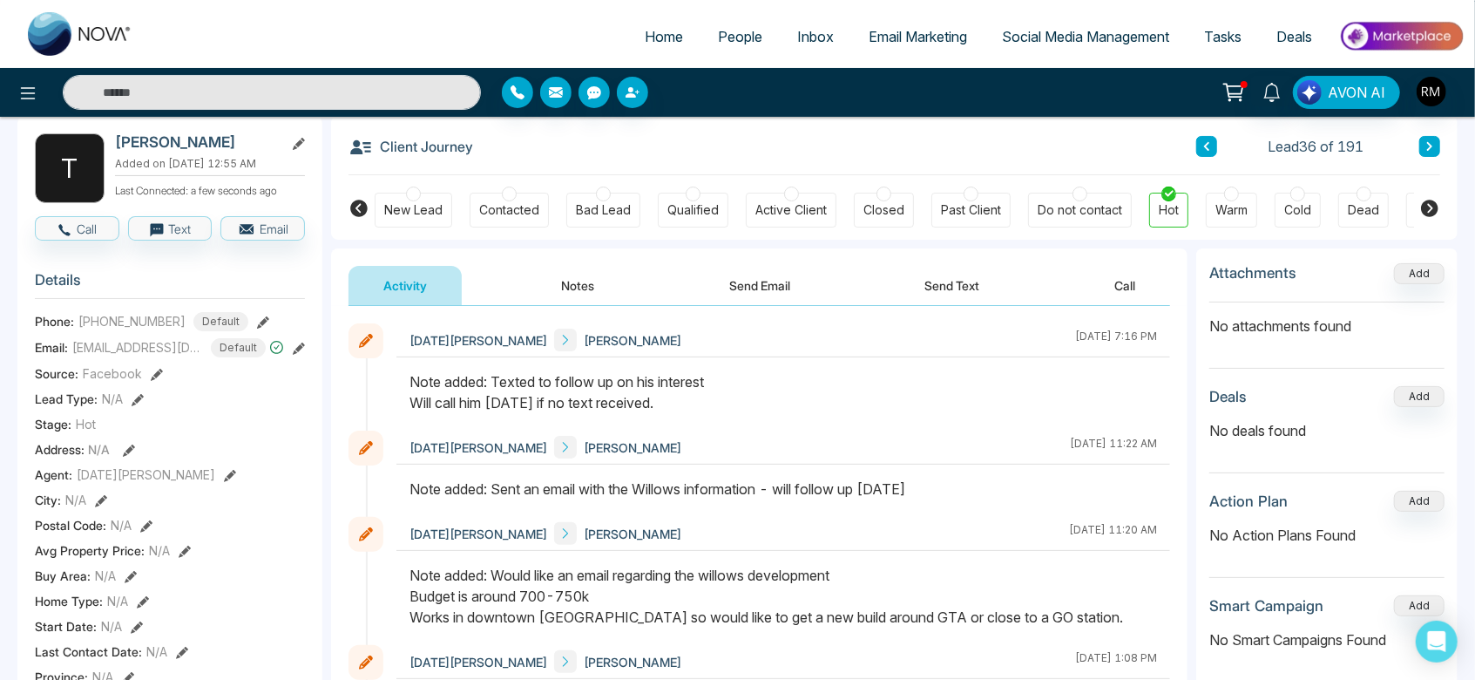
scroll to position [83, 0]
click at [1227, 202] on div "Warm" at bounding box center [1231, 210] width 32 height 17
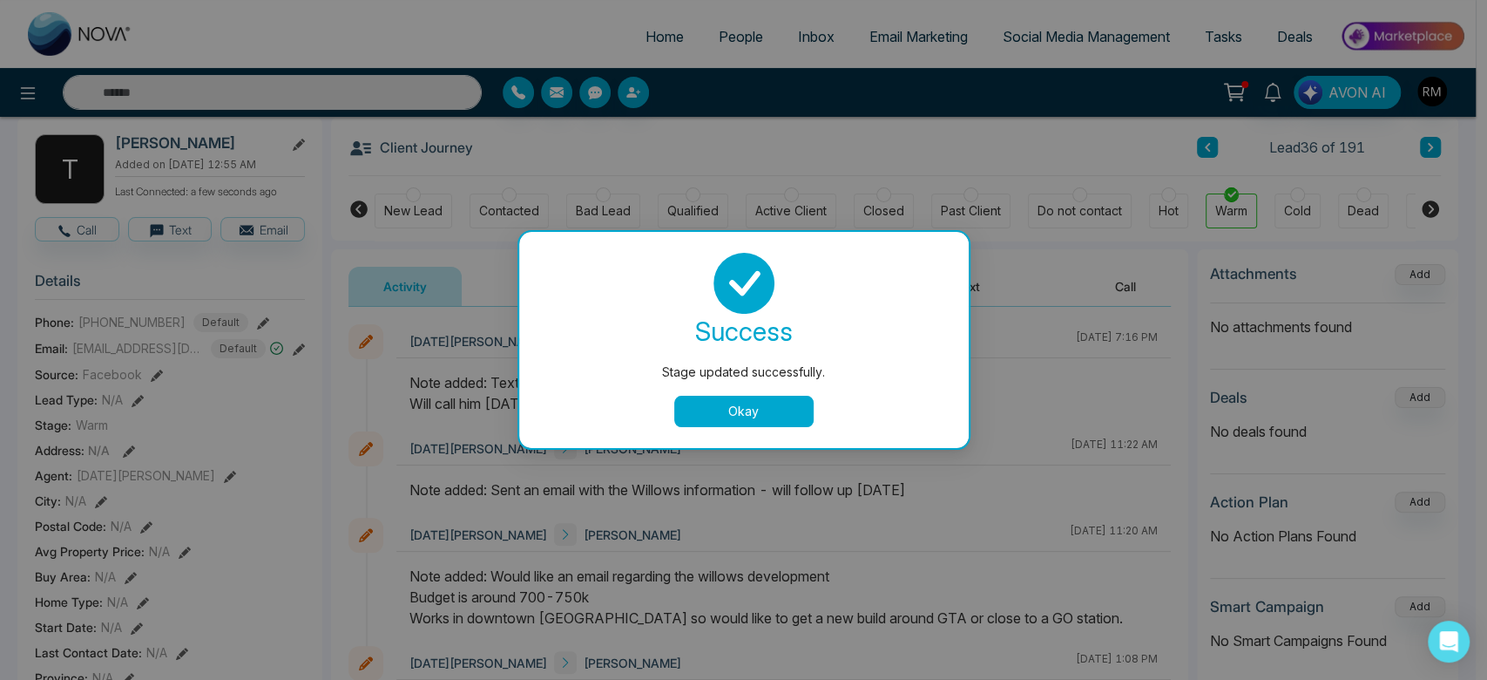
click at [714, 423] on button "Okay" at bounding box center [743, 411] width 139 height 31
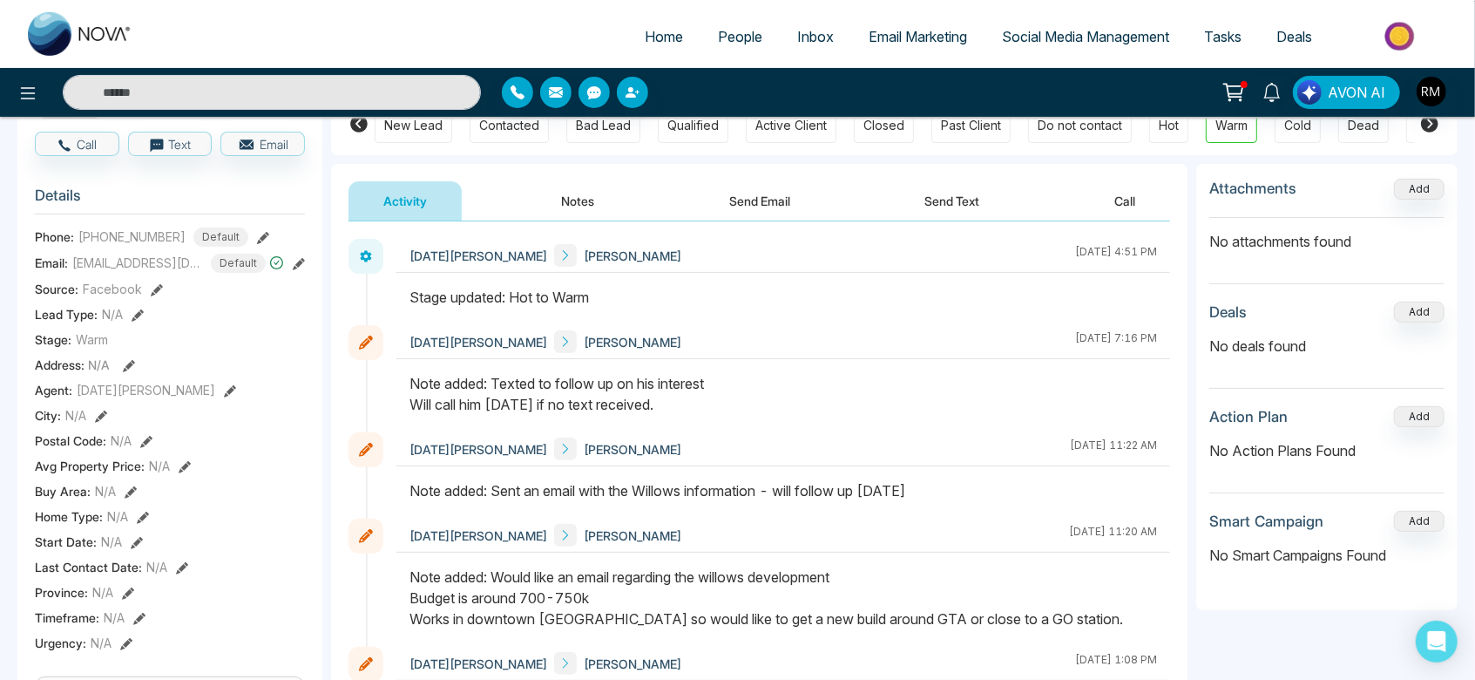
scroll to position [0, 0]
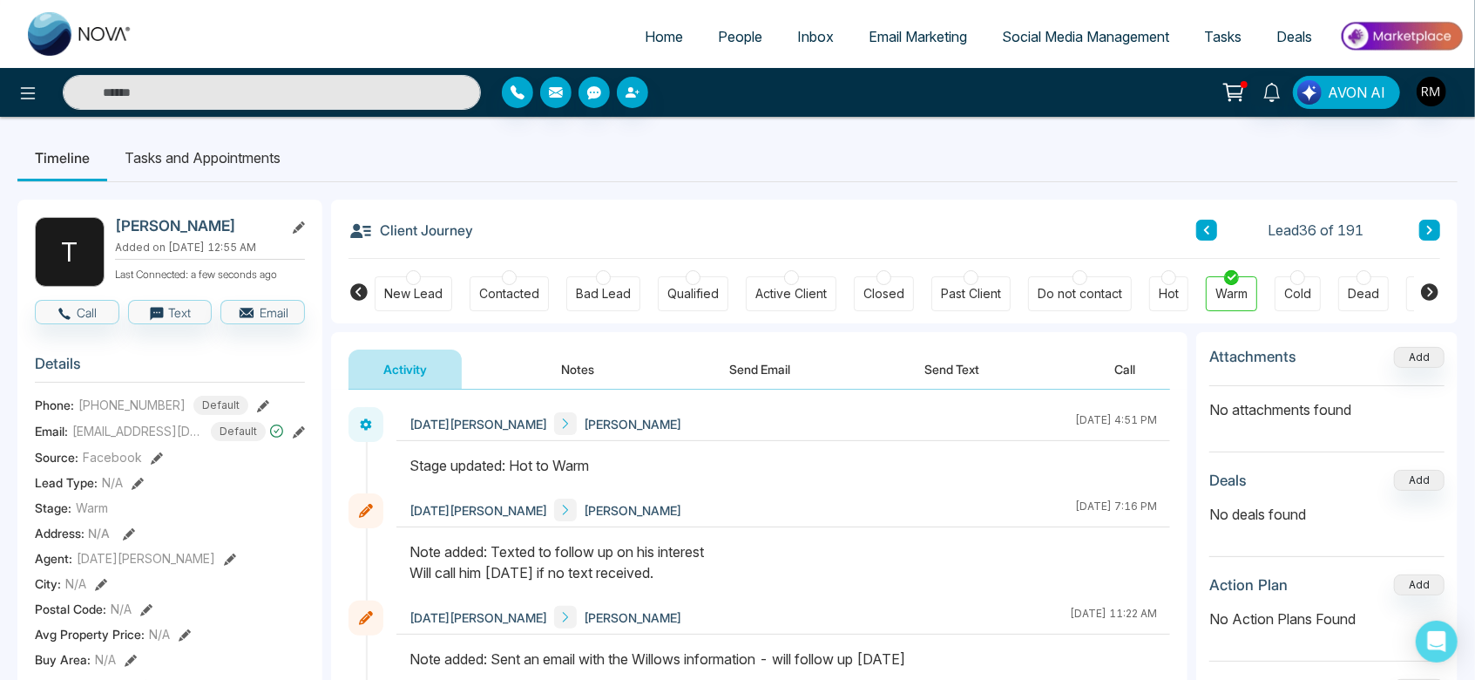
click at [1166, 277] on div at bounding box center [1168, 277] width 15 height 15
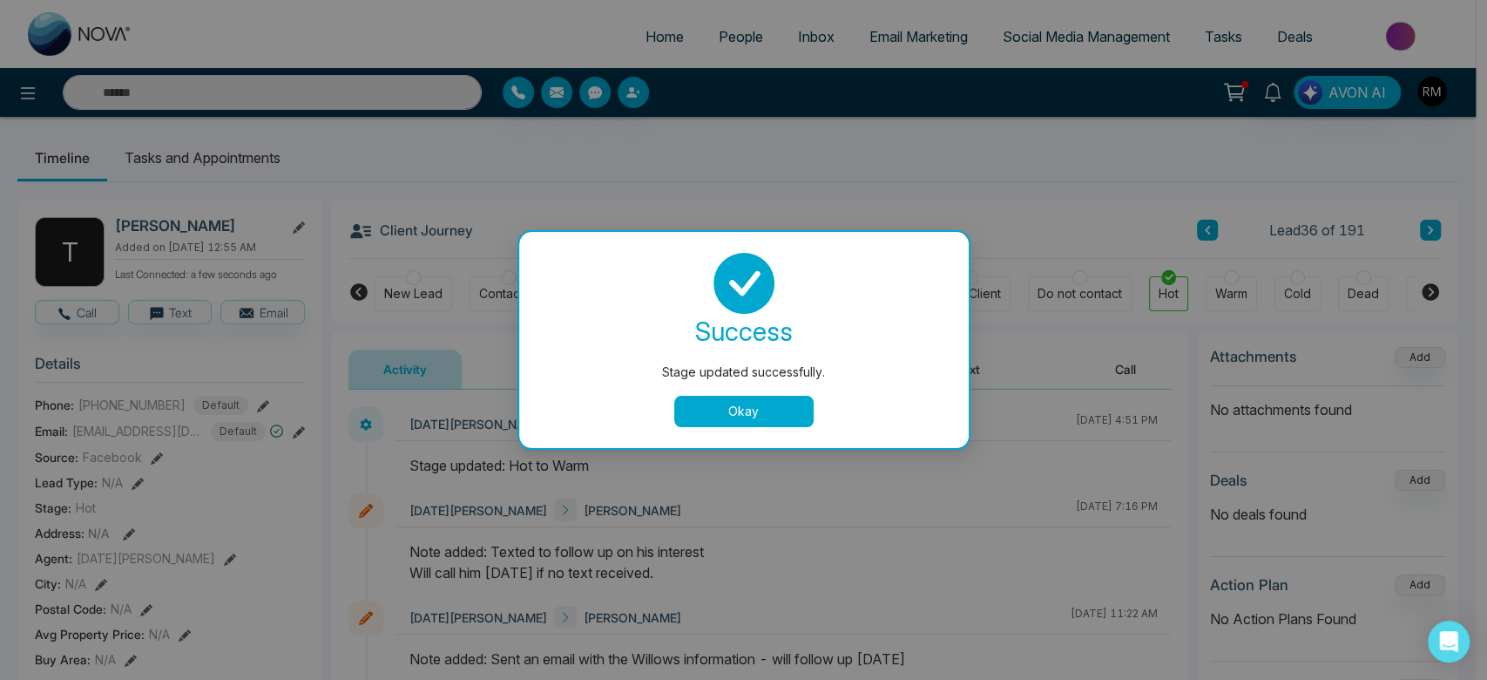
click at [767, 402] on button "Okay" at bounding box center [743, 411] width 139 height 31
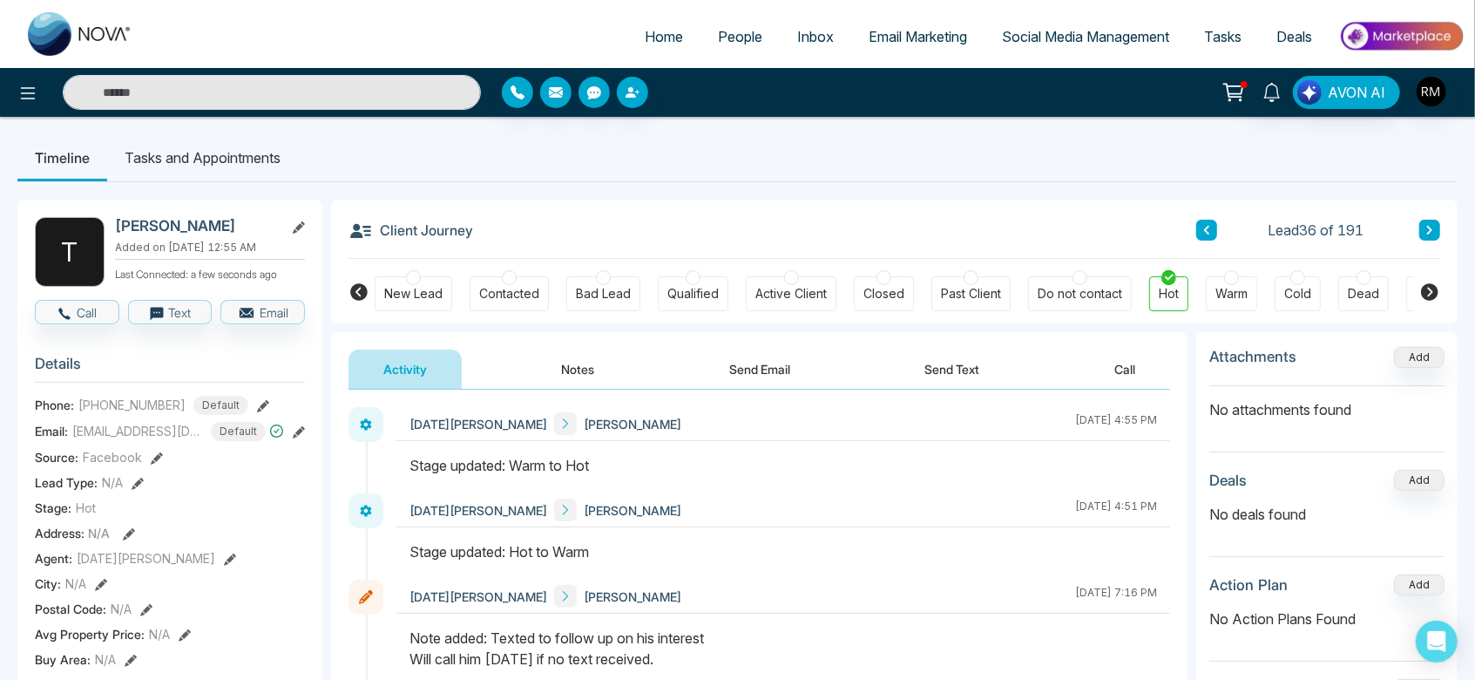
click at [586, 372] on button "Notes" at bounding box center [578, 368] width 103 height 39
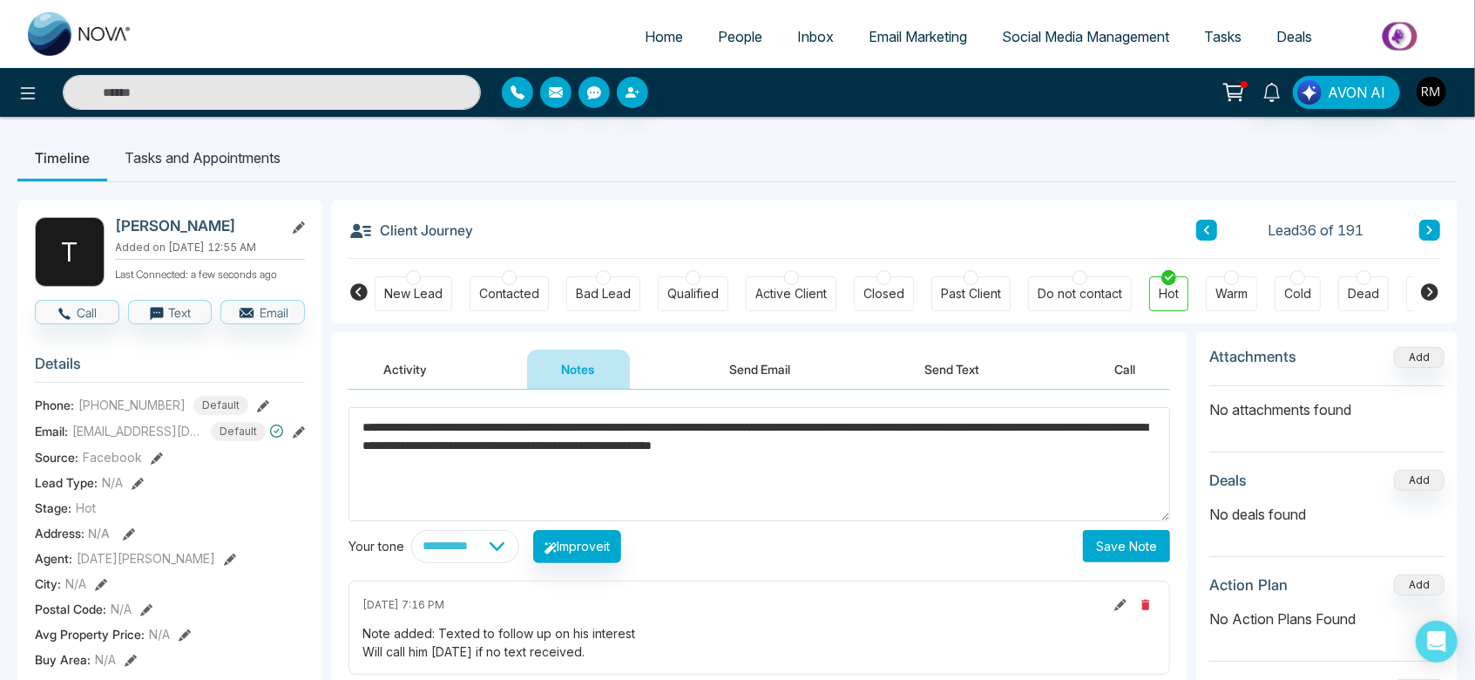
type textarea "**********"
click at [1113, 550] on button "Save Note" at bounding box center [1126, 546] width 87 height 32
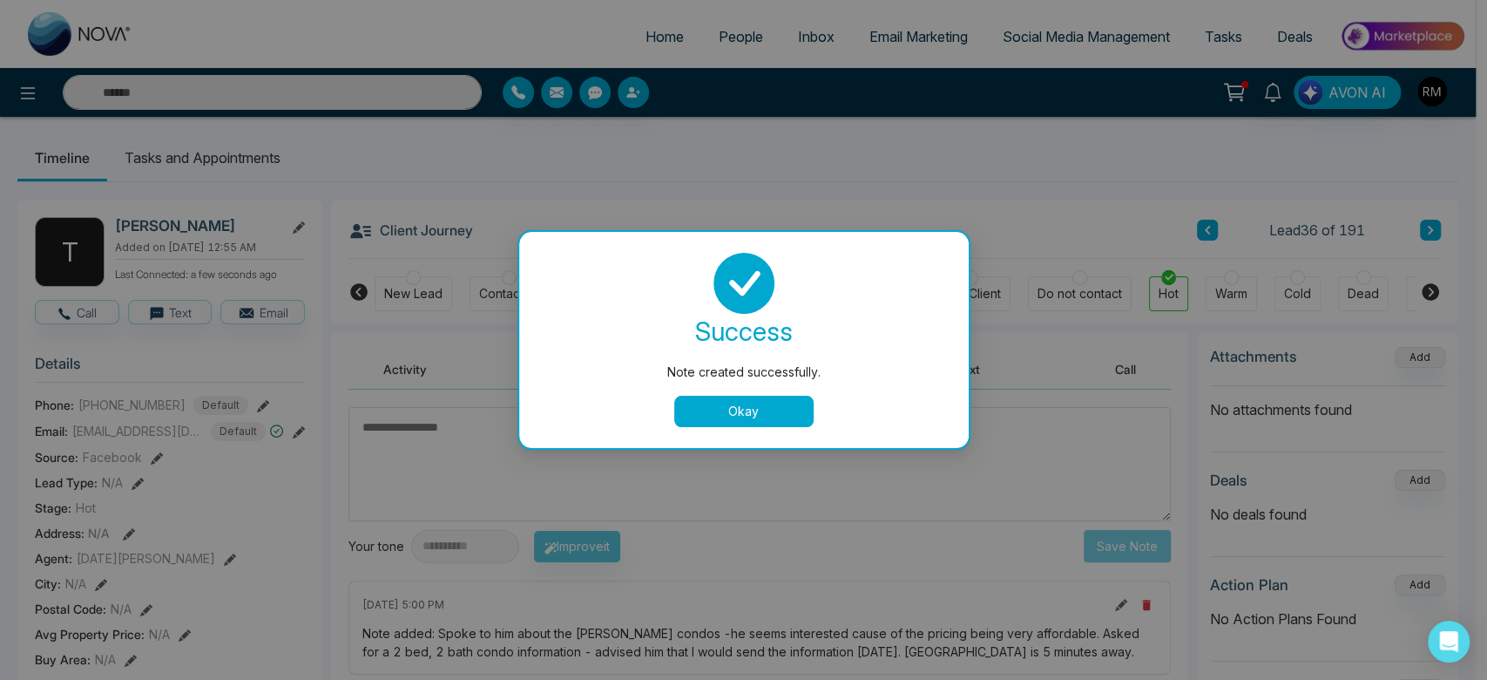
click at [730, 414] on button "Okay" at bounding box center [743, 411] width 139 height 31
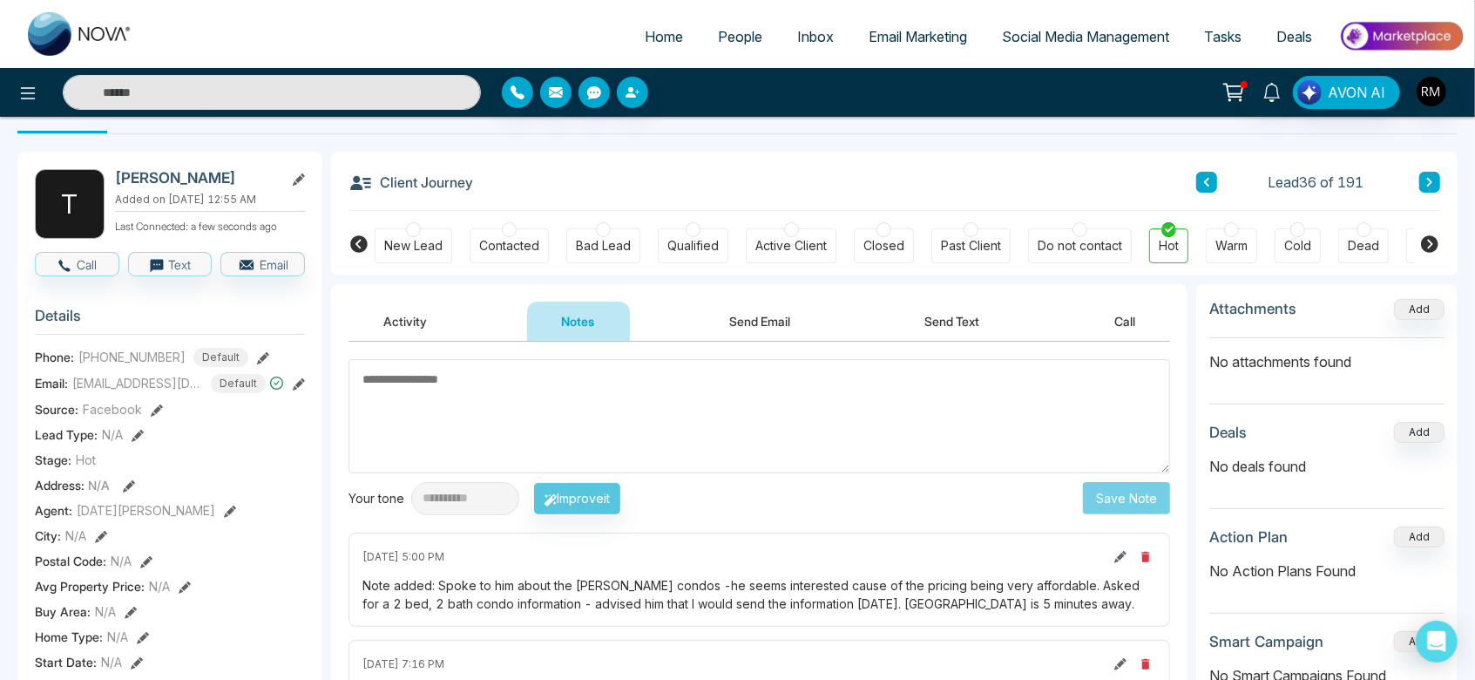
scroll to position [49, 0]
click at [1427, 181] on icon at bounding box center [1429, 181] width 9 height 10
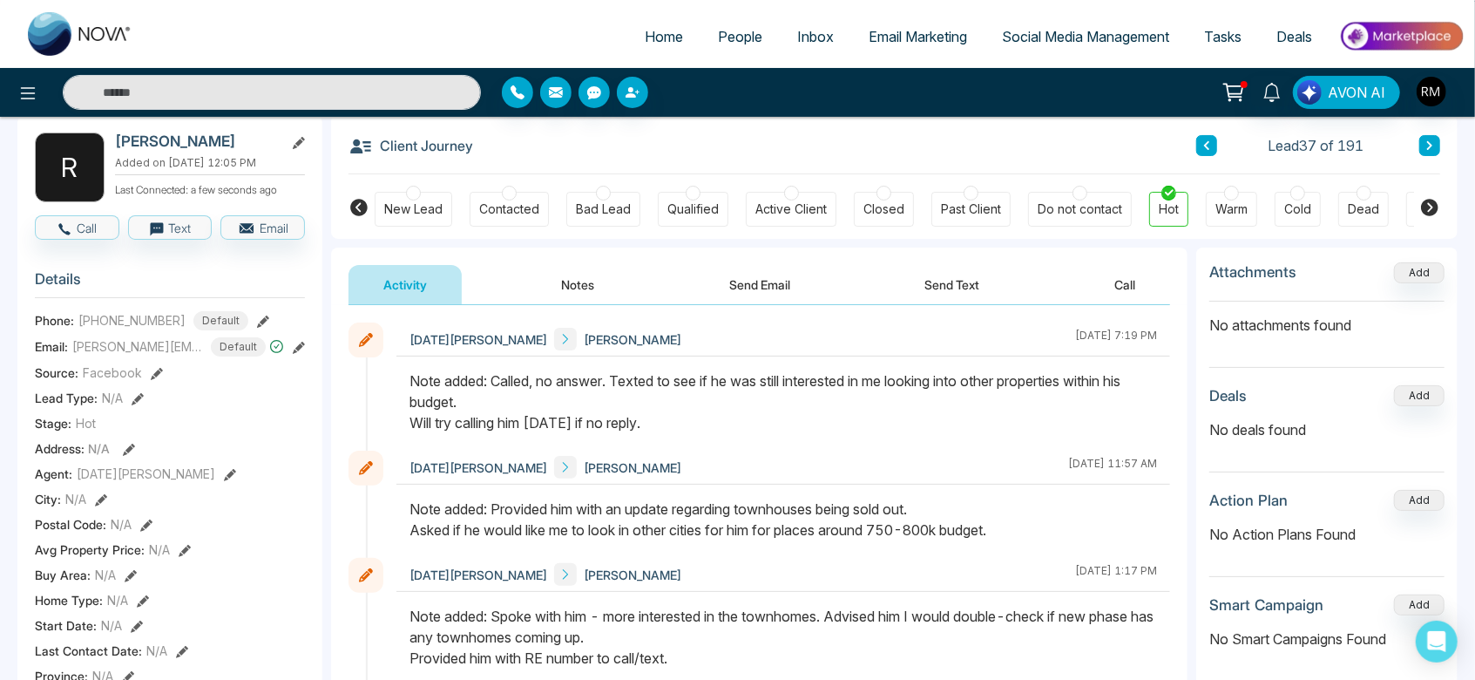
scroll to position [84, 0]
click at [1303, 193] on div at bounding box center [1297, 193] width 15 height 15
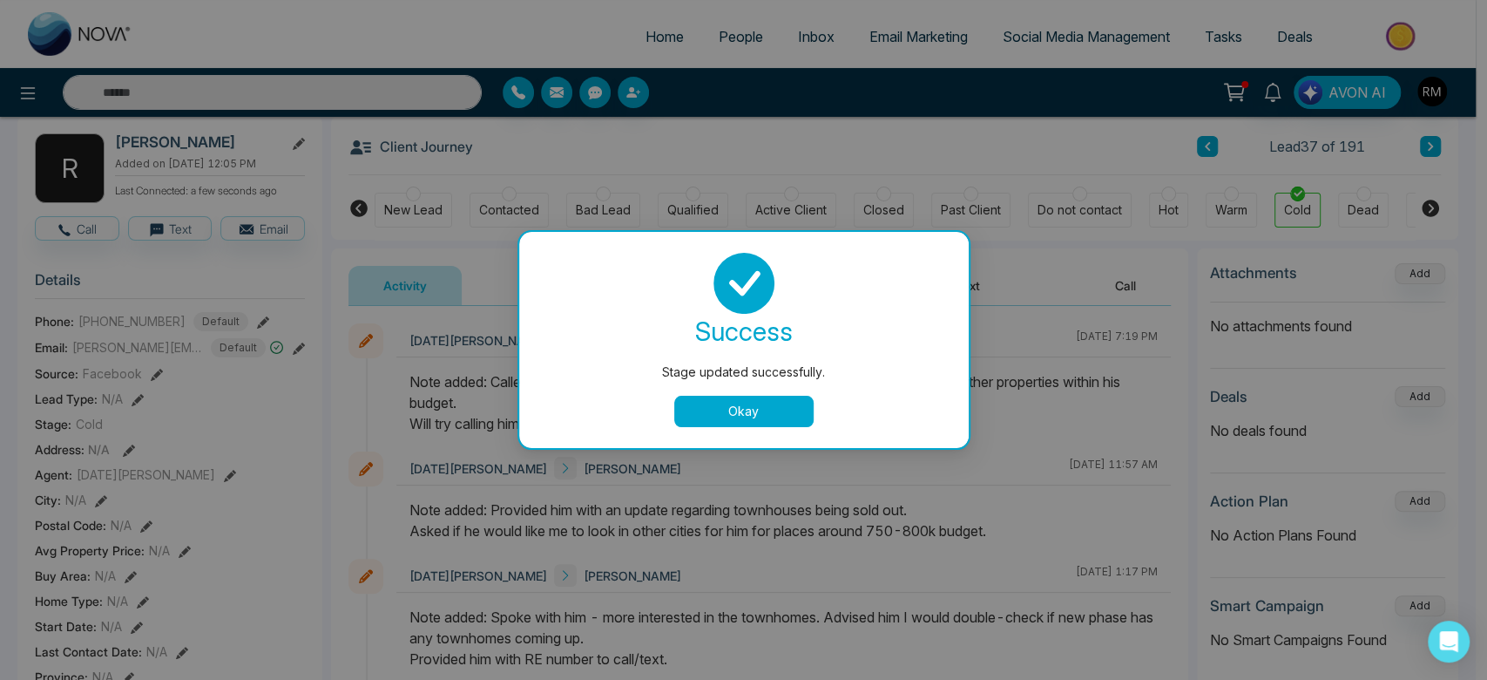
click at [705, 409] on button "Okay" at bounding box center [743, 411] width 139 height 31
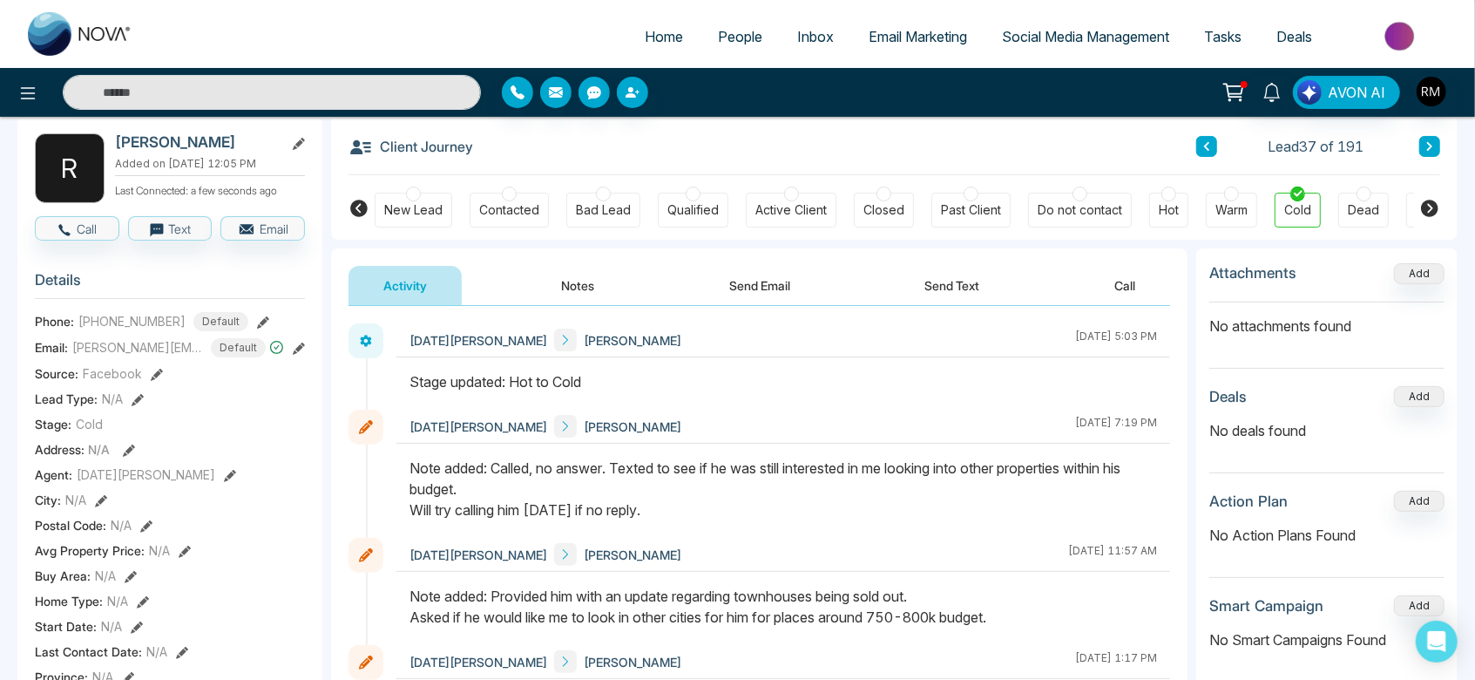
click at [1435, 149] on button at bounding box center [1429, 146] width 21 height 21
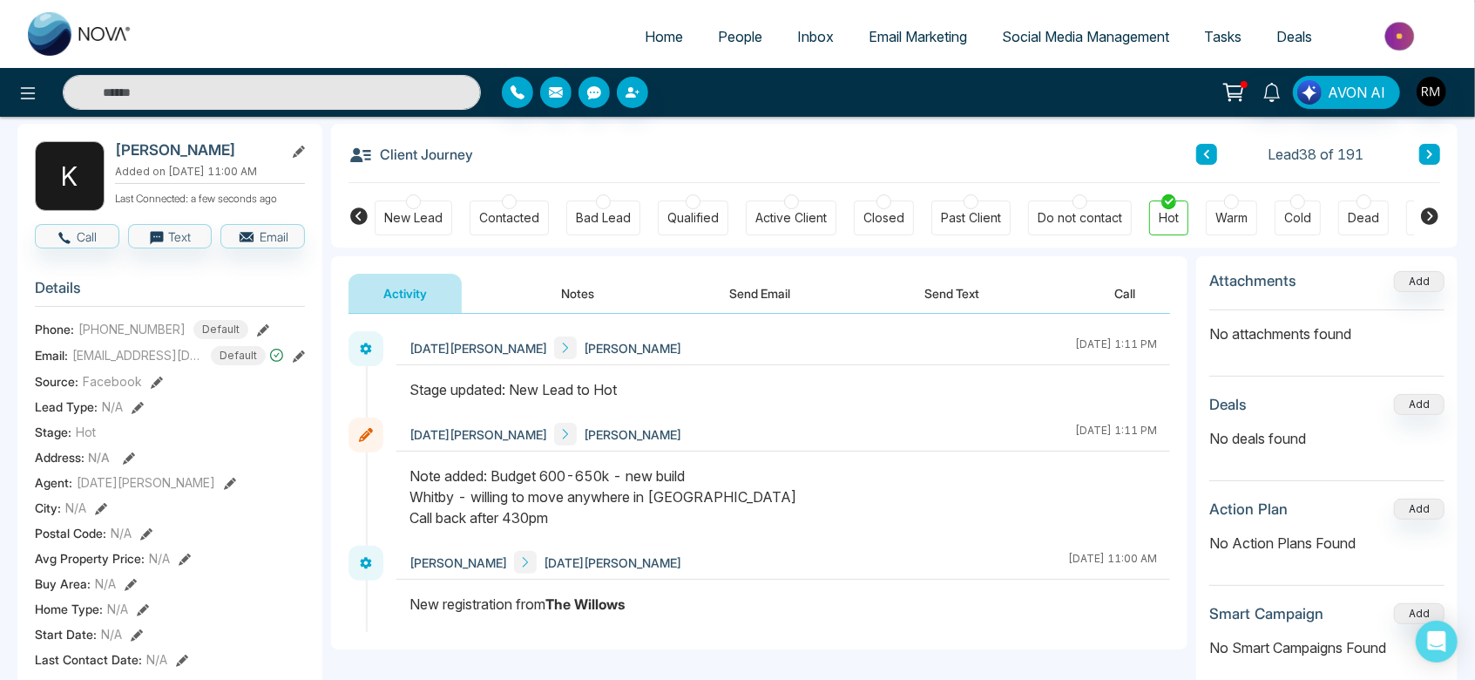
scroll to position [92, 0]
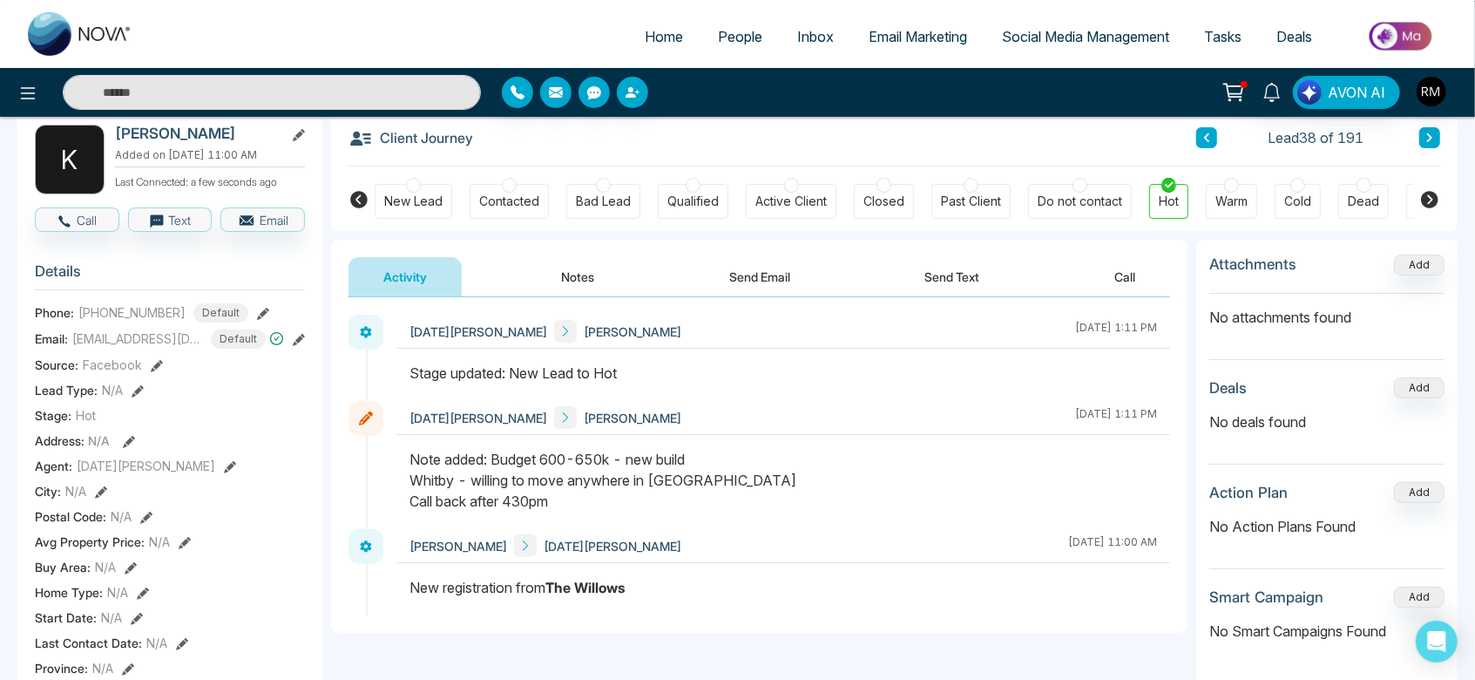
click at [552, 268] on button "Notes" at bounding box center [578, 276] width 103 height 39
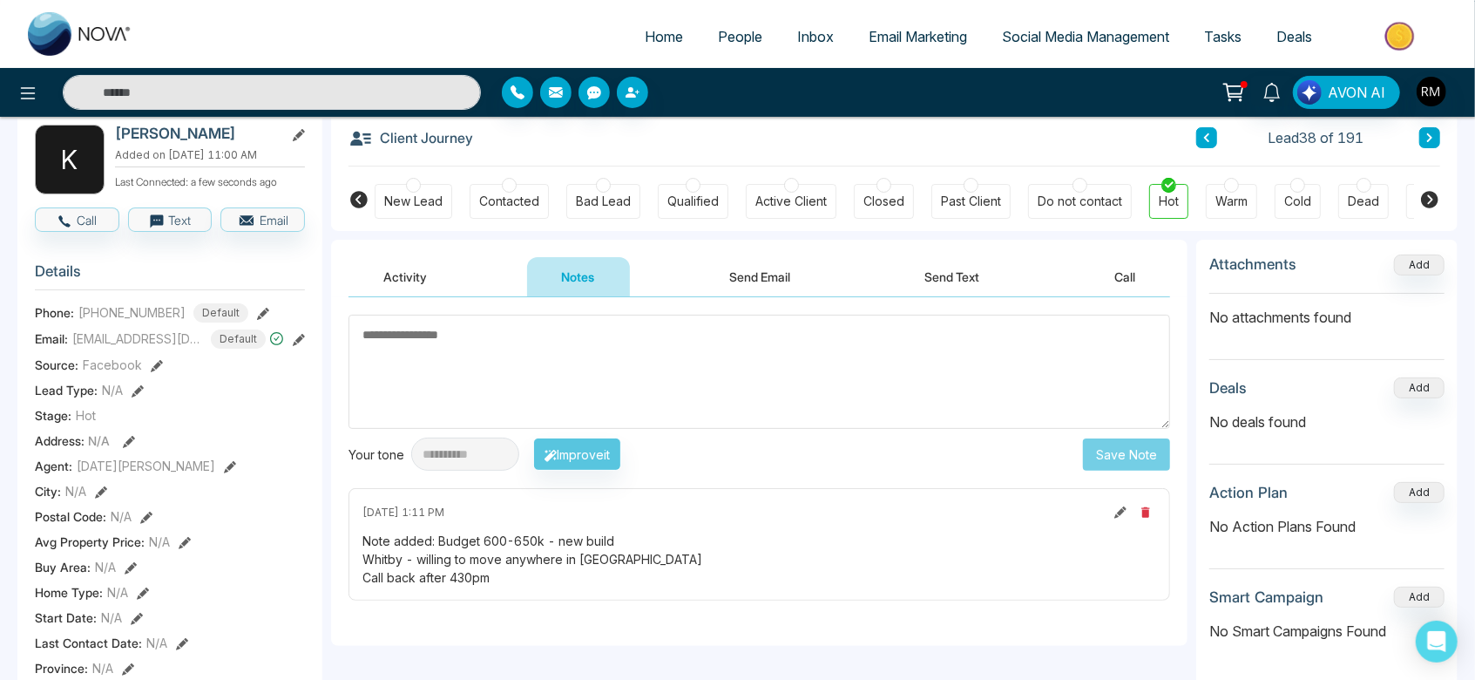
click at [405, 270] on button "Activity" at bounding box center [404, 276] width 113 height 39
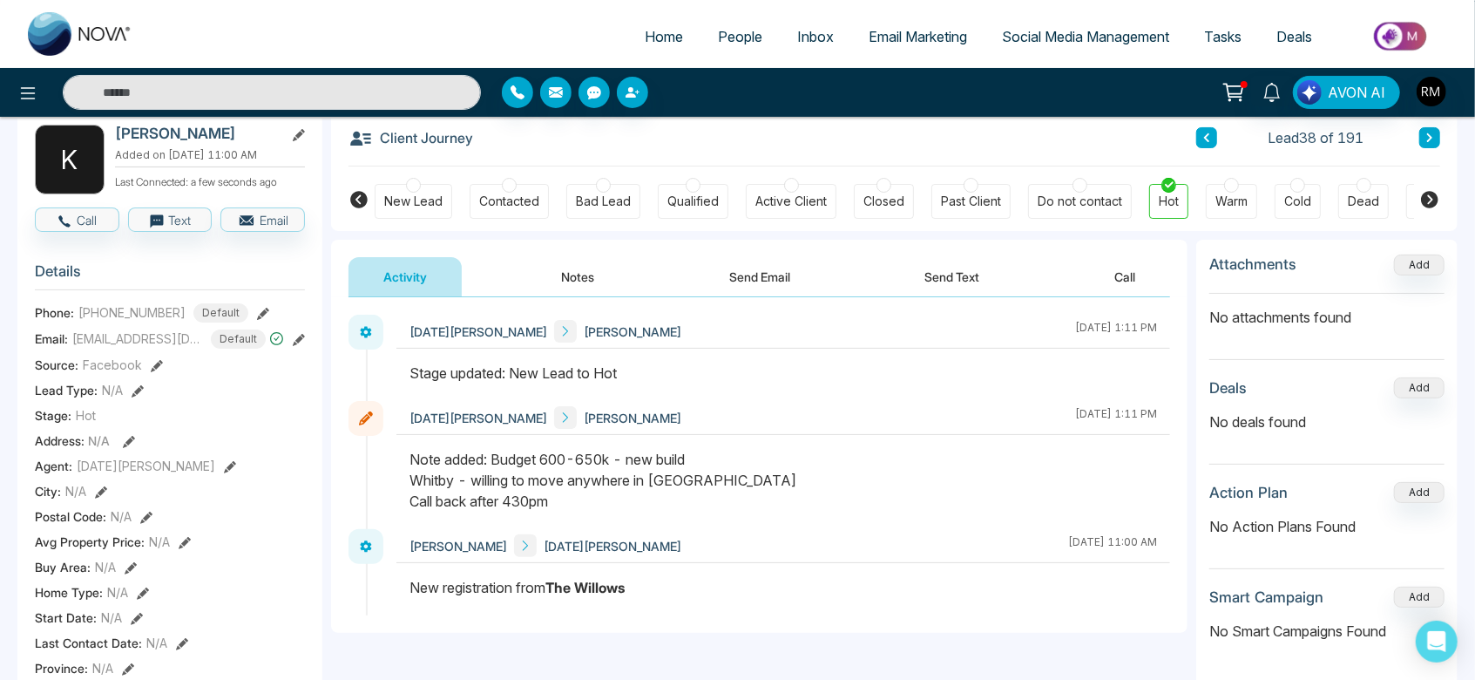
click at [552, 278] on button "Notes" at bounding box center [578, 276] width 103 height 39
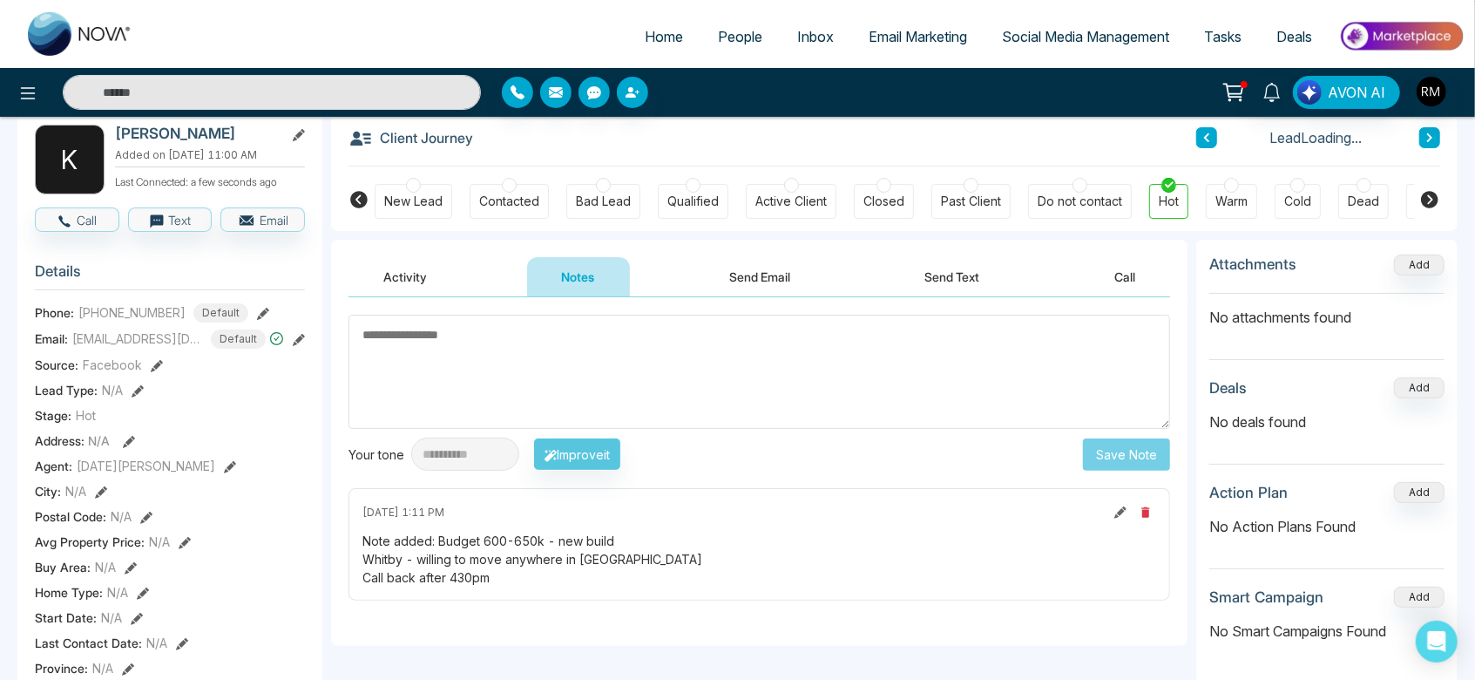
click at [592, 361] on textarea at bounding box center [759, 372] width 822 height 114
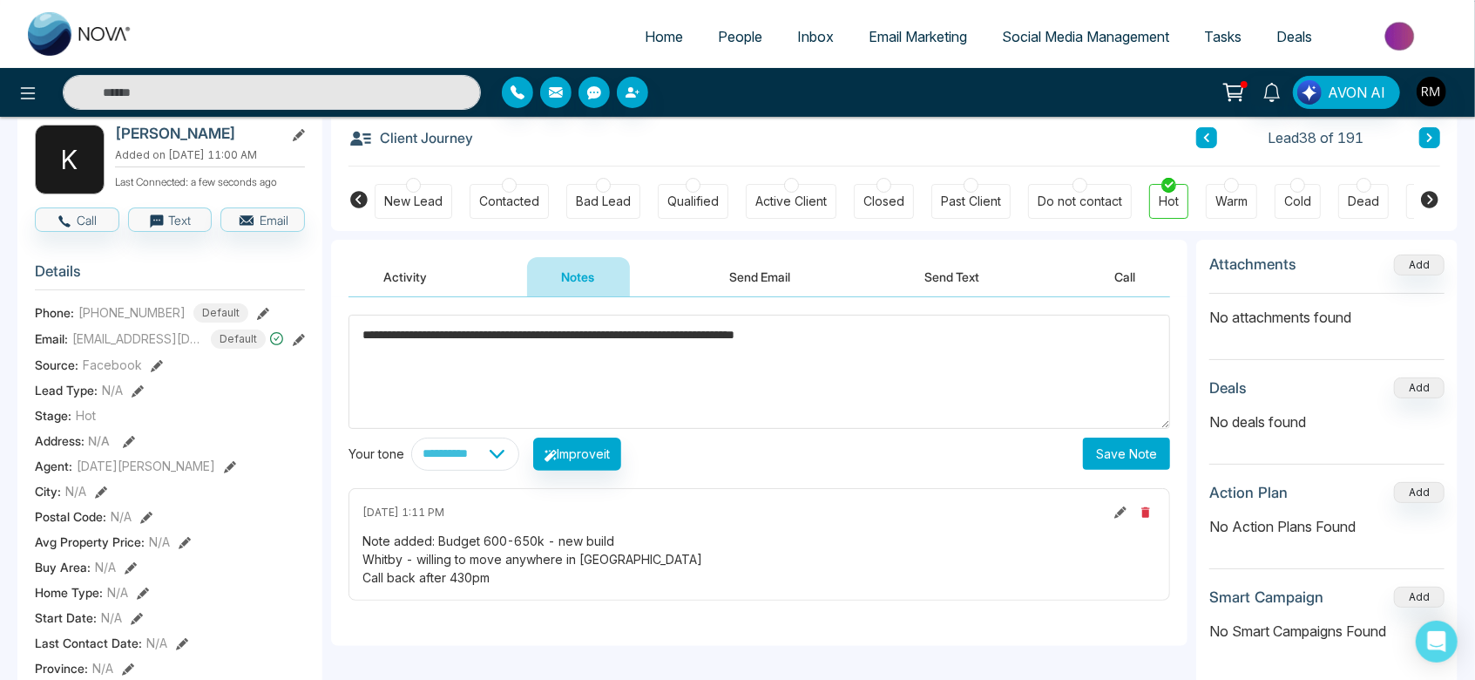
type textarea "**********"
click at [1101, 457] on button "Save Note" at bounding box center [1126, 453] width 87 height 32
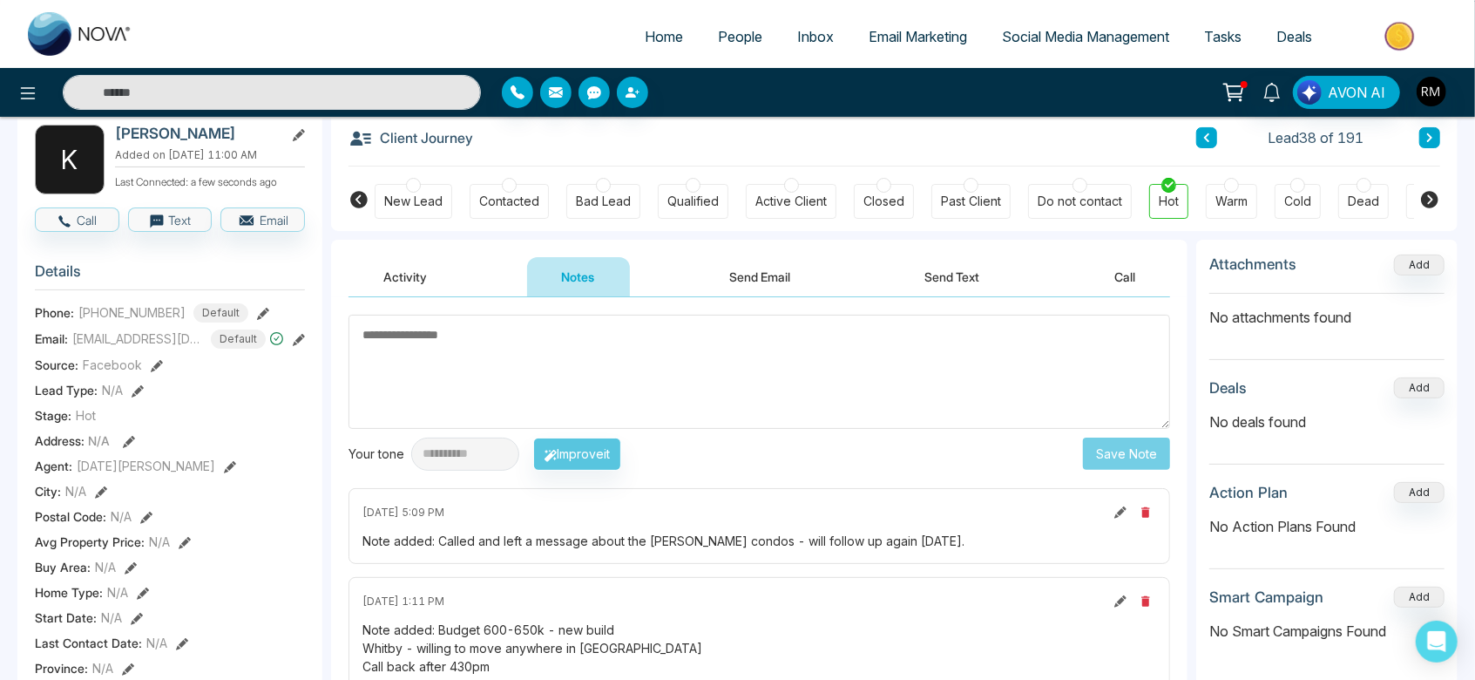
click at [1426, 137] on icon at bounding box center [1429, 137] width 9 height 10
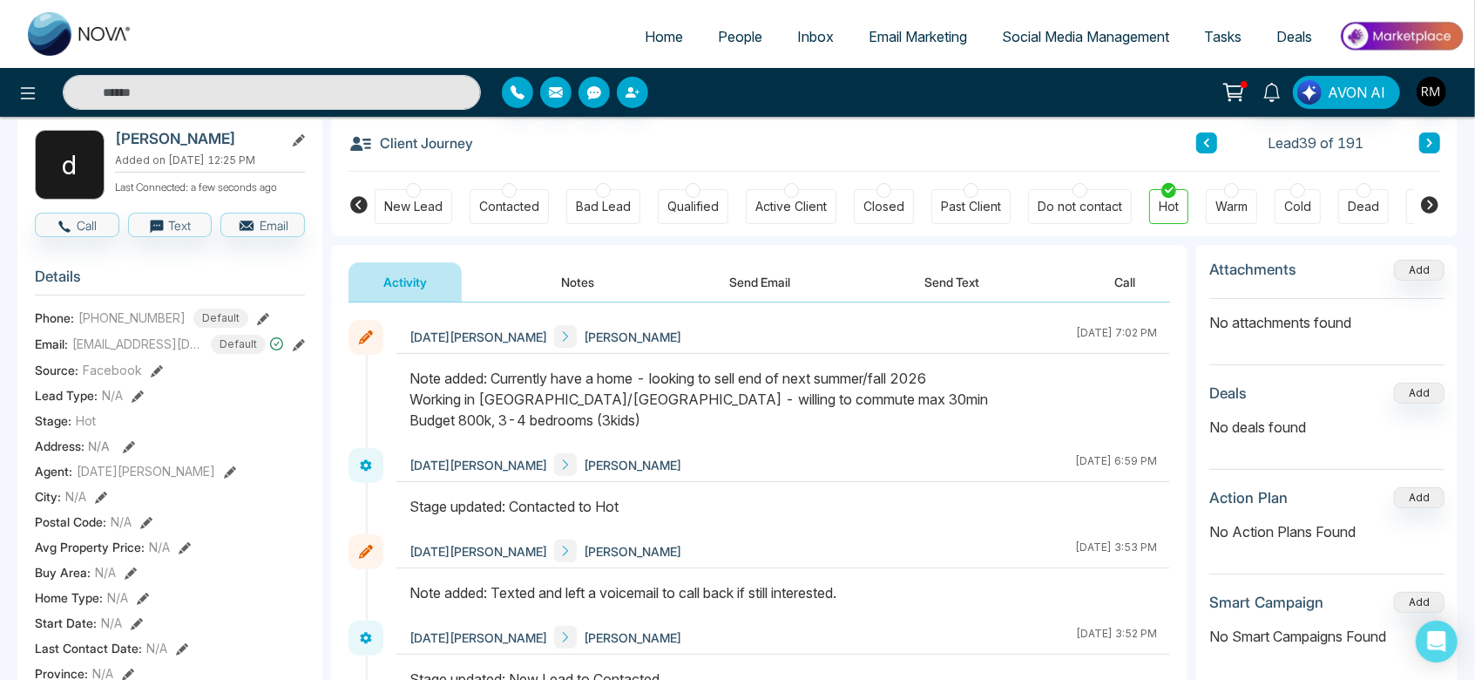
scroll to position [85, 0]
click at [1430, 142] on icon at bounding box center [1429, 144] width 5 height 9
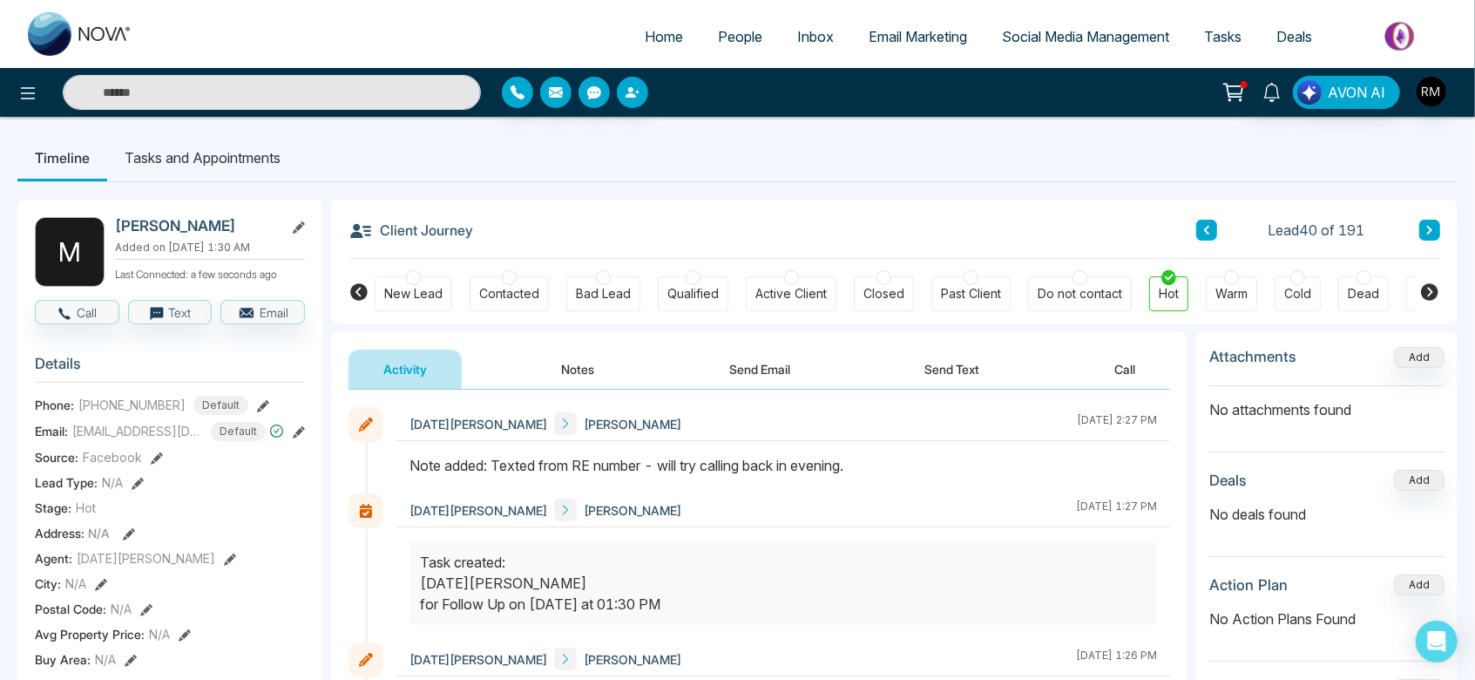
scroll to position [2, 0]
click at [1296, 272] on div at bounding box center [1297, 275] width 15 height 15
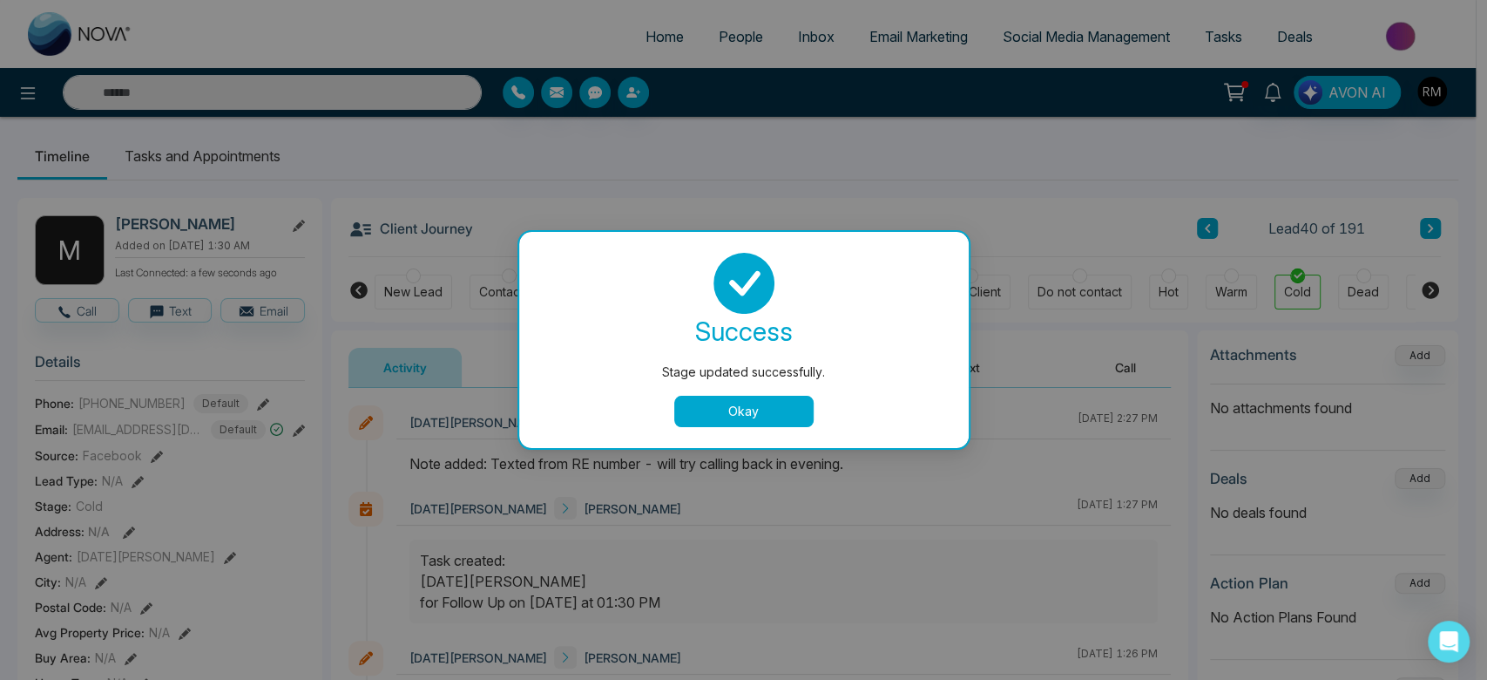
click at [717, 408] on button "Okay" at bounding box center [743, 411] width 139 height 31
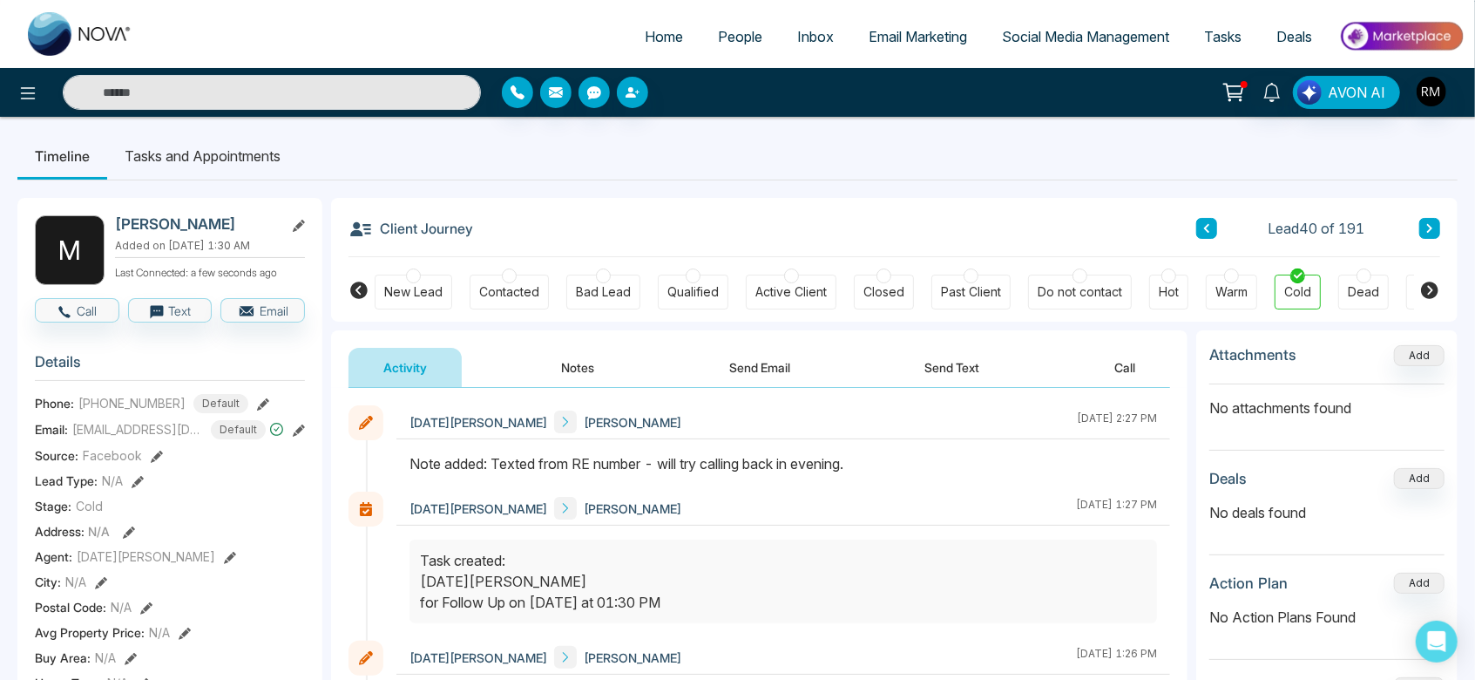
click at [1425, 227] on icon at bounding box center [1429, 228] width 9 height 10
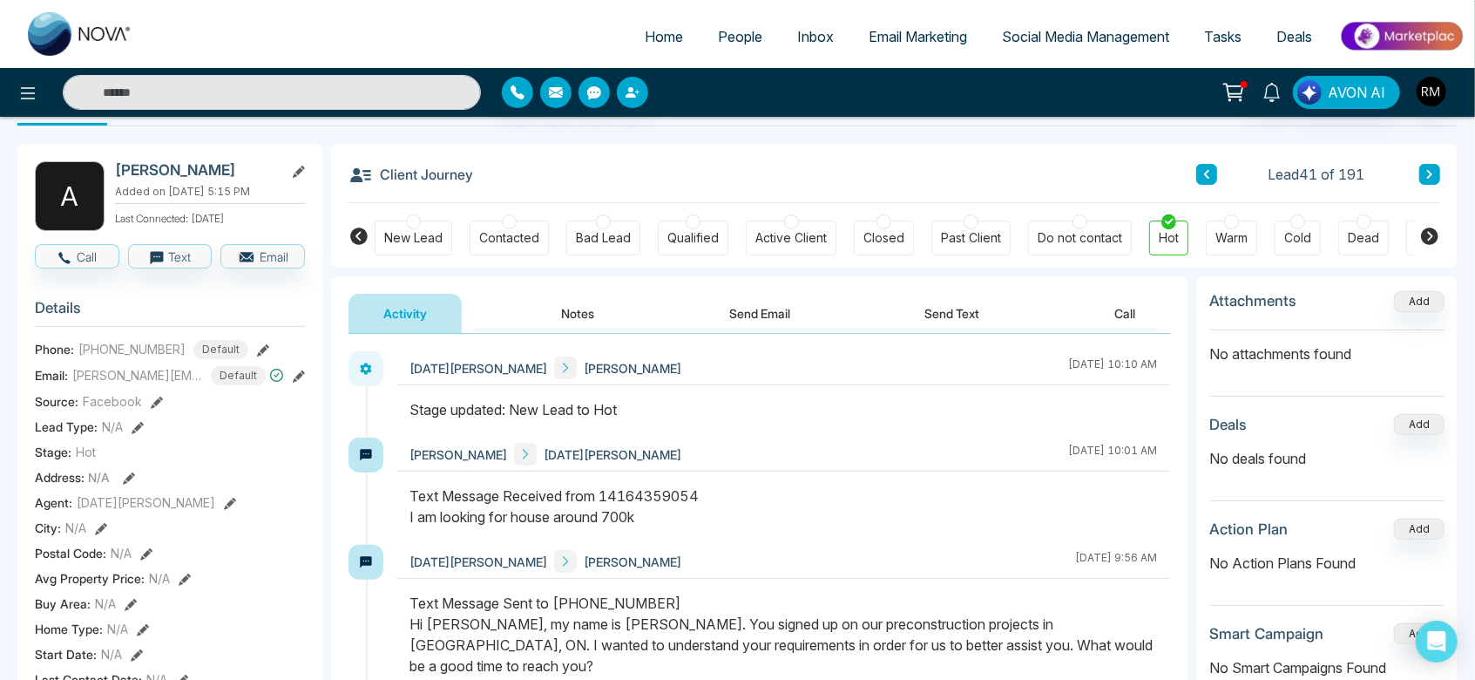
scroll to position [52, 0]
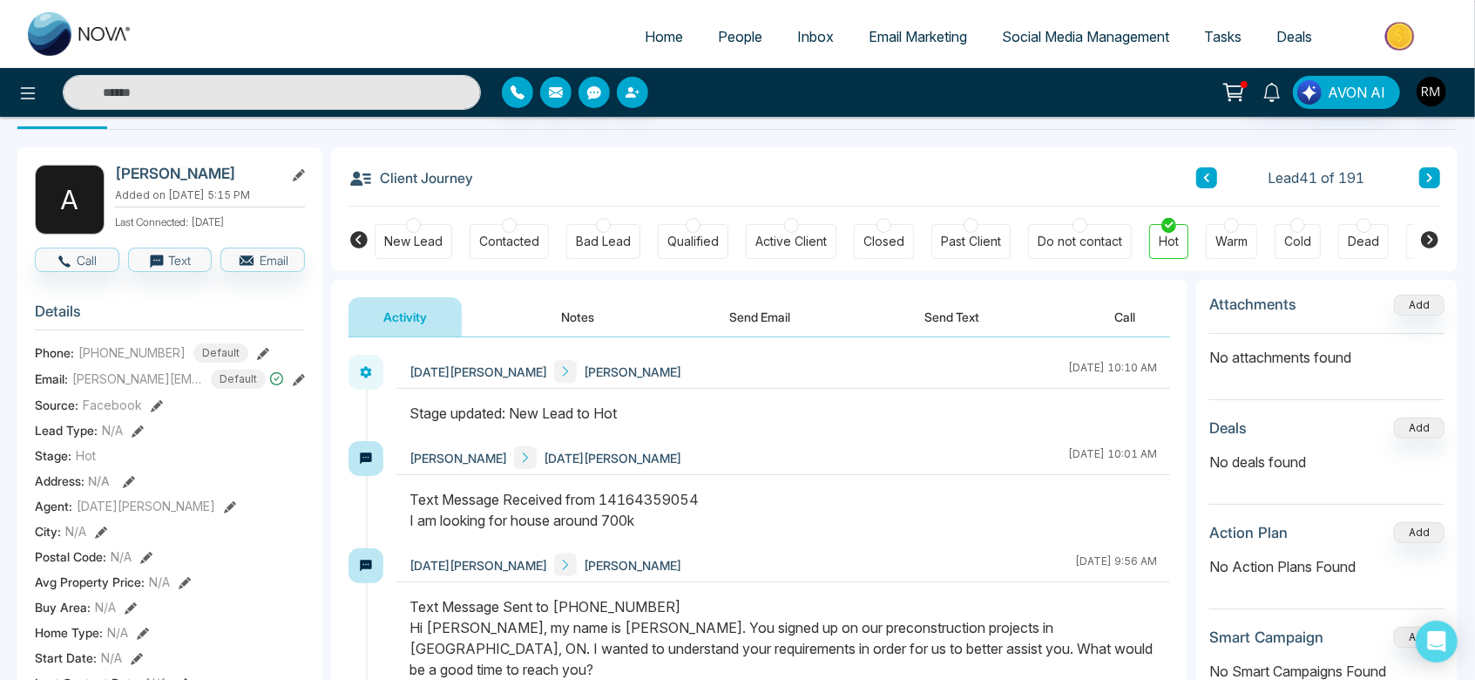
click at [1429, 178] on icon at bounding box center [1429, 178] width 9 height 10
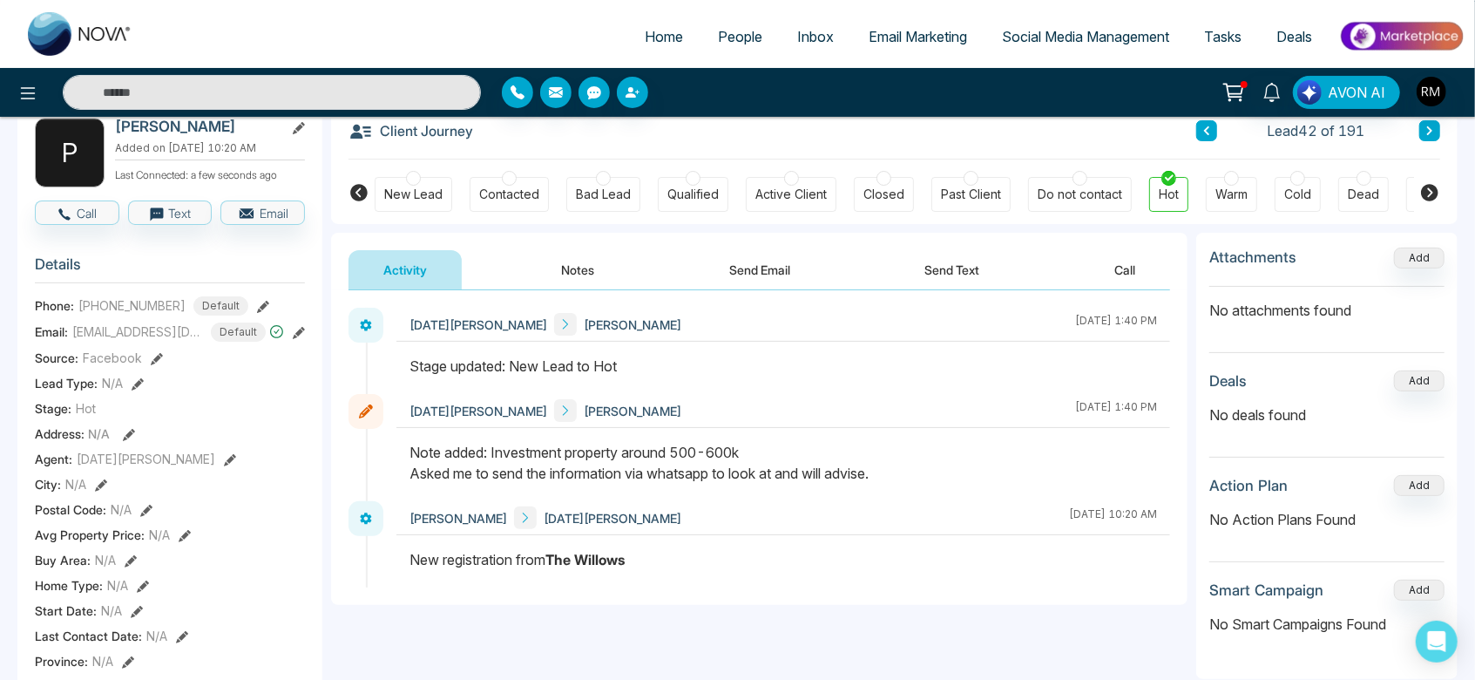
scroll to position [97, 0]
